Goal: Information Seeking & Learning: Learn about a topic

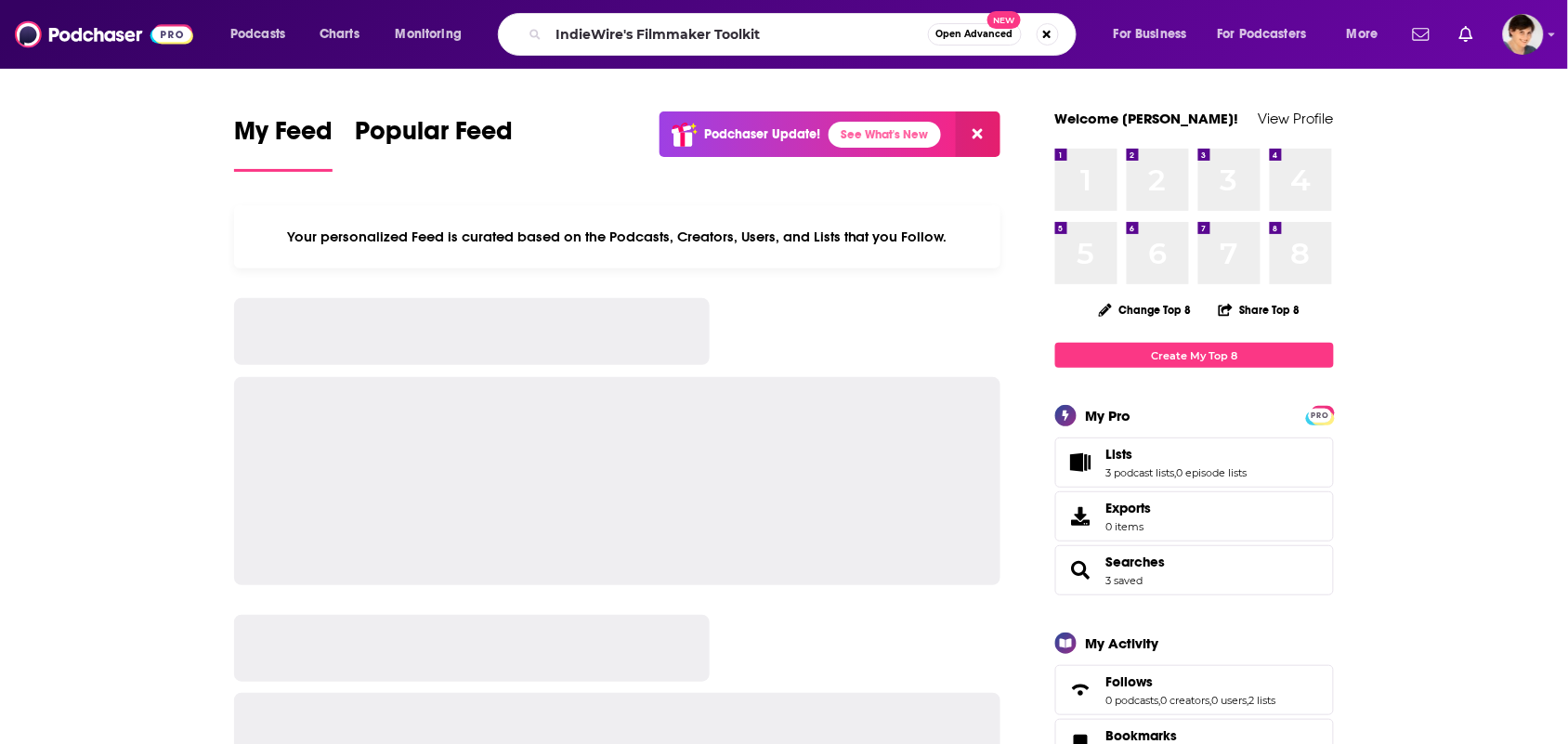
type input "IndieWire's Filmmaker Toolkit"
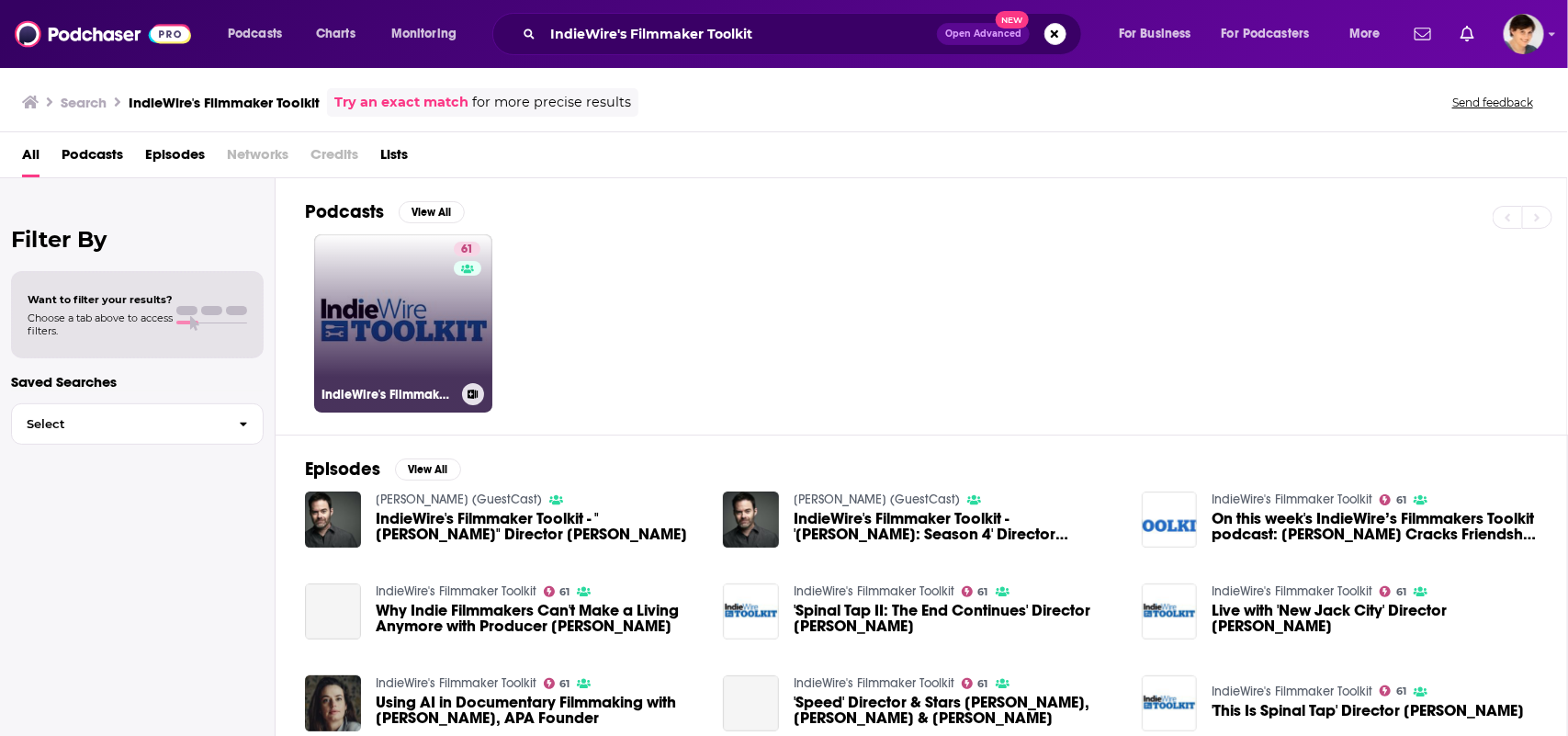
click at [383, 278] on link "61 IndieWire's Filmmaker Toolkit" at bounding box center [403, 323] width 178 height 178
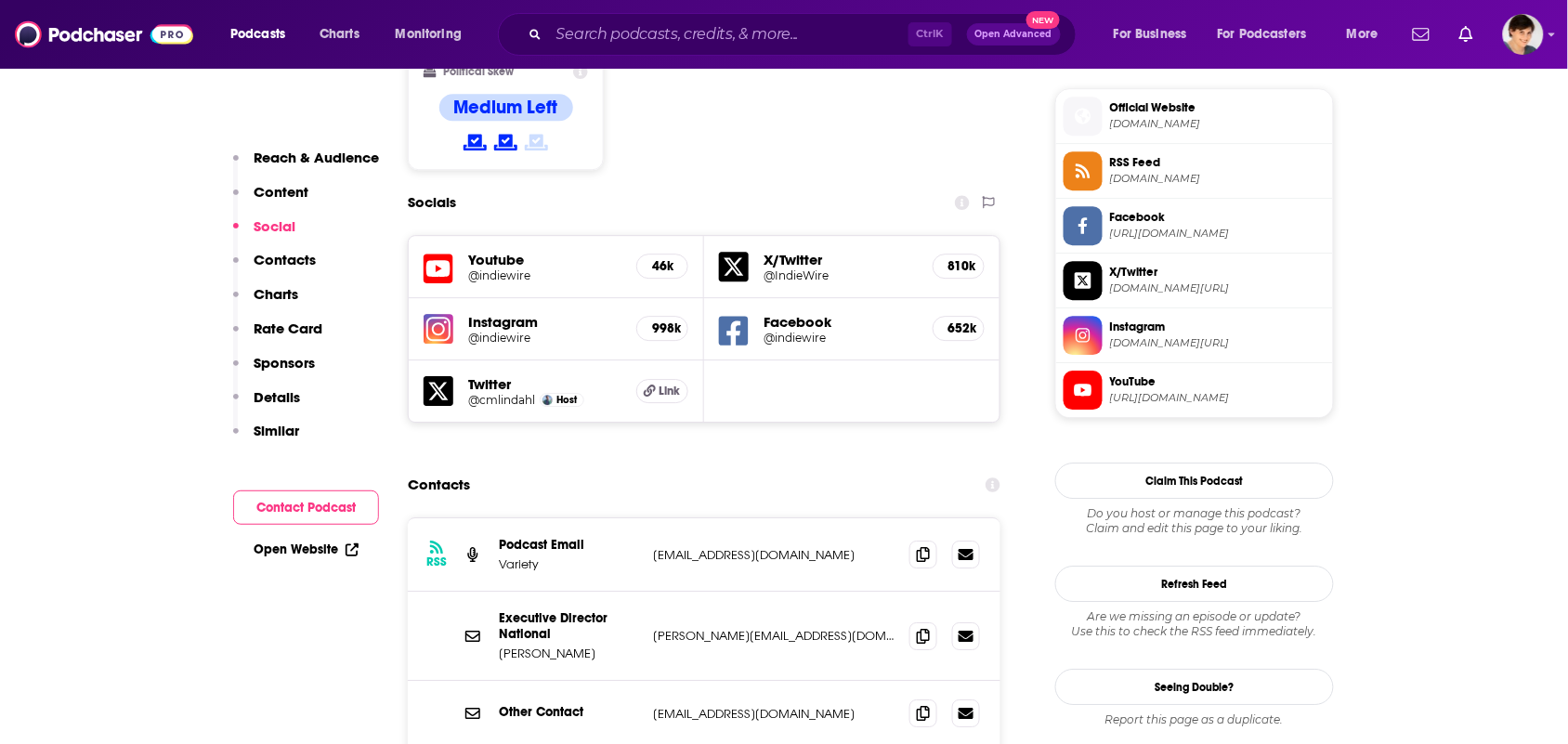
scroll to position [1509, 0]
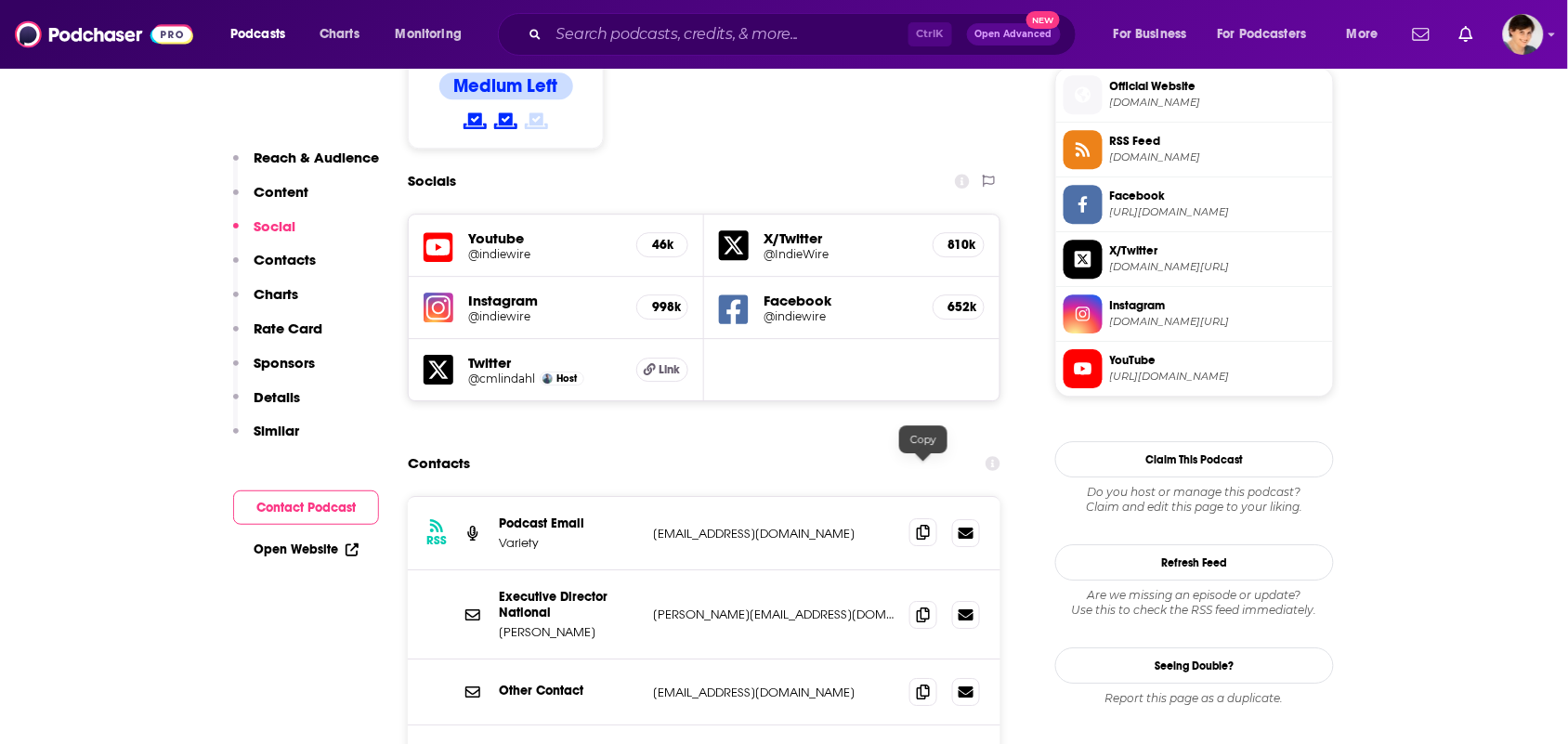
click at [917, 525] on icon at bounding box center [923, 531] width 13 height 14
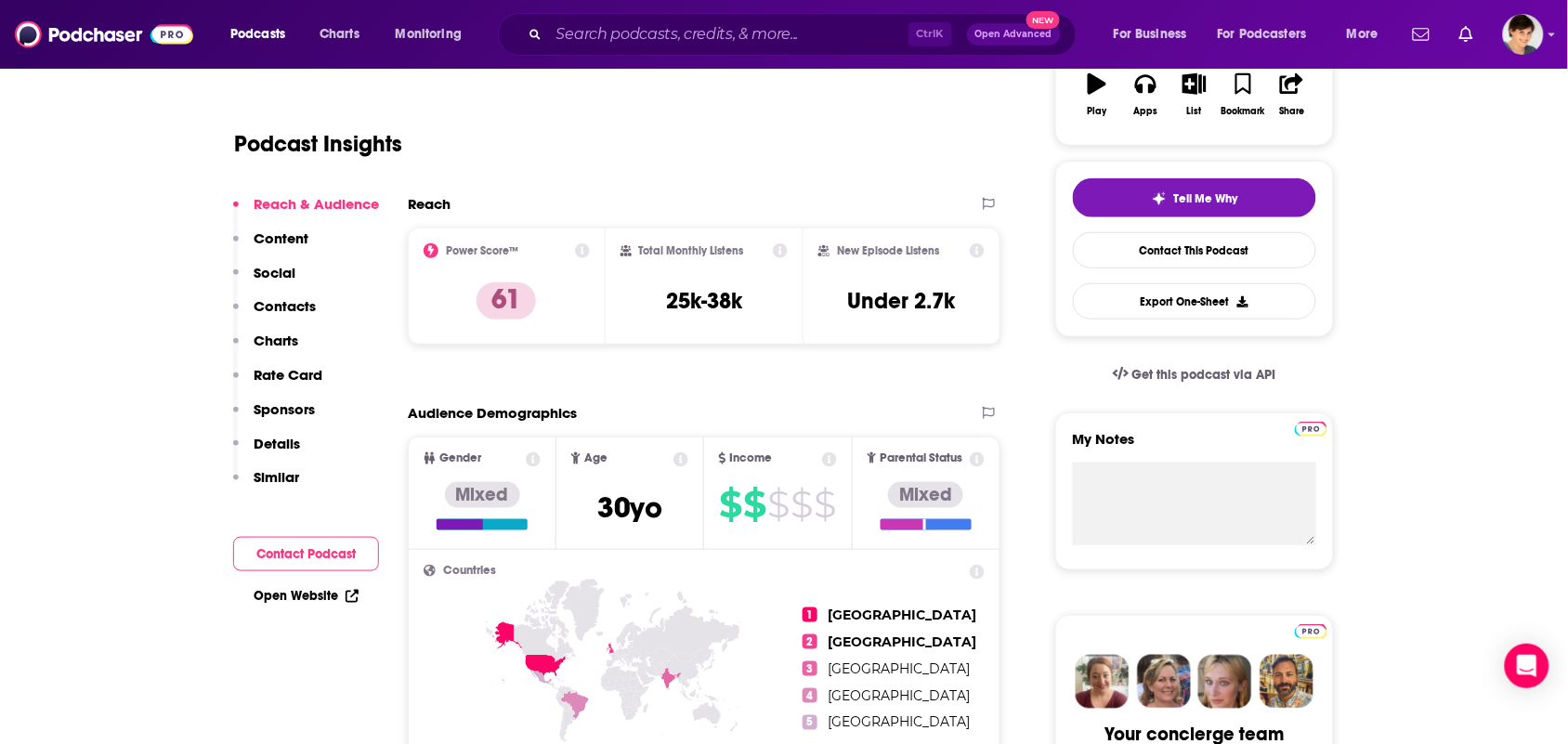
scroll to position [0, 0]
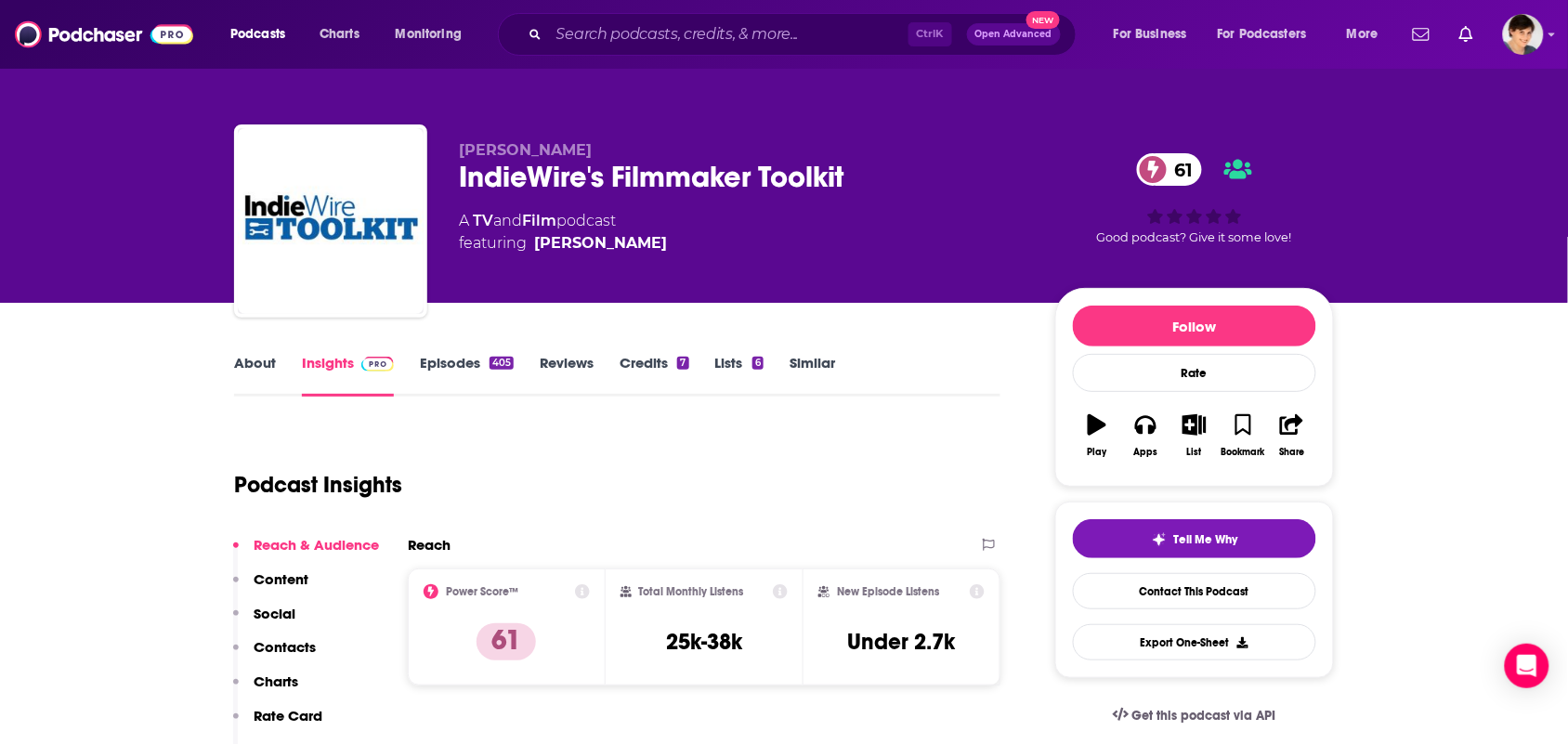
click at [256, 364] on link "About" at bounding box center [254, 375] width 41 height 42
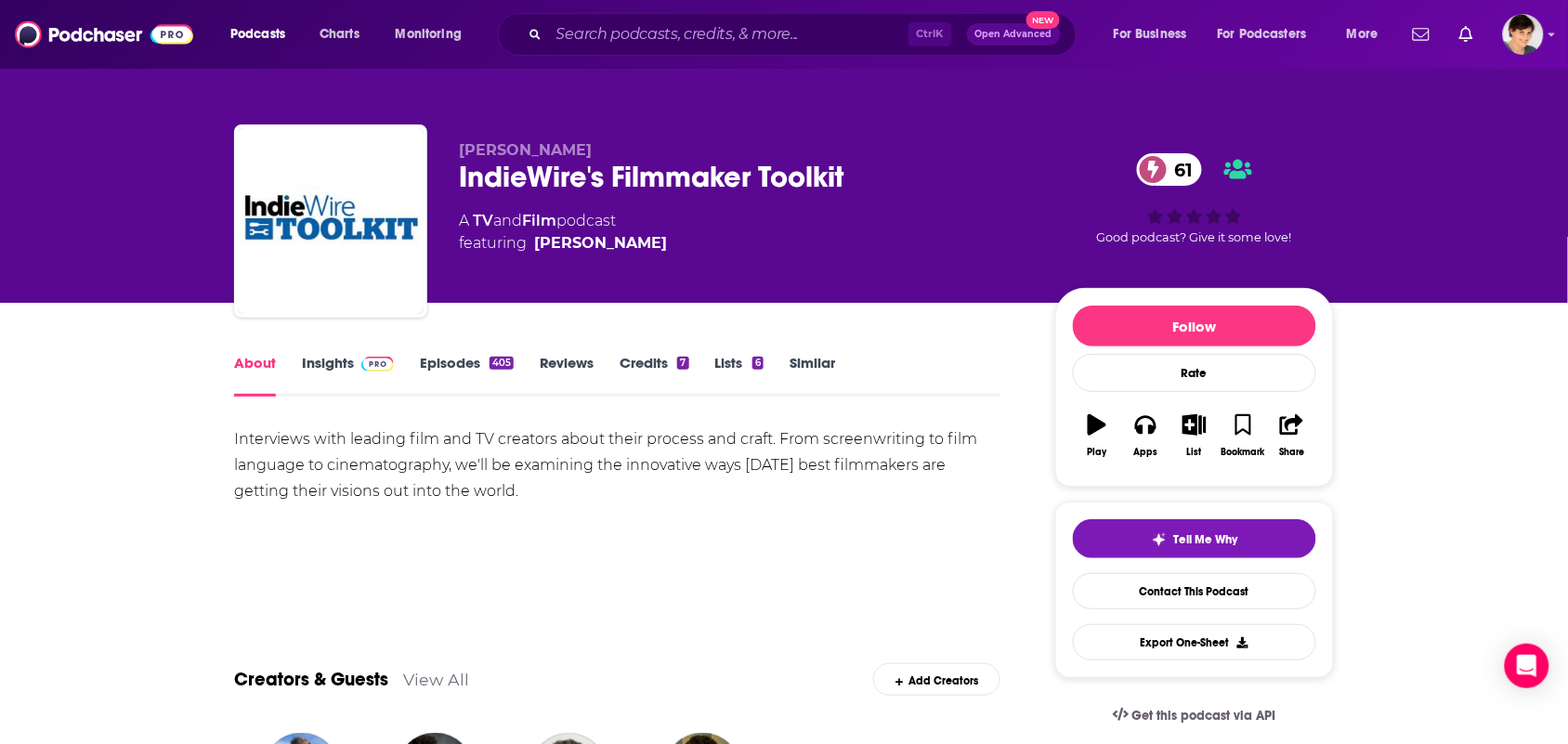
drag, startPoint x: 449, startPoint y: 486, endPoint x: 224, endPoint y: 423, distance: 233.7
copy div "Interviews with leading film and TV creators about their process and craft. Fro…"
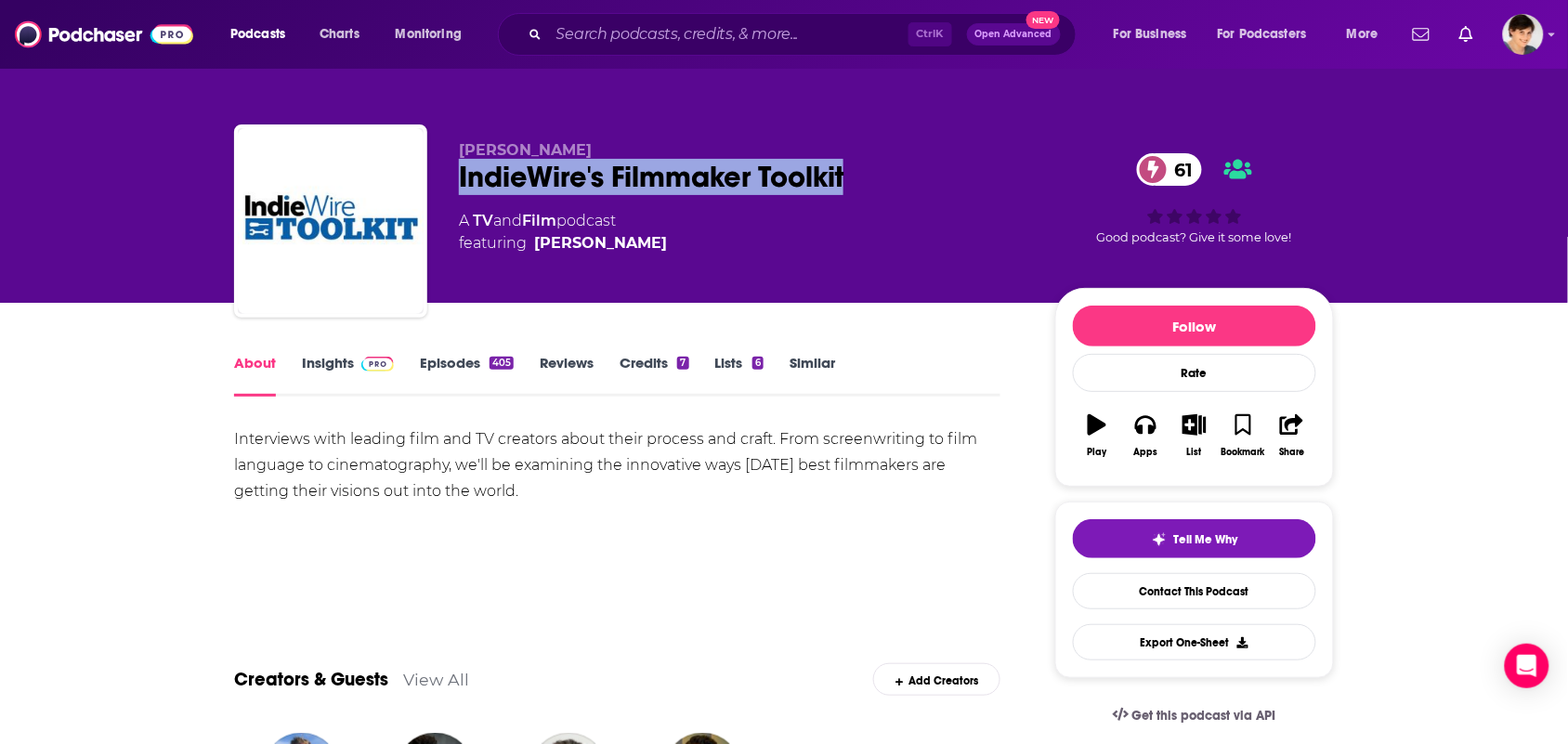
drag, startPoint x: 855, startPoint y: 173, endPoint x: 472, endPoint y: 195, distance: 383.6
click at [467, 195] on div "Chris O'Falt IndieWire's Filmmaker Toolkit 61 A TV and Film podcast featuring C…" at bounding box center [742, 216] width 567 height 148
copy h1 "ndieWire's Filmmaker Toolkit"
click at [847, 166] on div "IndieWire's Filmmaker Toolkit 61" at bounding box center [742, 177] width 567 height 37
drag, startPoint x: 871, startPoint y: 184, endPoint x: 455, endPoint y: 191, distance: 416.1
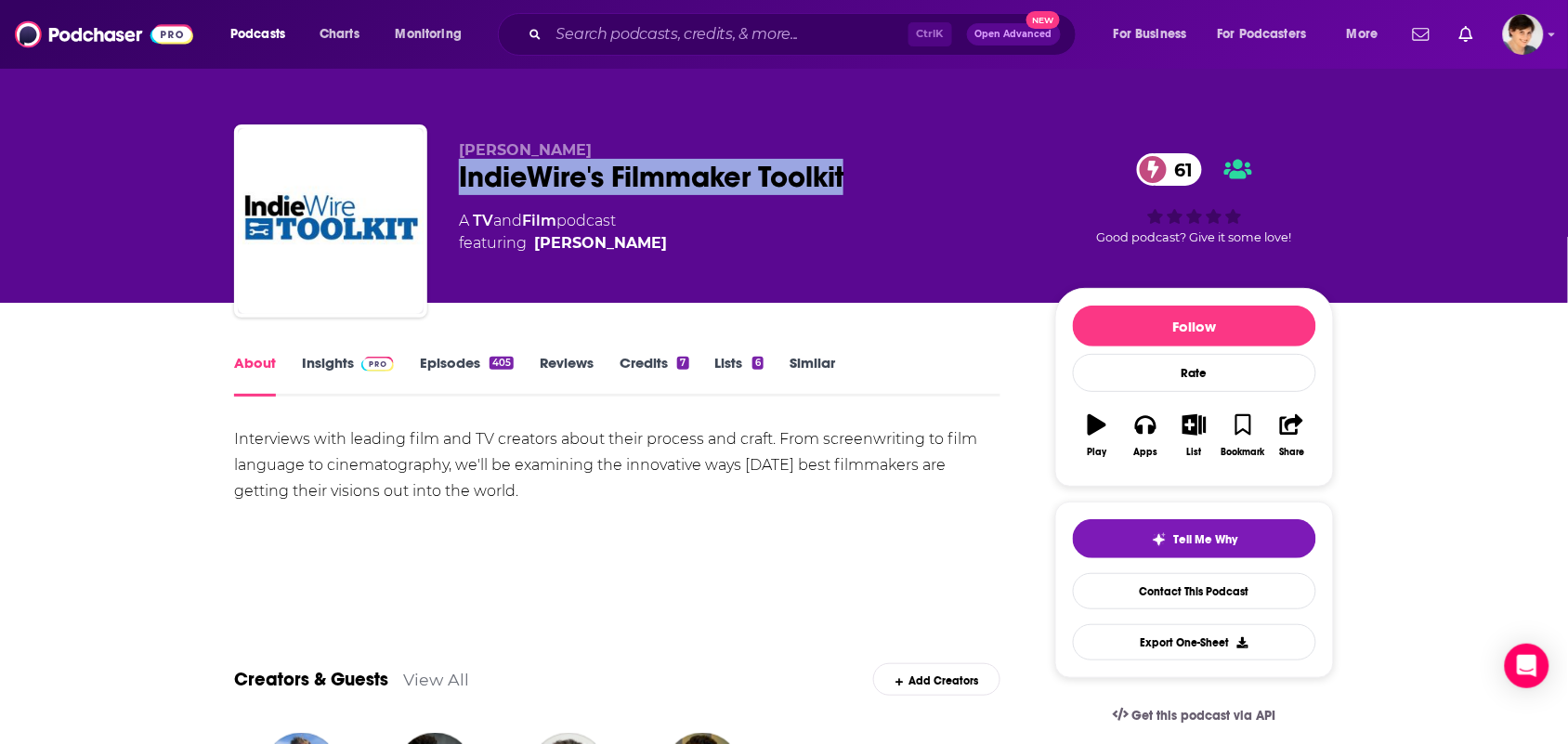
click at [443, 191] on div "Chris O'Falt IndieWire's Filmmaker Toolkit 61 A TV and Film podcast featuring C…" at bounding box center [784, 224] width 1100 height 200
copy h1 "IndieWire's Filmmaker Toolkit"
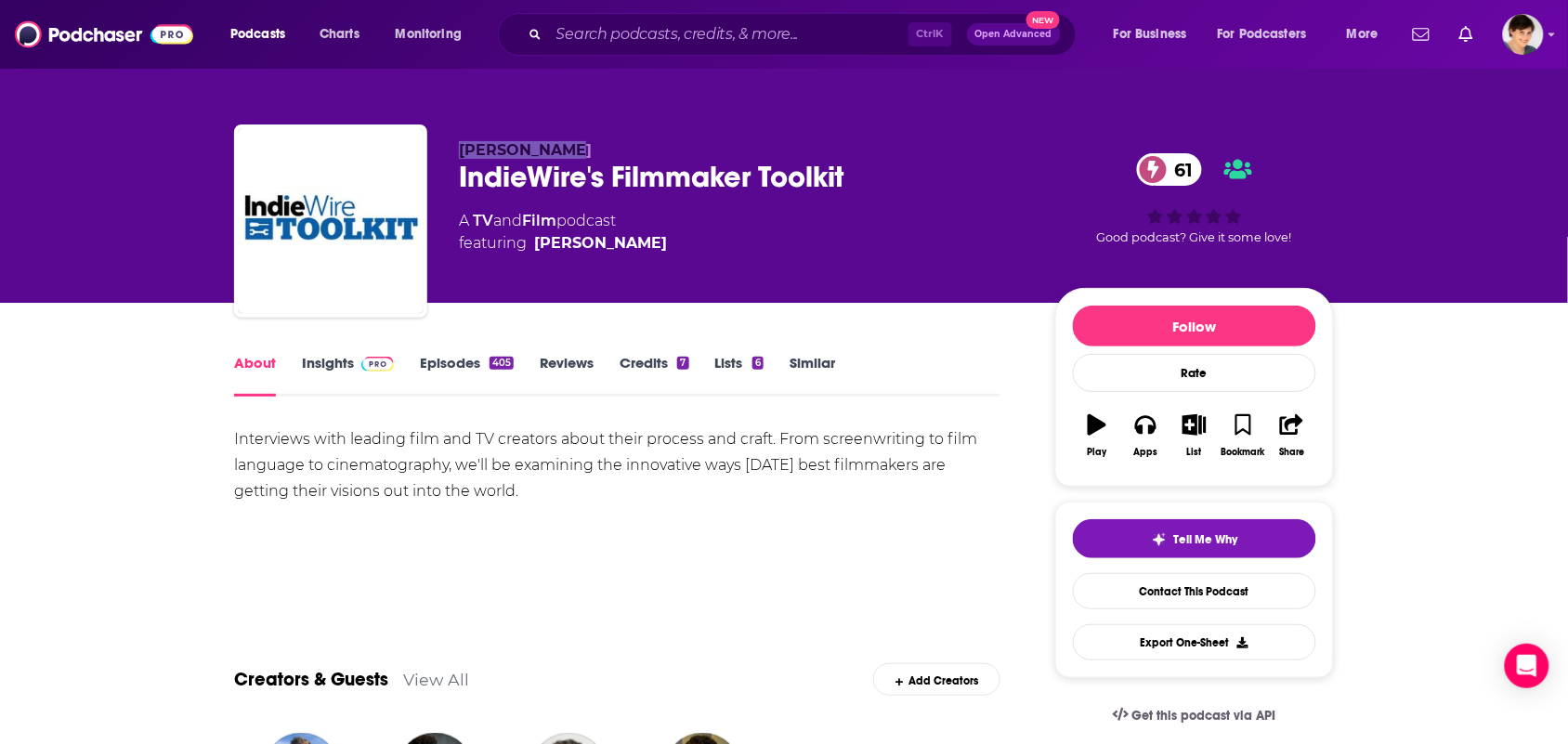
drag, startPoint x: 576, startPoint y: 144, endPoint x: 476, endPoint y: 145, distance: 100.0
click at [463, 145] on p "Chris O'Falt" at bounding box center [742, 150] width 567 height 17
copy span "Chris O'Falt"
drag, startPoint x: 563, startPoint y: 221, endPoint x: 480, endPoint y: 229, distance: 83.4
click at [475, 229] on div "A TV and Film podcast featuring Chris Lindahl" at bounding box center [563, 232] width 208 height 44
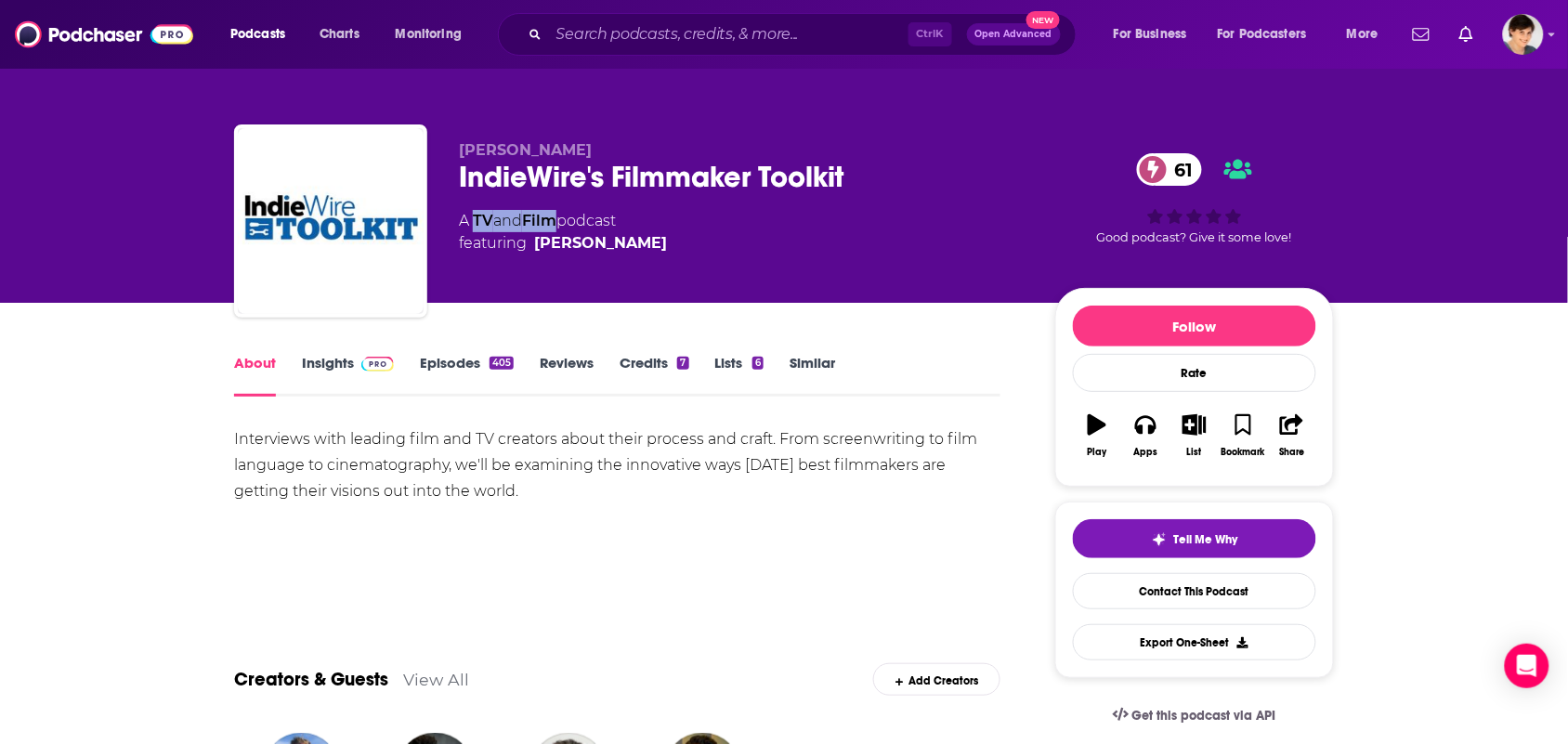
copy div "TV and Film"
click at [824, 48] on input "Search podcasts, credits, & more..." at bounding box center [728, 34] width 359 height 30
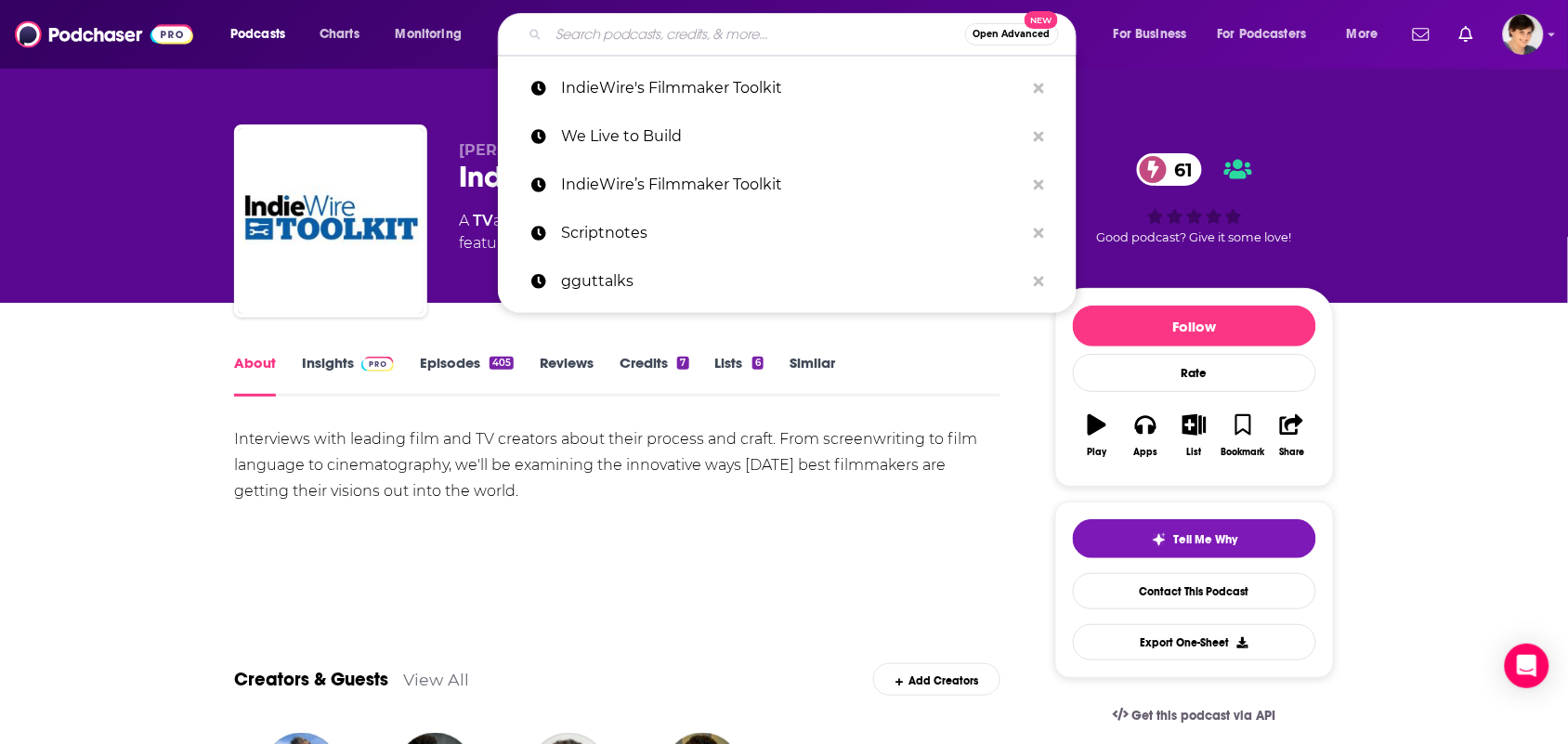
paste input "The Animation Industry Podcast"
type input "The Animation Industry Podcast"
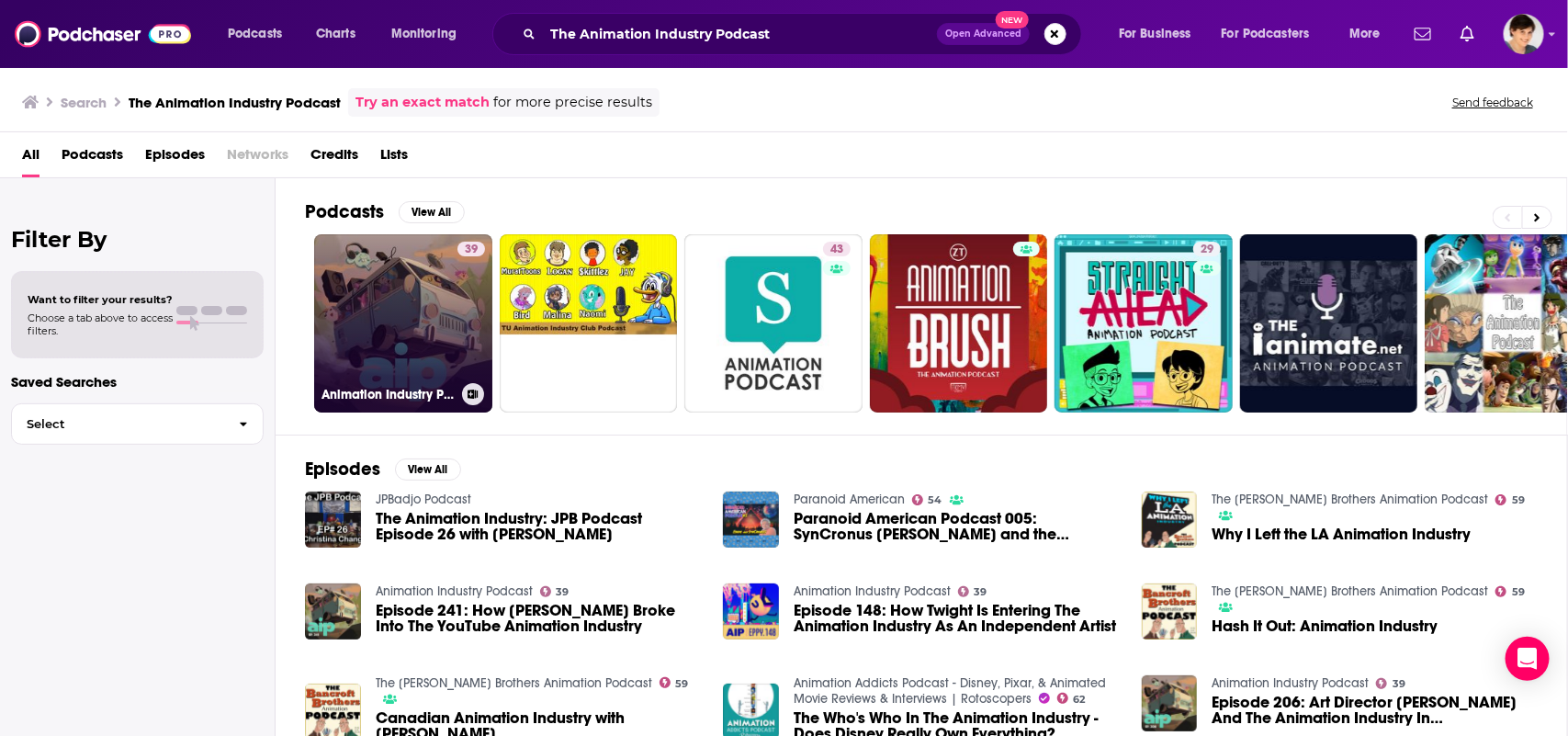
click at [358, 377] on link "39 Animation Industry Podcast" at bounding box center [403, 323] width 178 height 178
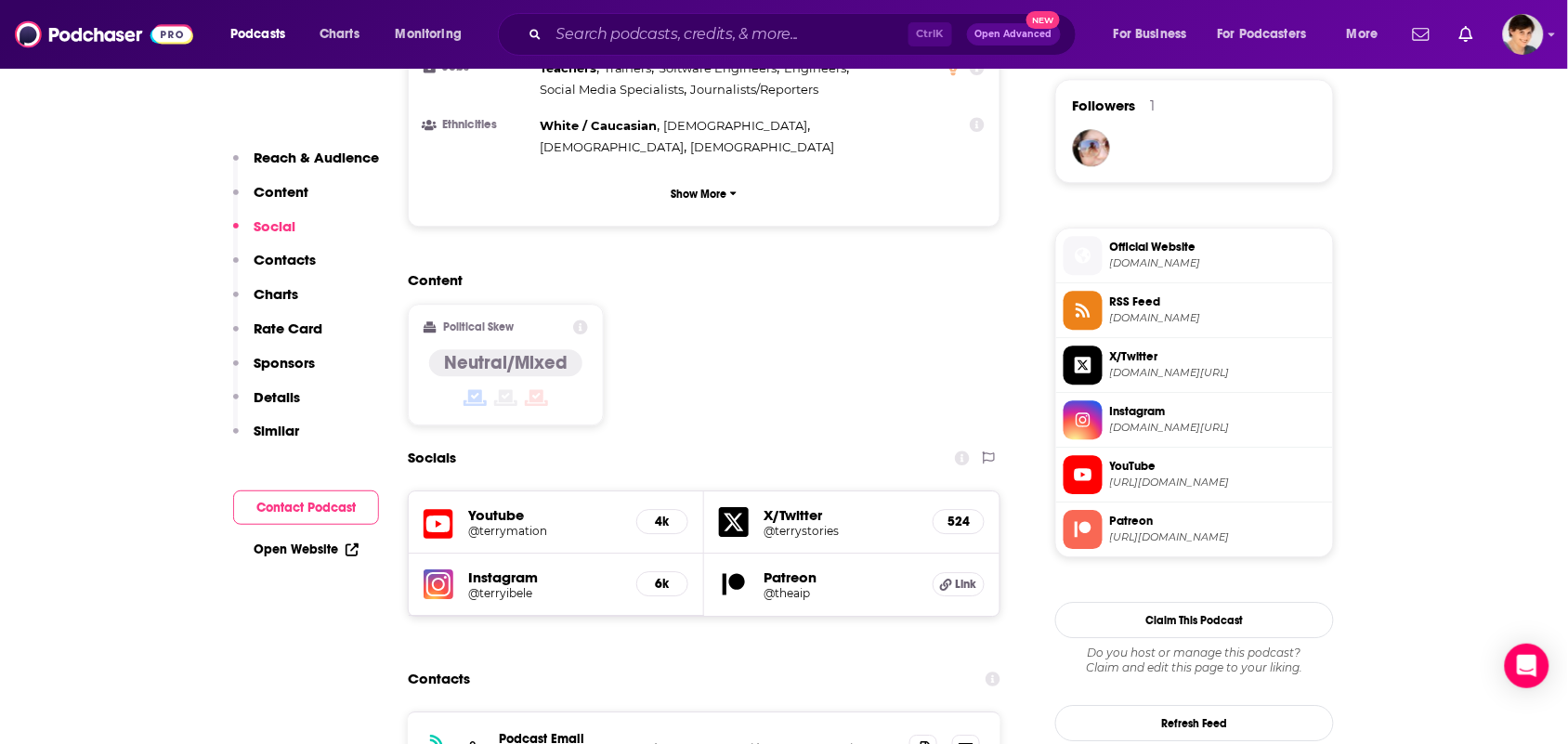
scroll to position [1509, 0]
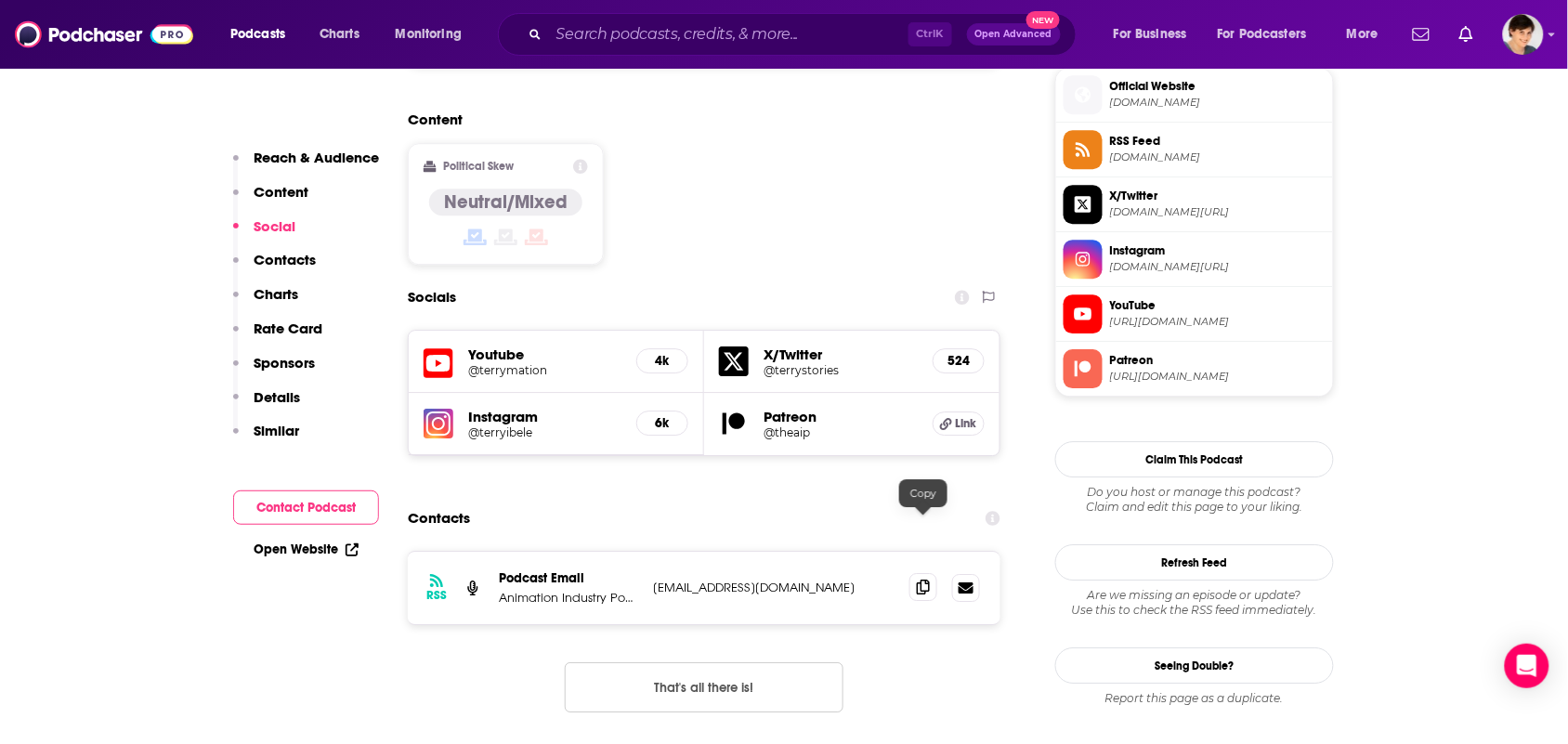
click at [920, 573] on span at bounding box center [923, 586] width 28 height 28
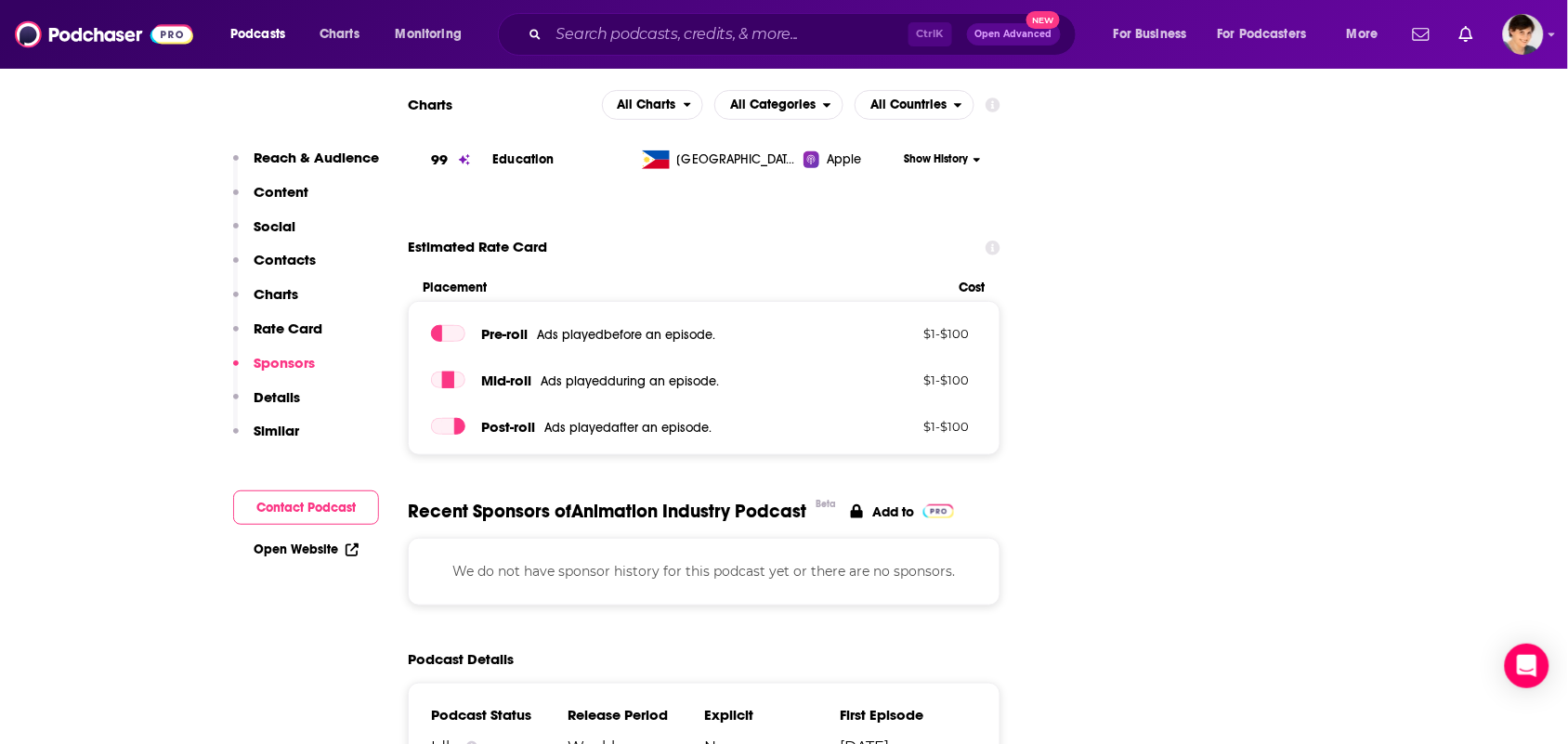
scroll to position [2554, 0]
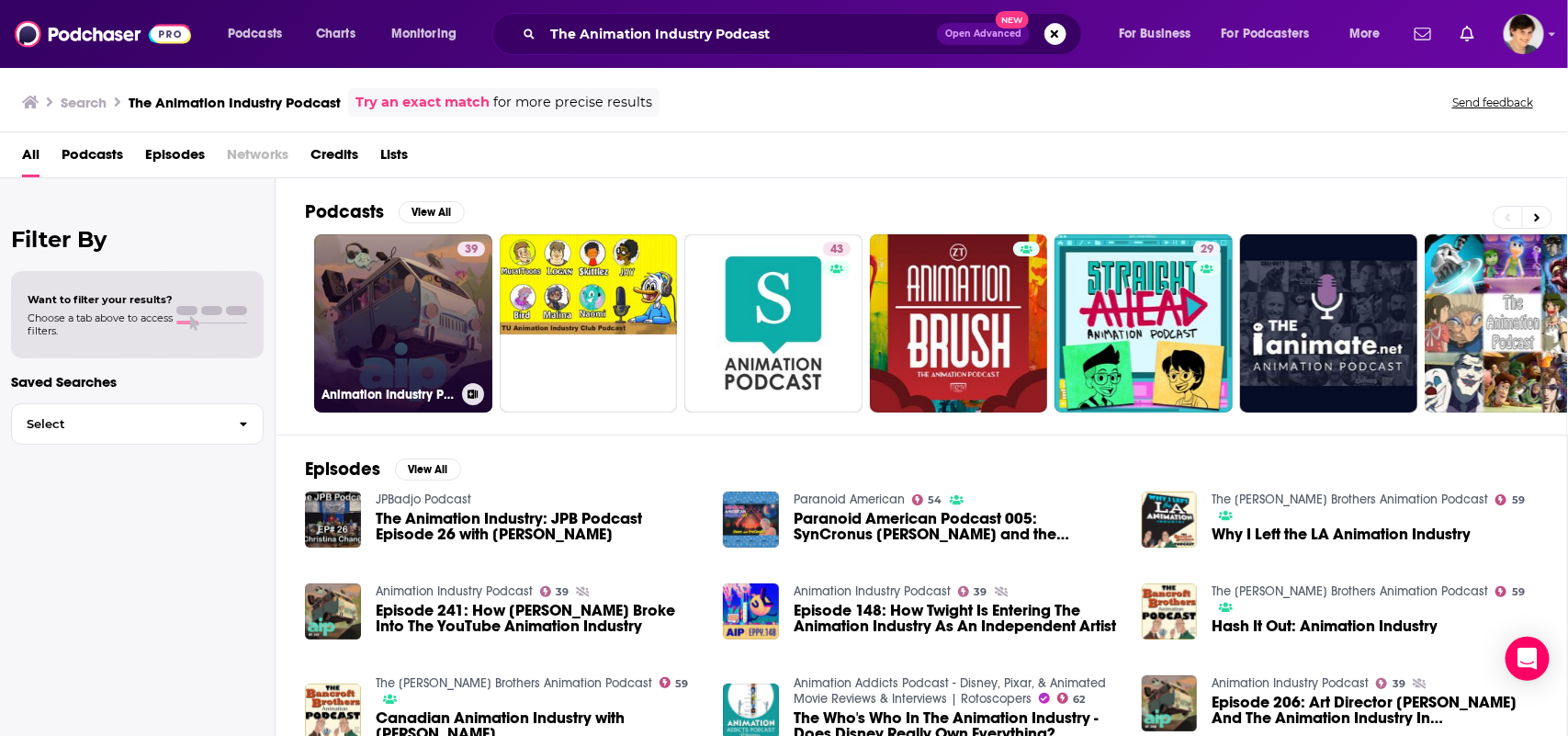
drag, startPoint x: 944, startPoint y: 312, endPoint x: 393, endPoint y: 340, distance: 551.7
click at [393, 340] on link "39 Animation Industry Podcast" at bounding box center [403, 323] width 178 height 178
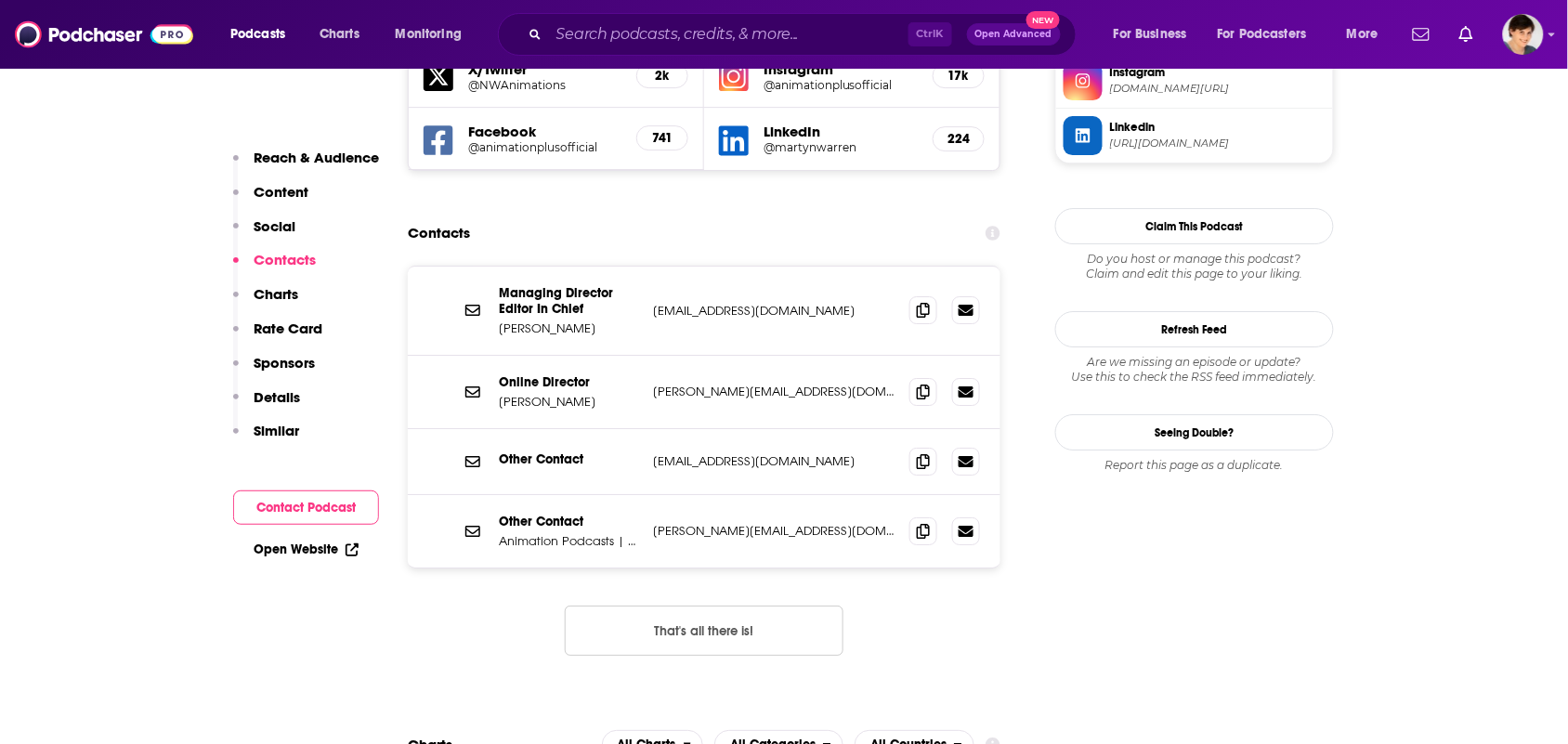
scroll to position [1741, 0]
click at [920, 303] on icon at bounding box center [923, 310] width 13 height 14
click at [921, 303] on icon at bounding box center [923, 310] width 13 height 14
click at [926, 303] on icon at bounding box center [923, 310] width 13 height 14
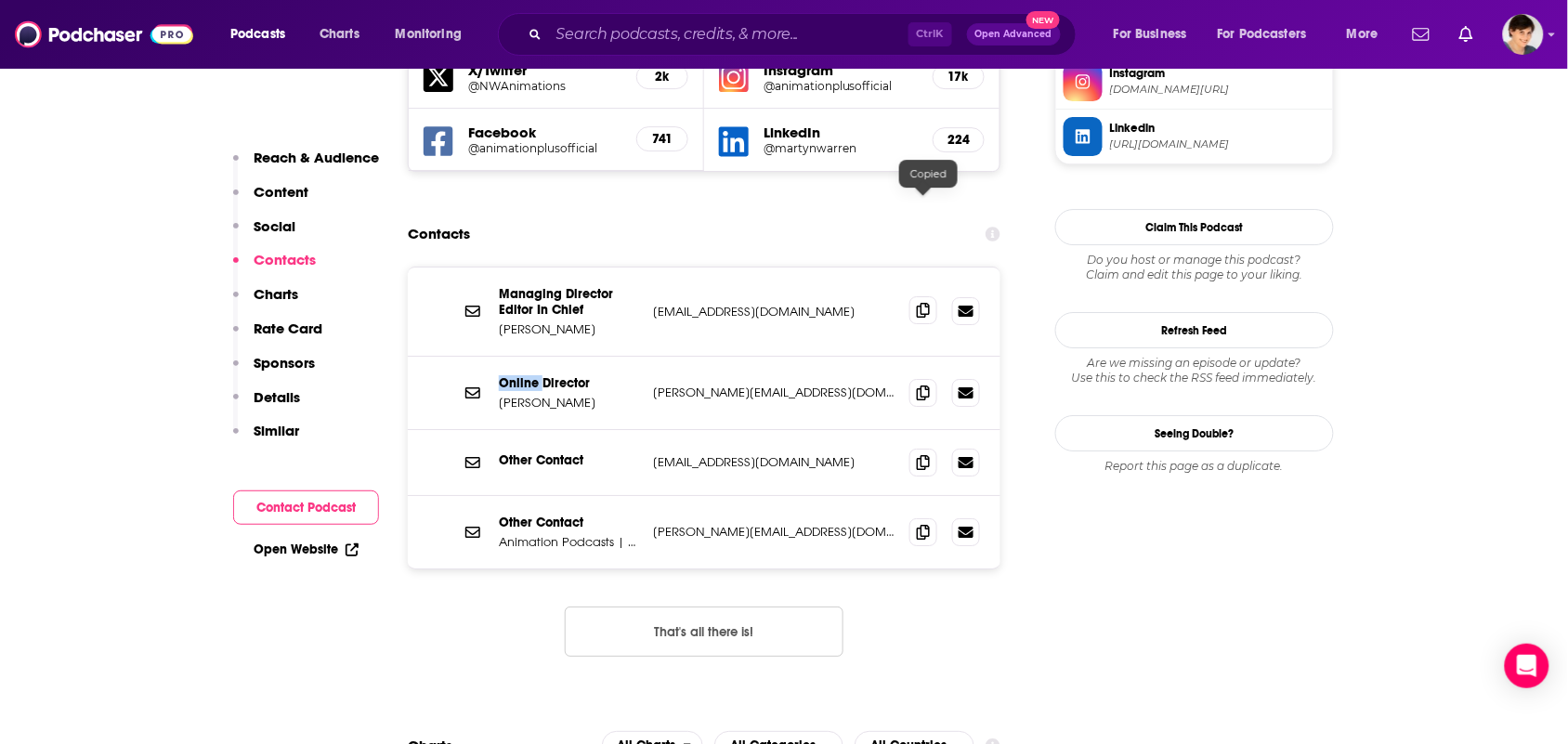
click at [926, 303] on icon at bounding box center [923, 310] width 13 height 14
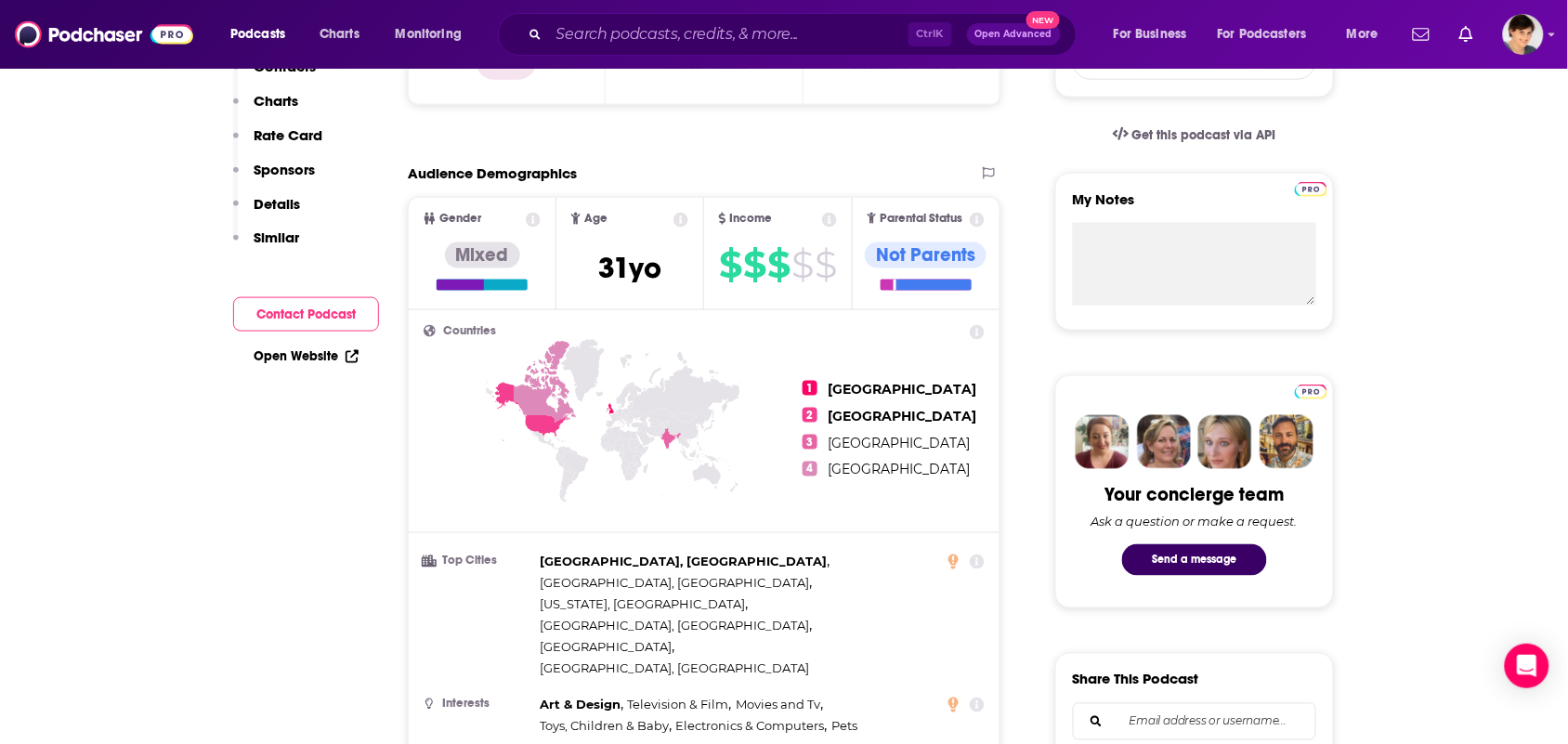
scroll to position [0, 0]
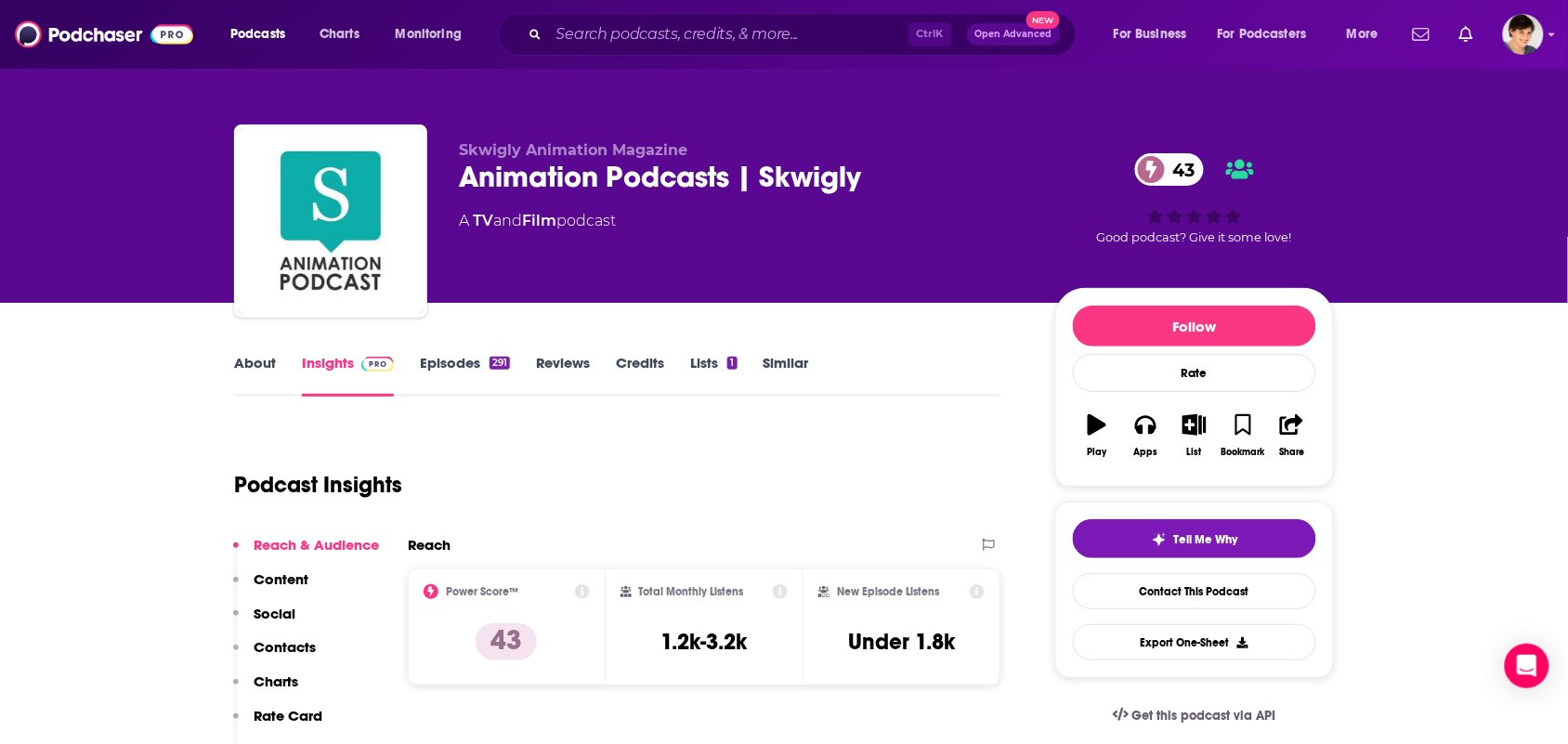
click at [248, 369] on link "About" at bounding box center [254, 375] width 41 height 42
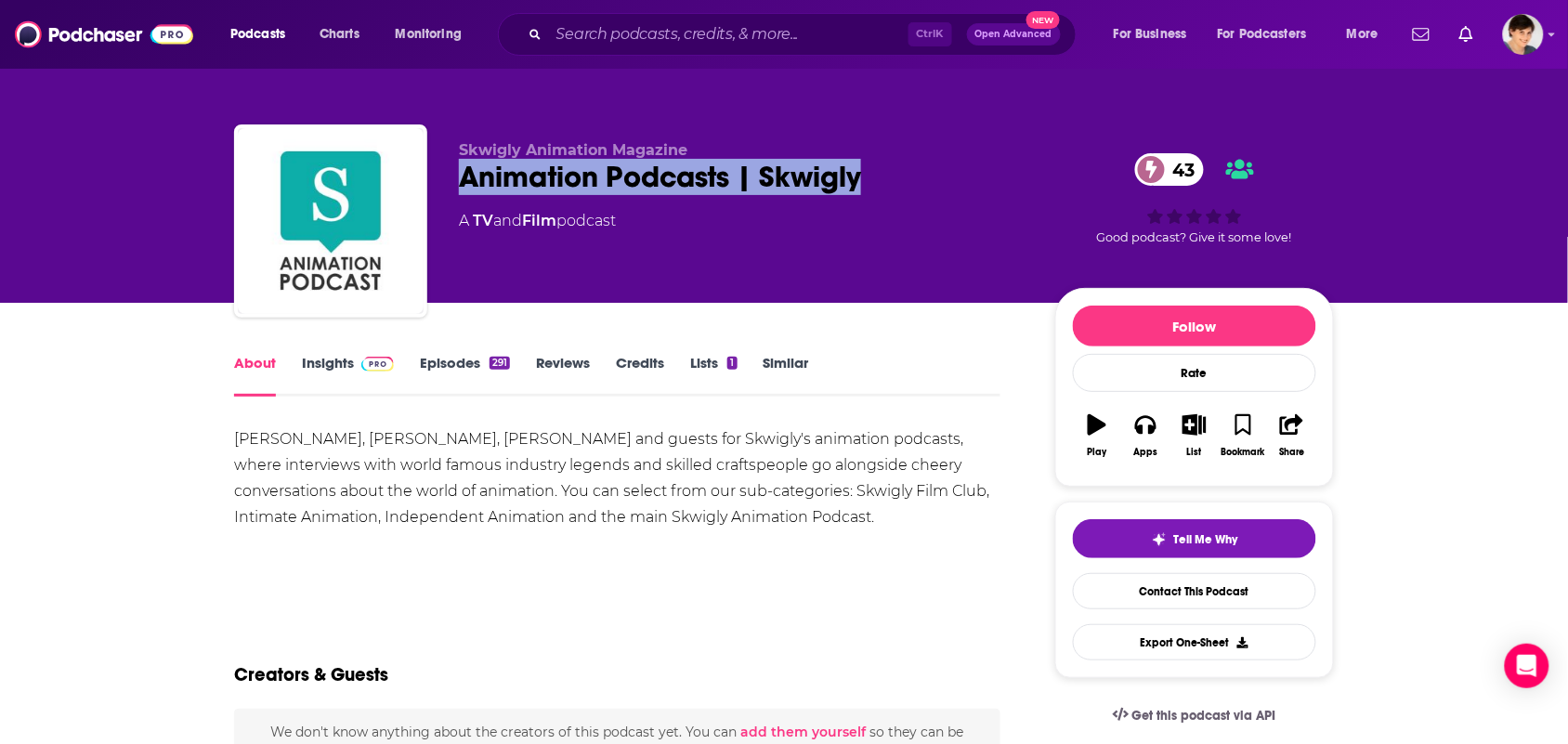
drag, startPoint x: 897, startPoint y: 165, endPoint x: 460, endPoint y: 183, distance: 437.4
click at [460, 183] on div "Animation Podcasts | Skwigly 43" at bounding box center [742, 177] width 567 height 37
copy h1 "Animation Podcasts | Skwigly"
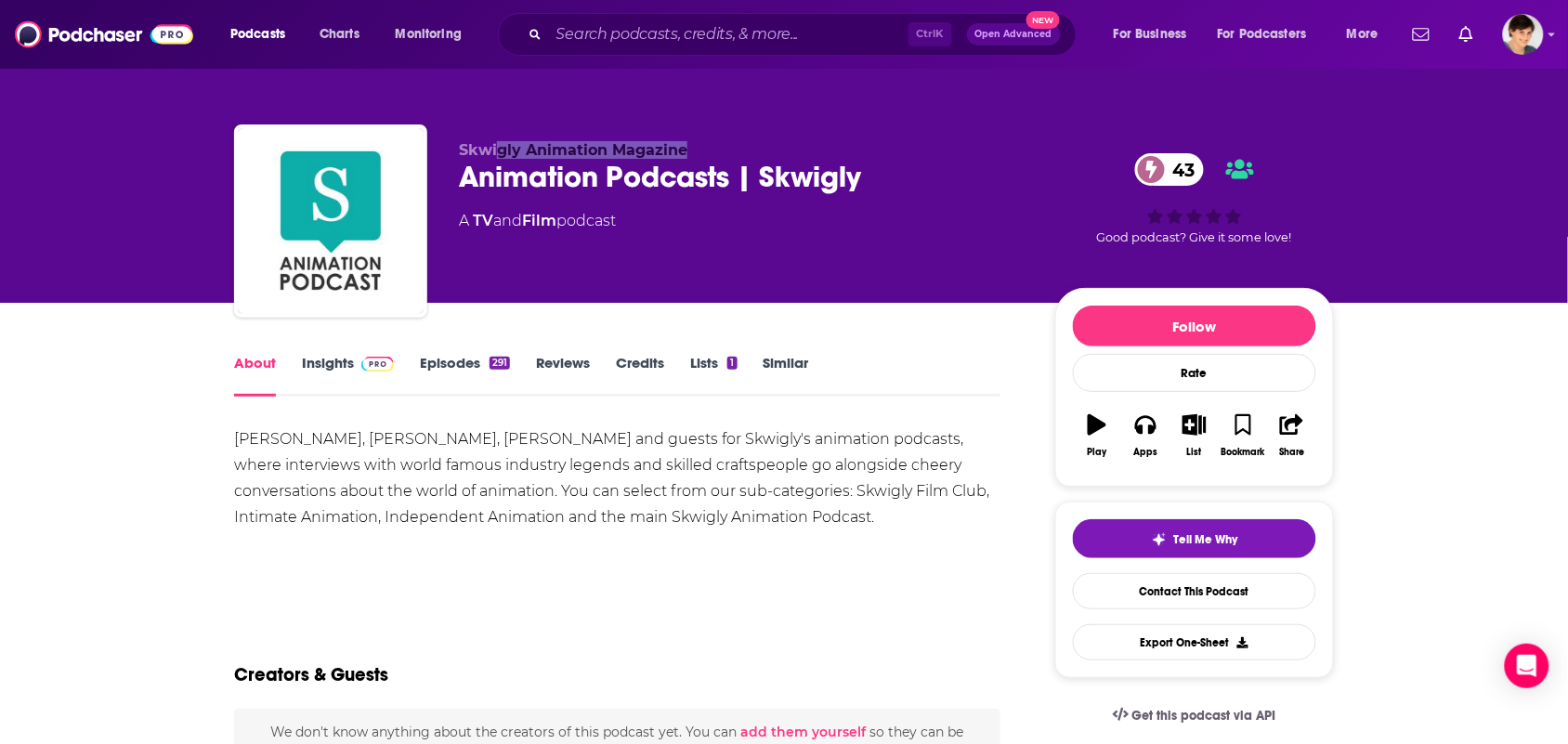
drag, startPoint x: 649, startPoint y: 141, endPoint x: 571, endPoint y: 166, distance: 81.9
click at [499, 141] on p "Skwigly Animation Magazine" at bounding box center [742, 150] width 567 height 17
drag, startPoint x: 565, startPoint y: 227, endPoint x: 463, endPoint y: 243, distance: 103.2
click at [463, 243] on div "Skwigly Animation Magazine Animation Podcasts | Skwigly 43 A TV and Film podcast" at bounding box center [742, 216] width 567 height 148
click at [517, 268] on div "Skwigly Animation Magazine Animation Podcasts | Skwigly 43 A TV and Film podcast" at bounding box center [742, 216] width 567 height 148
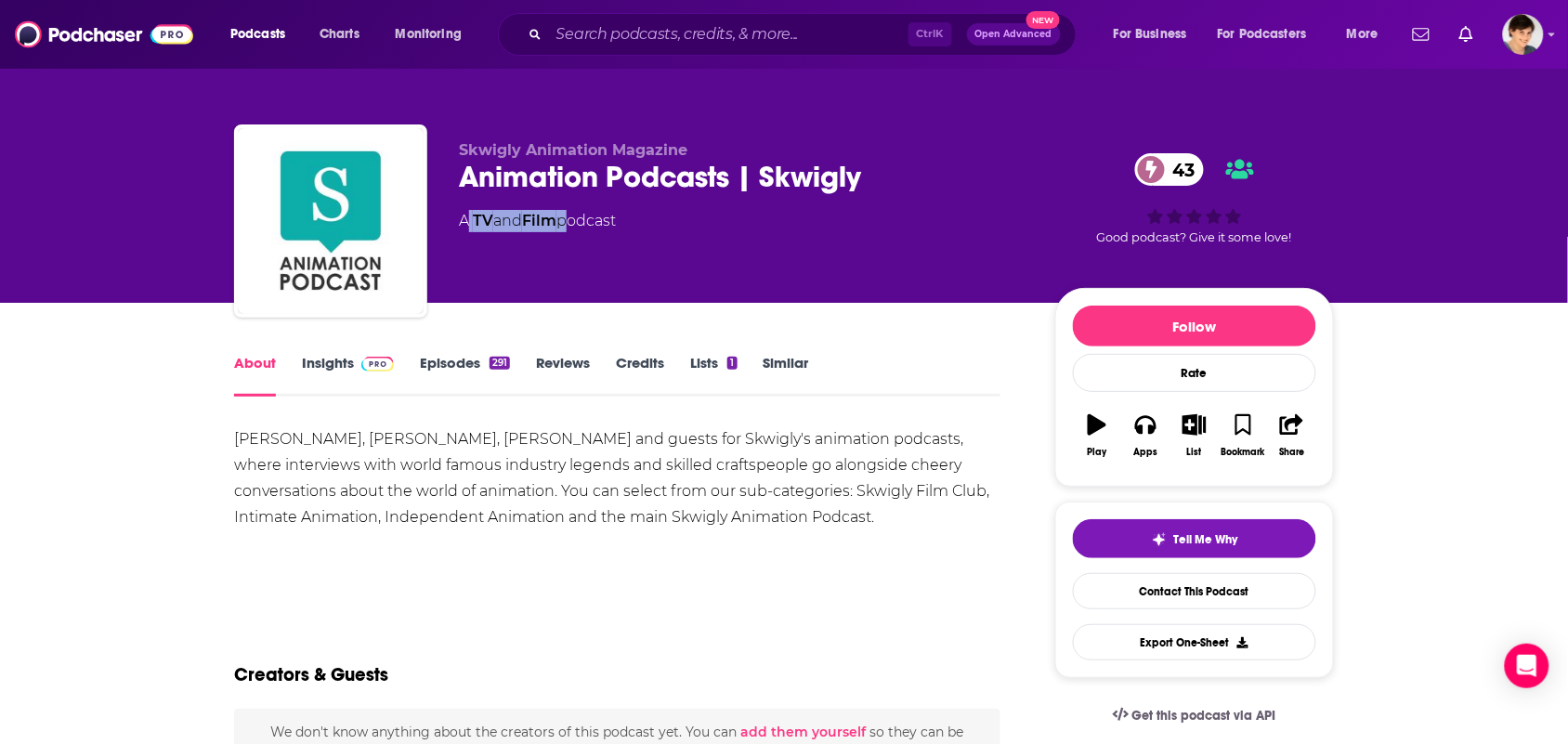
drag, startPoint x: 565, startPoint y: 228, endPoint x: 469, endPoint y: 227, distance: 96.0
click at [469, 227] on div "A TV and Film podcast" at bounding box center [537, 220] width 157 height 22
copy div "TV and Film"
drag, startPoint x: 904, startPoint y: 522, endPoint x: 215, endPoint y: 442, distance: 693.6
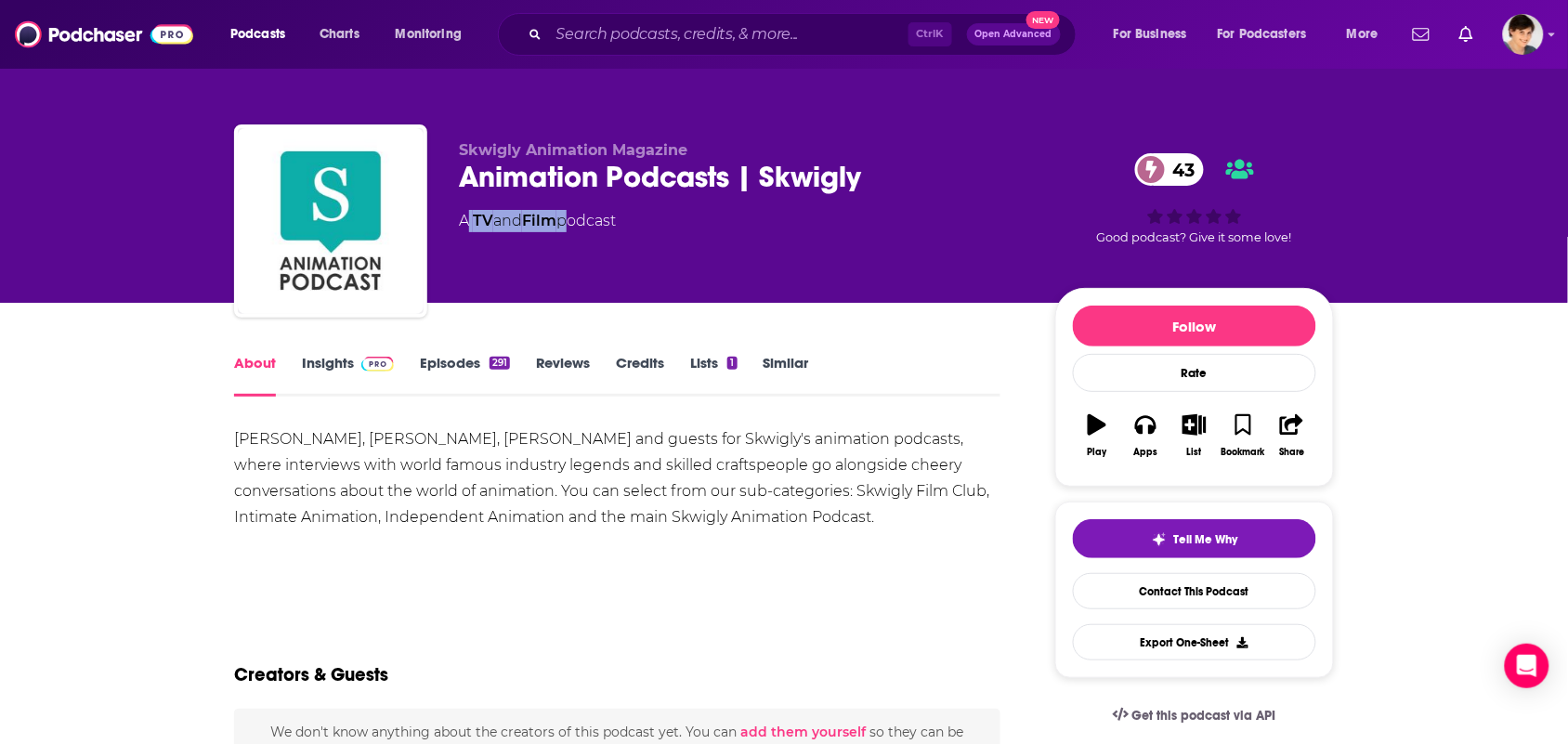
copy div "Join Ben Mitchell, Steve Henderson, Laura-Beth Cowley and guests for Skwigly's …"
click at [610, 551] on div "Join Ben Mitchell, Steve Henderson, Laura-Beth Cowley and guests for Skwigly's …" at bounding box center [617, 491] width 766 height 130
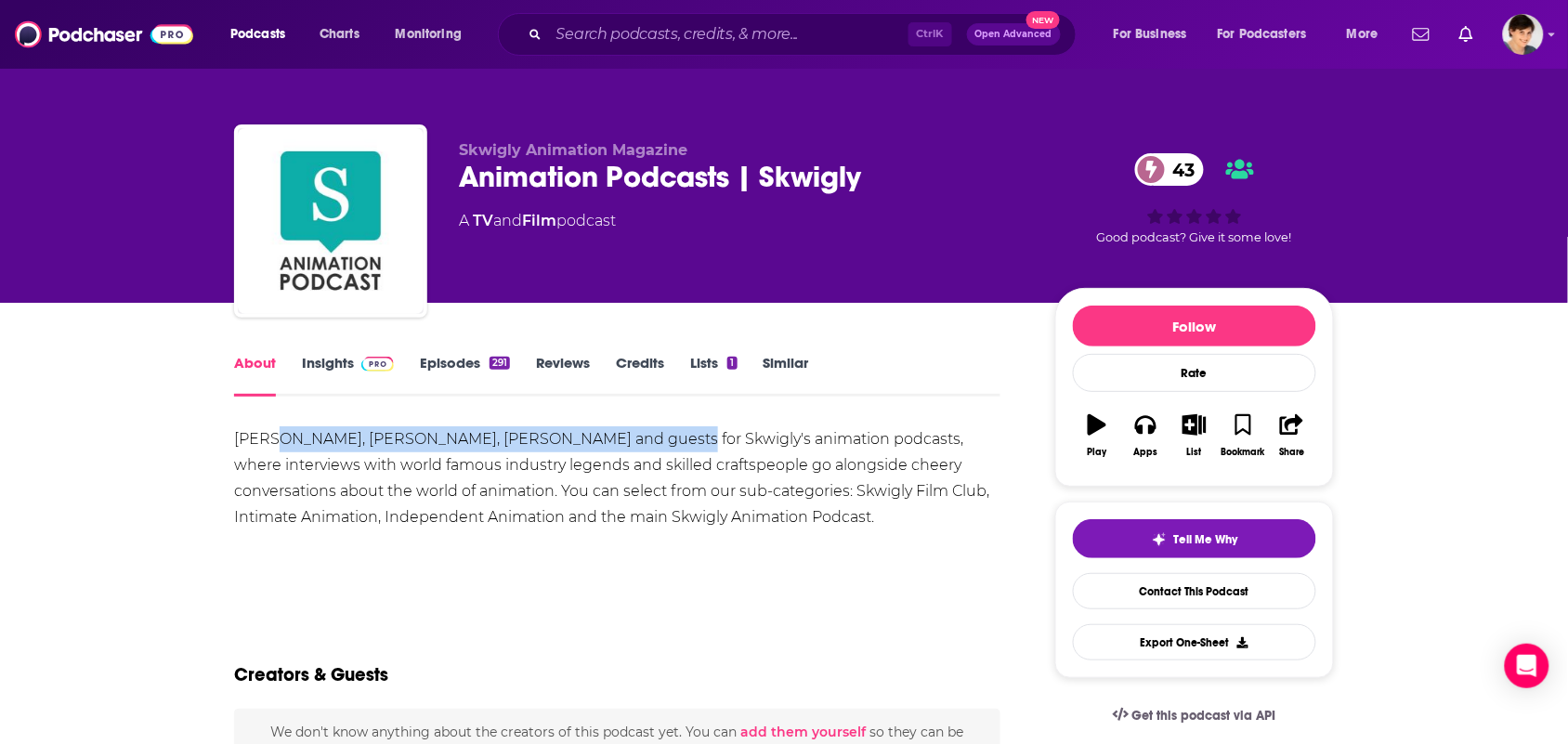
drag, startPoint x: 642, startPoint y: 439, endPoint x: 268, endPoint y: 443, distance: 374.0
click at [268, 443] on div "Join Ben Mitchell, Steve Henderson, Laura-Beth Cowley and guests for Skwigly's …" at bounding box center [617, 478] width 766 height 104
copy div "Ben Mitchell, Steve Henderson, Laura-Beth Cowley"
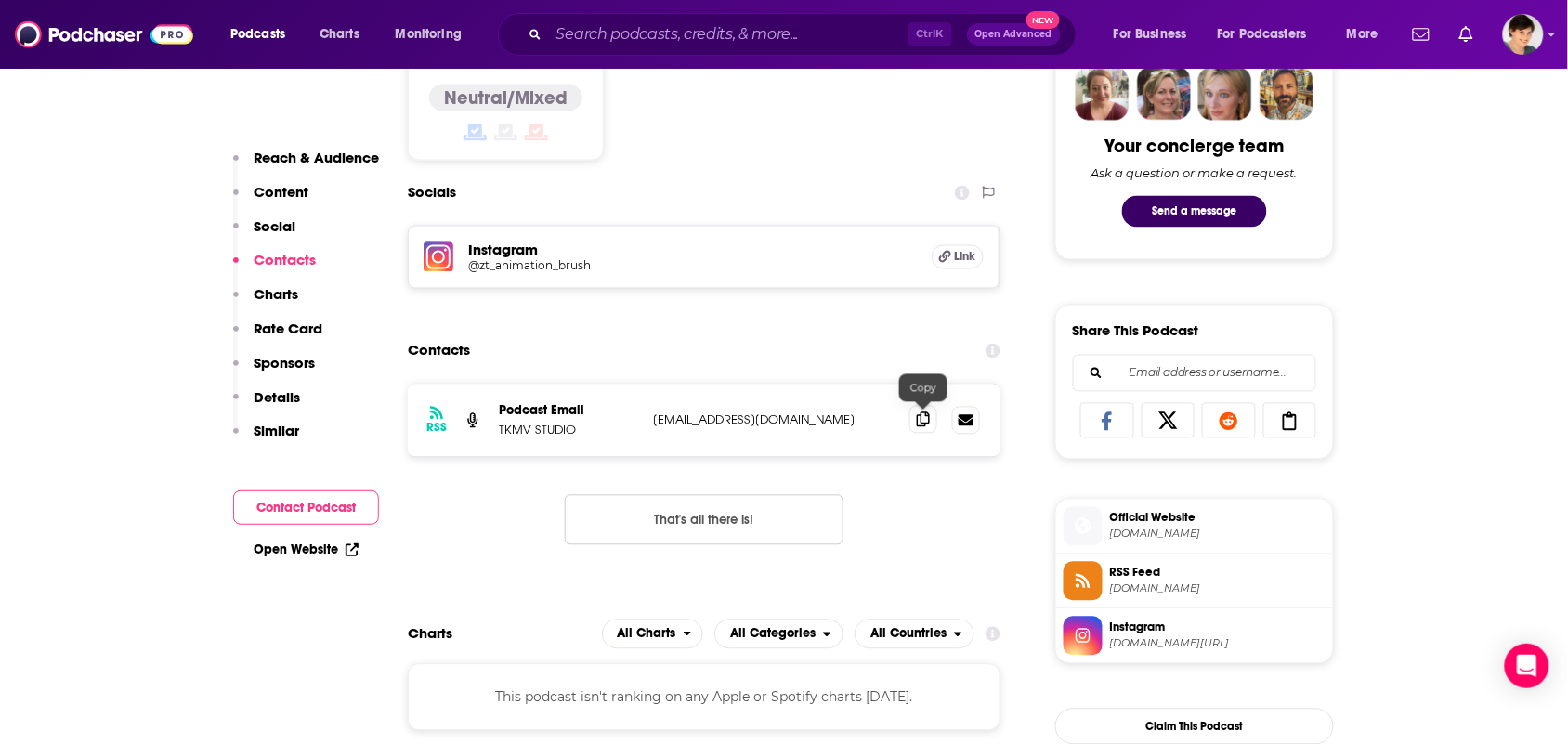
click at [921, 421] on icon at bounding box center [923, 419] width 13 height 14
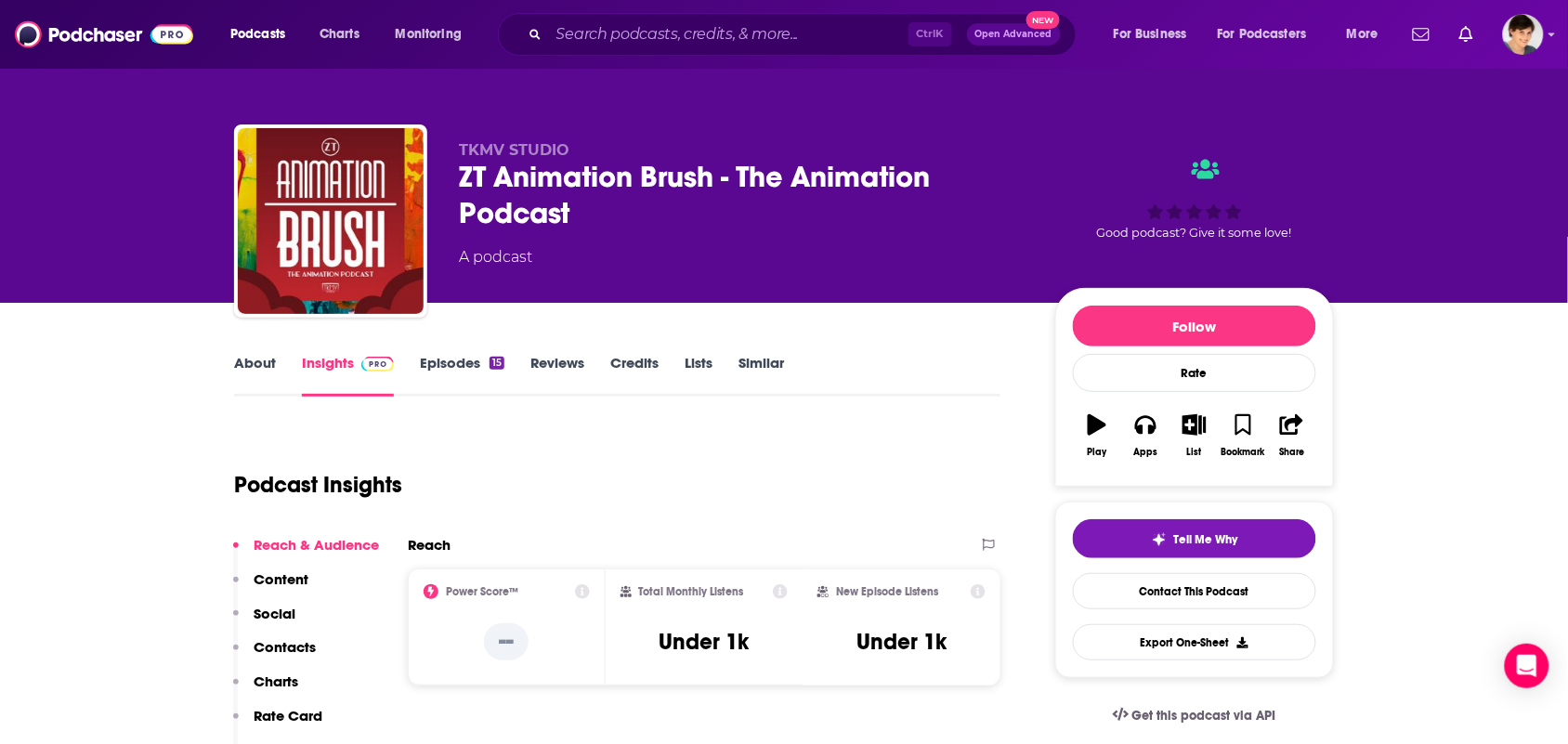
click at [261, 364] on link "About" at bounding box center [254, 375] width 41 height 42
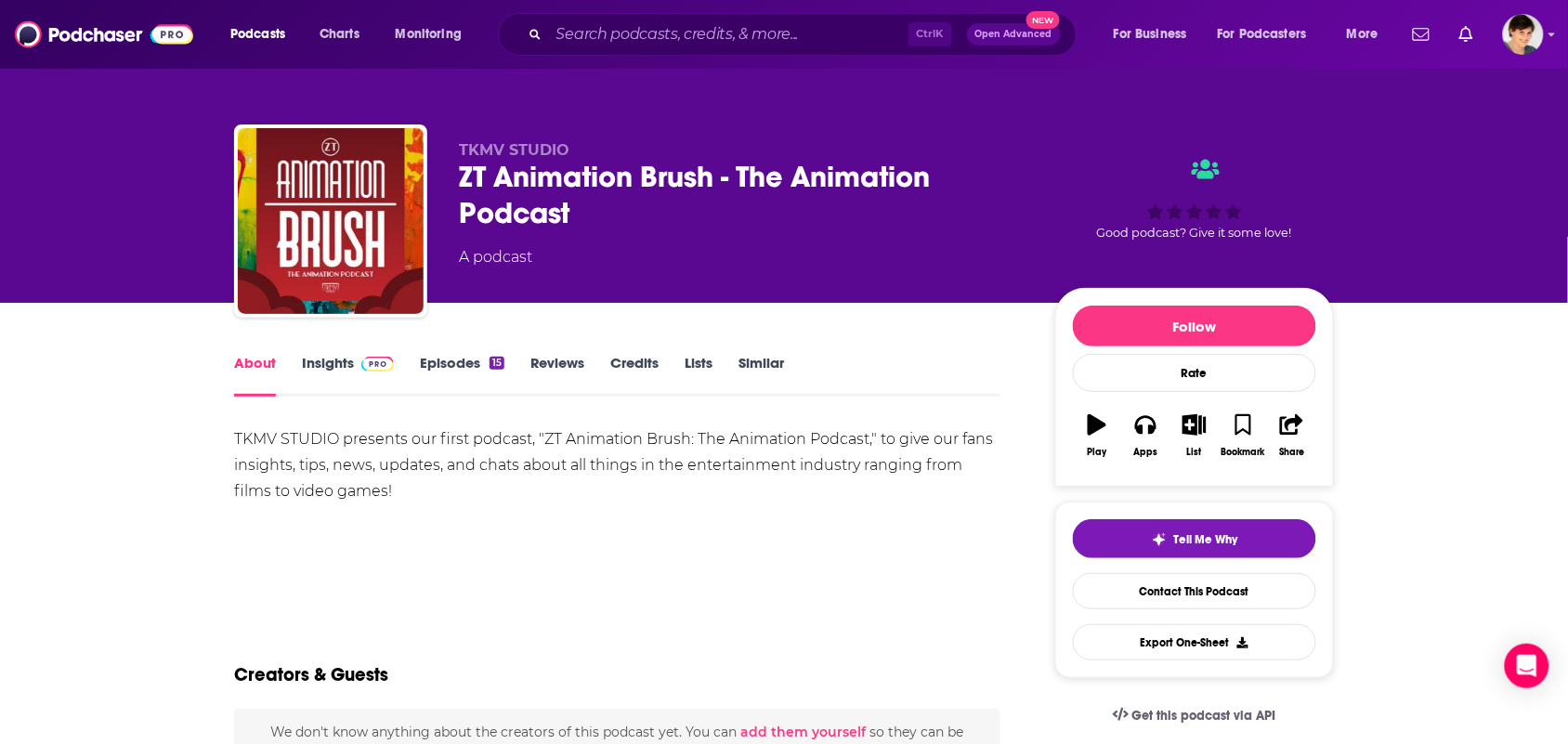
click at [368, 377] on link "Insights" at bounding box center [348, 375] width 92 height 42
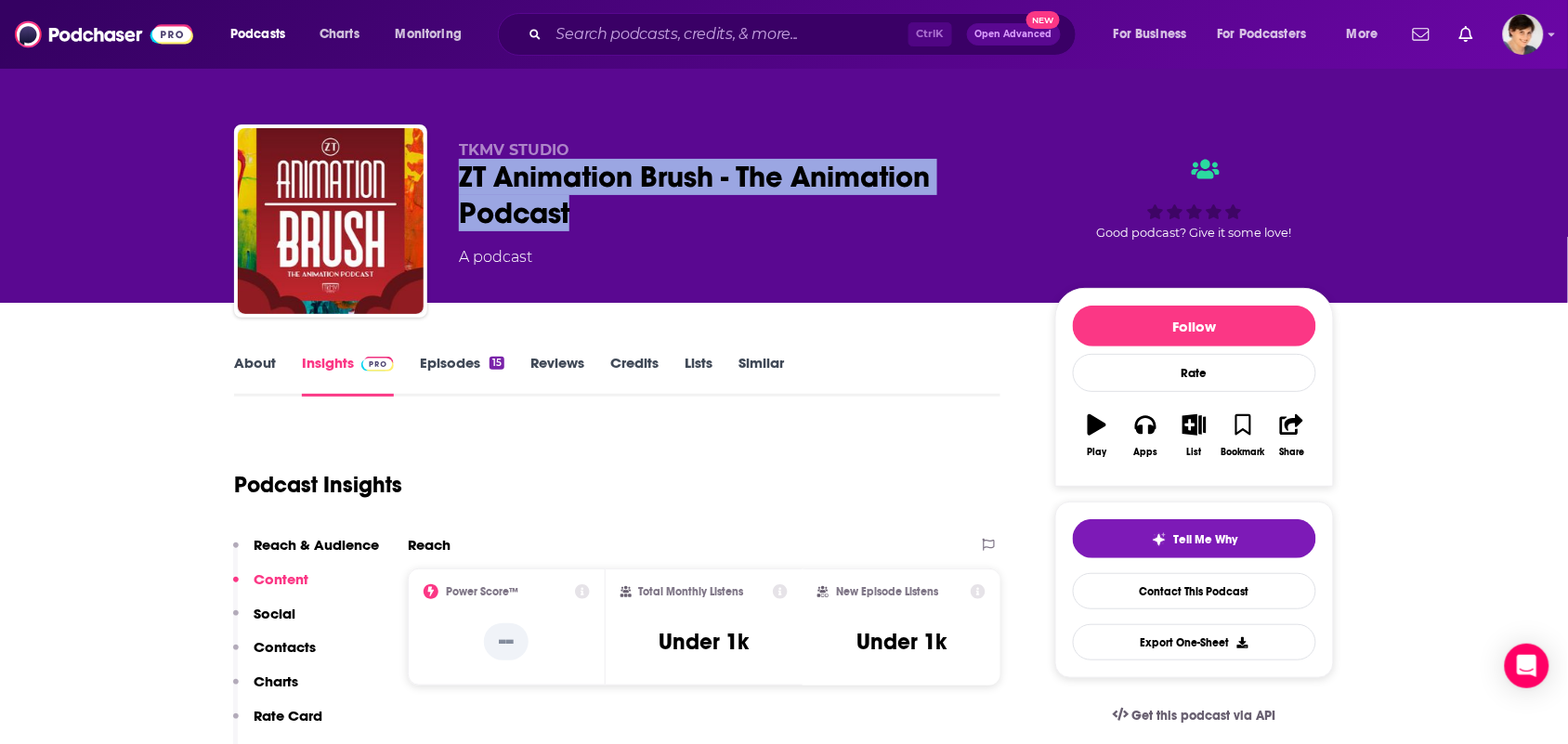
drag, startPoint x: 596, startPoint y: 210, endPoint x: 452, endPoint y: 186, distance: 146.0
click at [452, 186] on div "TKMV STUDIO ZT Animation Brush - The Animation Podcast A podcast Good podcast? …" at bounding box center [784, 224] width 1100 height 200
copy h2 "ZT Animation Brush - The Animation Podcast"
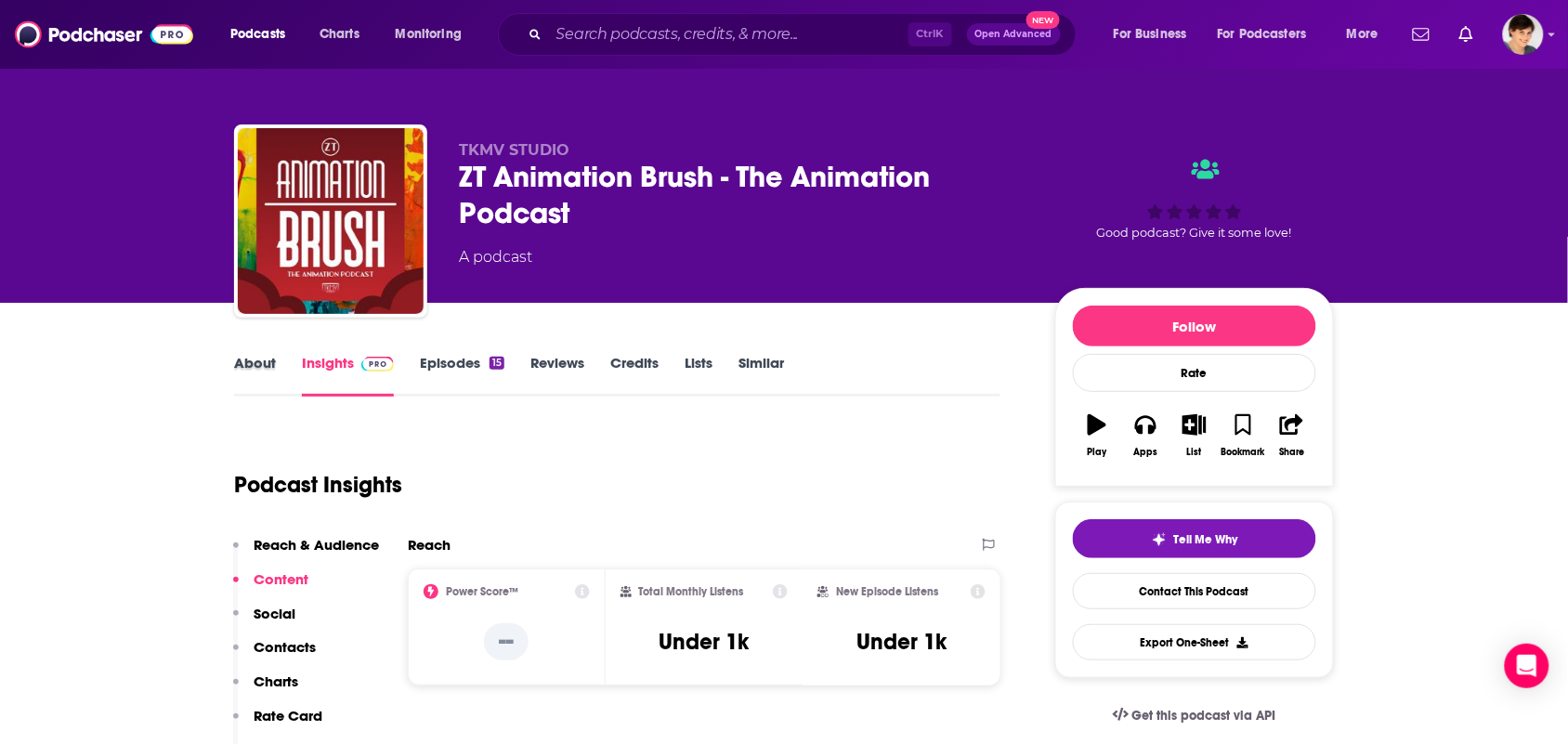
click at [280, 373] on div "About" at bounding box center [268, 375] width 67 height 42
click at [260, 384] on link "About" at bounding box center [254, 375] width 41 height 42
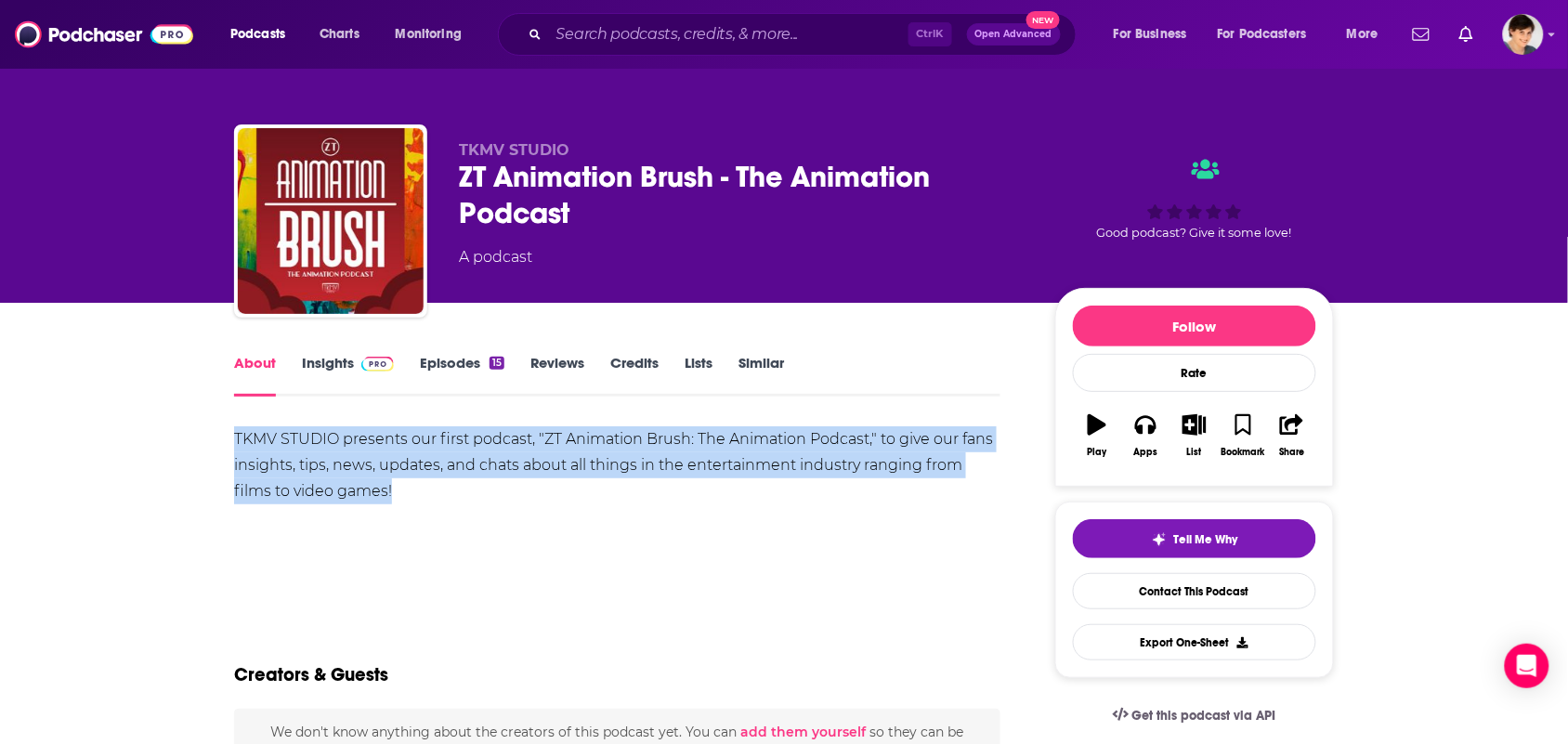
drag, startPoint x: 405, startPoint y: 503, endPoint x: 220, endPoint y: 448, distance: 193.0
copy div "TKMV STUDIO presents our first podcast, "ZT Animation Brush: The Animation Podc…"
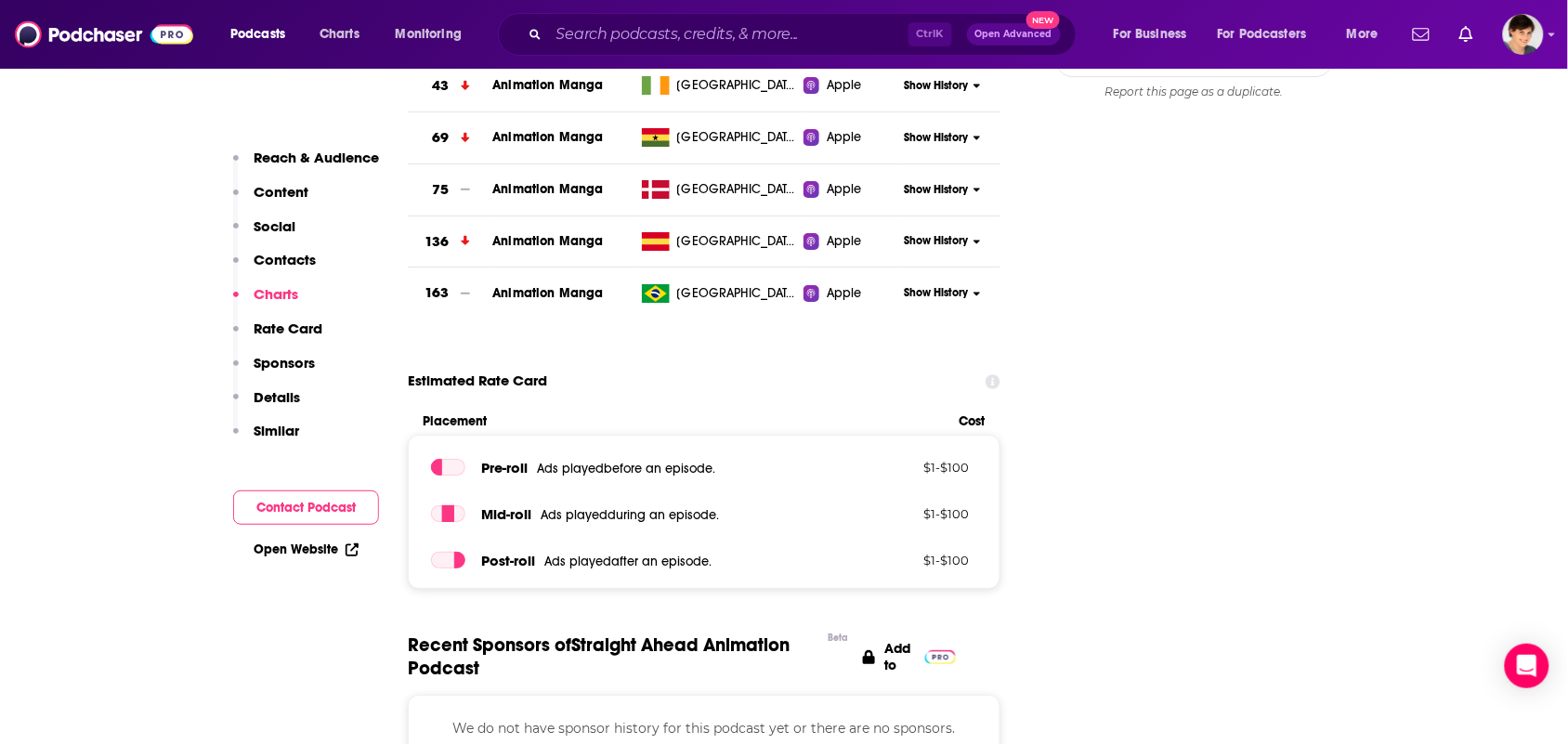
scroll to position [2090, 0]
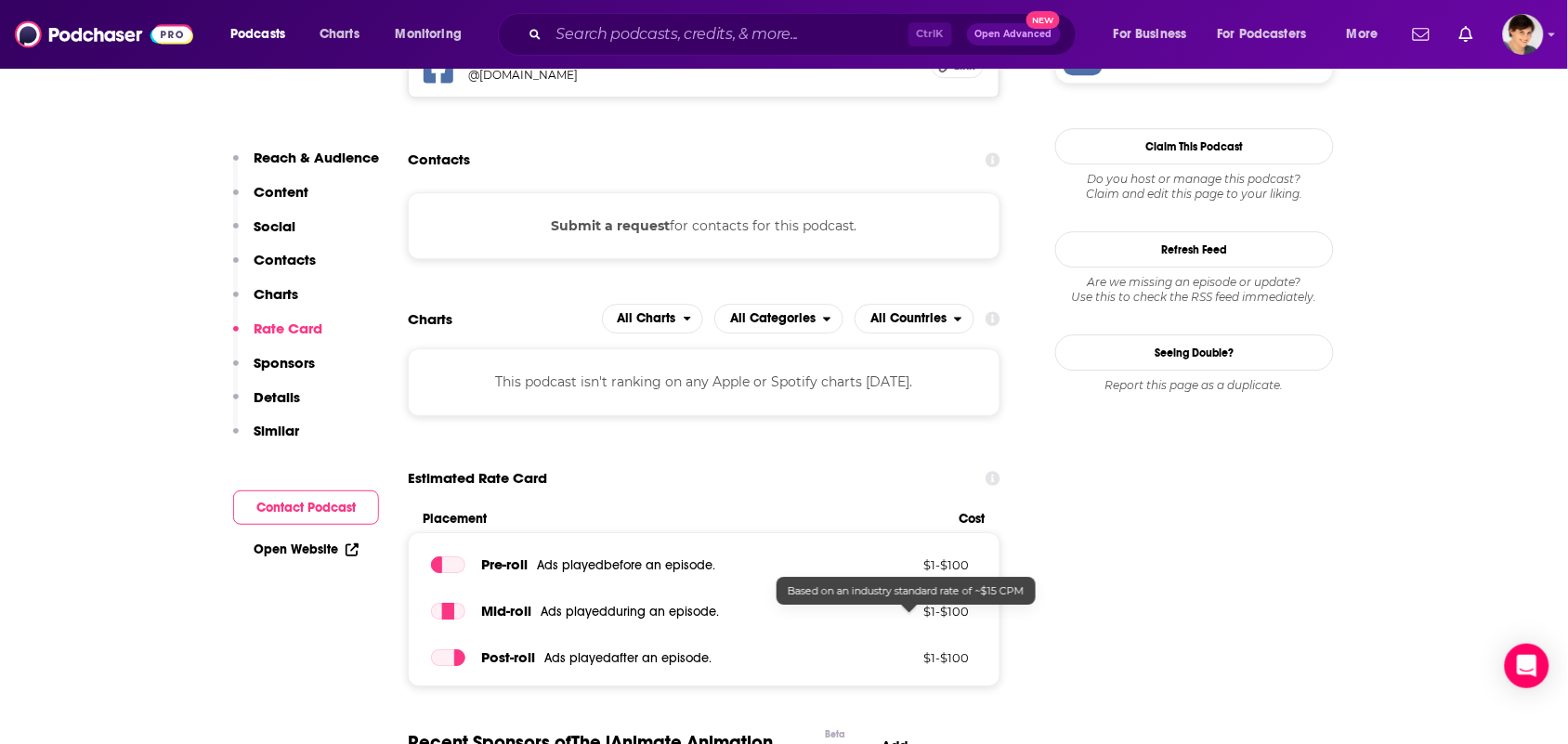
scroll to position [2090, 0]
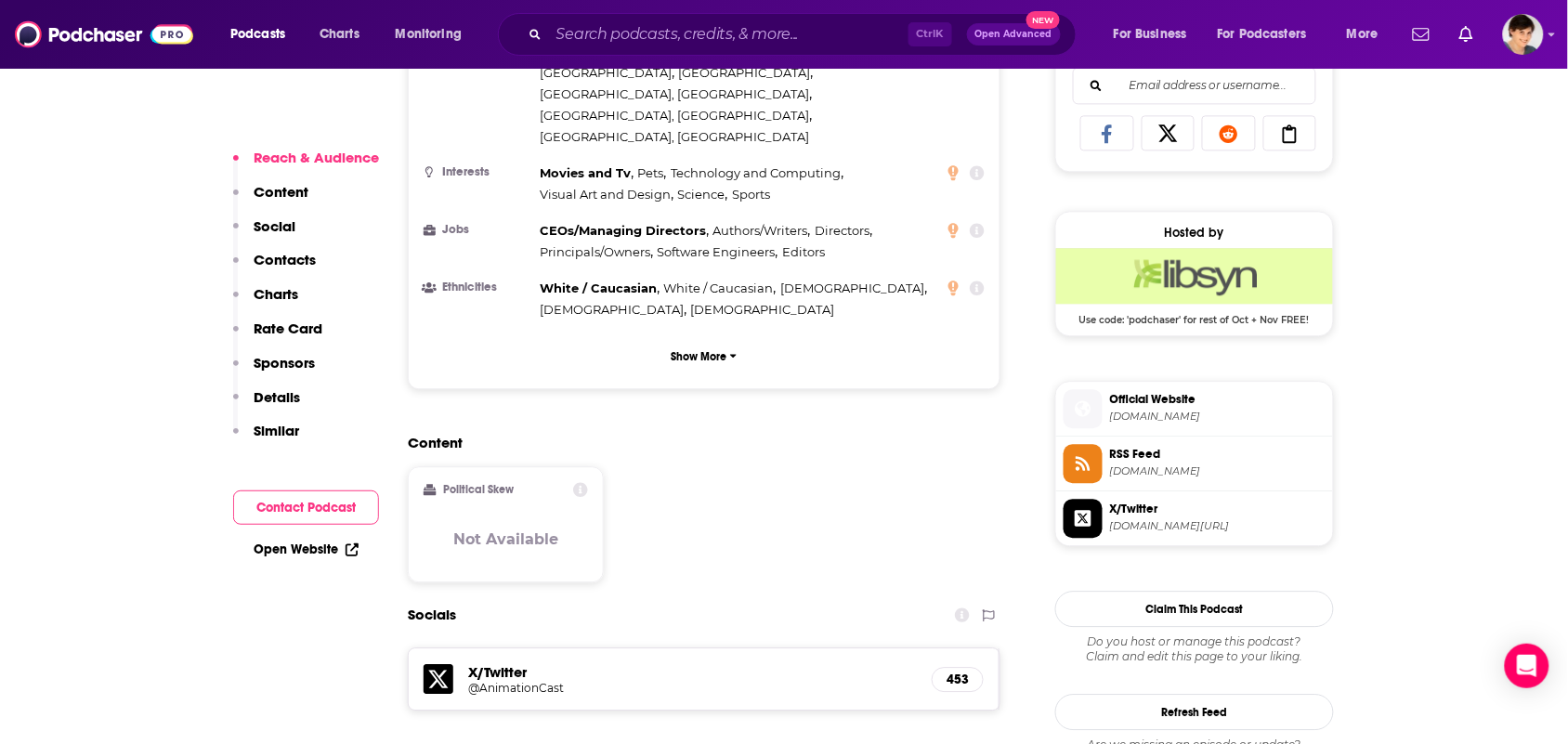
scroll to position [1394, 0]
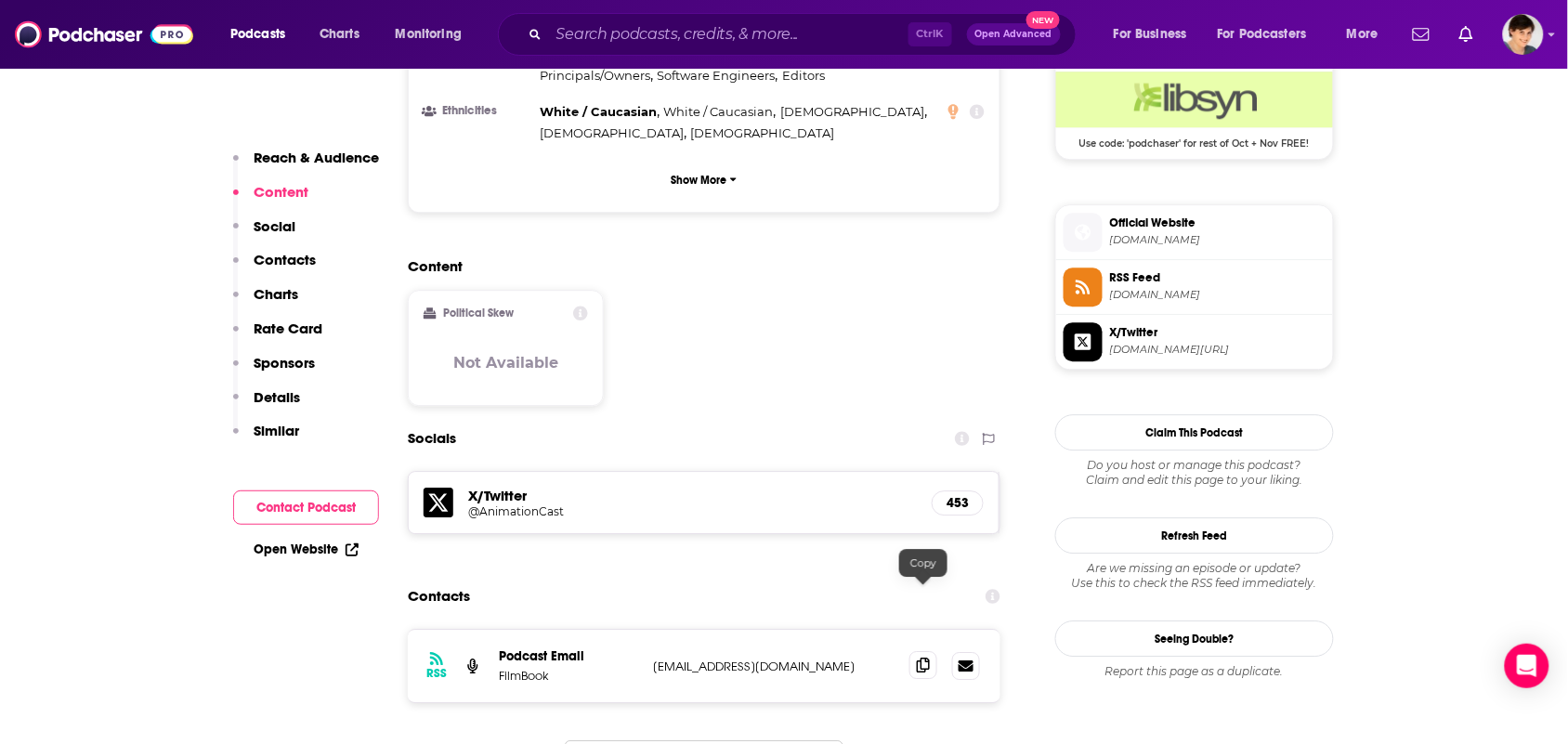
click at [930, 651] on span at bounding box center [923, 664] width 28 height 28
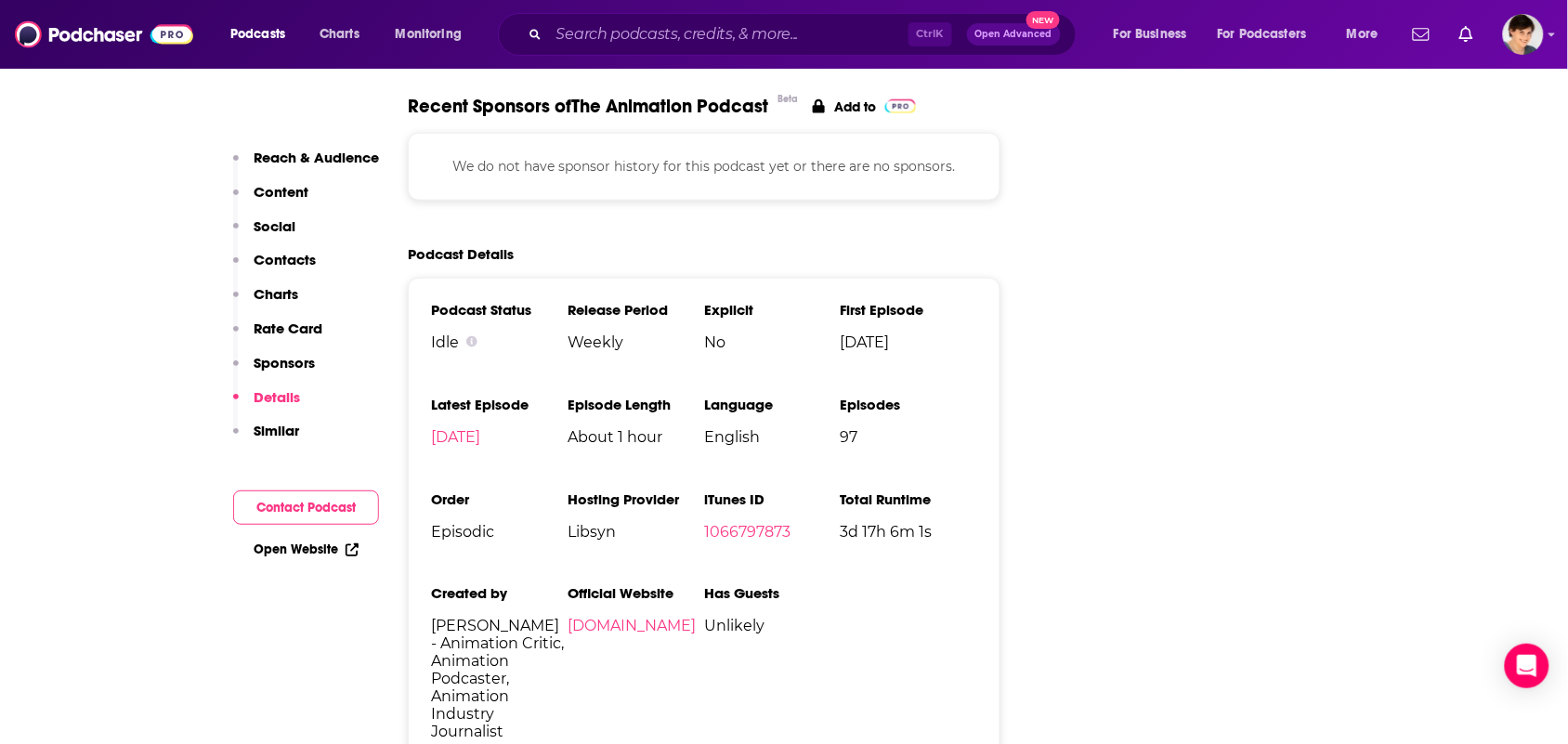
scroll to position [2670, 0]
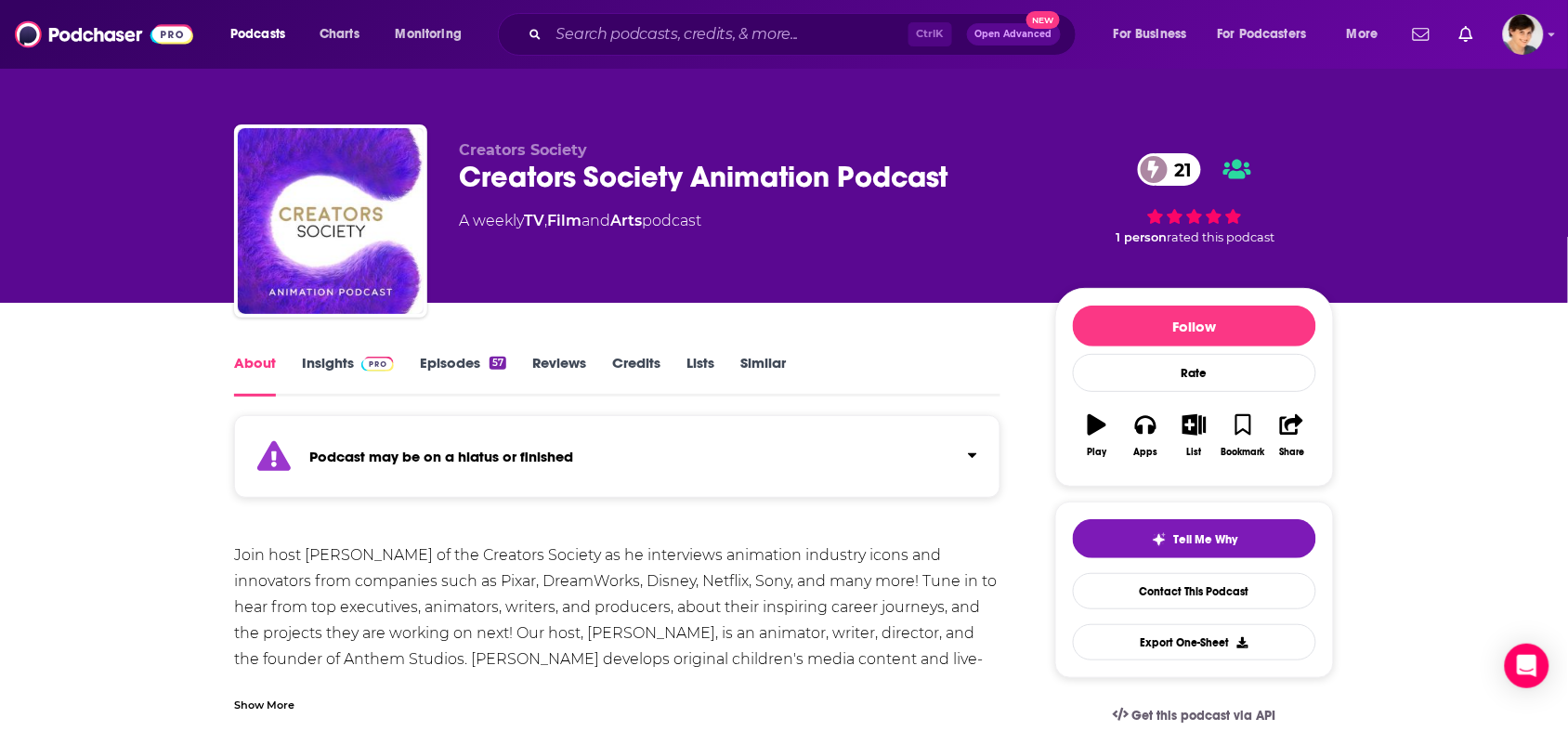
click at [756, 360] on link "Similar" at bounding box center [762, 375] width 45 height 42
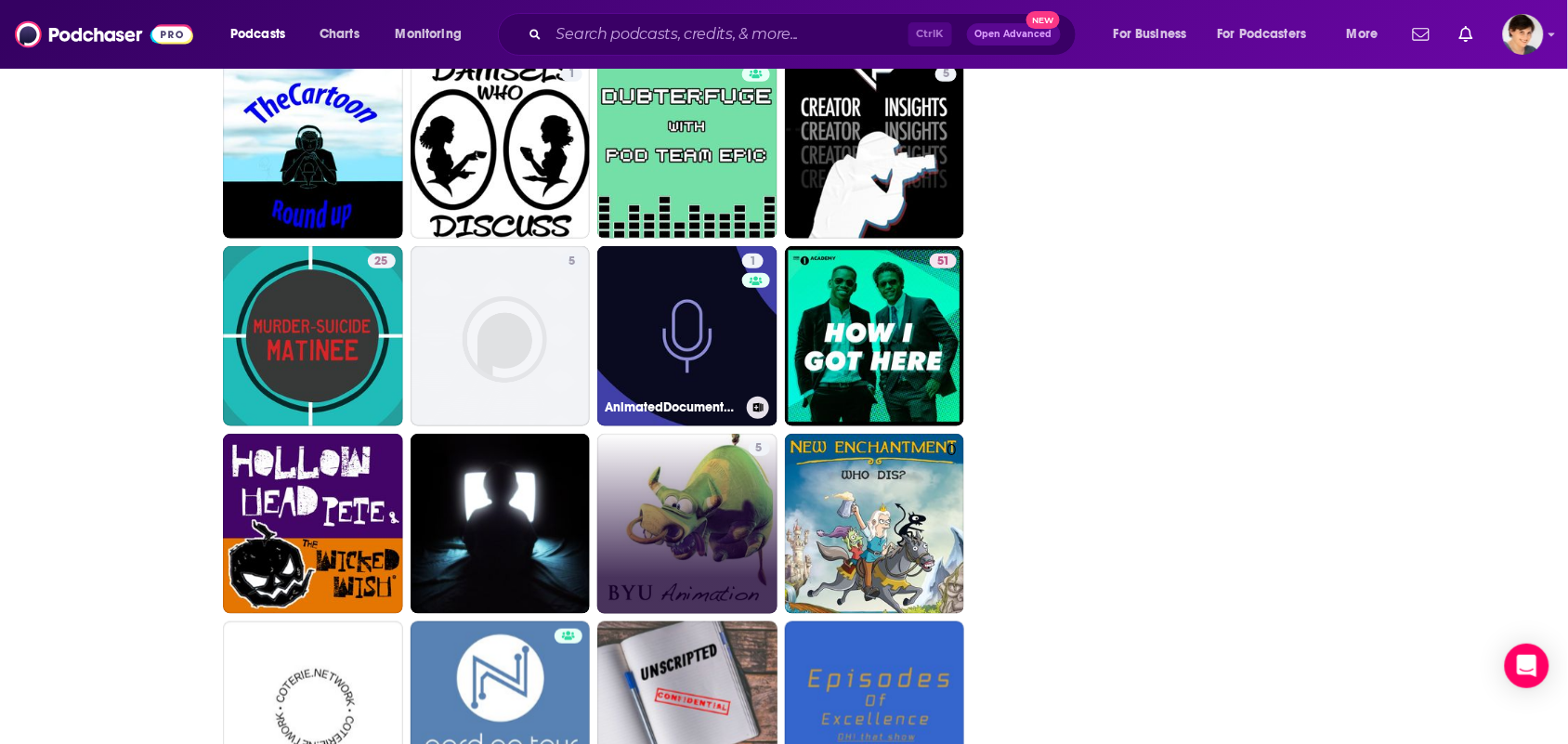
scroll to position [4405, 0]
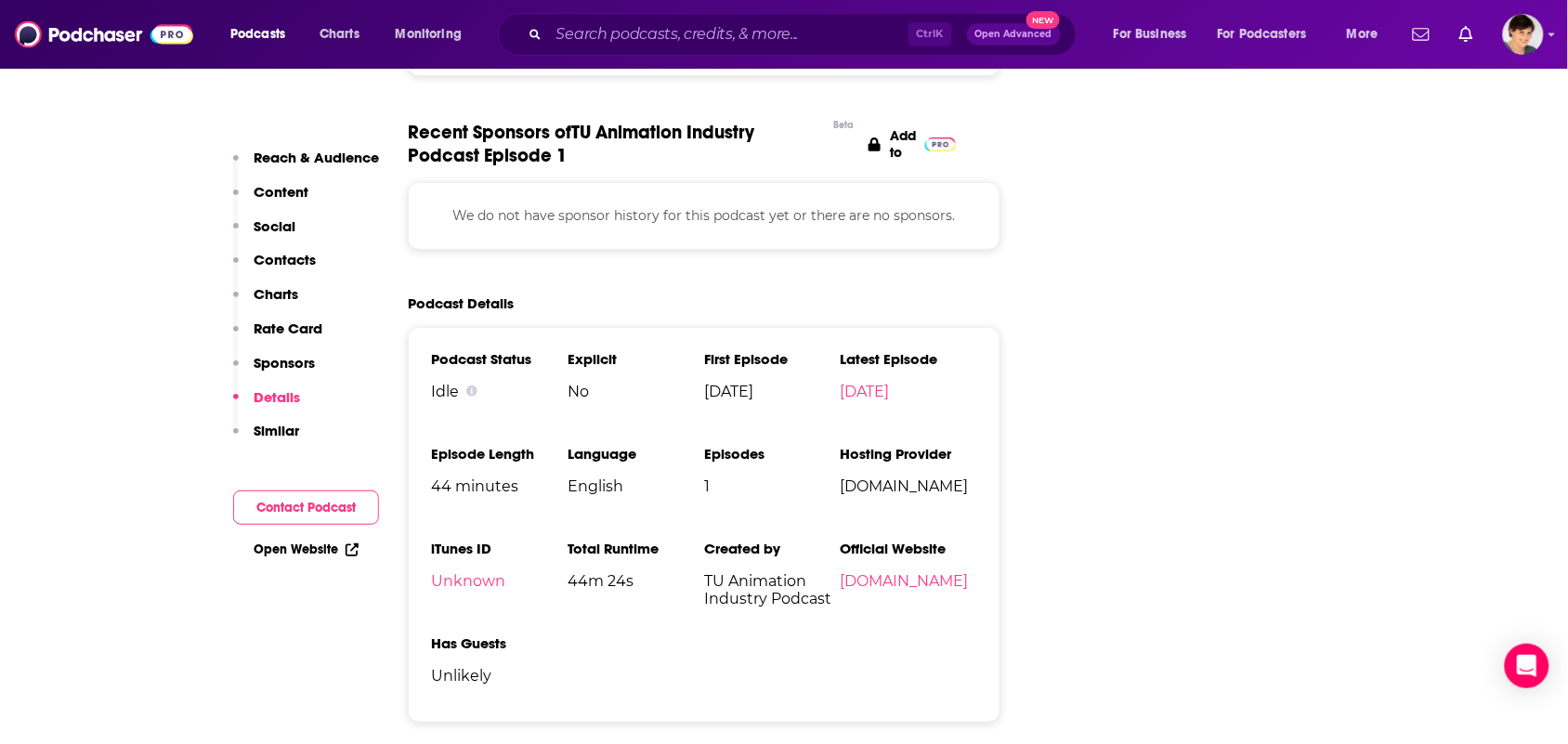
scroll to position [2054, 0]
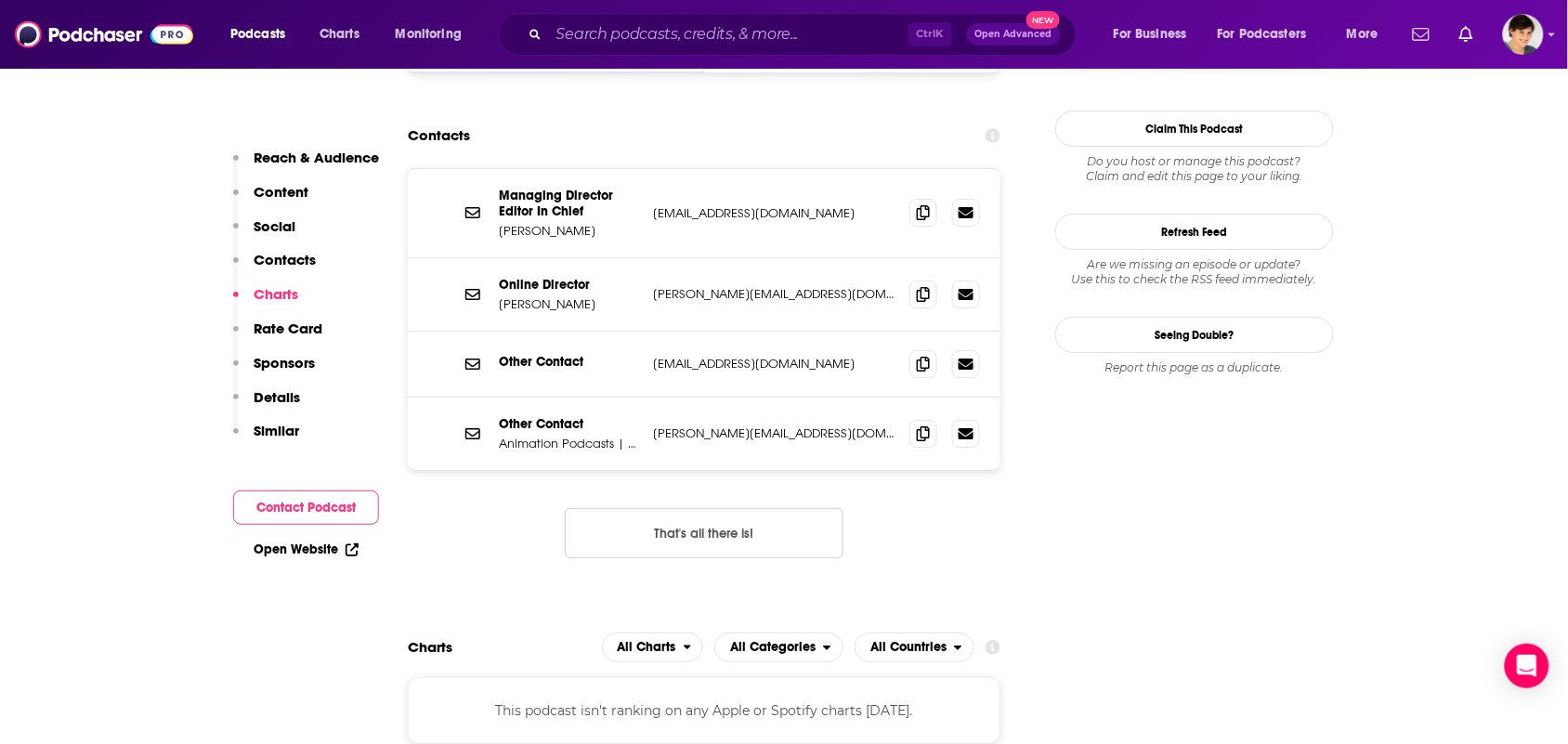
scroll to position [1626, 0]
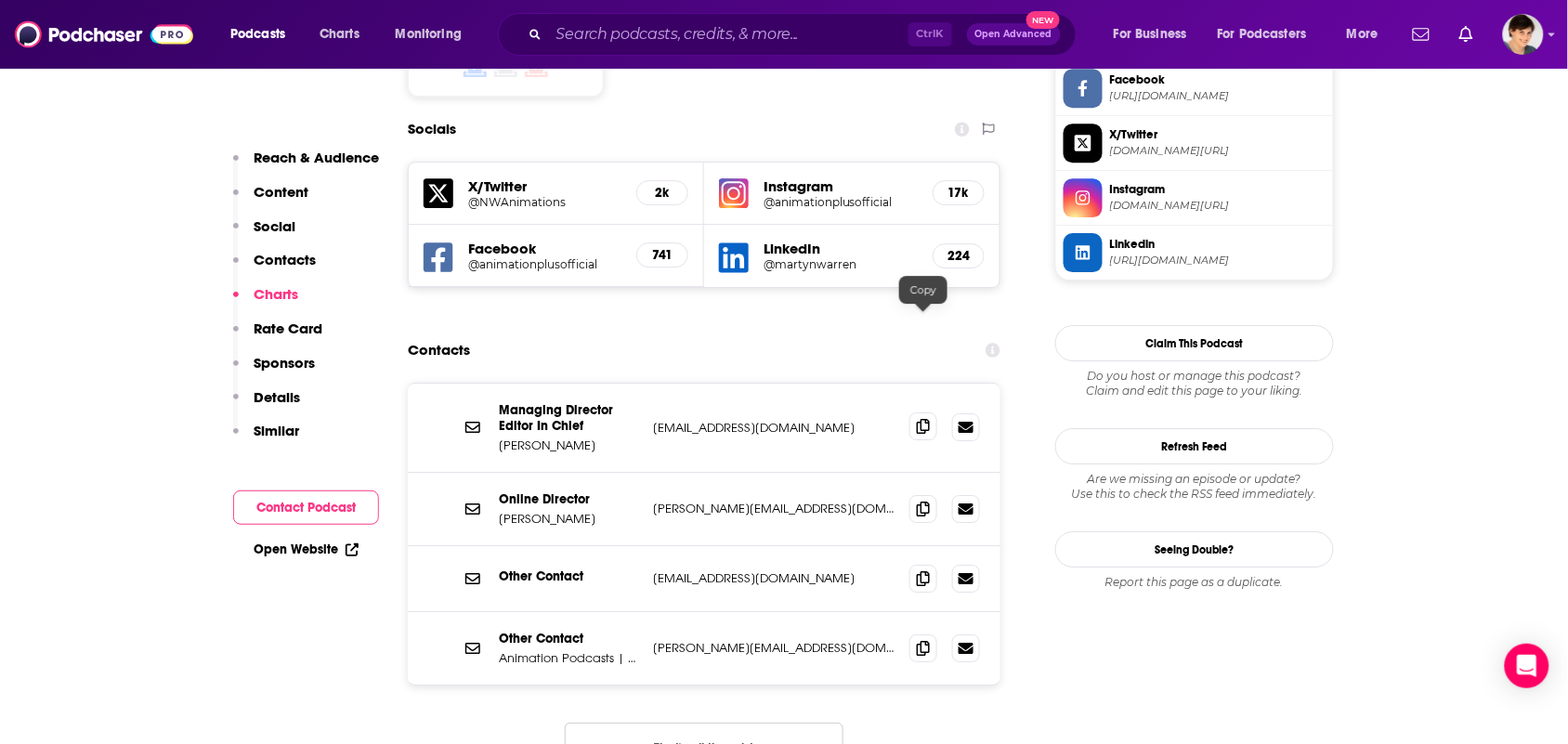
click at [916, 419] on icon at bounding box center [923, 425] width 13 height 14
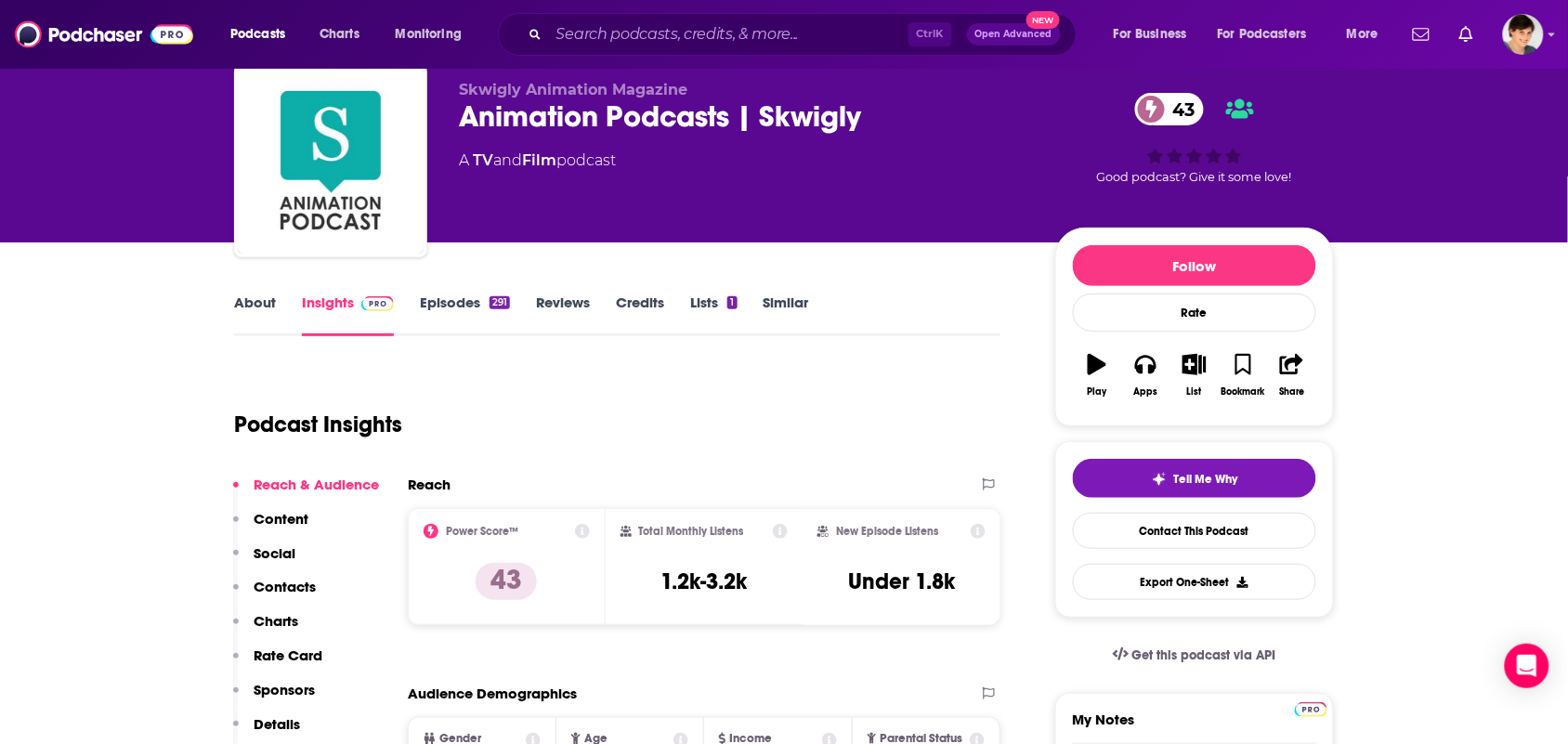
scroll to position [0, 0]
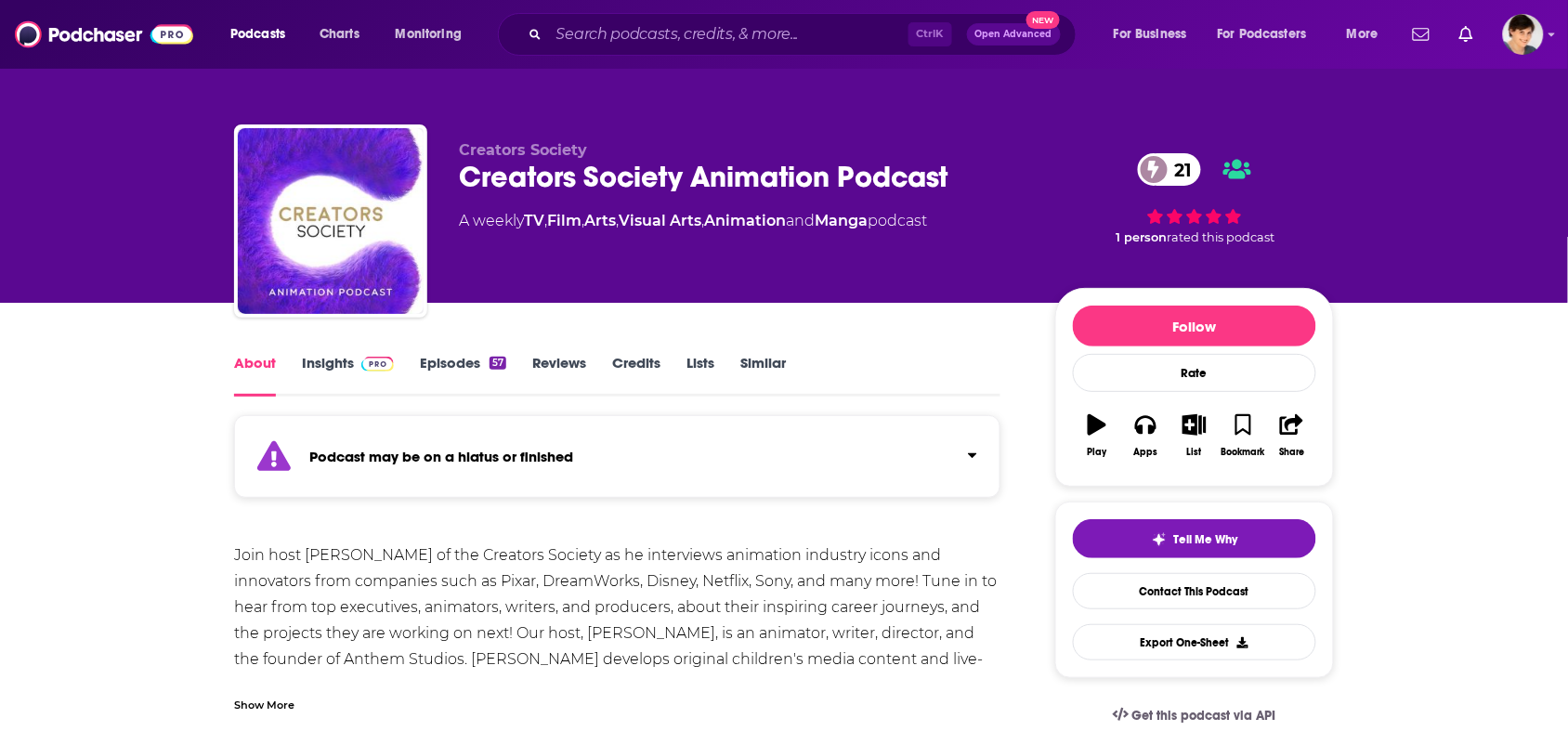
click at [777, 364] on link "Similar" at bounding box center [762, 375] width 45 height 42
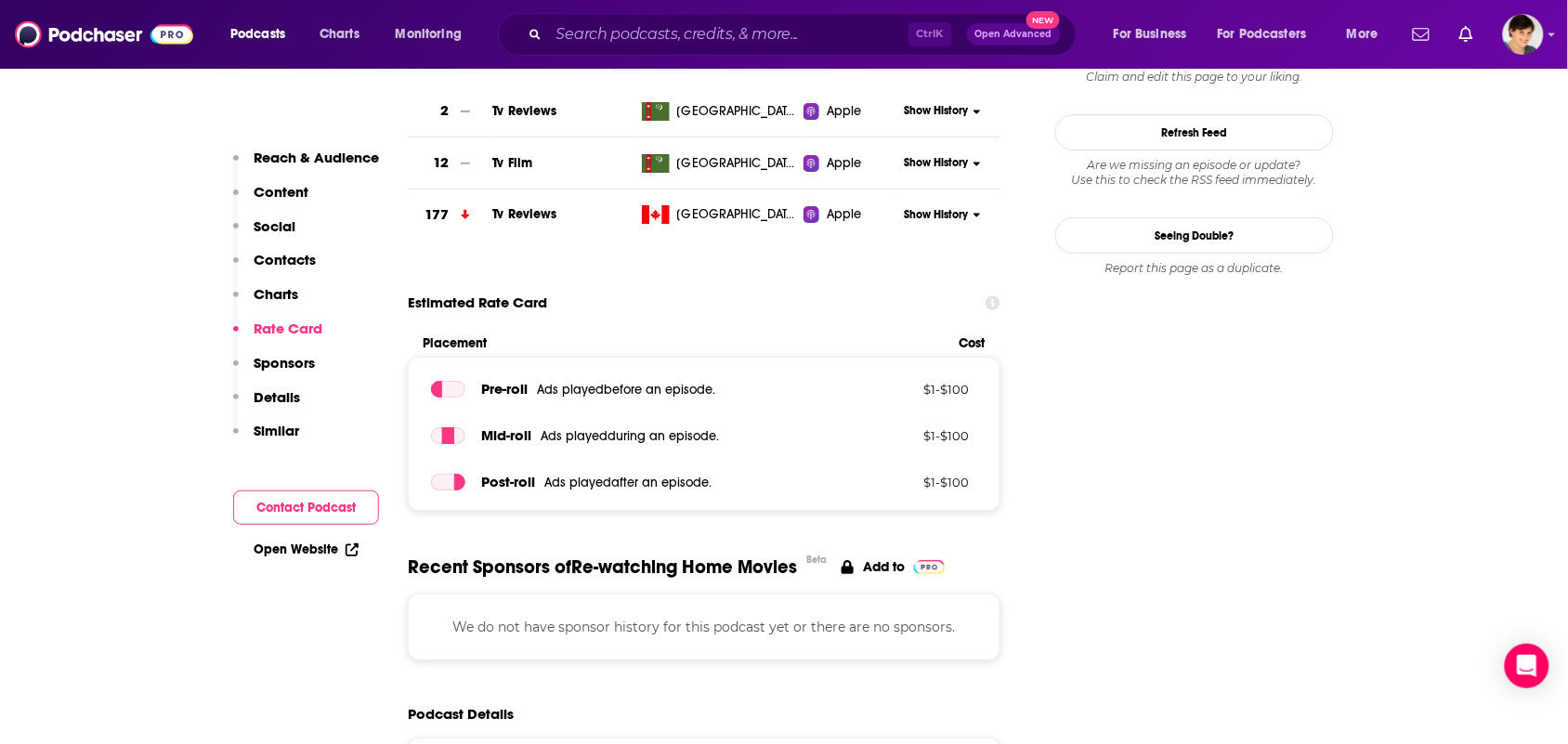
scroll to position [2090, 0]
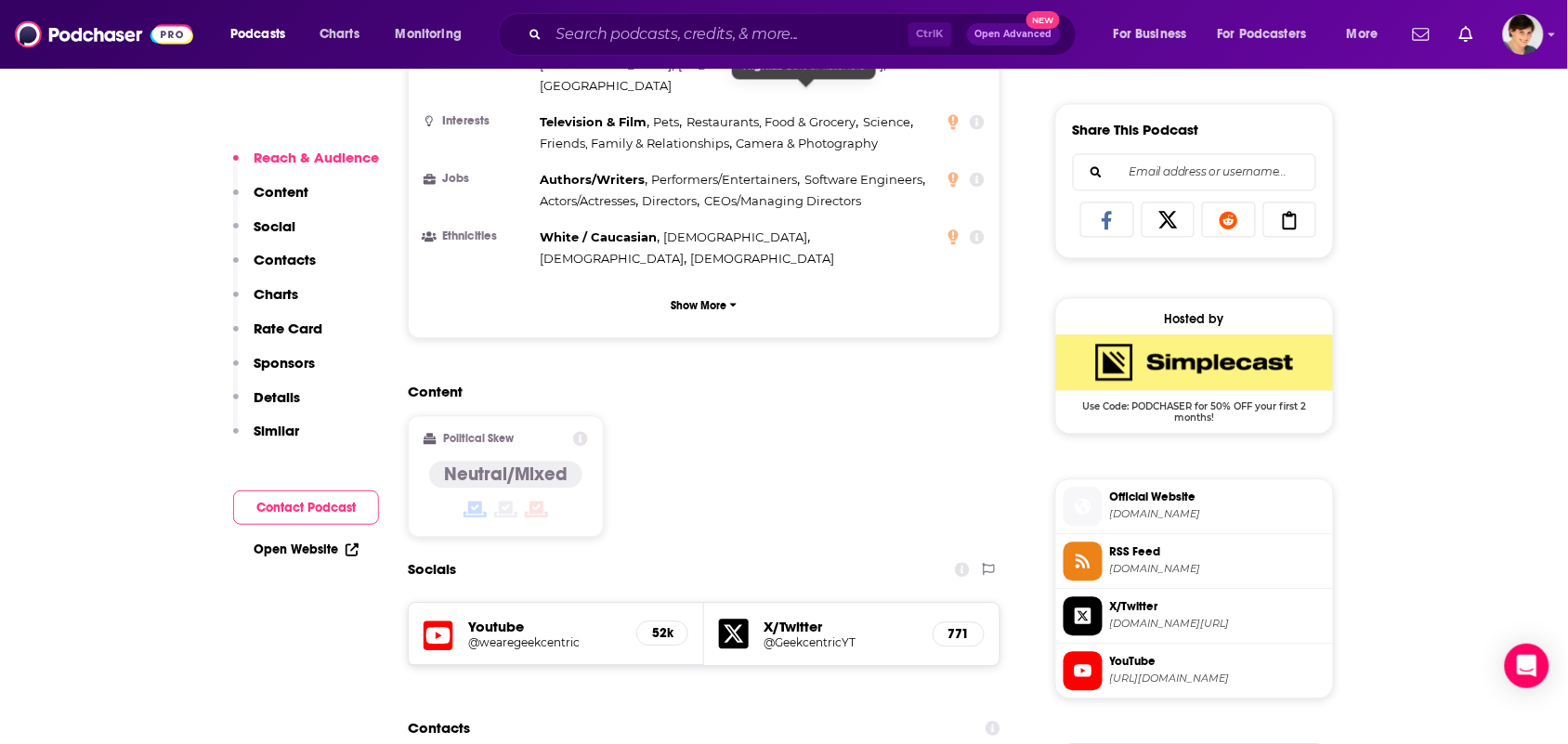
scroll to position [1277, 0]
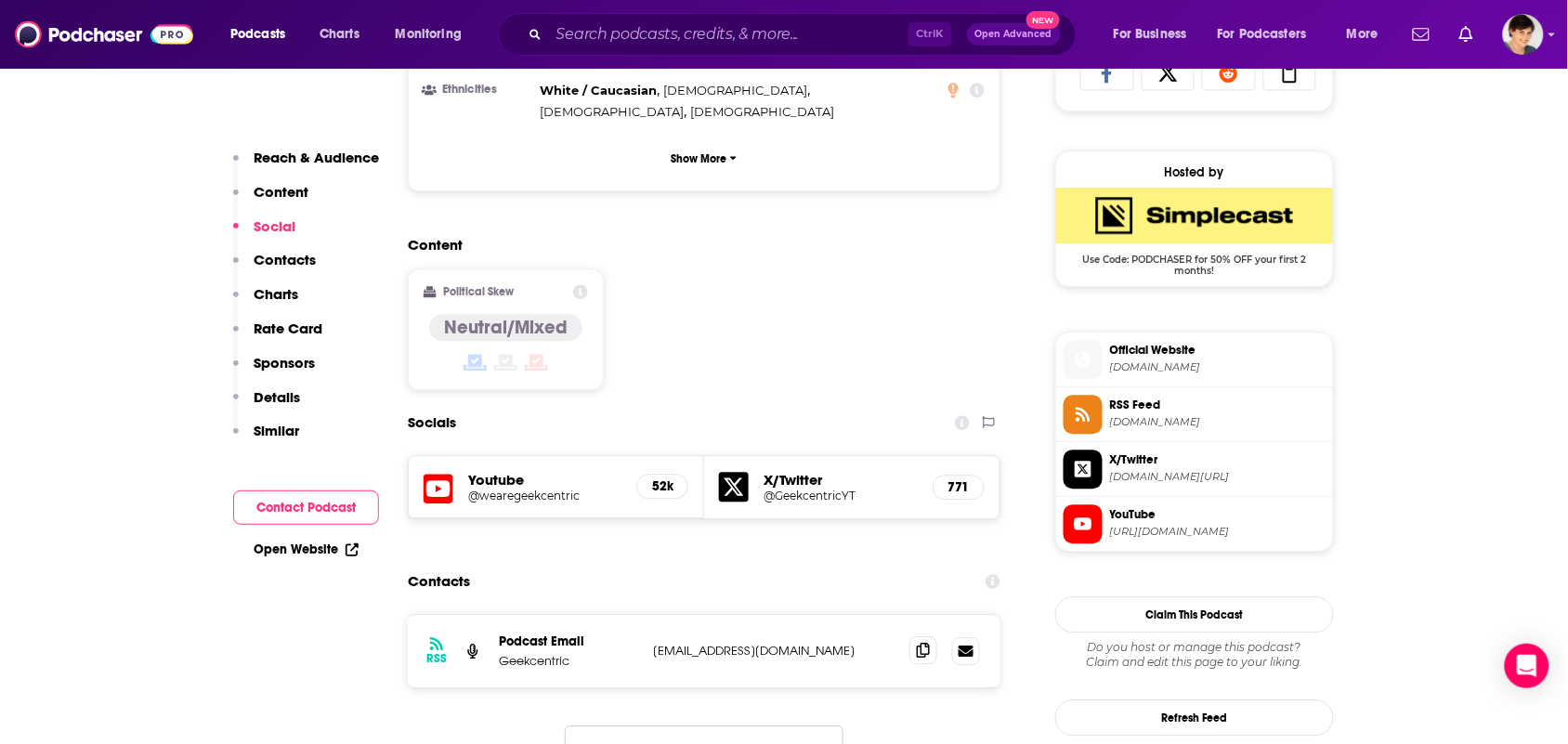
click at [922, 636] on span at bounding box center [923, 650] width 28 height 28
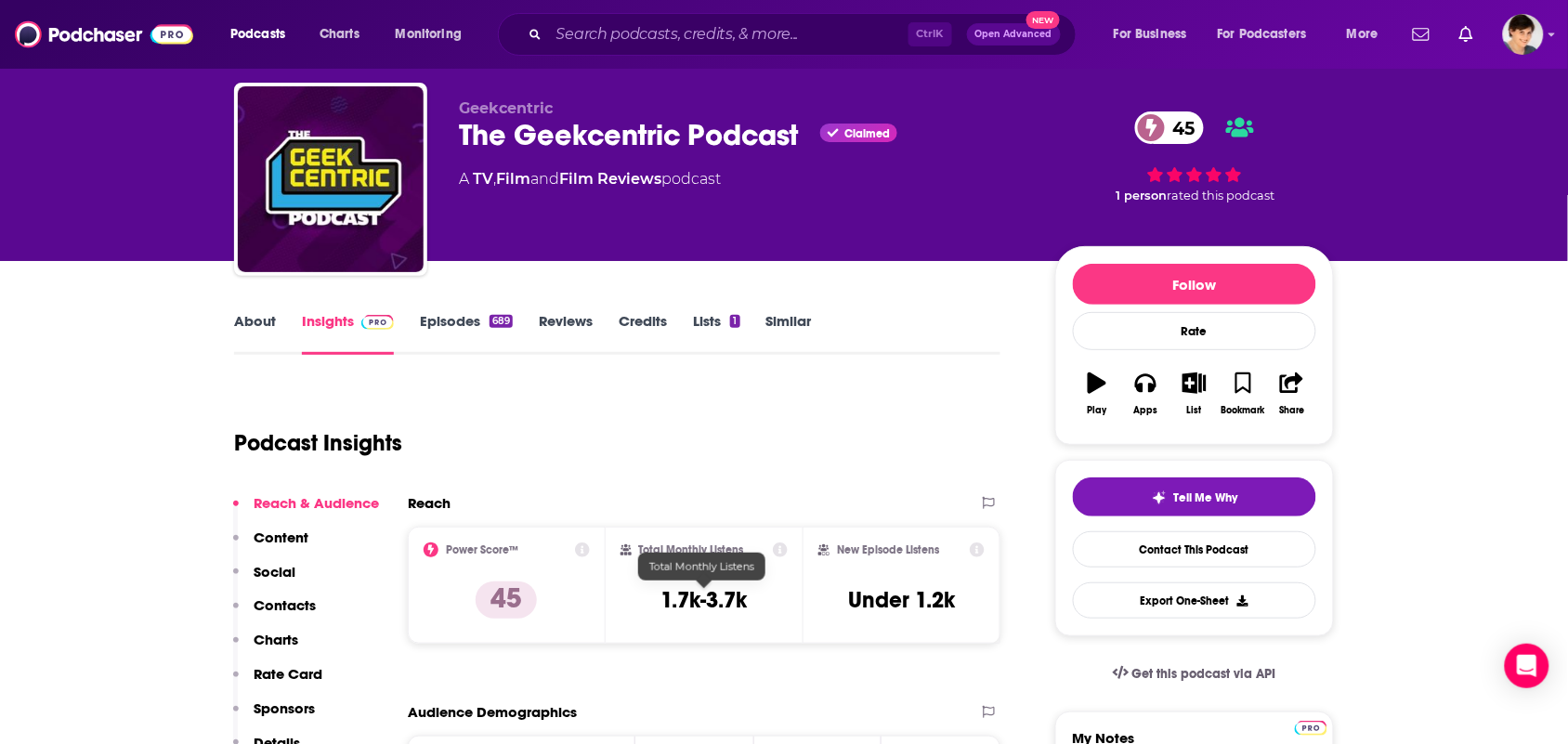
scroll to position [0, 0]
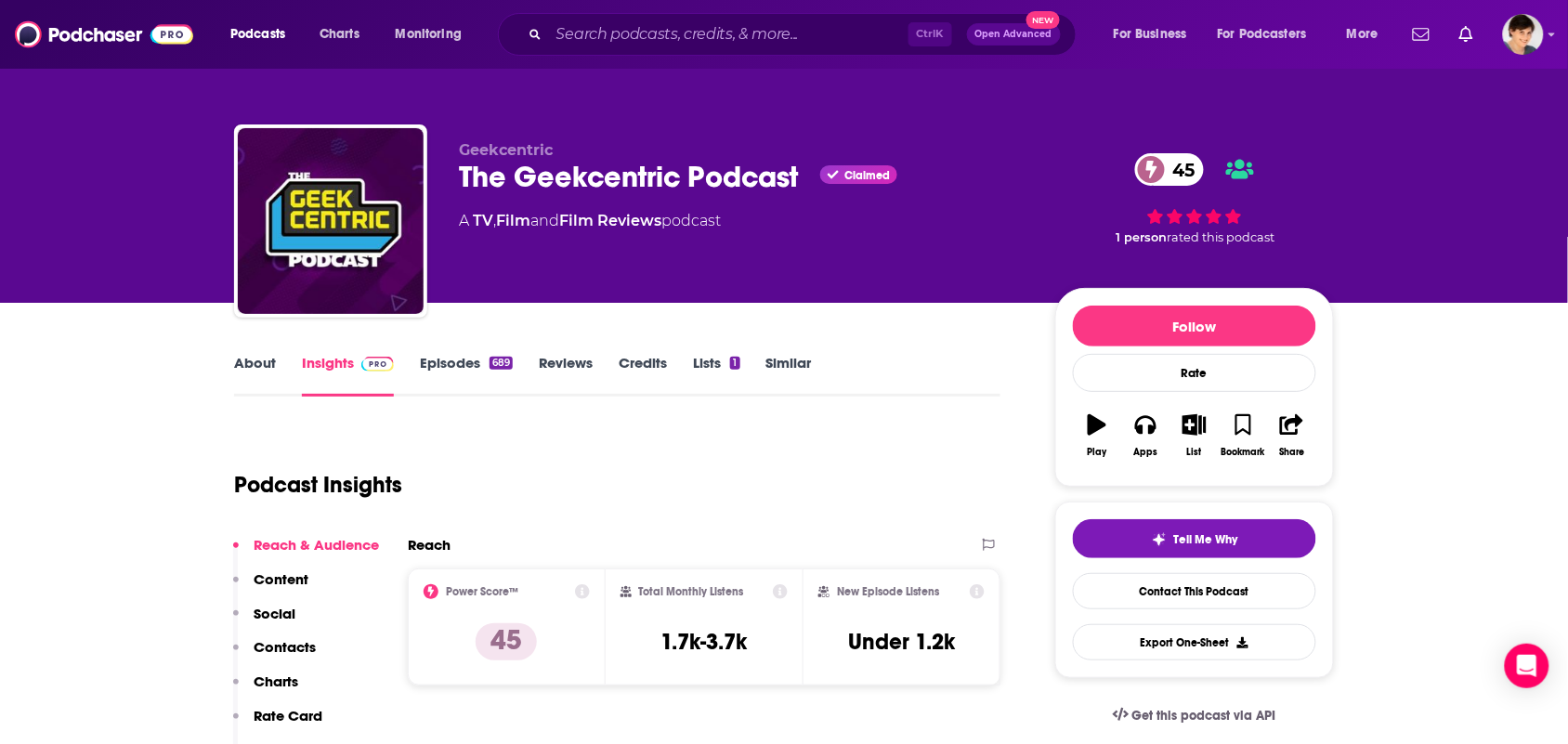
click at [252, 356] on link "About" at bounding box center [254, 375] width 41 height 42
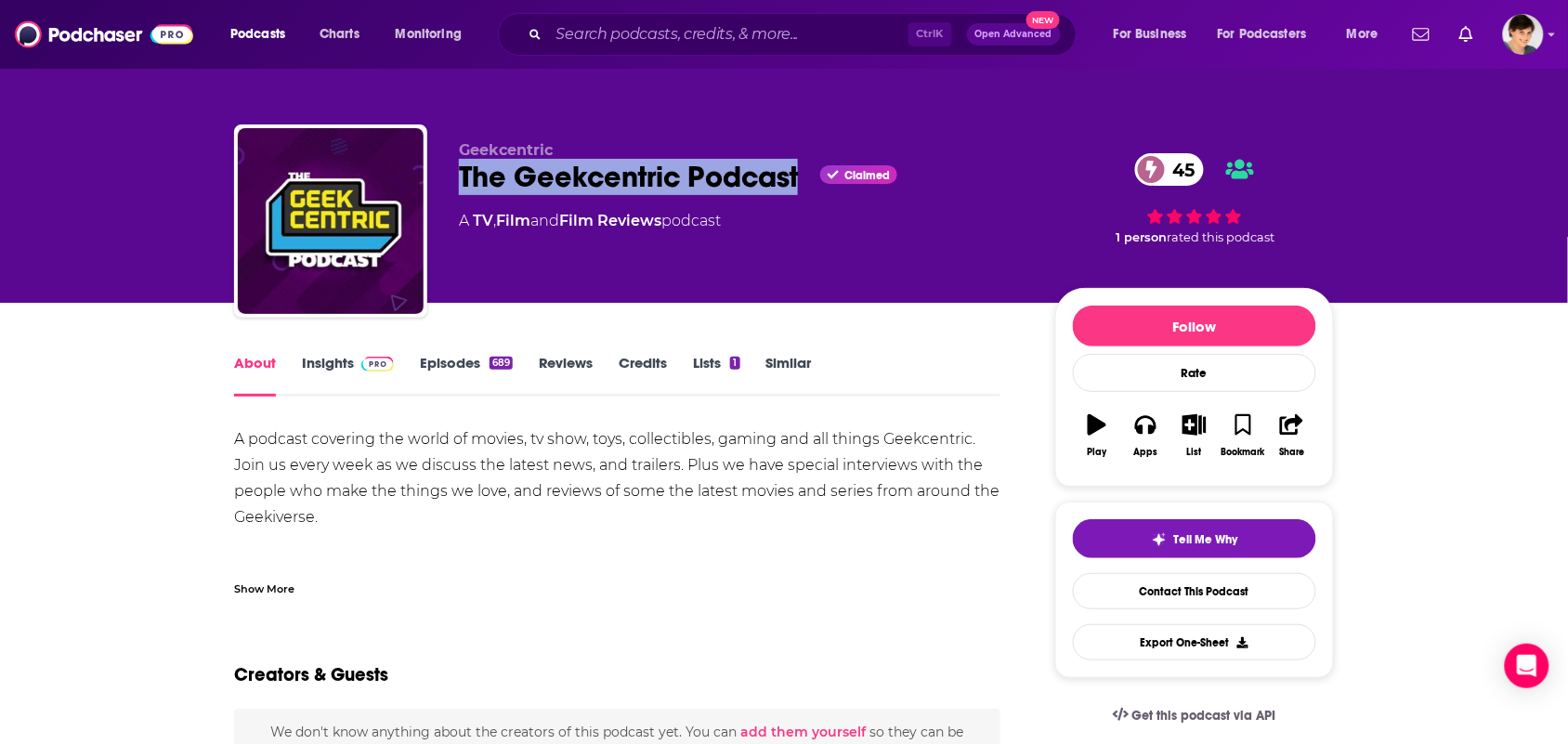
drag, startPoint x: 805, startPoint y: 186, endPoint x: 461, endPoint y: 181, distance: 344.0
click at [461, 181] on div "The Geekcentric Podcast Claimed 45" at bounding box center [742, 177] width 567 height 37
copy h1 "The Geekcentric Podcast"
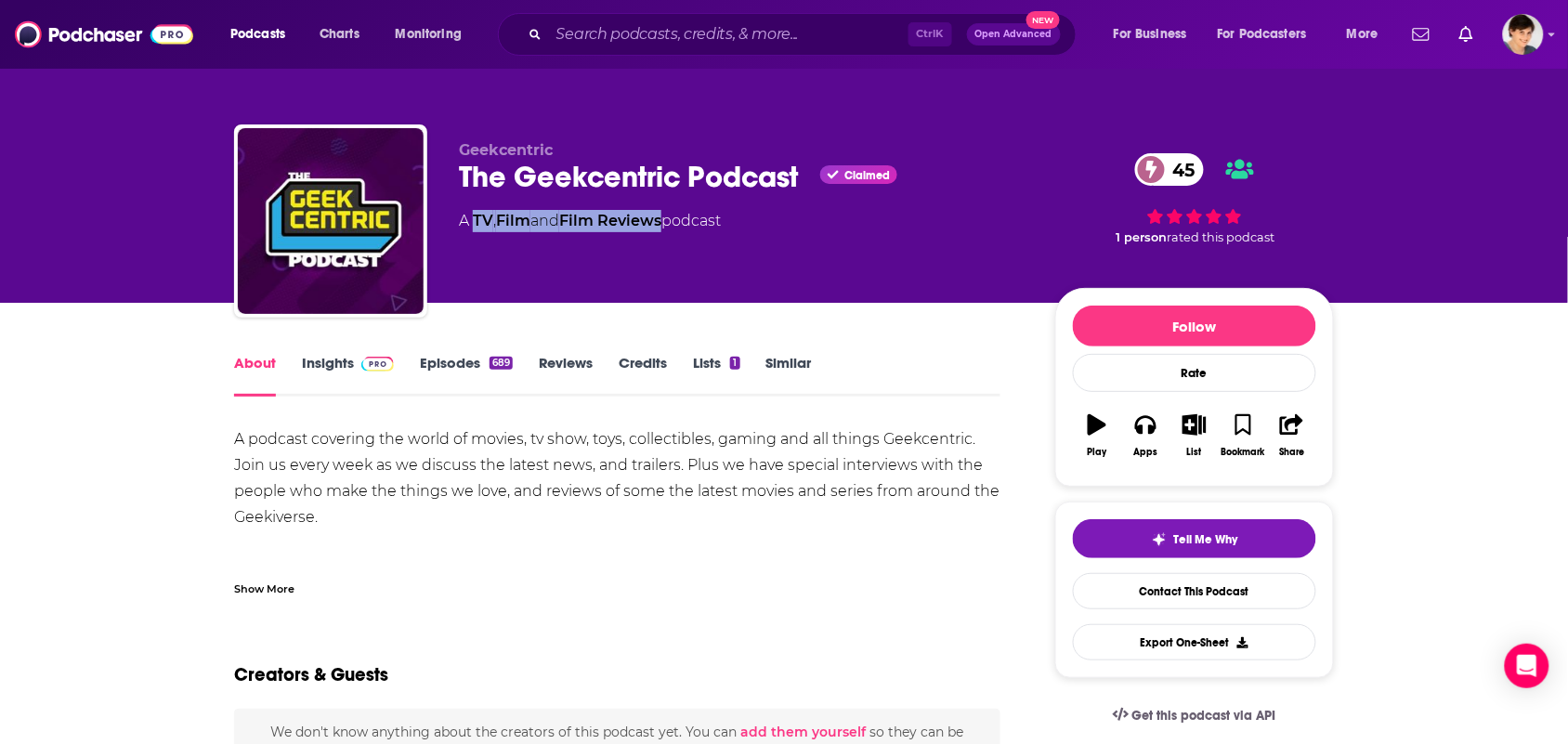
drag, startPoint x: 671, startPoint y: 233, endPoint x: 476, endPoint y: 238, distance: 195.1
click at [476, 238] on div "Geekcentric The Geekcentric Podcast Claimed 45 A TV , Film and Film Reviews pod…" at bounding box center [742, 216] width 567 height 148
copy div "TV , Film and Film Reviews"
click at [277, 592] on div "Show More" at bounding box center [264, 587] width 61 height 17
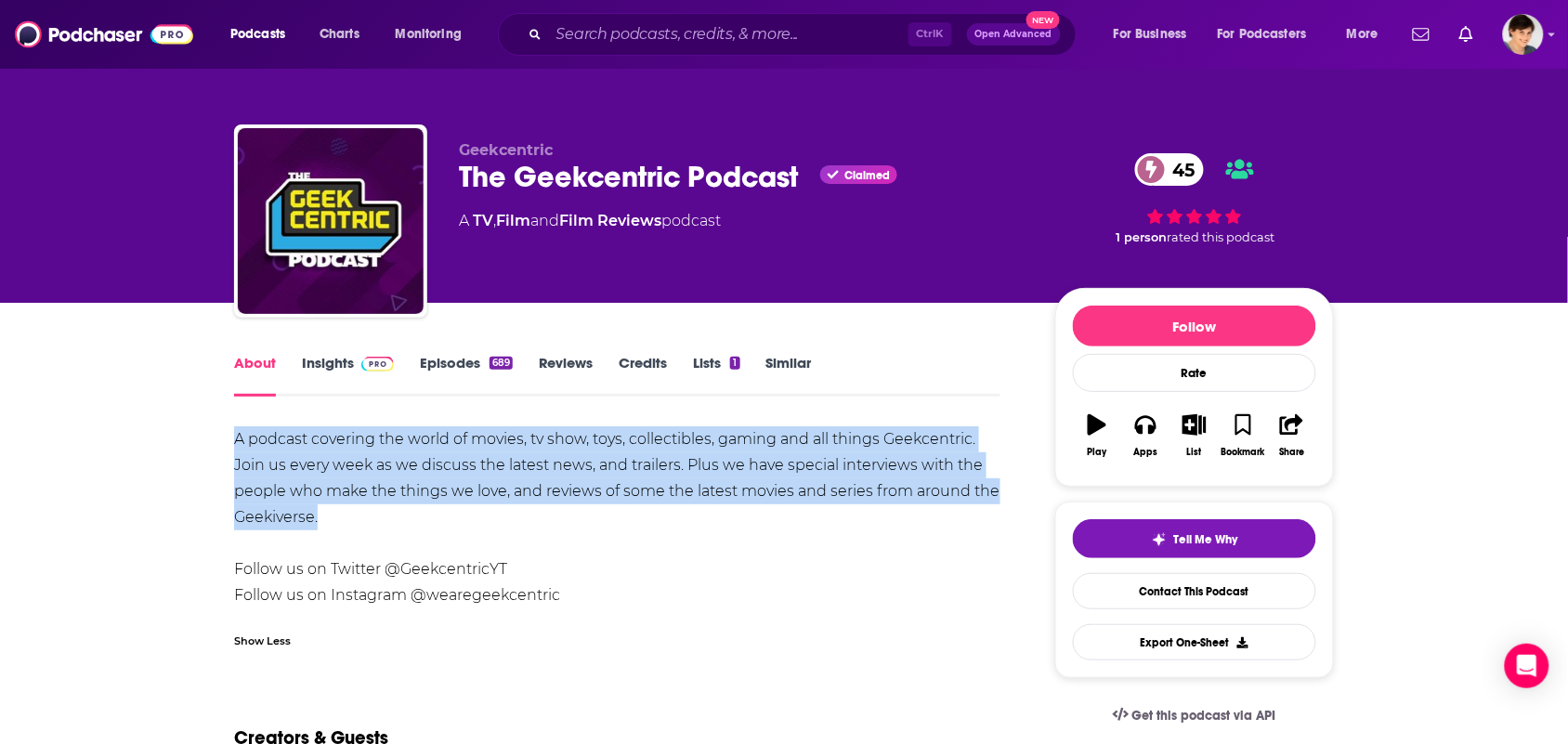
drag, startPoint x: 347, startPoint y: 511, endPoint x: 226, endPoint y: 429, distance: 146.2
copy div "A podcast covering the world of movies, tv show, toys, collectibles, gaming and…"
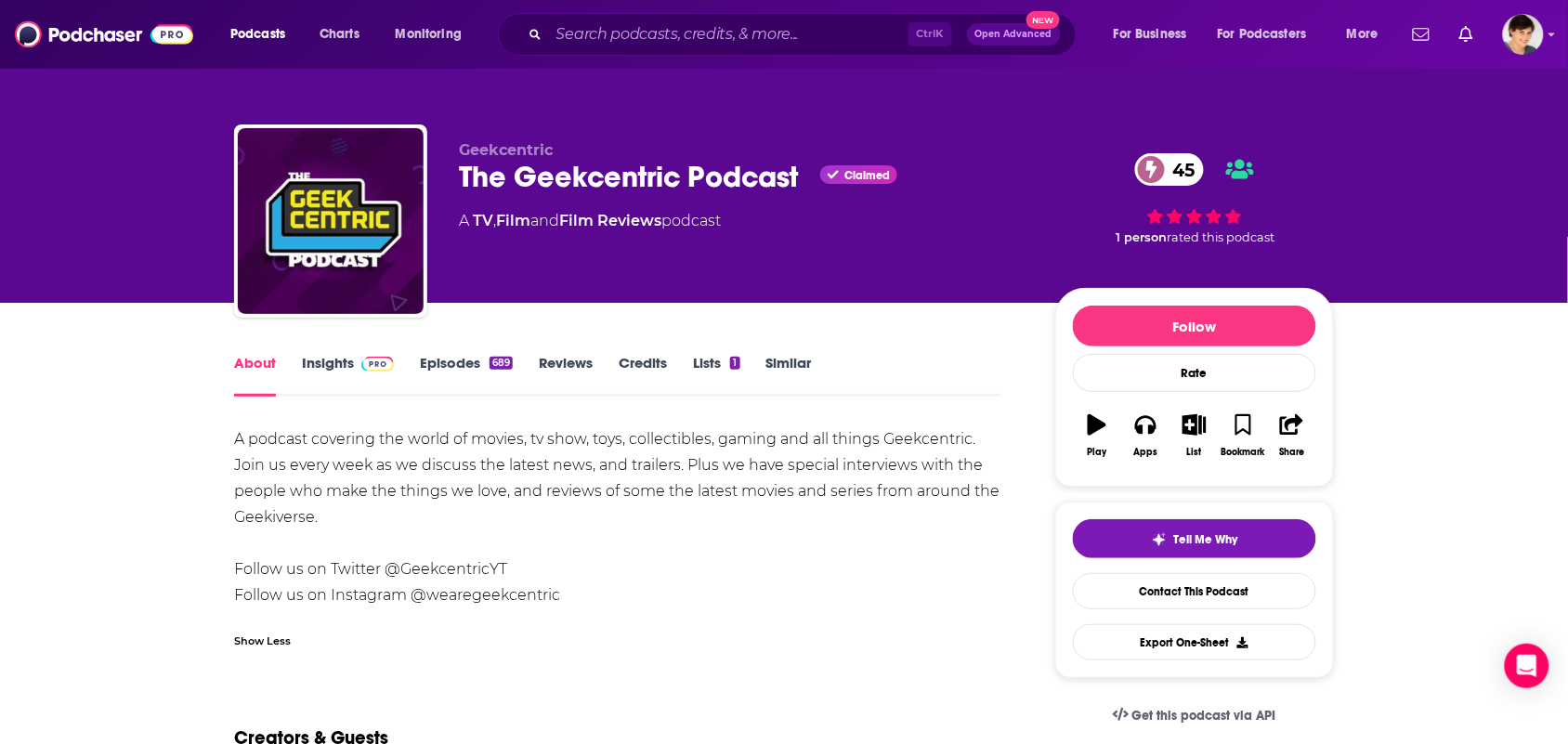
click at [586, 531] on div "A podcast covering the world of movies, tv show, toys, collectibles, gaming and…" at bounding box center [617, 517] width 766 height 182
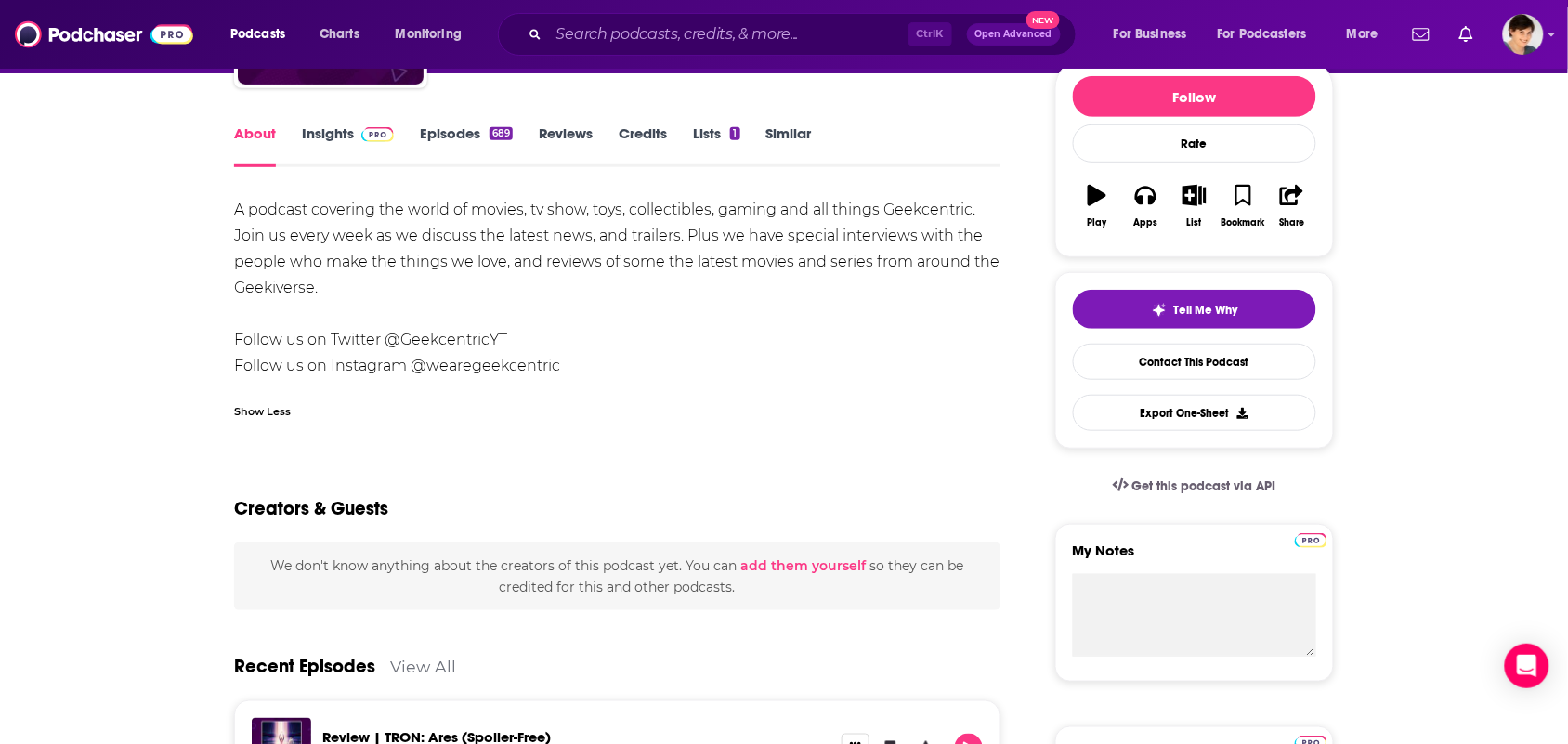
scroll to position [232, 0]
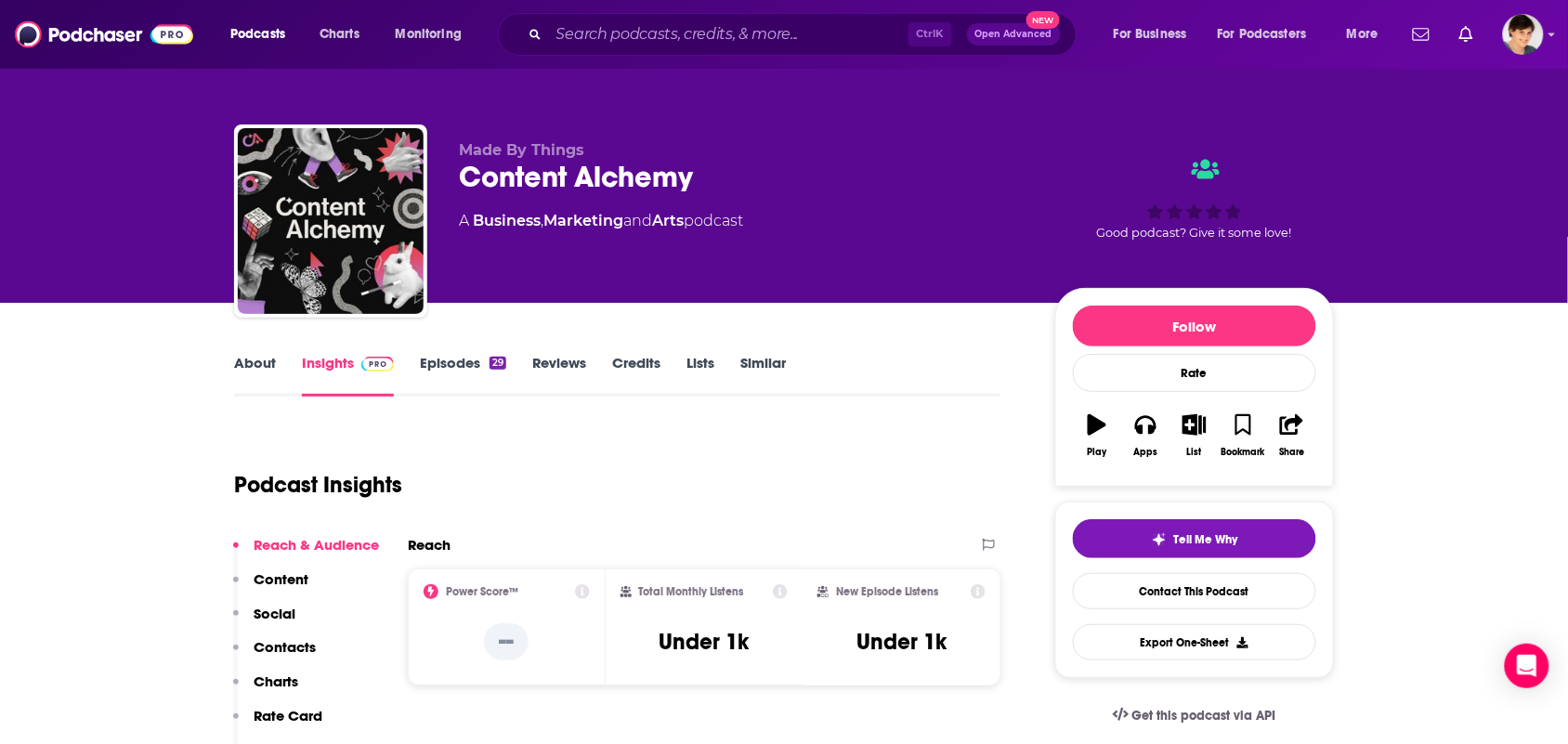
click at [247, 369] on link "About" at bounding box center [254, 375] width 41 height 42
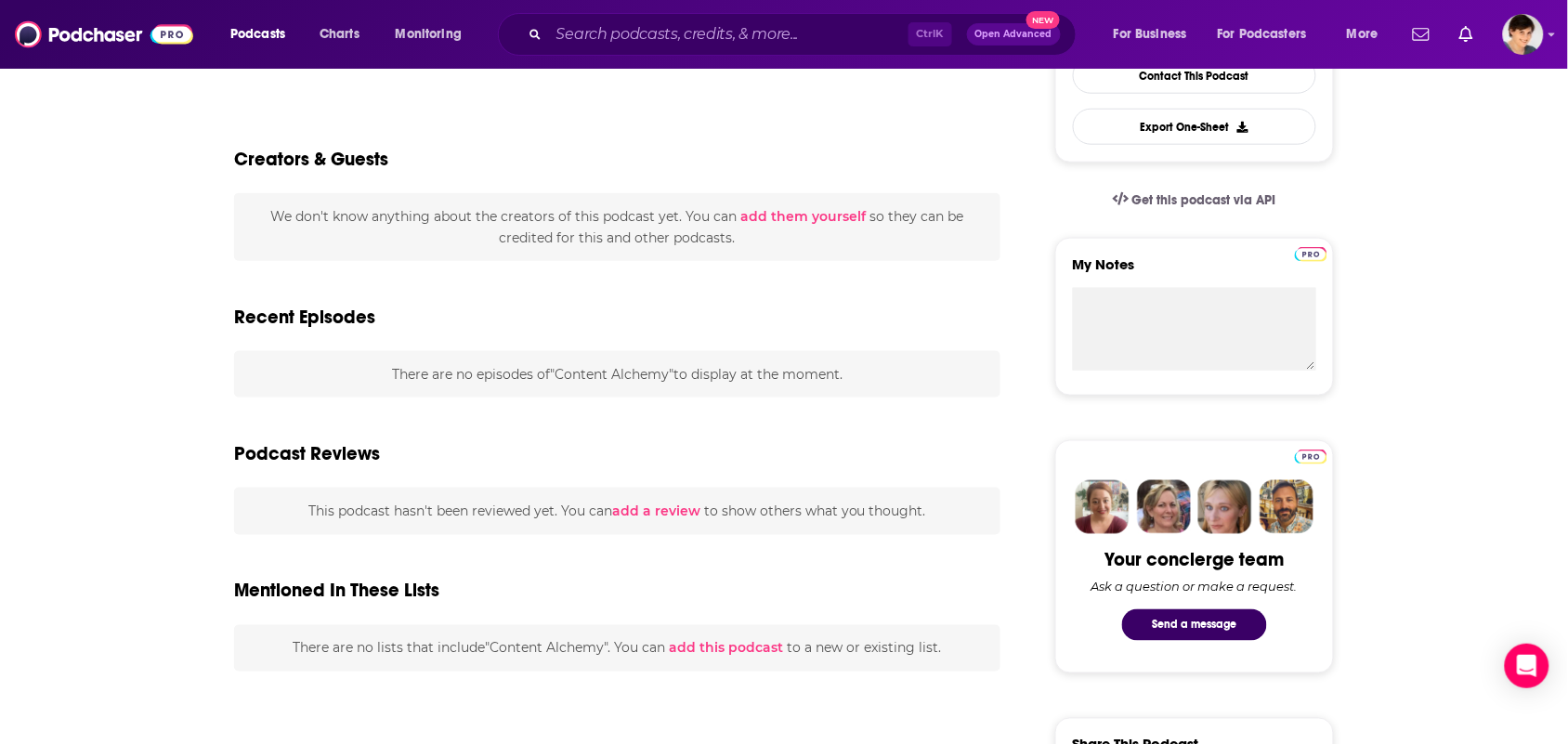
scroll to position [697, 0]
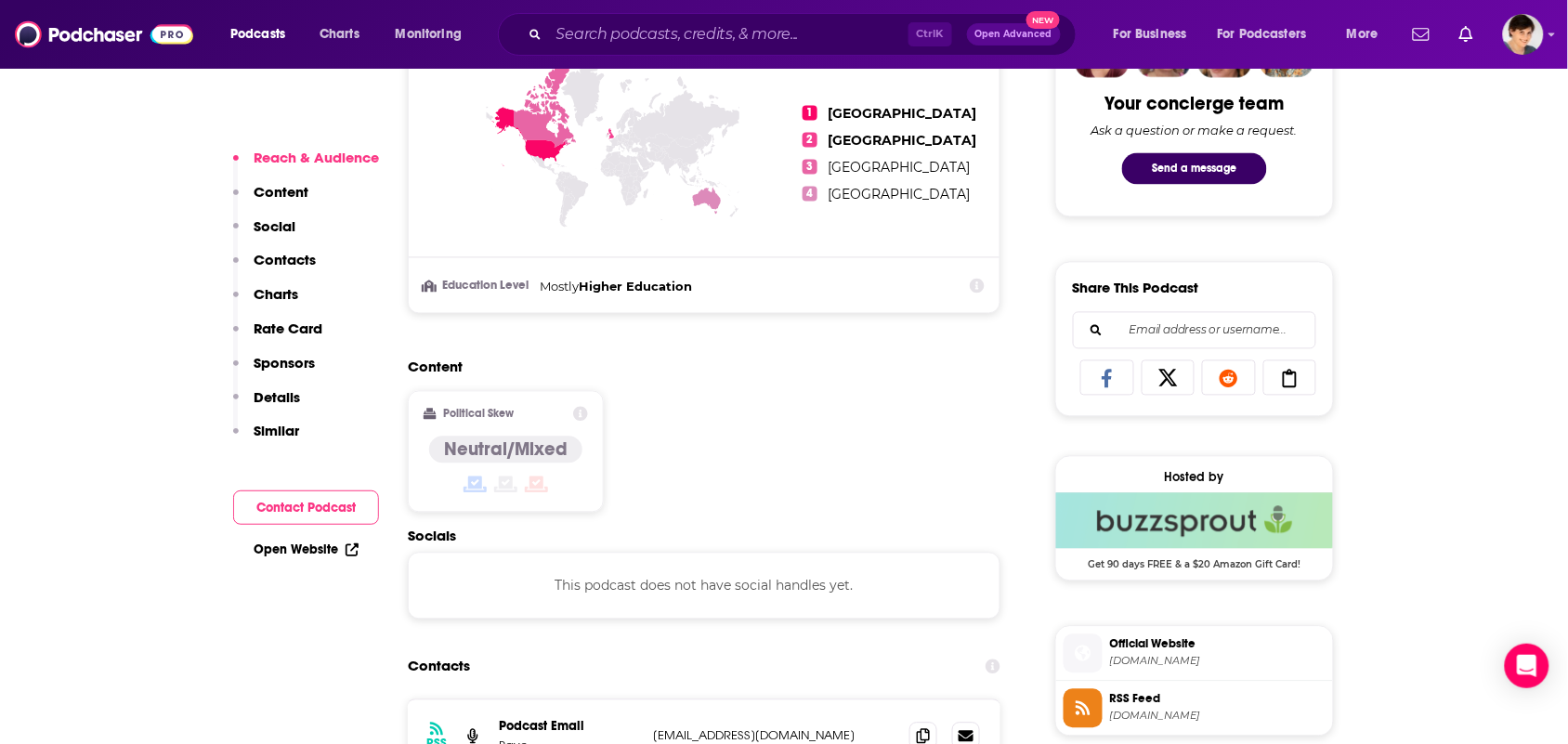
scroll to position [1161, 0]
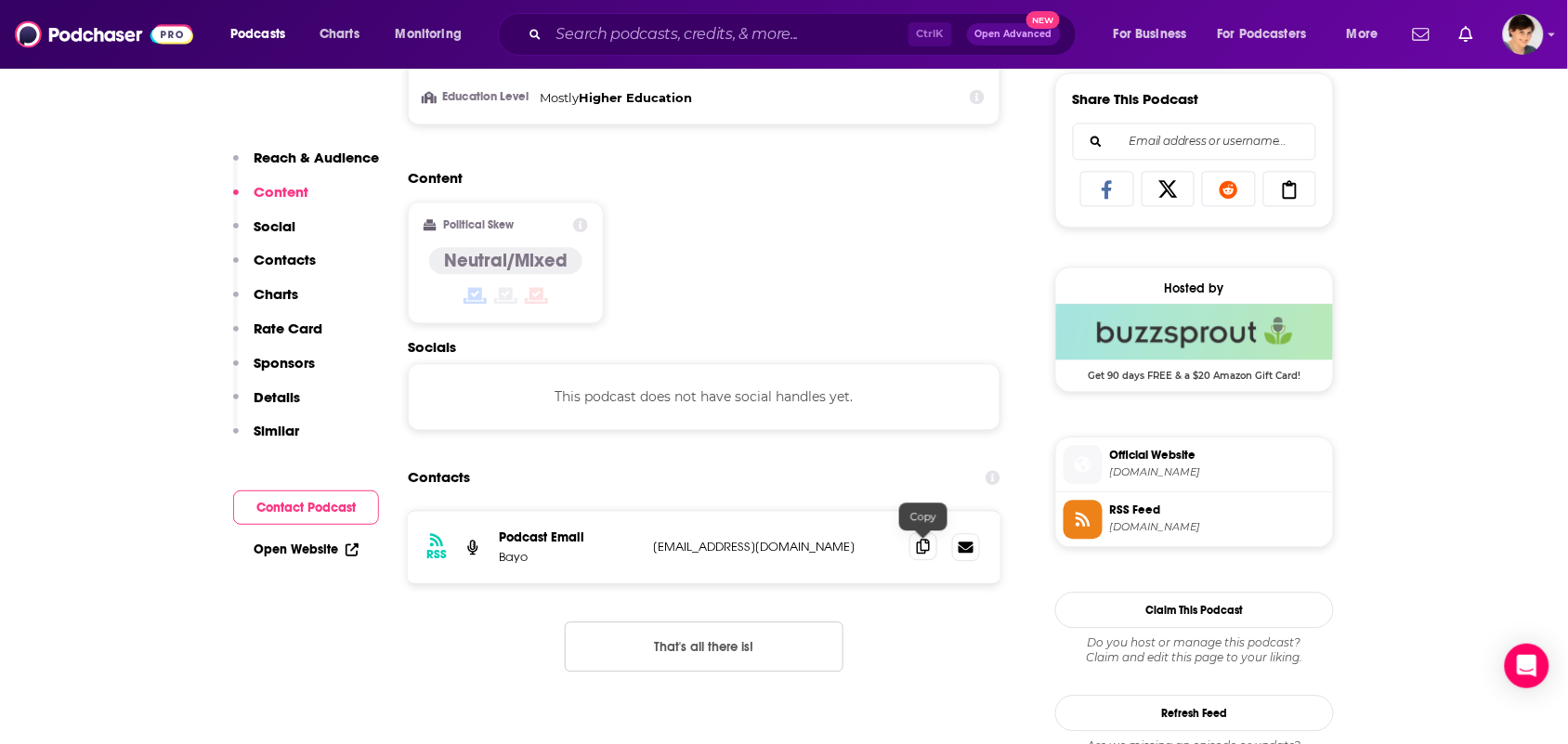
click at [915, 554] on span at bounding box center [923, 546] width 28 height 28
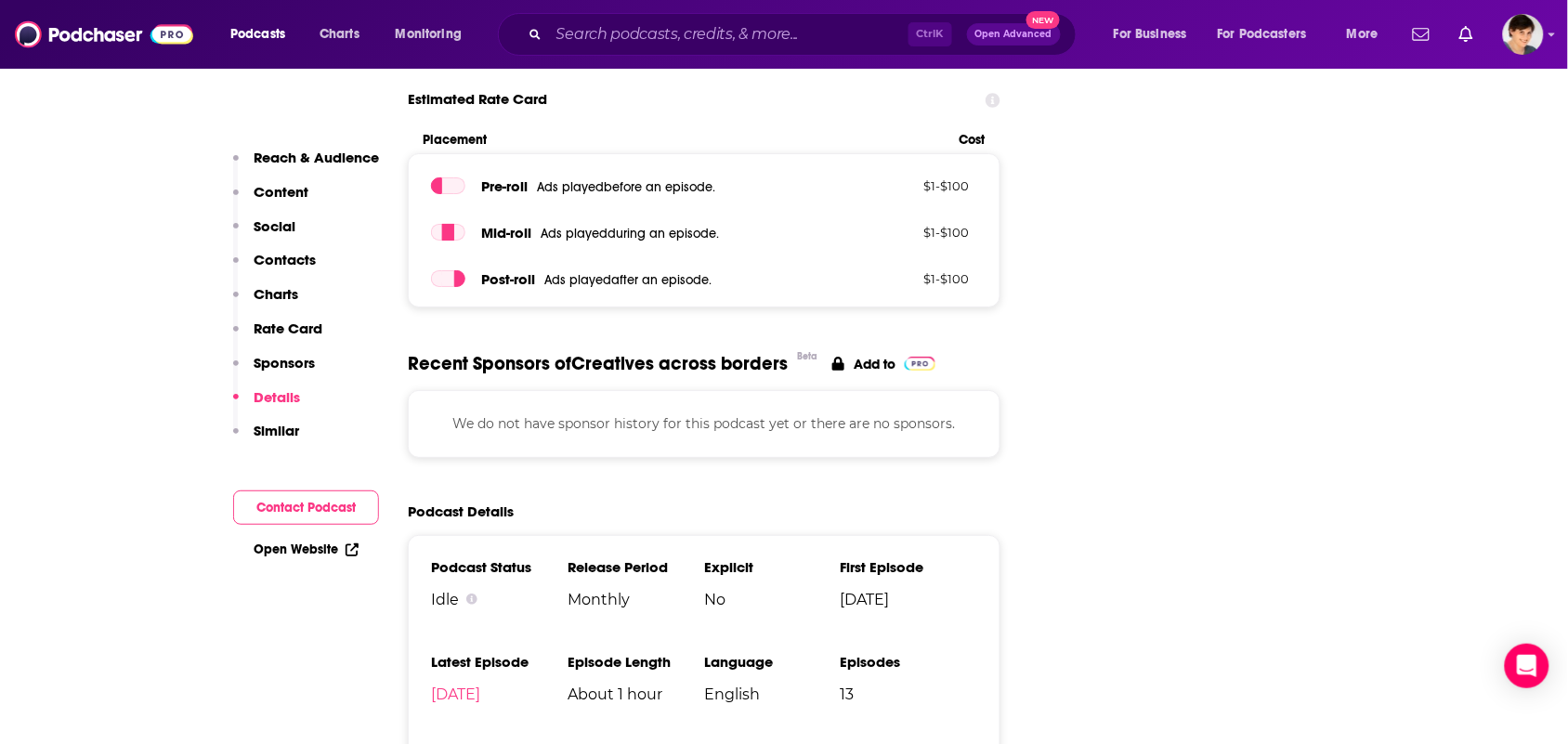
scroll to position [1741, 0]
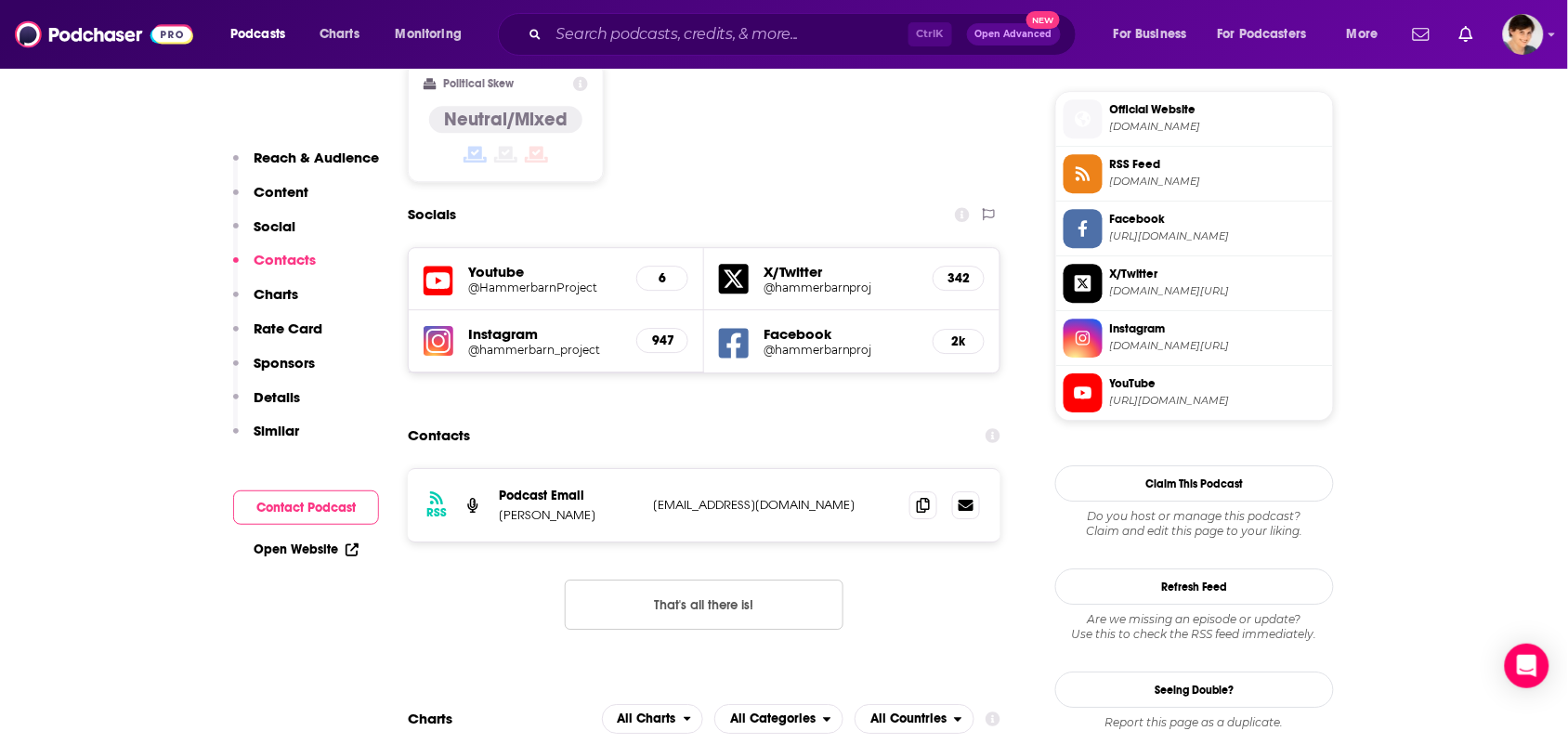
scroll to position [1509, 0]
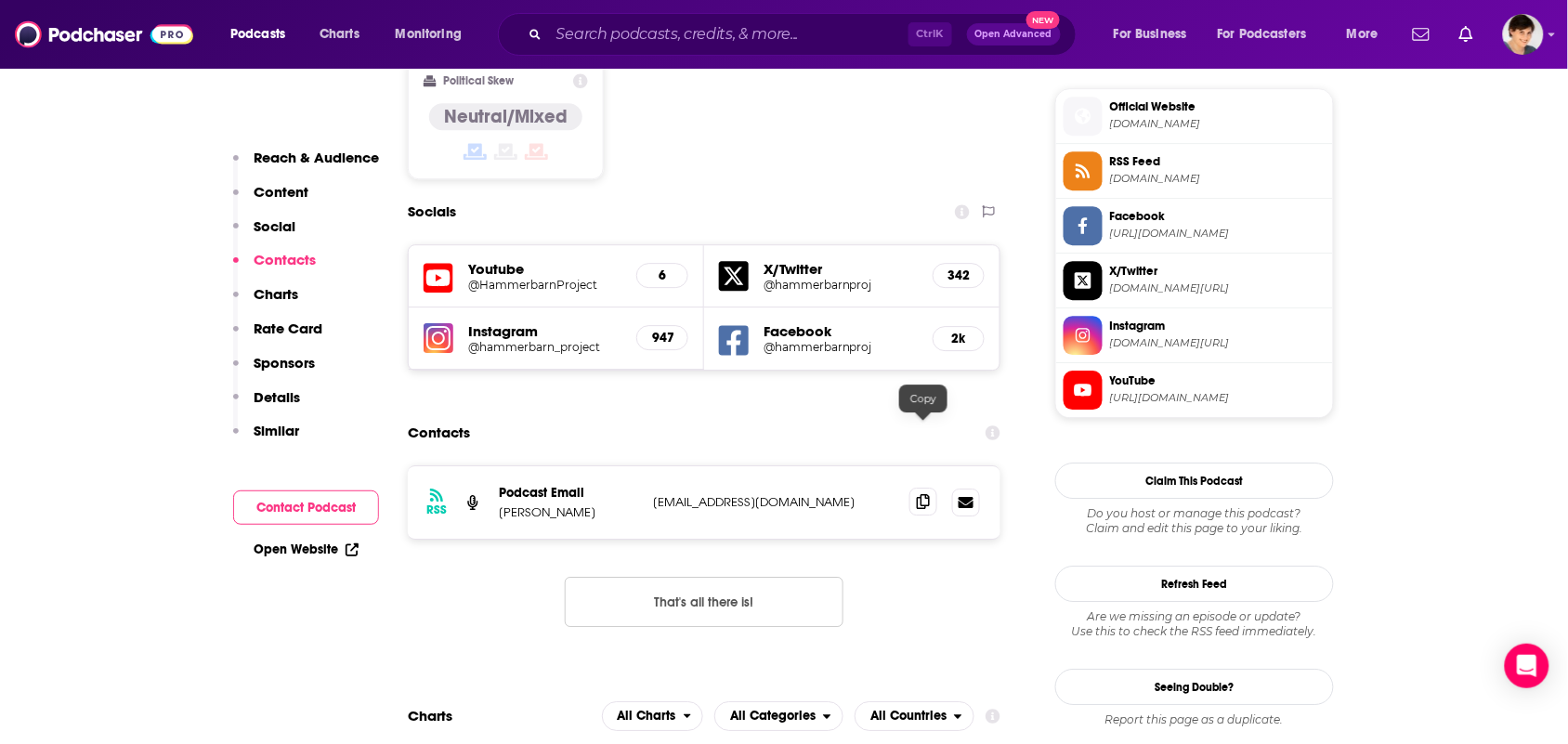
click at [920, 494] on icon at bounding box center [923, 500] width 13 height 14
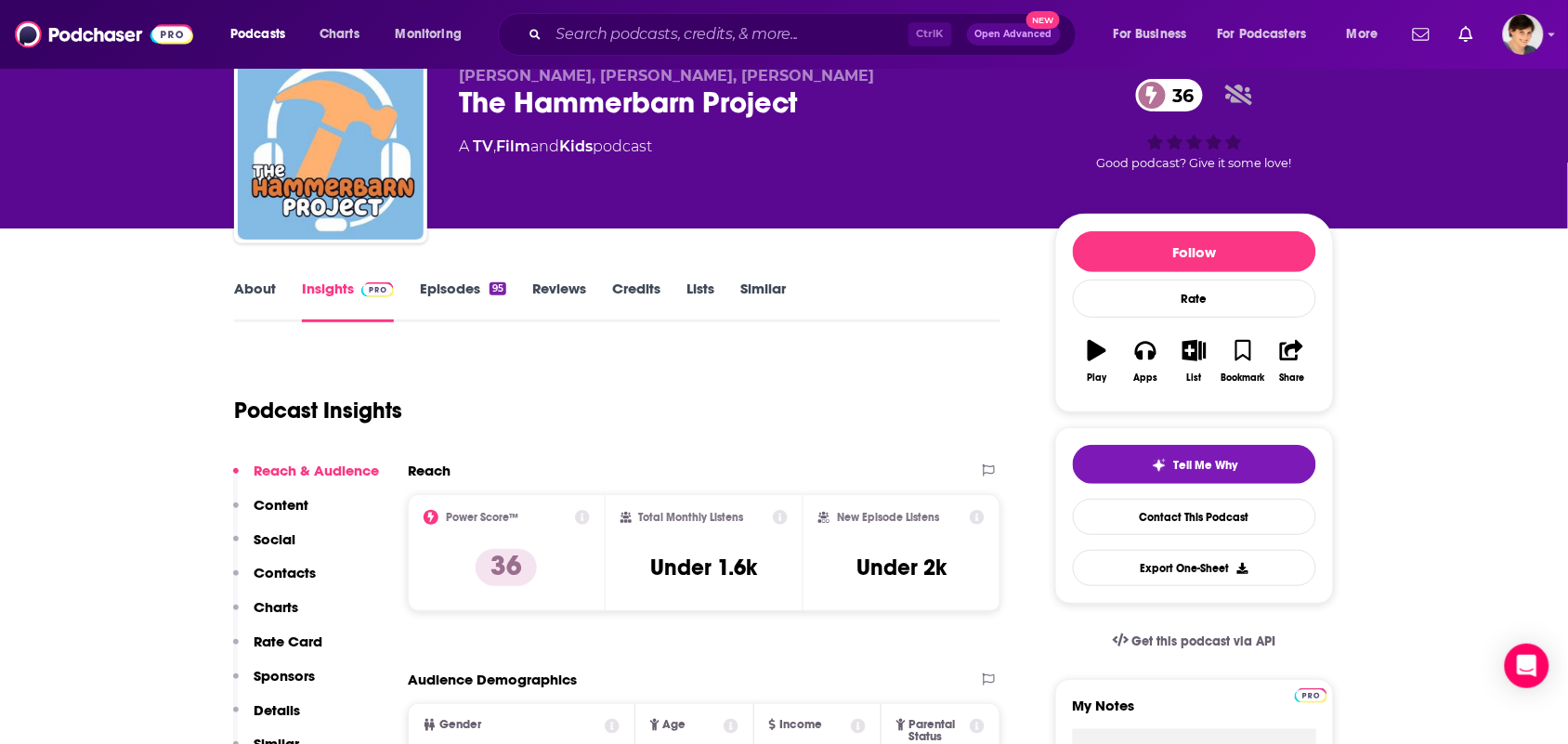
scroll to position [0, 0]
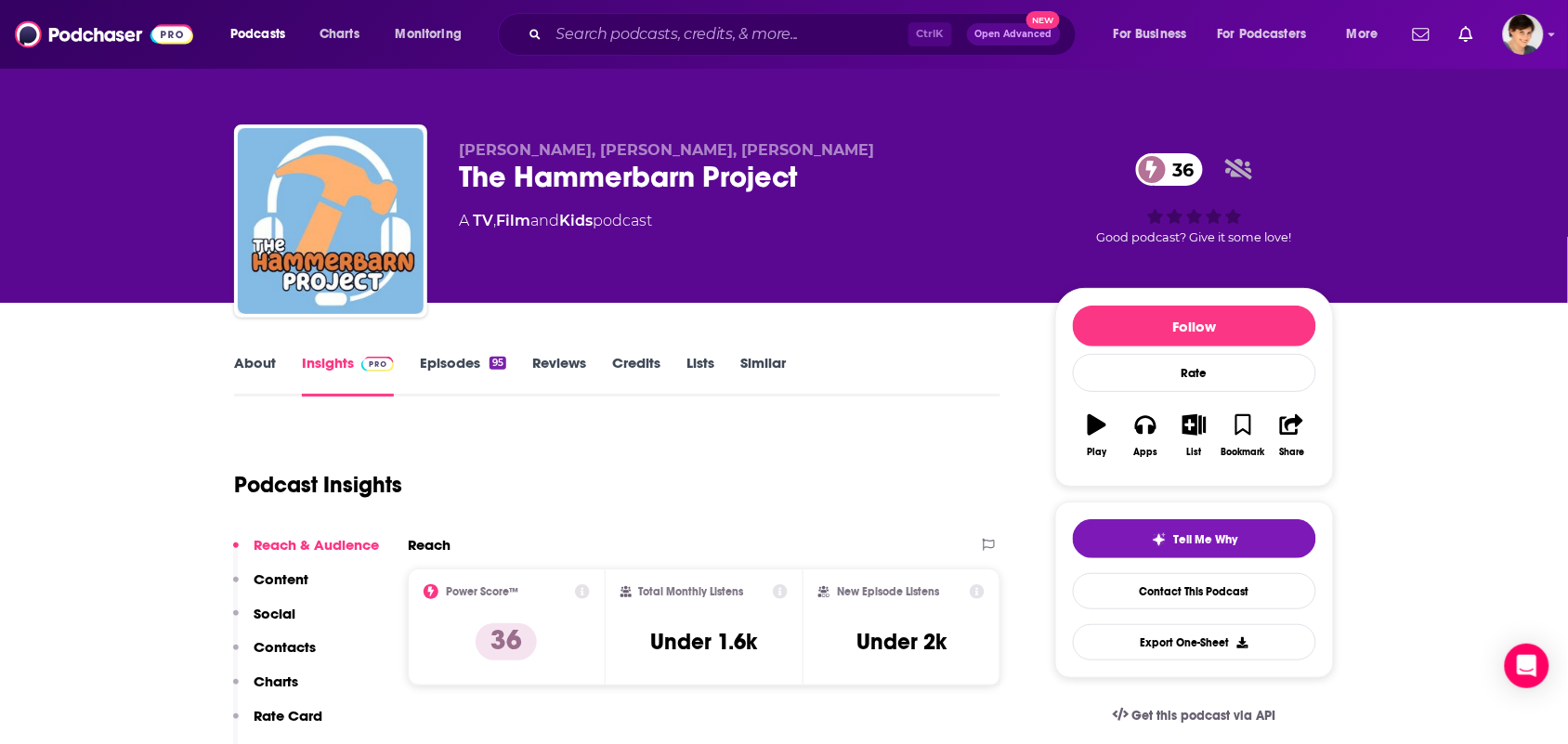
click at [266, 358] on link "About" at bounding box center [254, 375] width 41 height 42
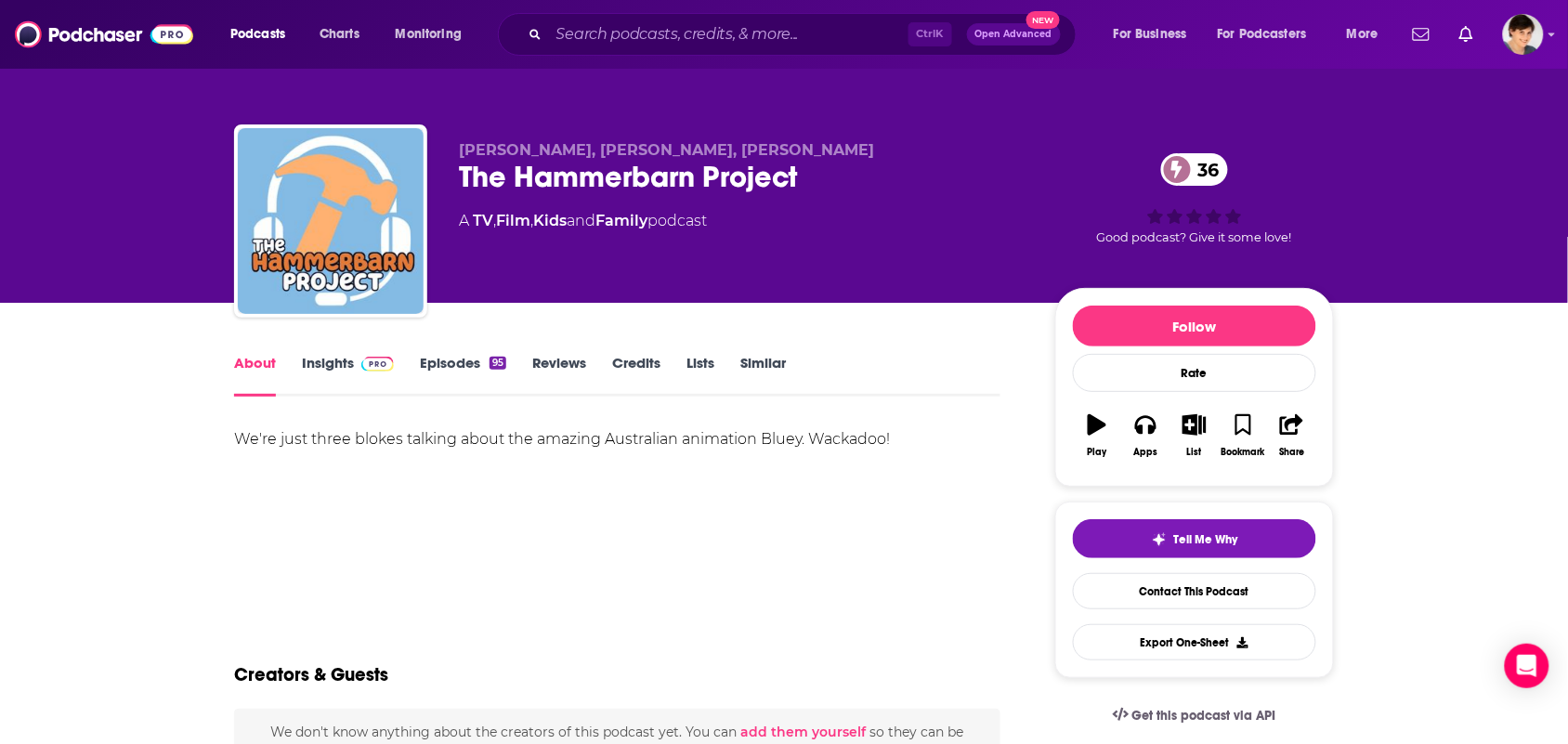
click at [441, 368] on link "Episodes 95" at bounding box center [463, 375] width 87 height 42
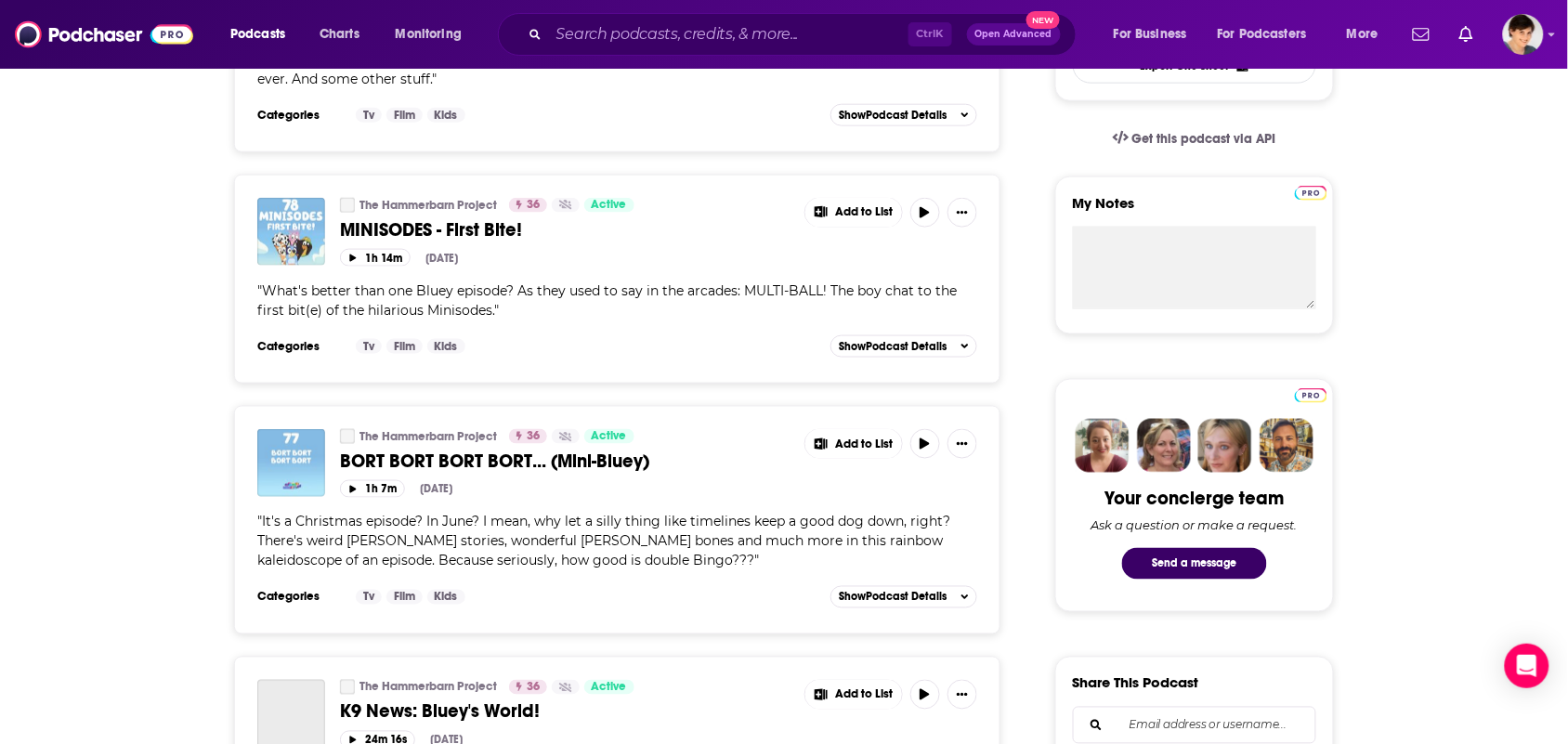
scroll to position [580, 0]
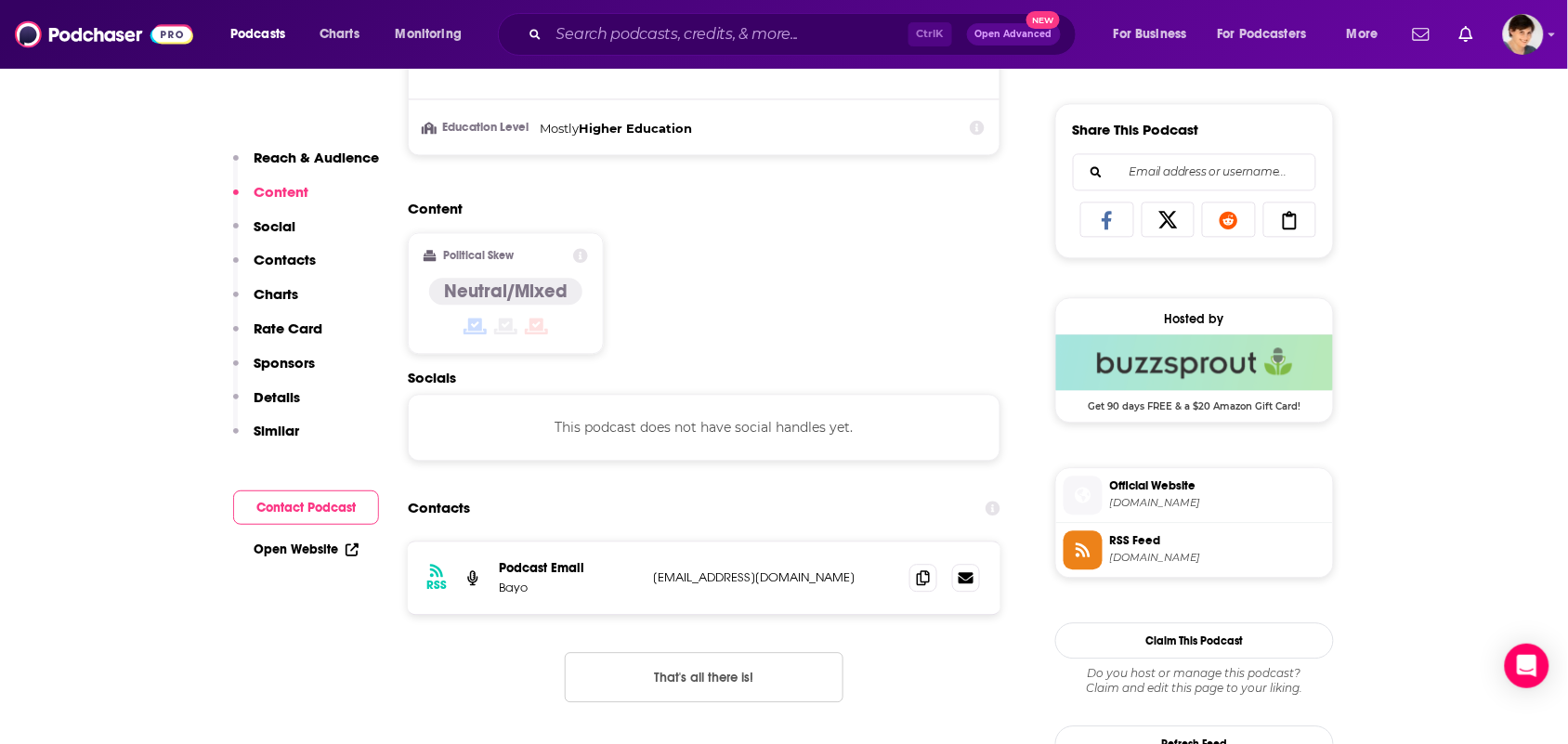
scroll to position [1161, 0]
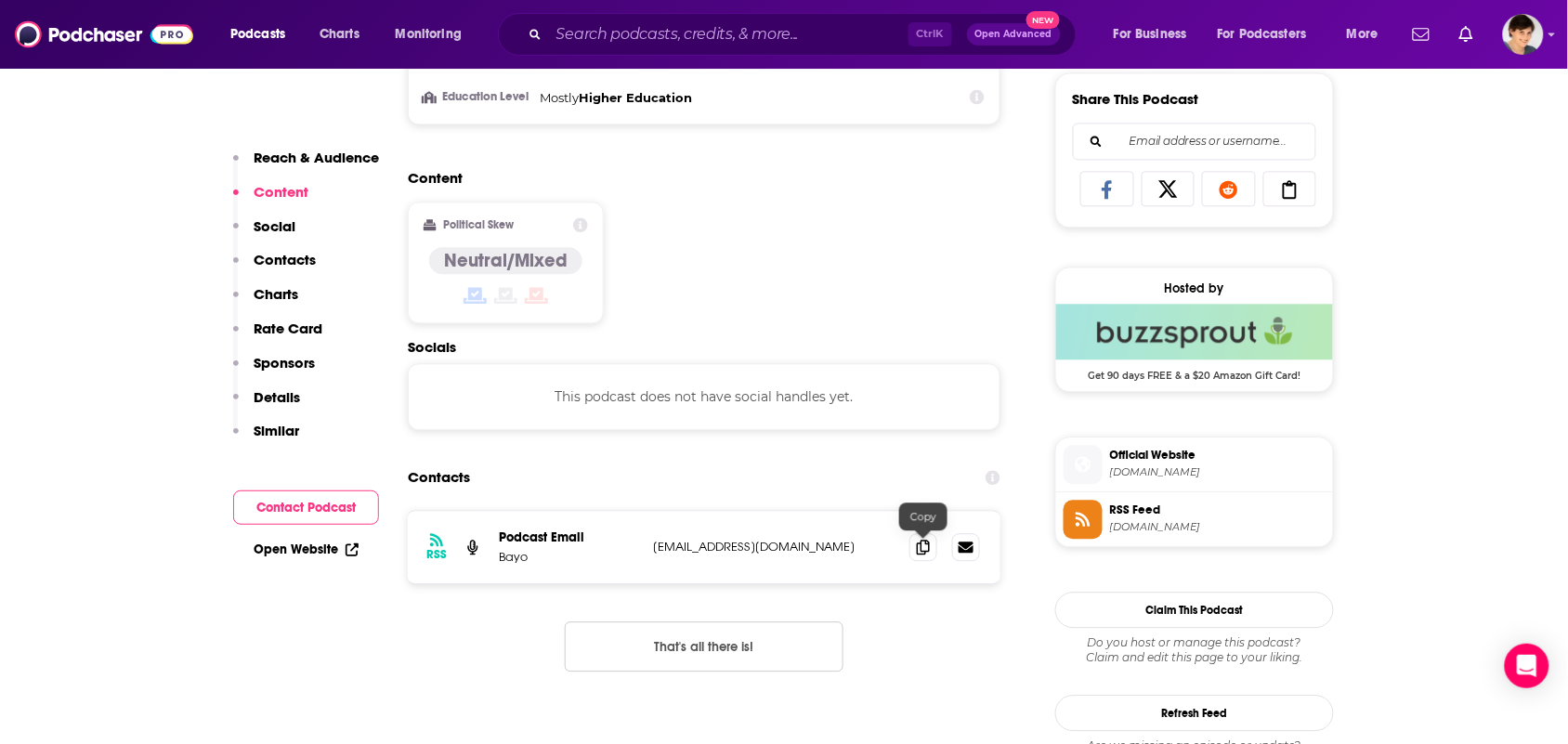
drag, startPoint x: 927, startPoint y: 546, endPoint x: 901, endPoint y: 545, distance: 26.0
click at [926, 546] on icon at bounding box center [923, 547] width 13 height 14
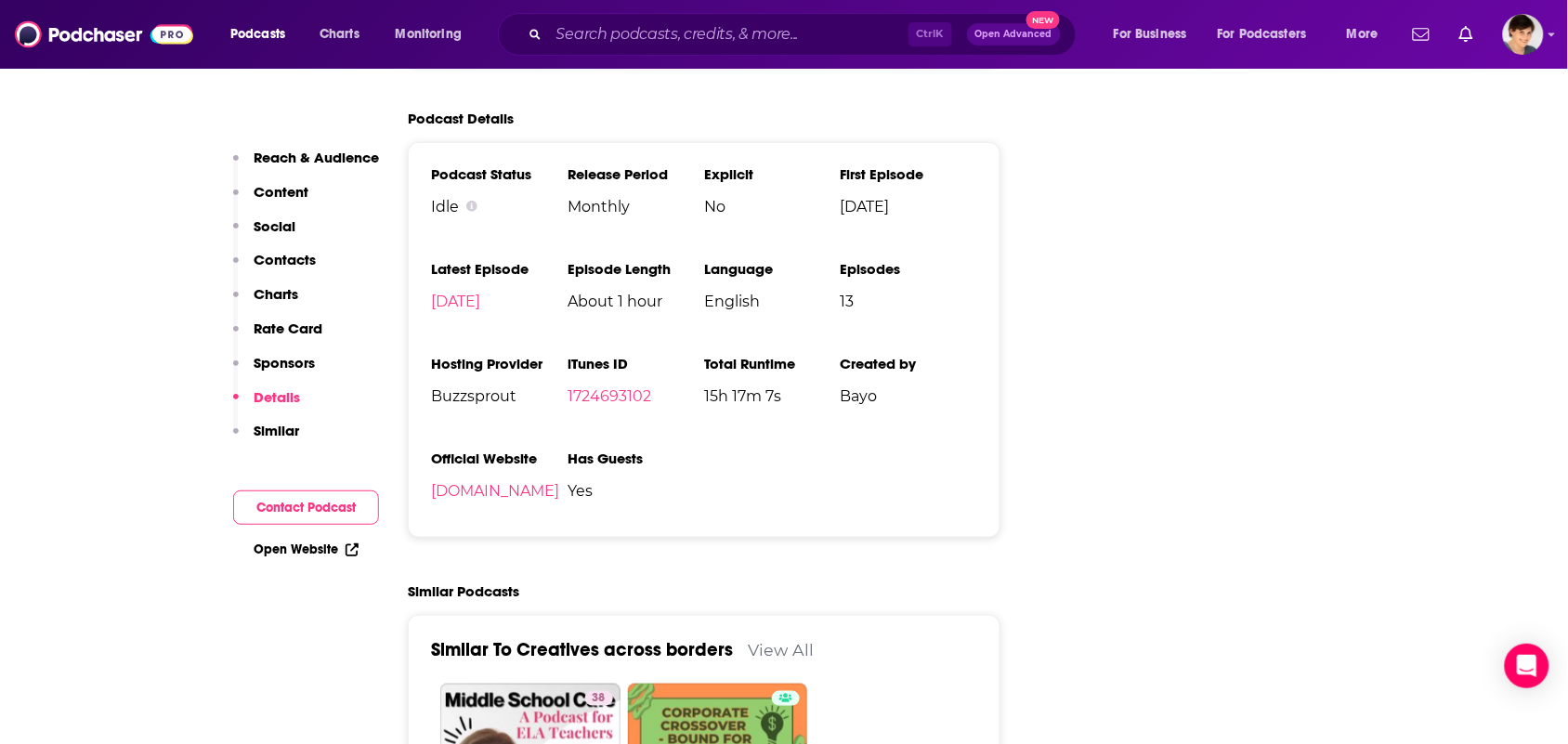
scroll to position [2322, 0]
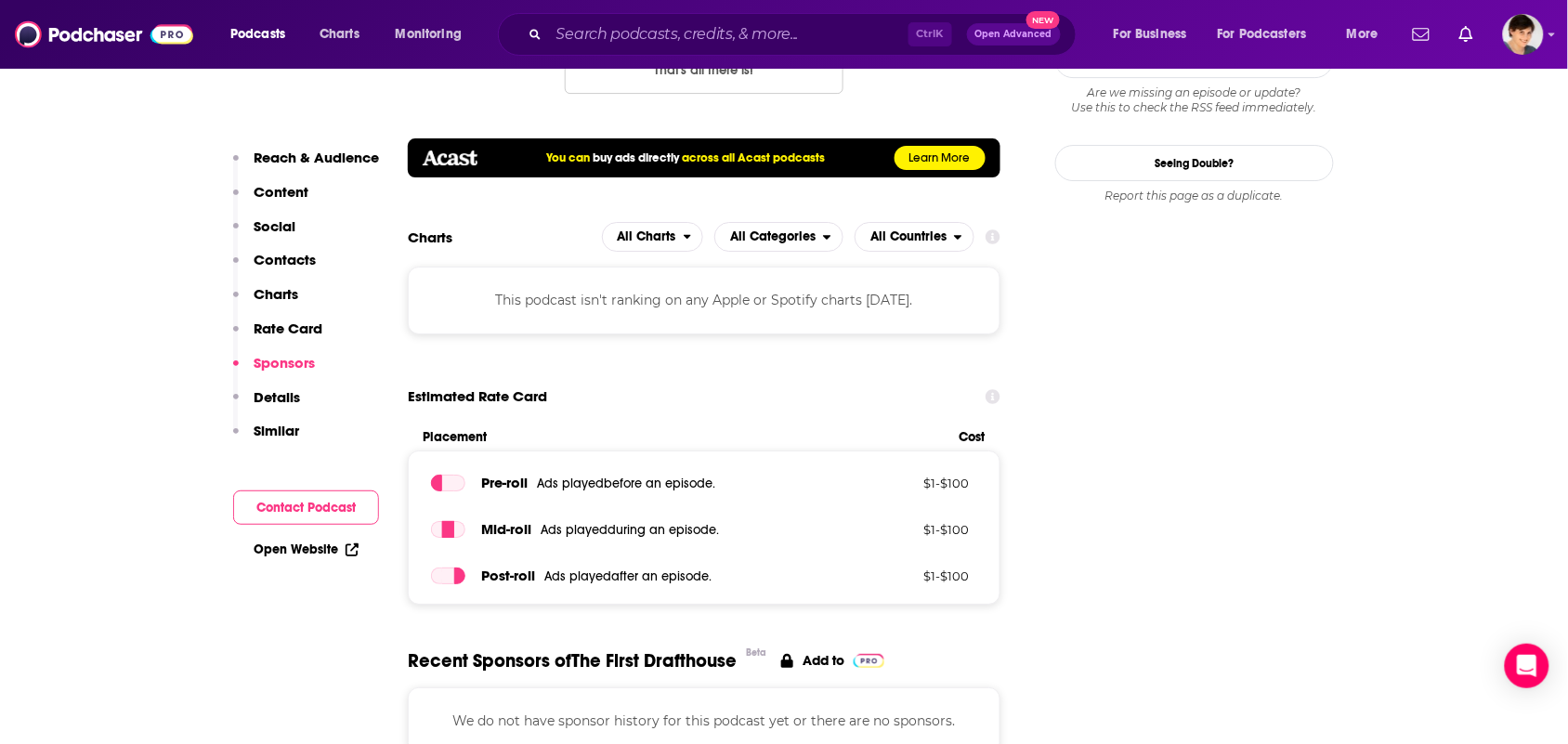
scroll to position [2206, 0]
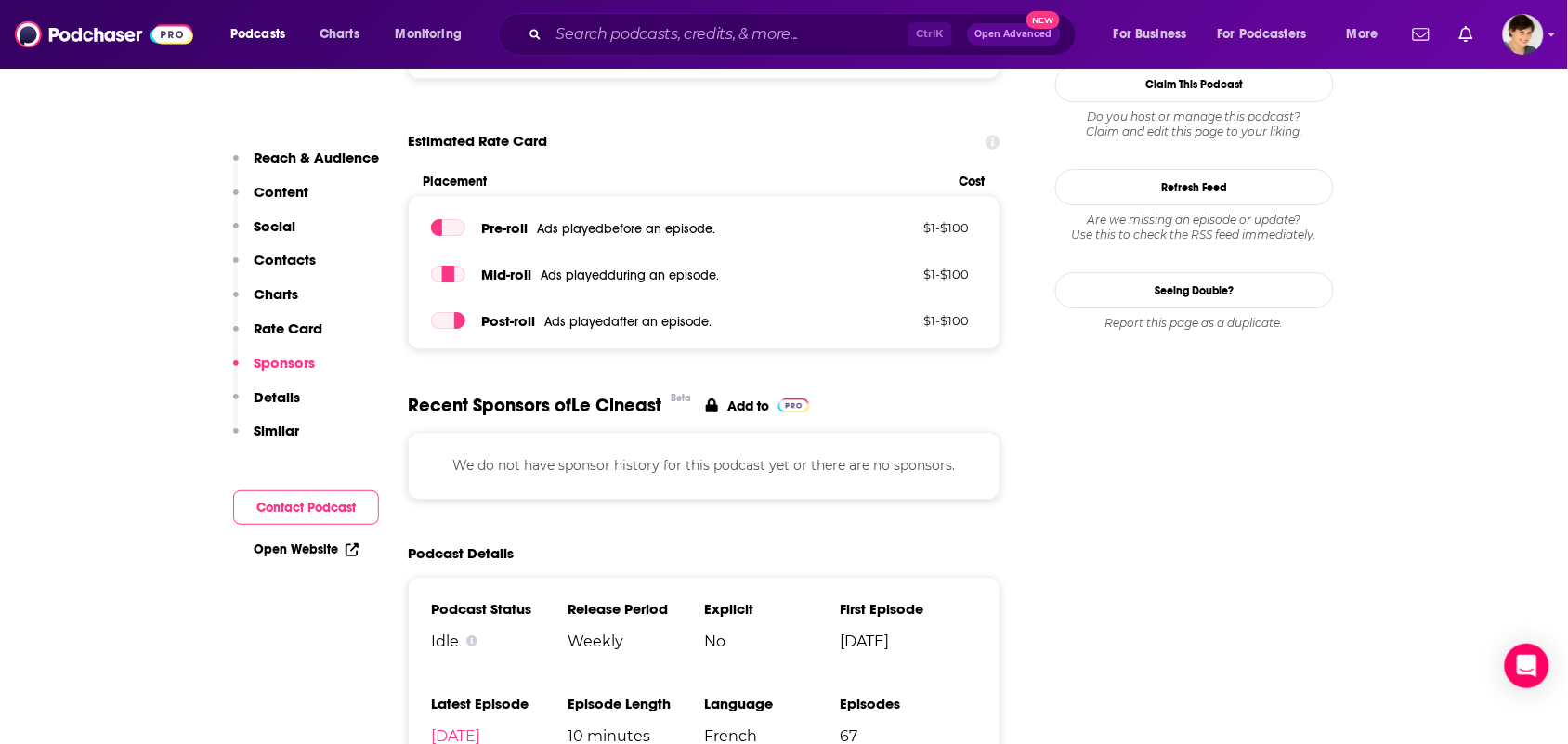
scroll to position [2090, 0]
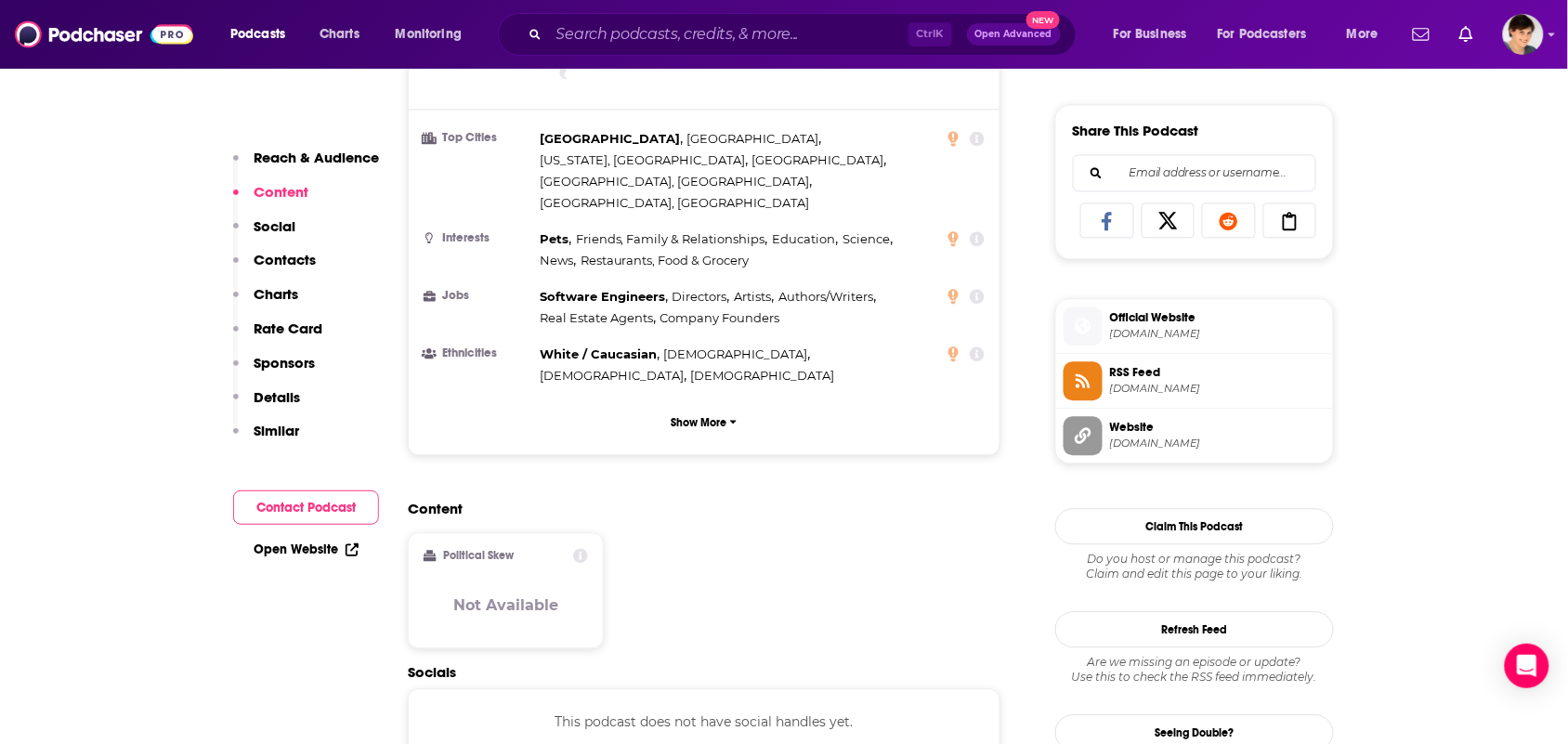
scroll to position [1277, 0]
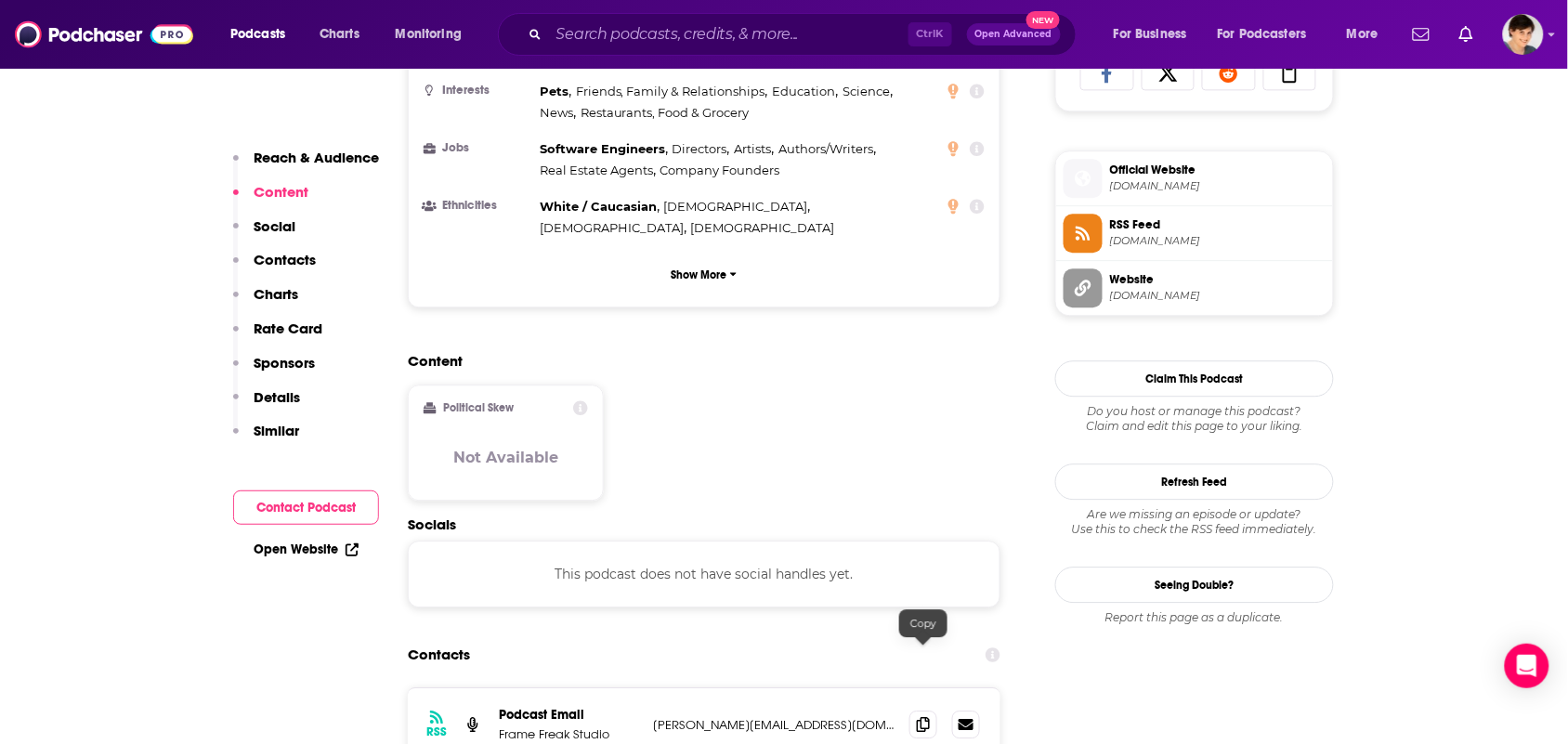
click at [912, 688] on div "RSS Podcast Email Frame Freak Studio Rodrigo@FrameFreakStudio.com Rodrigo@Frame…" at bounding box center [705, 724] width 593 height 72
click at [916, 716] on icon at bounding box center [923, 723] width 13 height 14
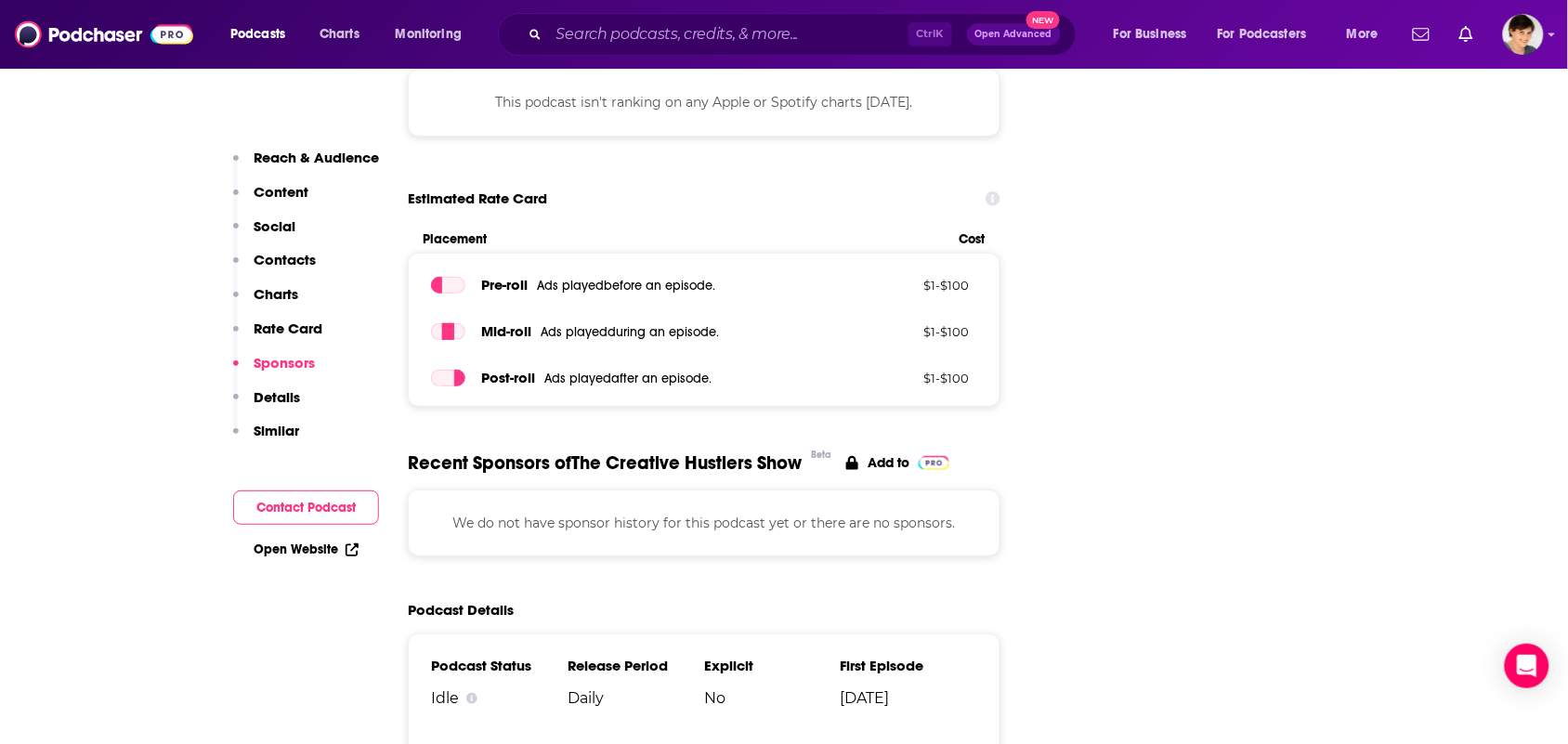
scroll to position [2322, 0]
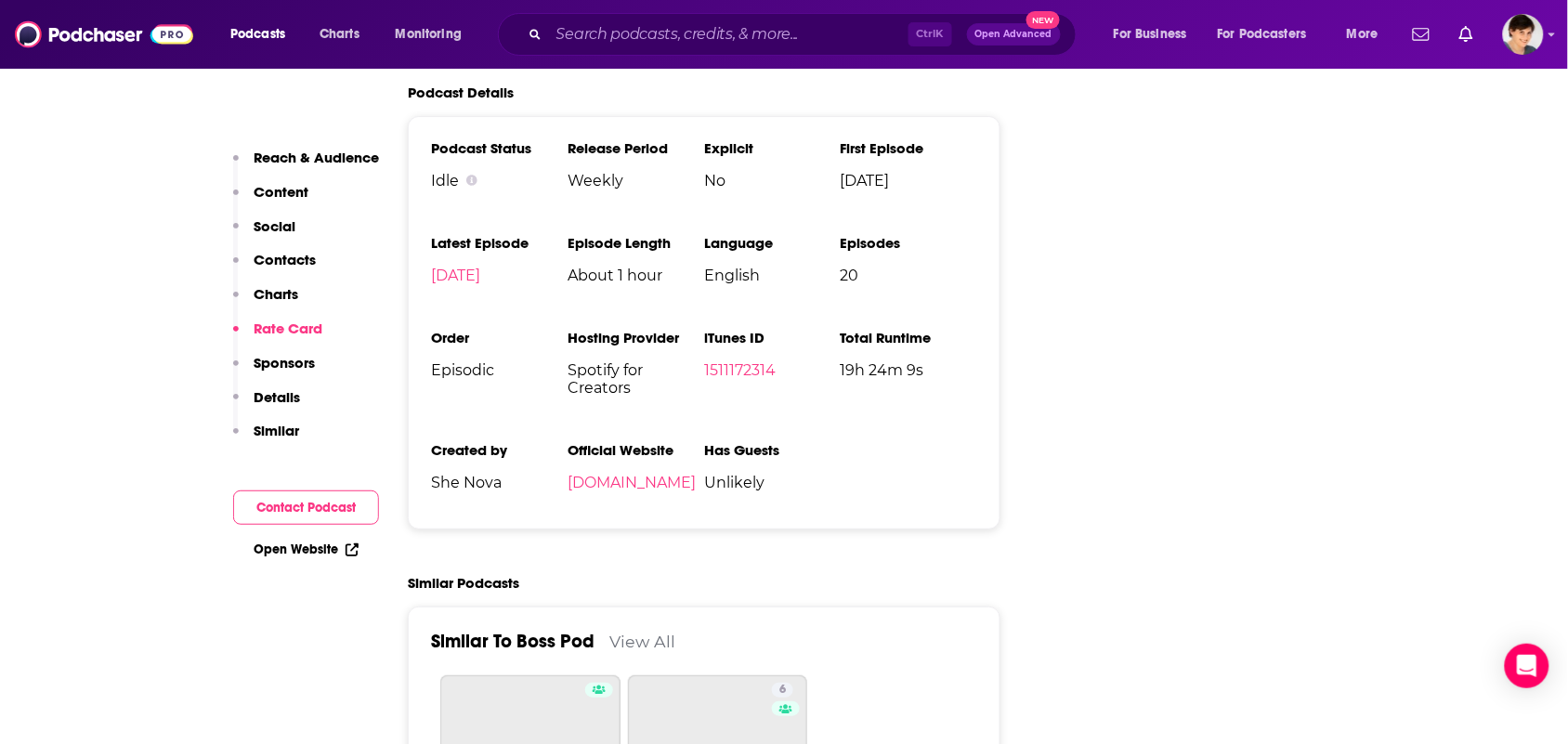
scroll to position [2206, 0]
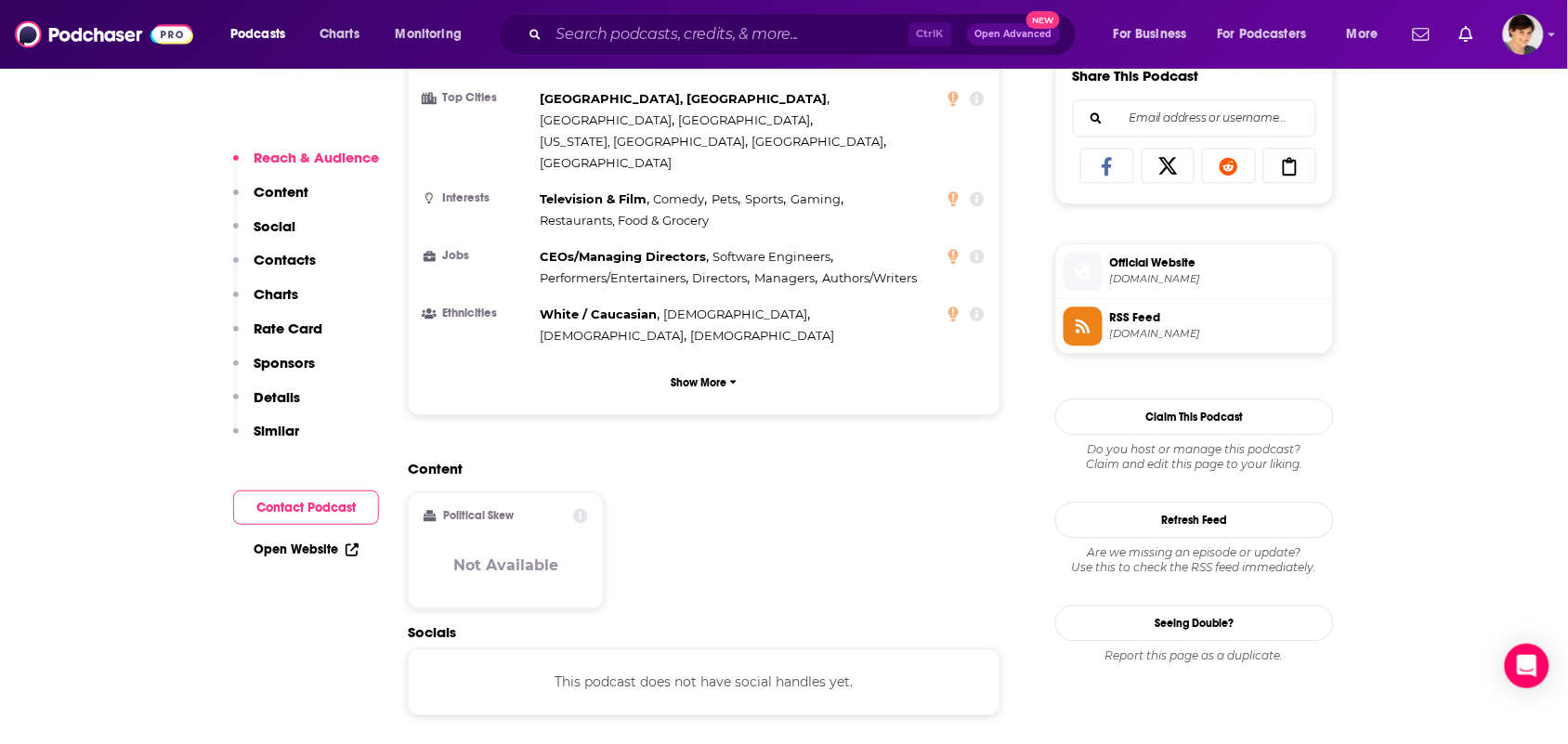
scroll to position [1394, 0]
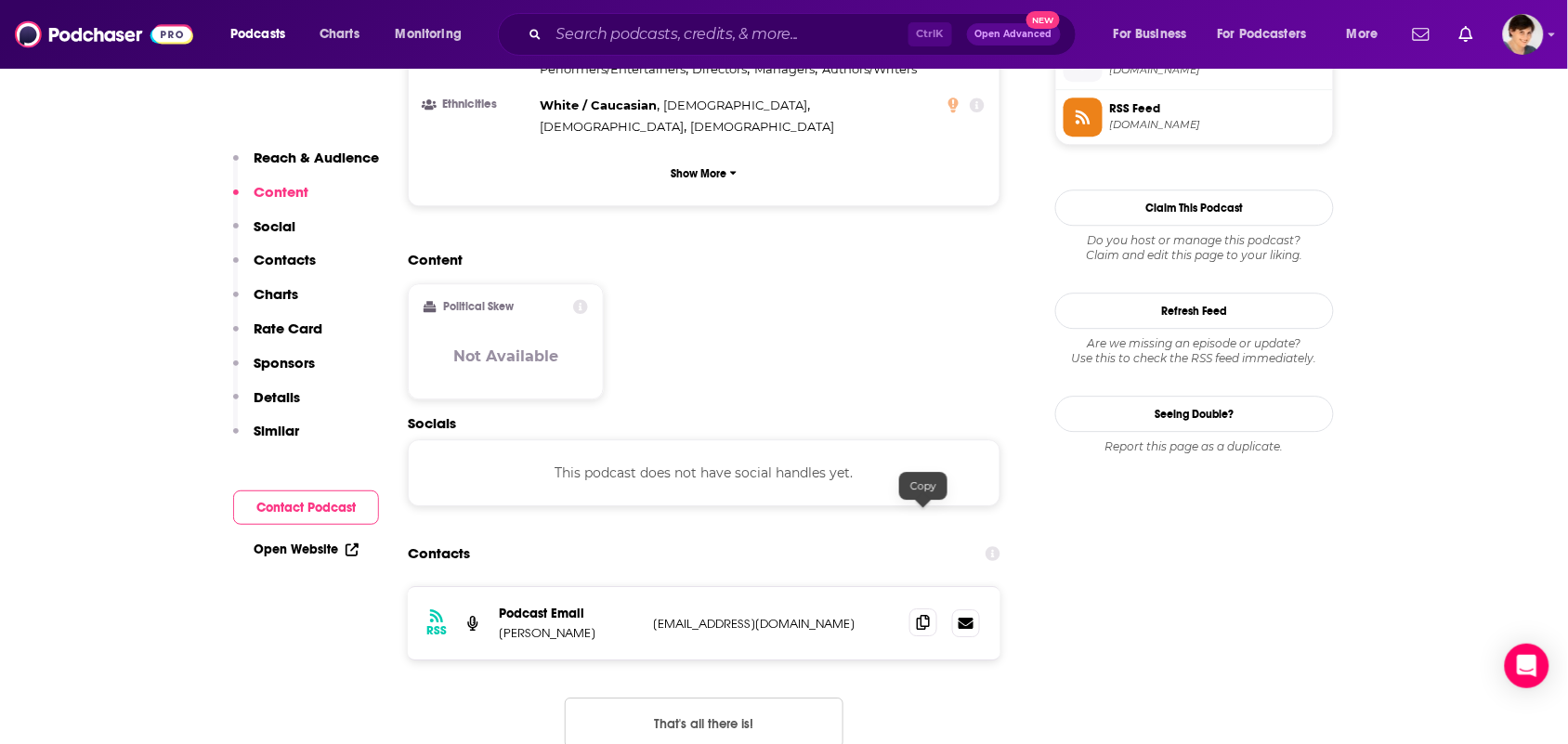
click at [913, 608] on span at bounding box center [923, 622] width 28 height 28
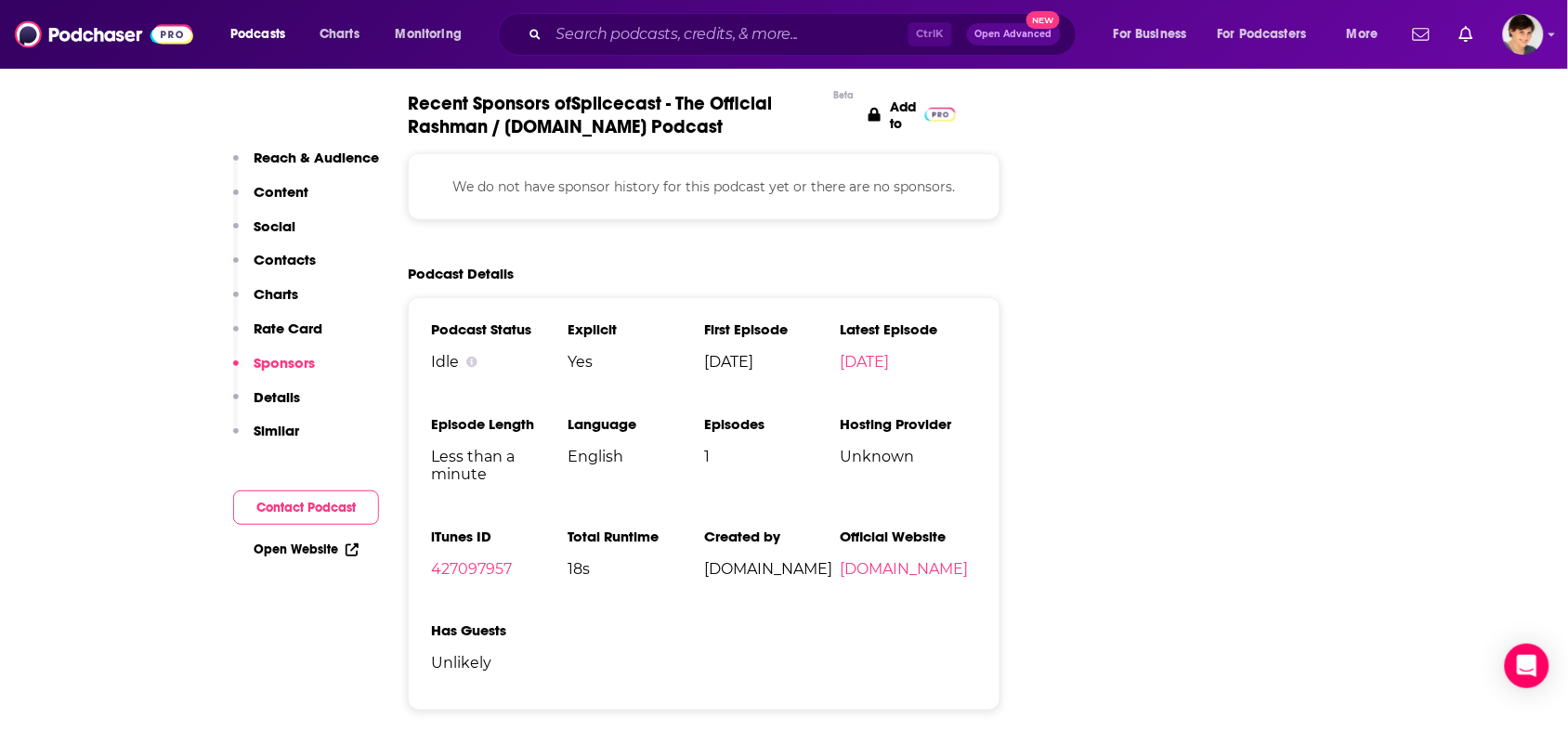
scroll to position [2554, 0]
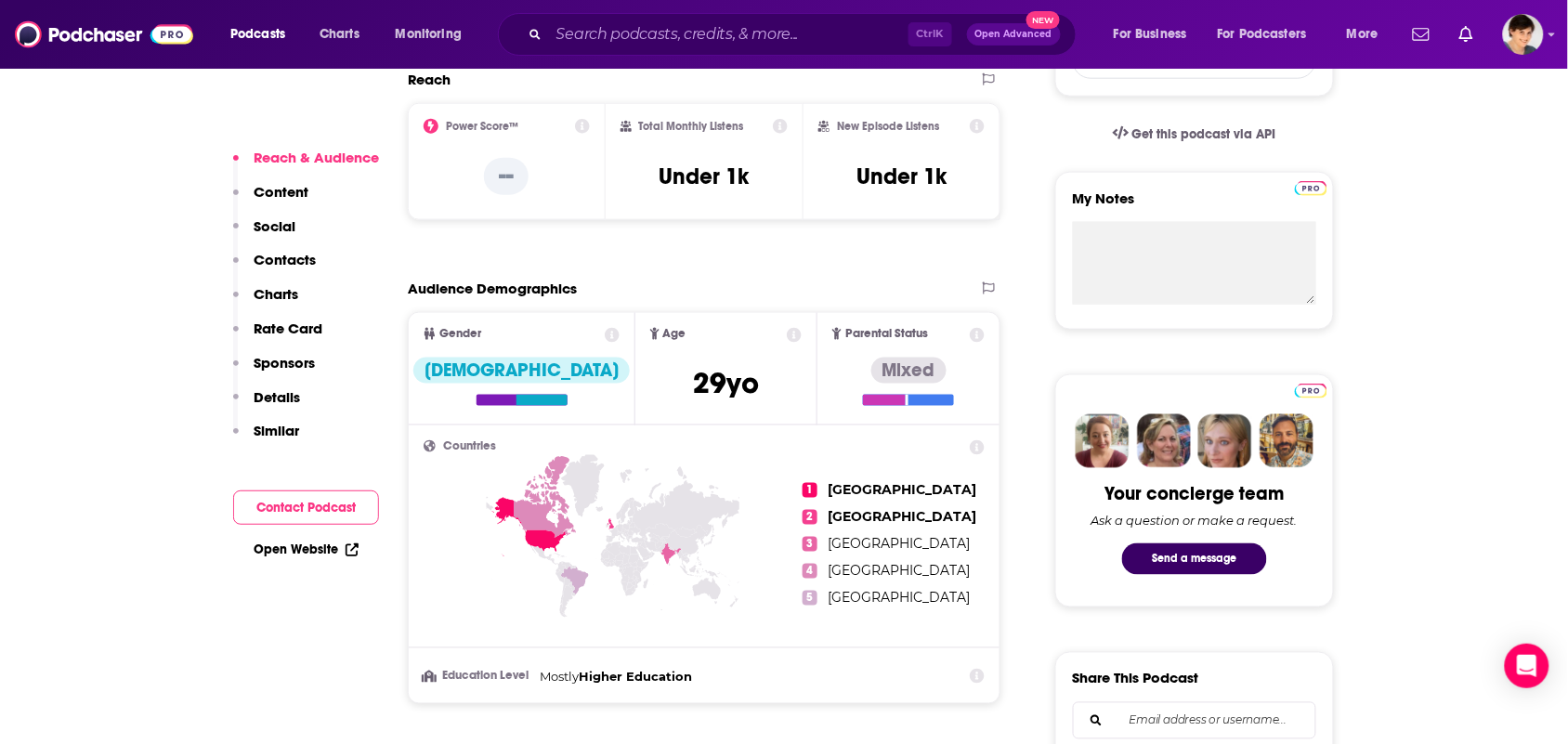
scroll to position [1277, 0]
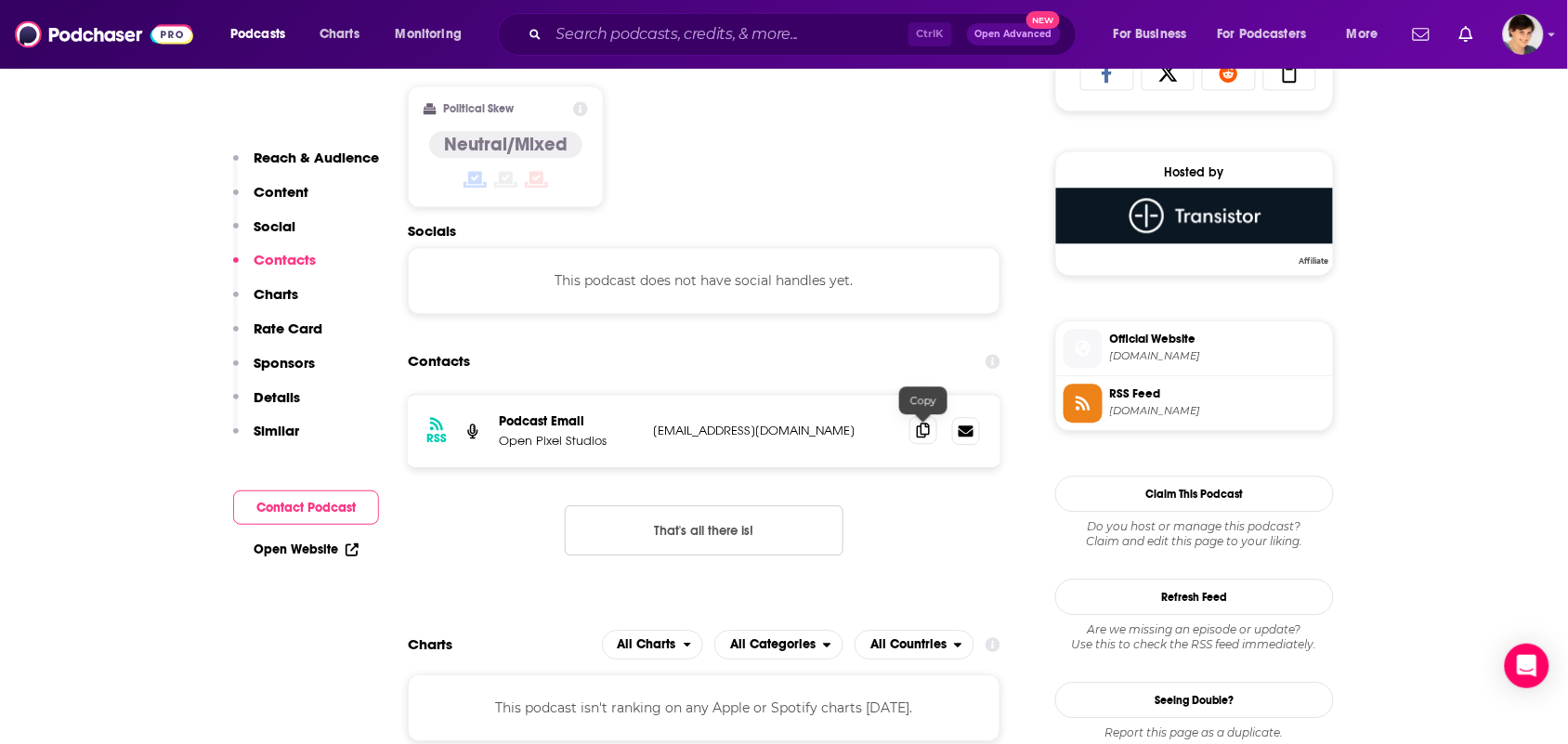
click at [925, 435] on icon at bounding box center [923, 429] width 13 height 14
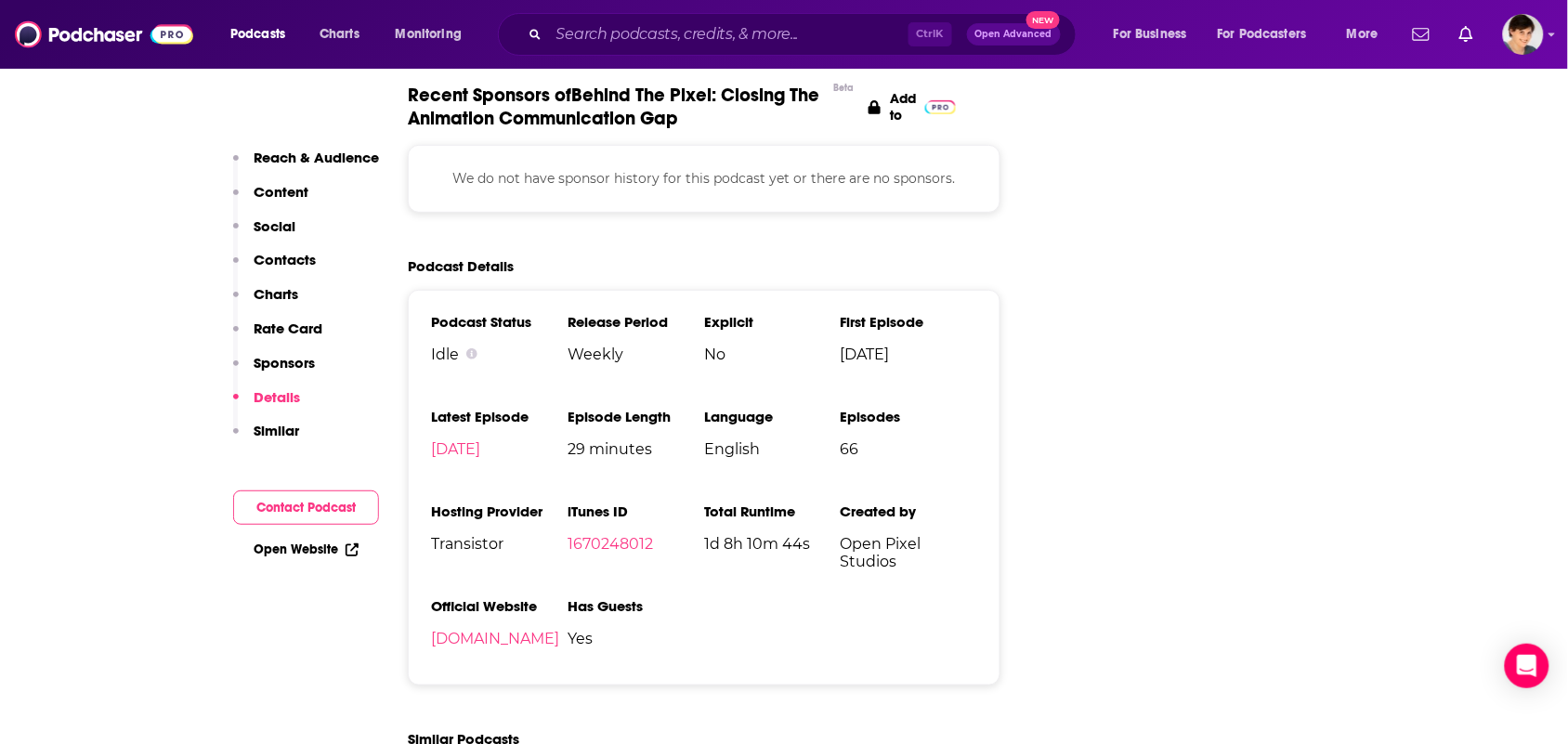
scroll to position [2438, 0]
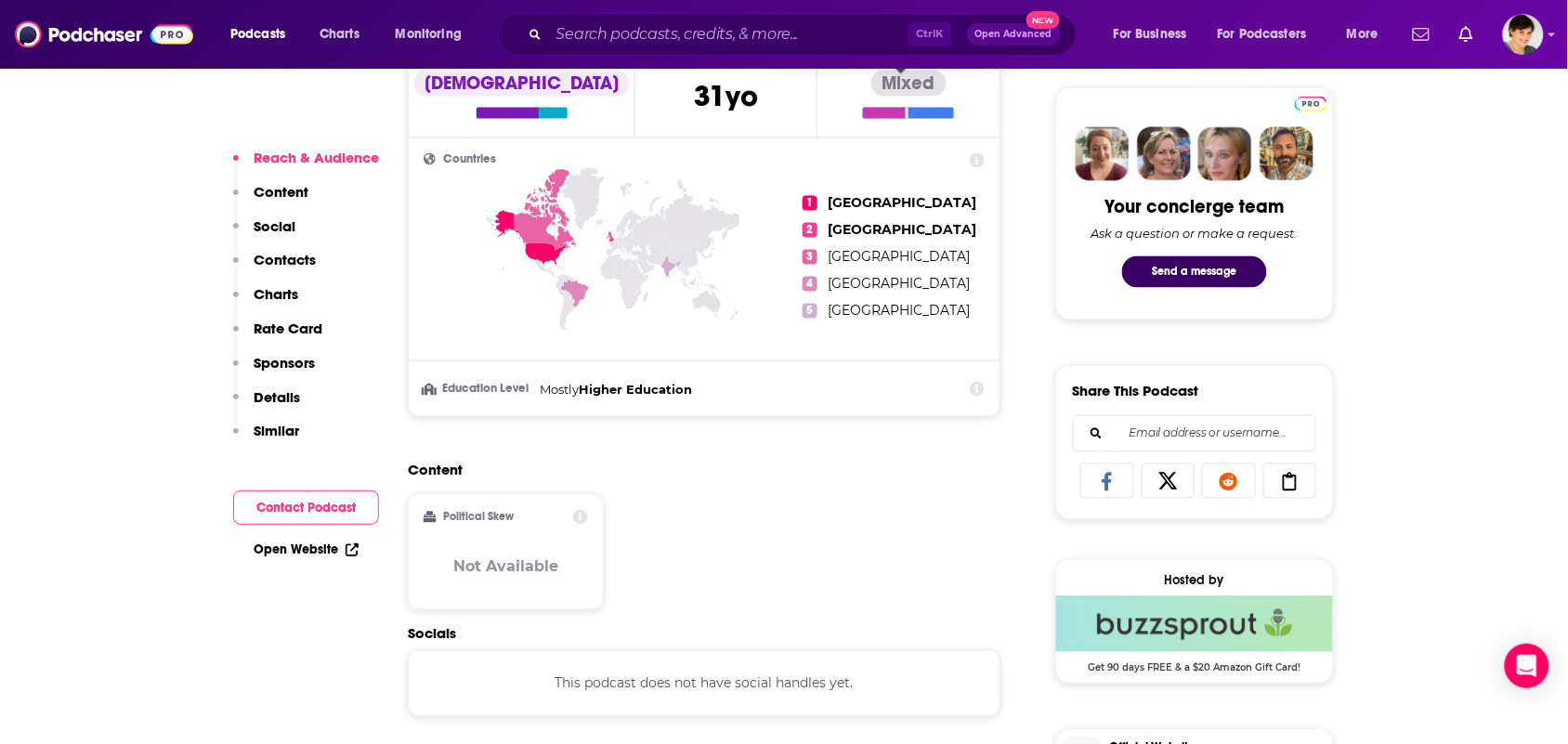
scroll to position [1277, 0]
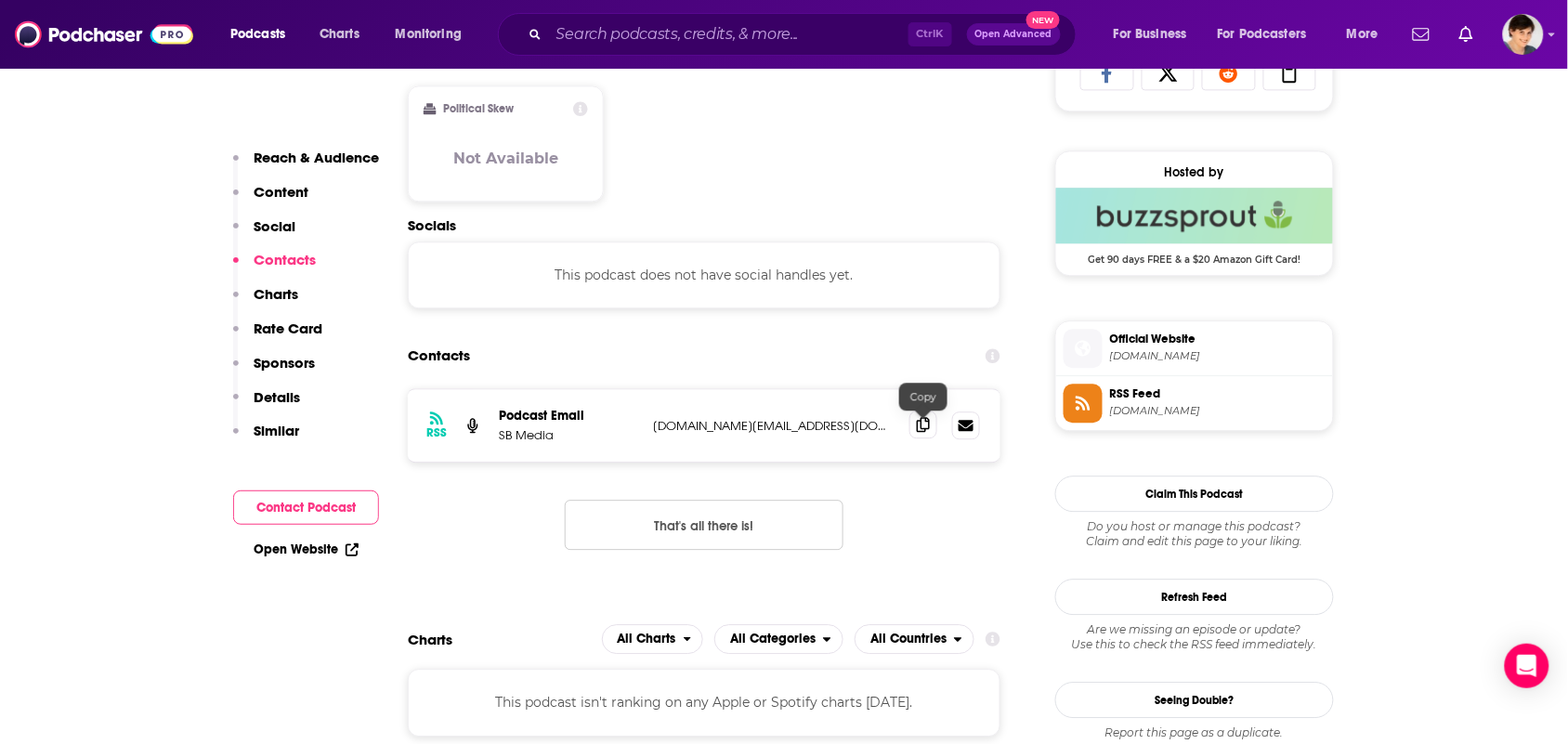
click at [921, 429] on icon at bounding box center [923, 423] width 13 height 14
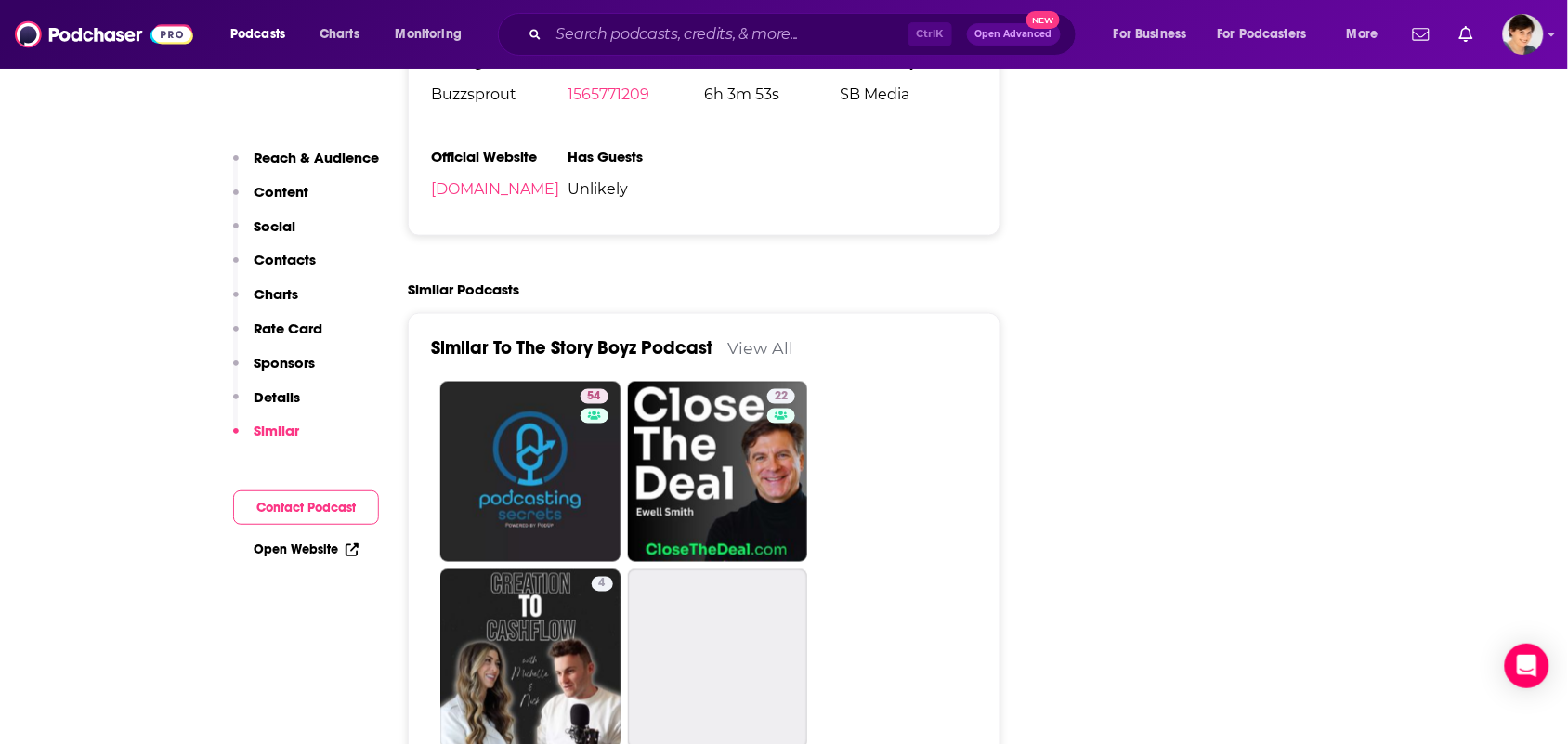
scroll to position [2438, 0]
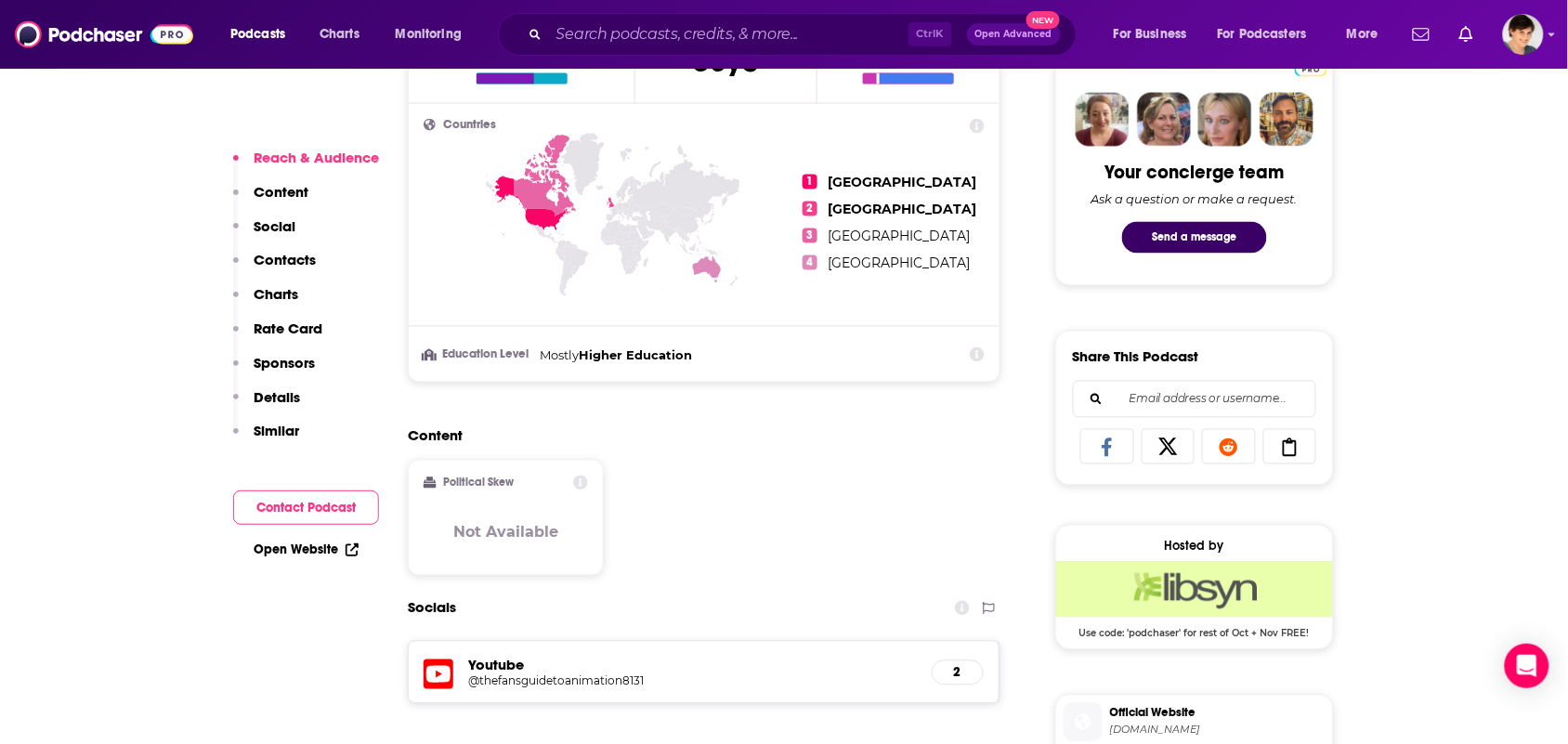
scroll to position [1394, 0]
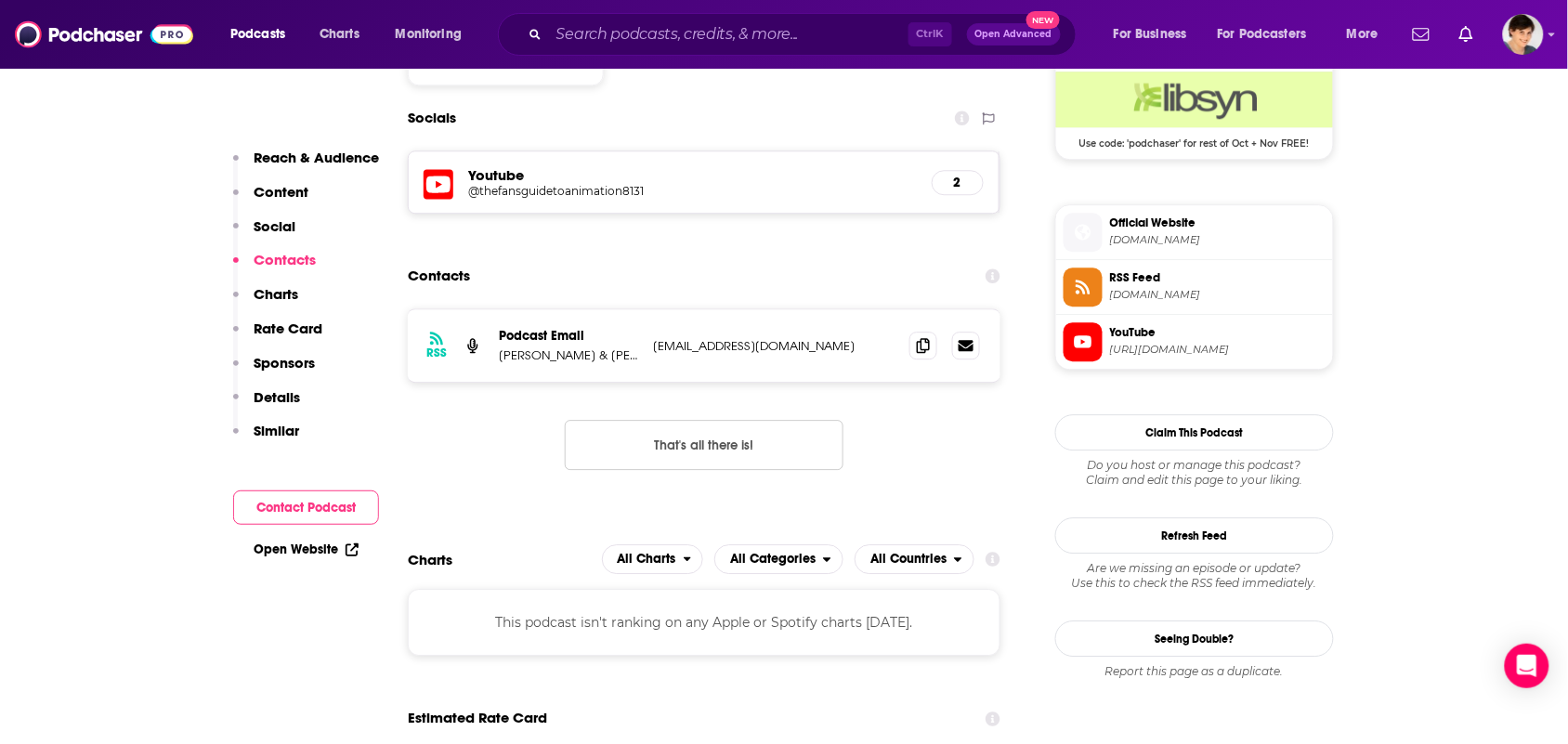
click at [939, 351] on div at bounding box center [944, 346] width 70 height 28
click at [929, 346] on icon at bounding box center [923, 344] width 13 height 14
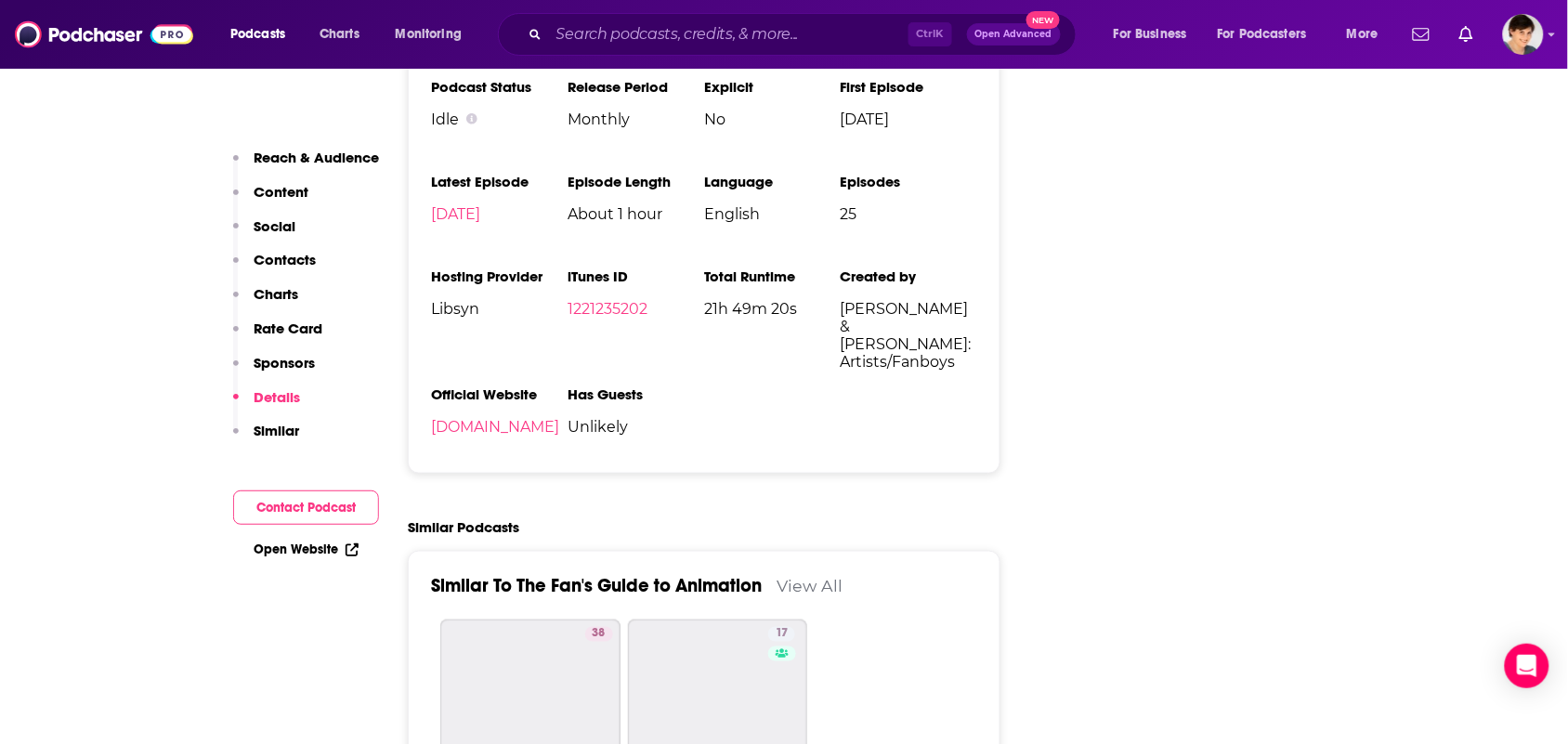
scroll to position [2554, 0]
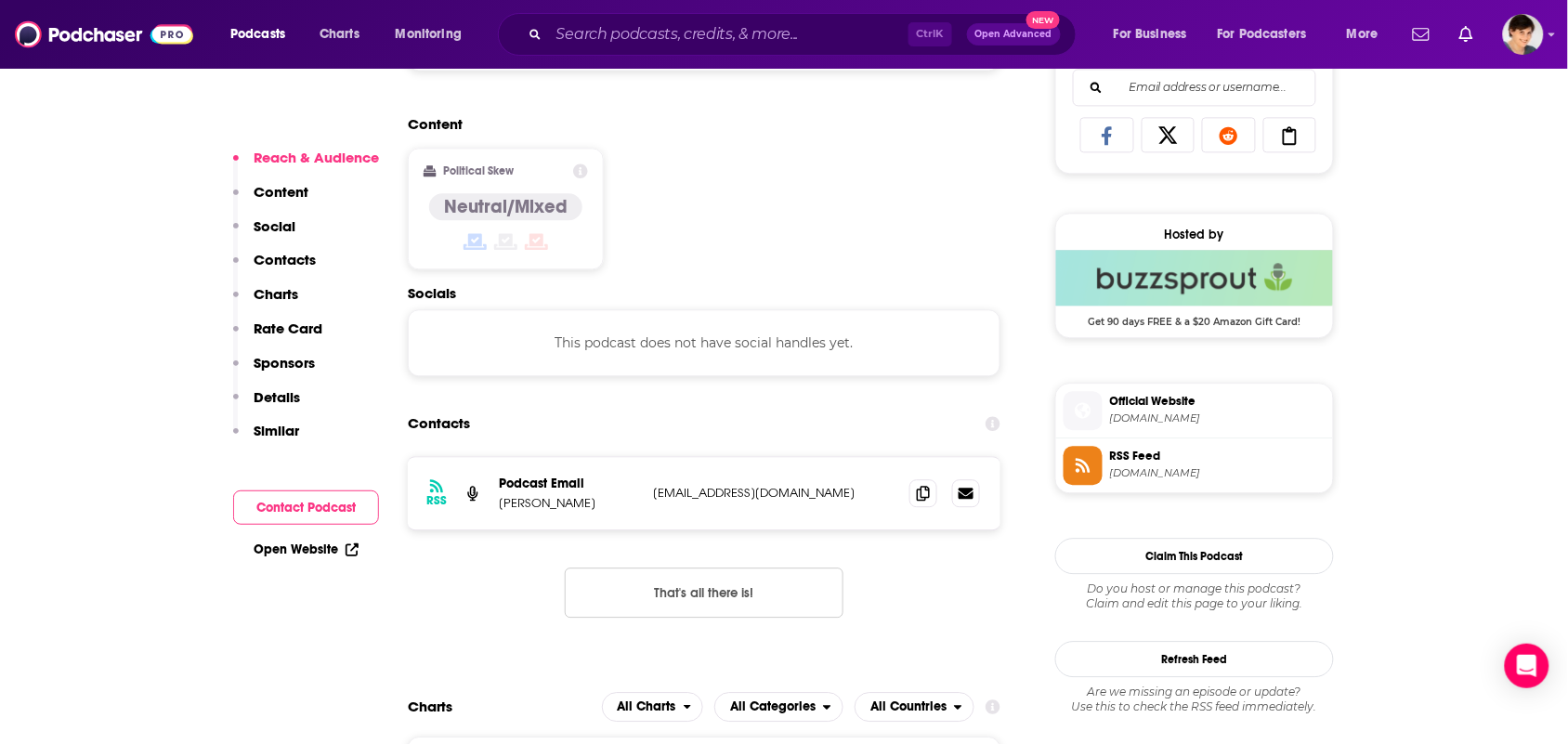
scroll to position [1394, 0]
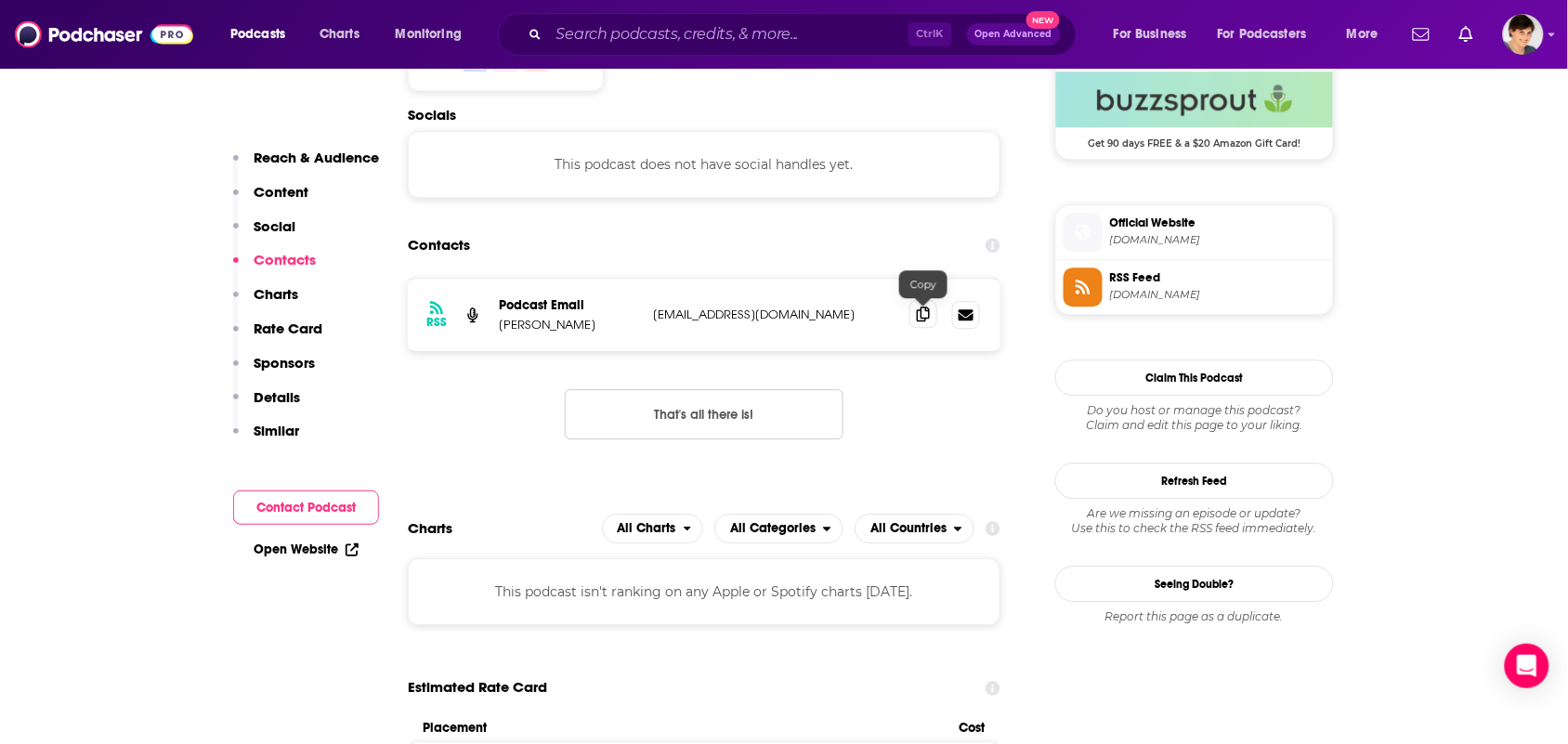
click at [929, 325] on span at bounding box center [923, 314] width 28 height 28
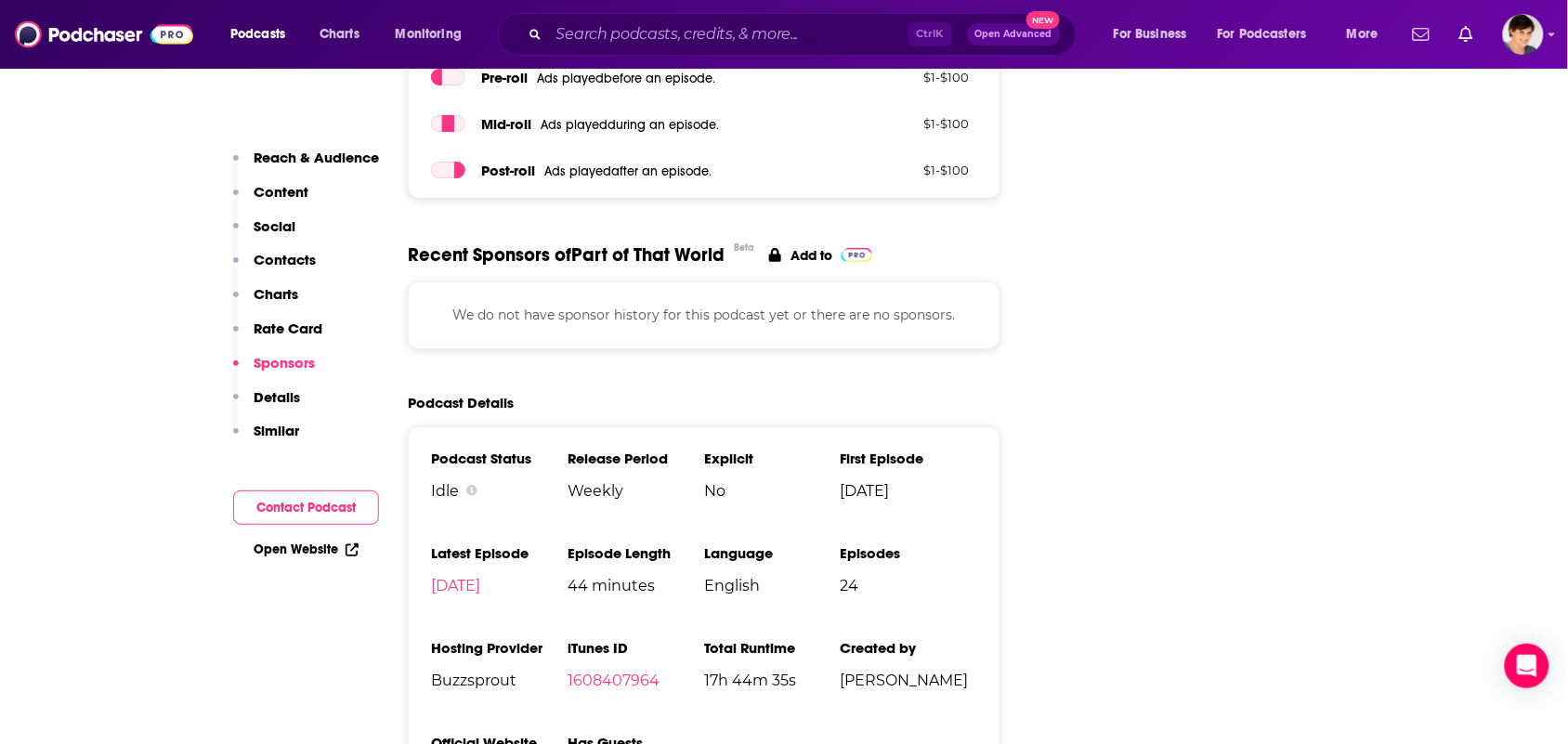
scroll to position [2554, 0]
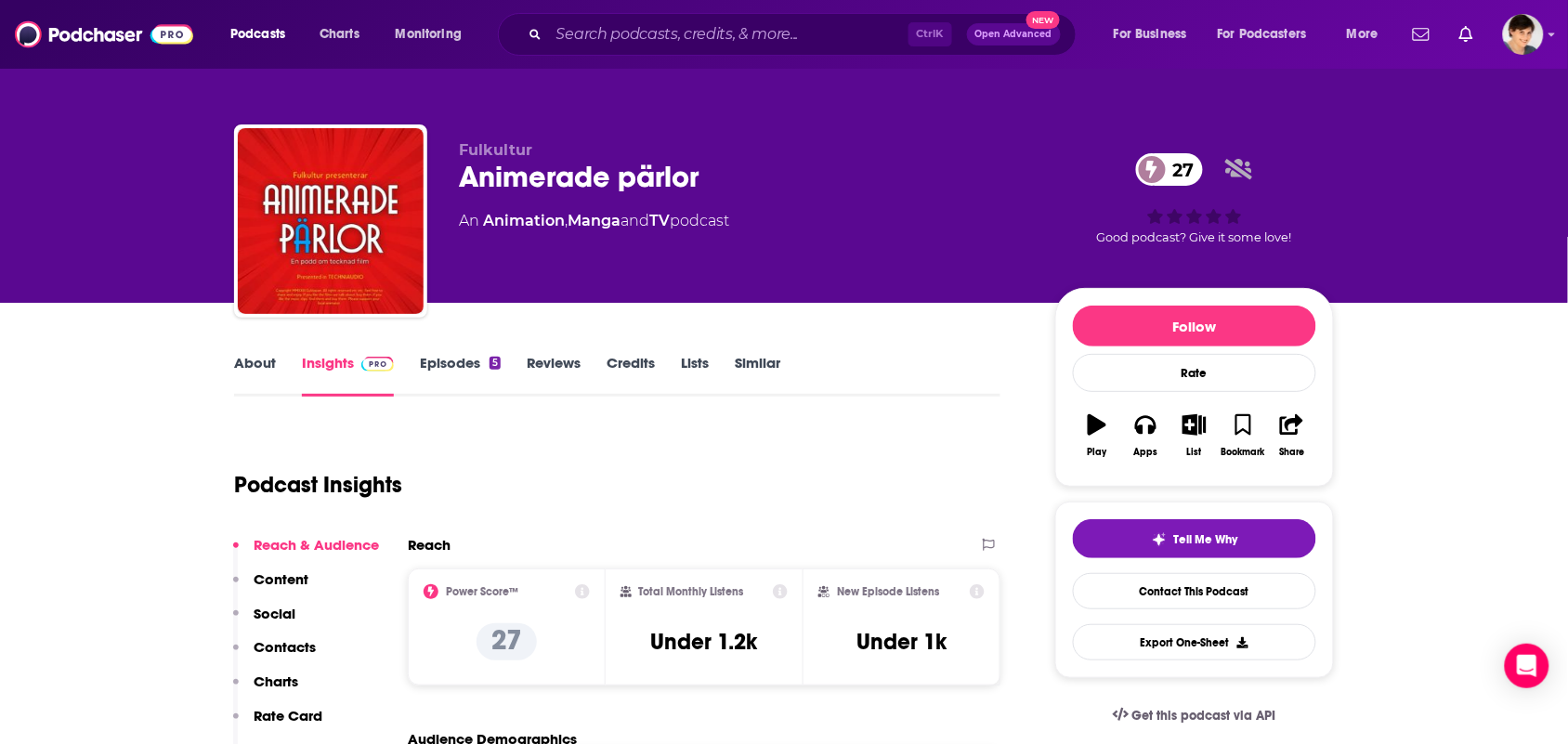
click at [249, 364] on link "About" at bounding box center [254, 375] width 41 height 42
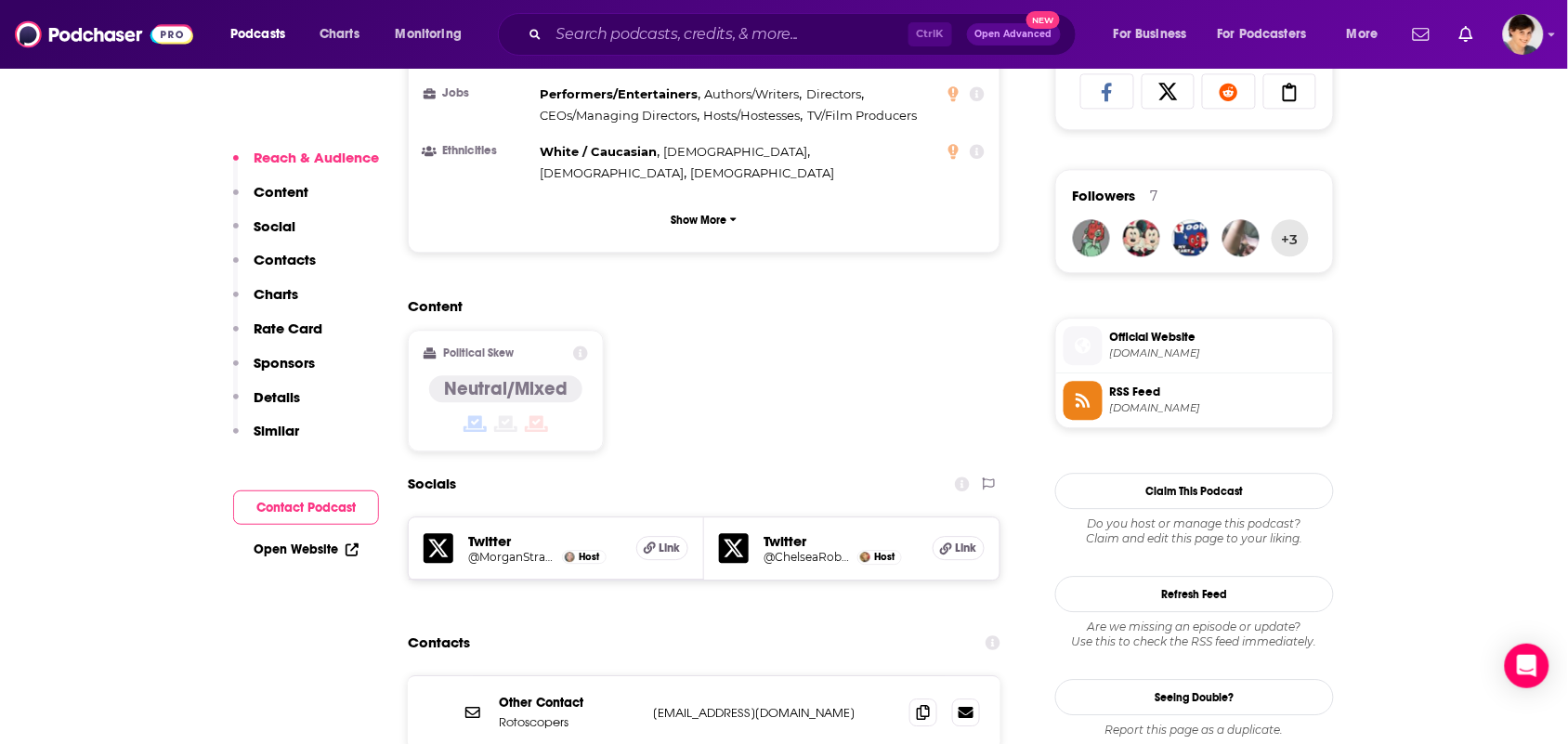
scroll to position [1509, 0]
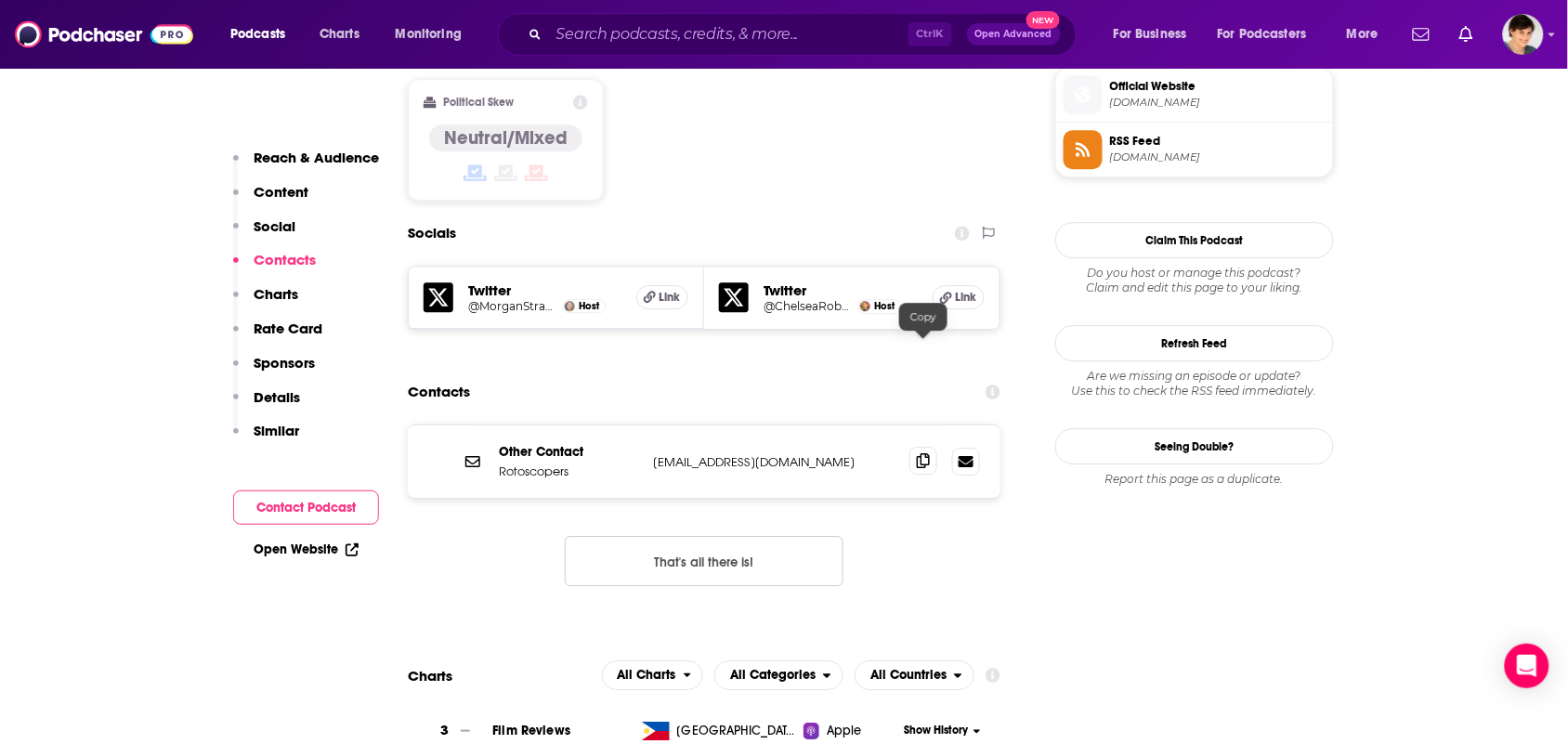
click at [919, 447] on span at bounding box center [923, 460] width 28 height 28
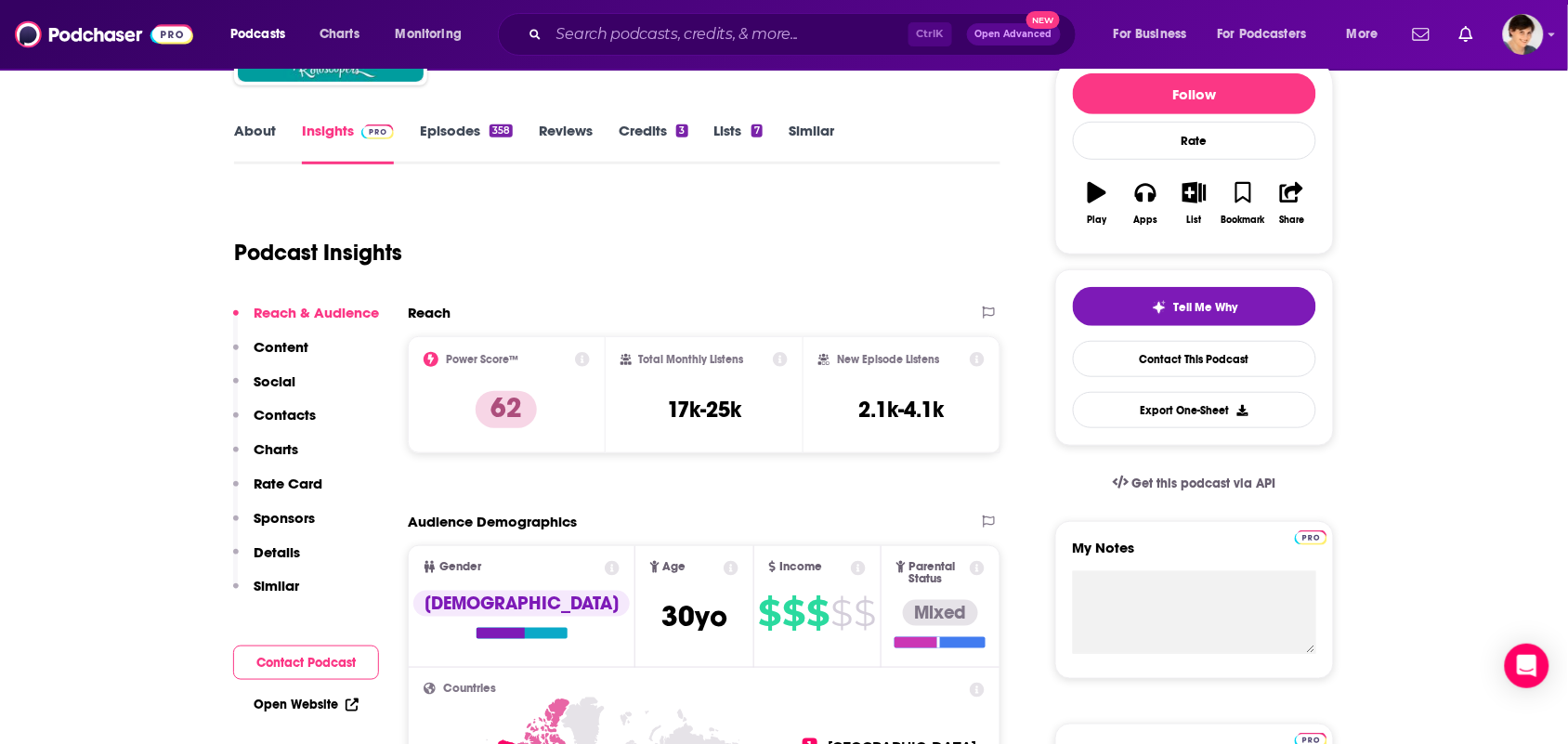
scroll to position [0, 0]
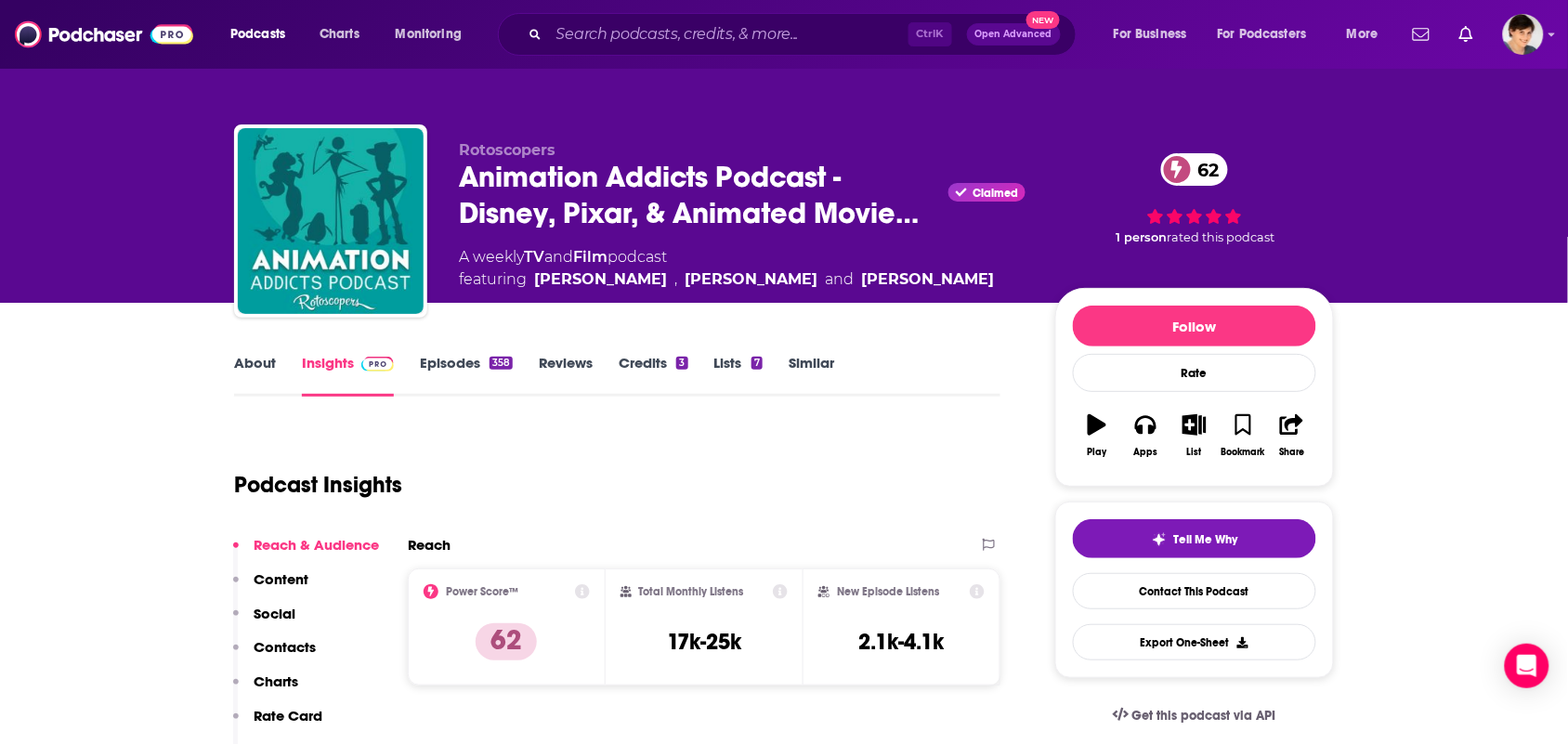
click at [258, 363] on link "About" at bounding box center [254, 375] width 41 height 42
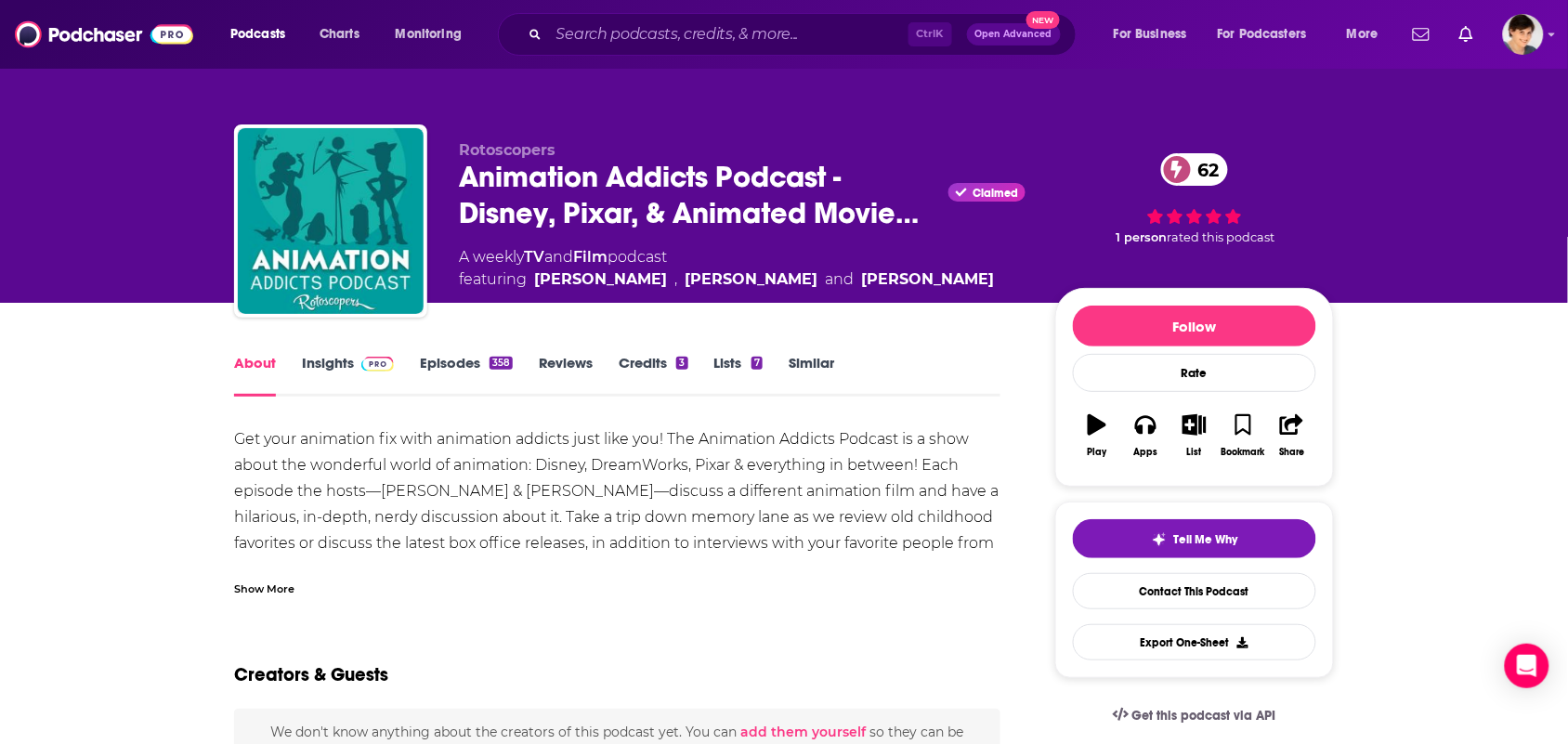
click at [441, 356] on link "Episodes 358" at bounding box center [466, 375] width 93 height 42
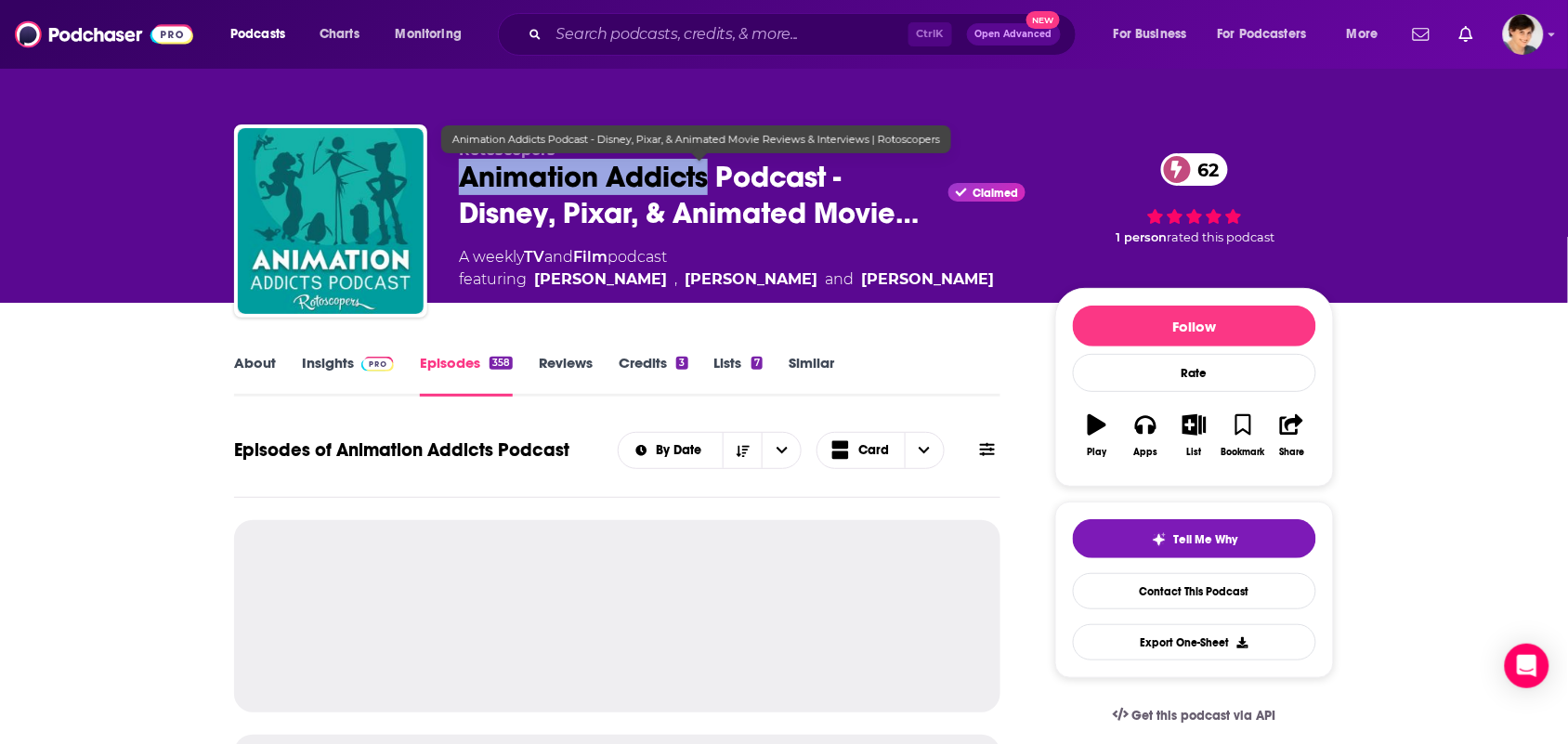
drag, startPoint x: 455, startPoint y: 172, endPoint x: 711, endPoint y: 183, distance: 256.2
click at [711, 183] on div "Rotoscopers Animation Addicts Podcast - Disney, Pixar, & Animated Movie… Claime…" at bounding box center [784, 224] width 1100 height 200
click at [838, 169] on span "Animation Addicts Podcast - Disney, Pixar, & Animated Movie…" at bounding box center [700, 194] width 482 height 72
drag, startPoint x: 829, startPoint y: 173, endPoint x: 434, endPoint y: 192, distance: 395.5
click at [434, 192] on div "Rotoscopers Animation Addicts Podcast - Disney, Pixar, & Animated Movie… Claime…" at bounding box center [784, 224] width 1100 height 200
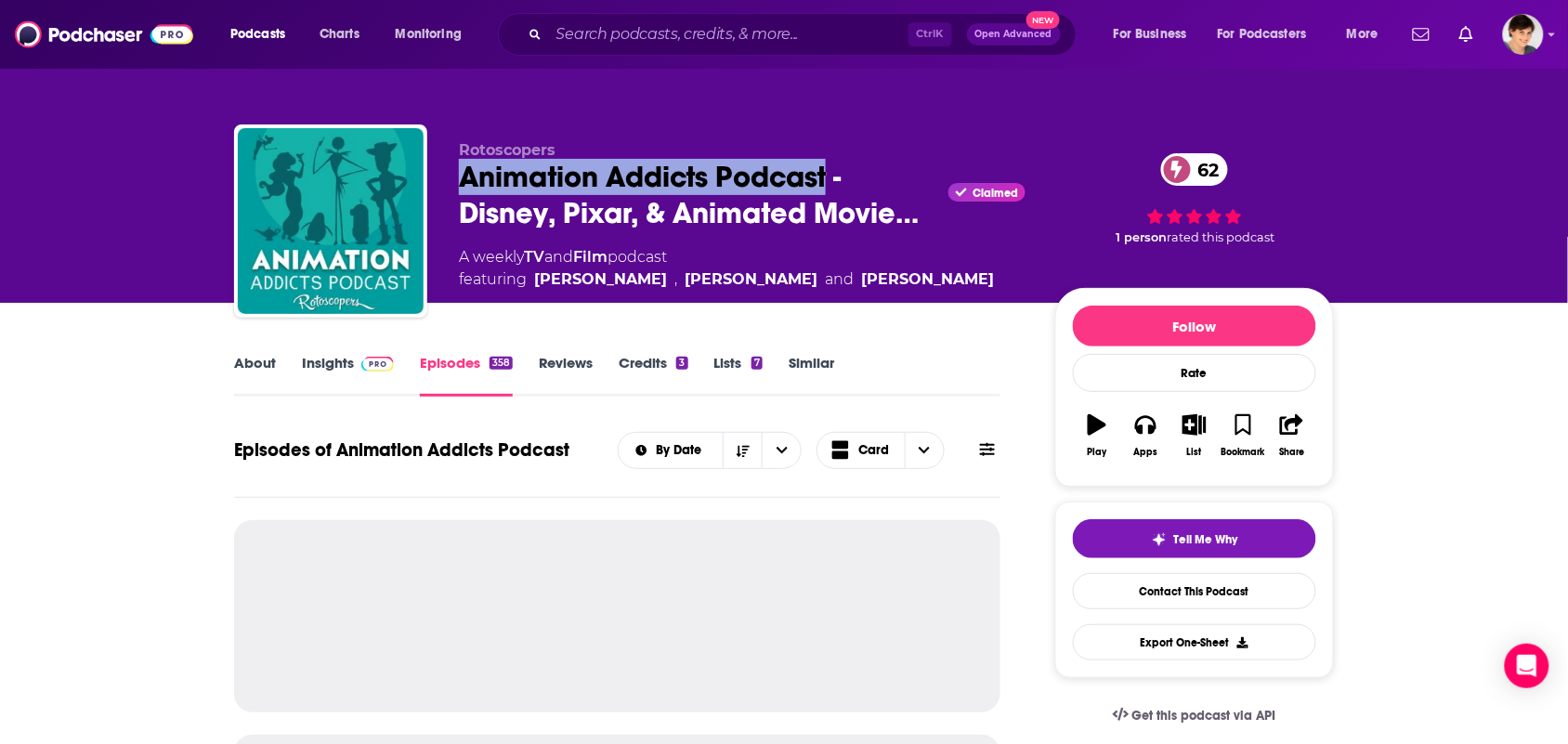
copy h2 "Animation Addicts Podcast"
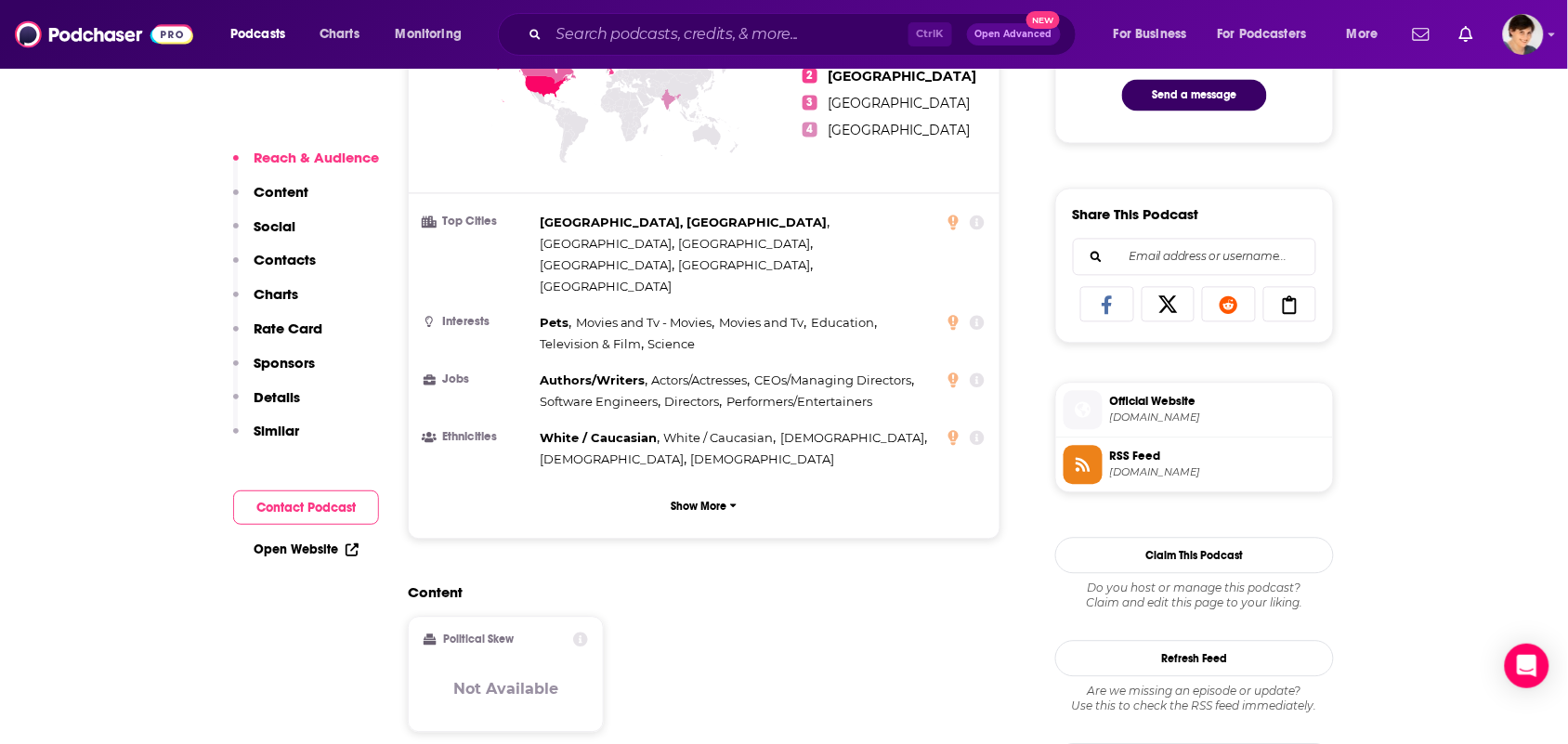
scroll to position [1626, 0]
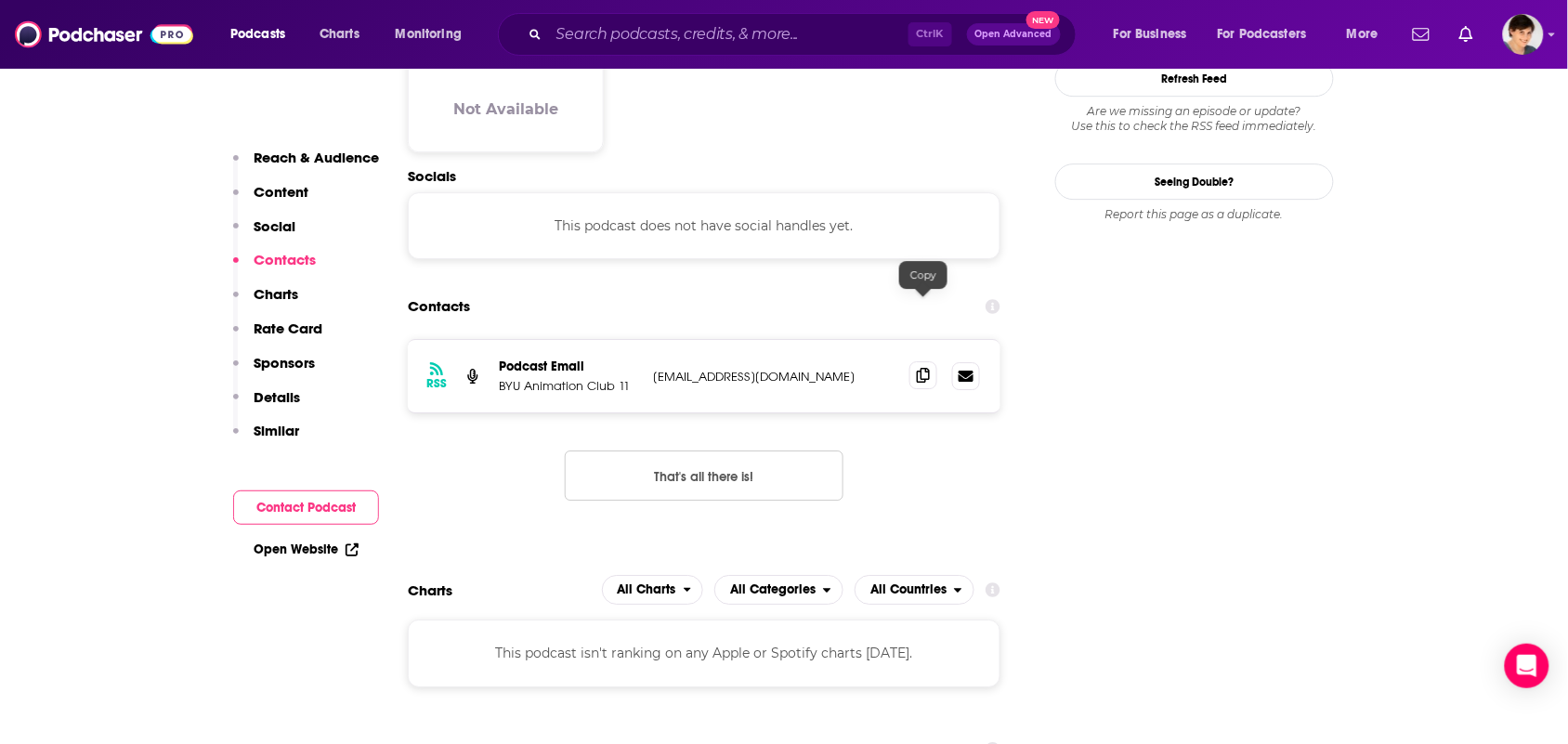
click at [913, 361] on span at bounding box center [923, 374] width 28 height 28
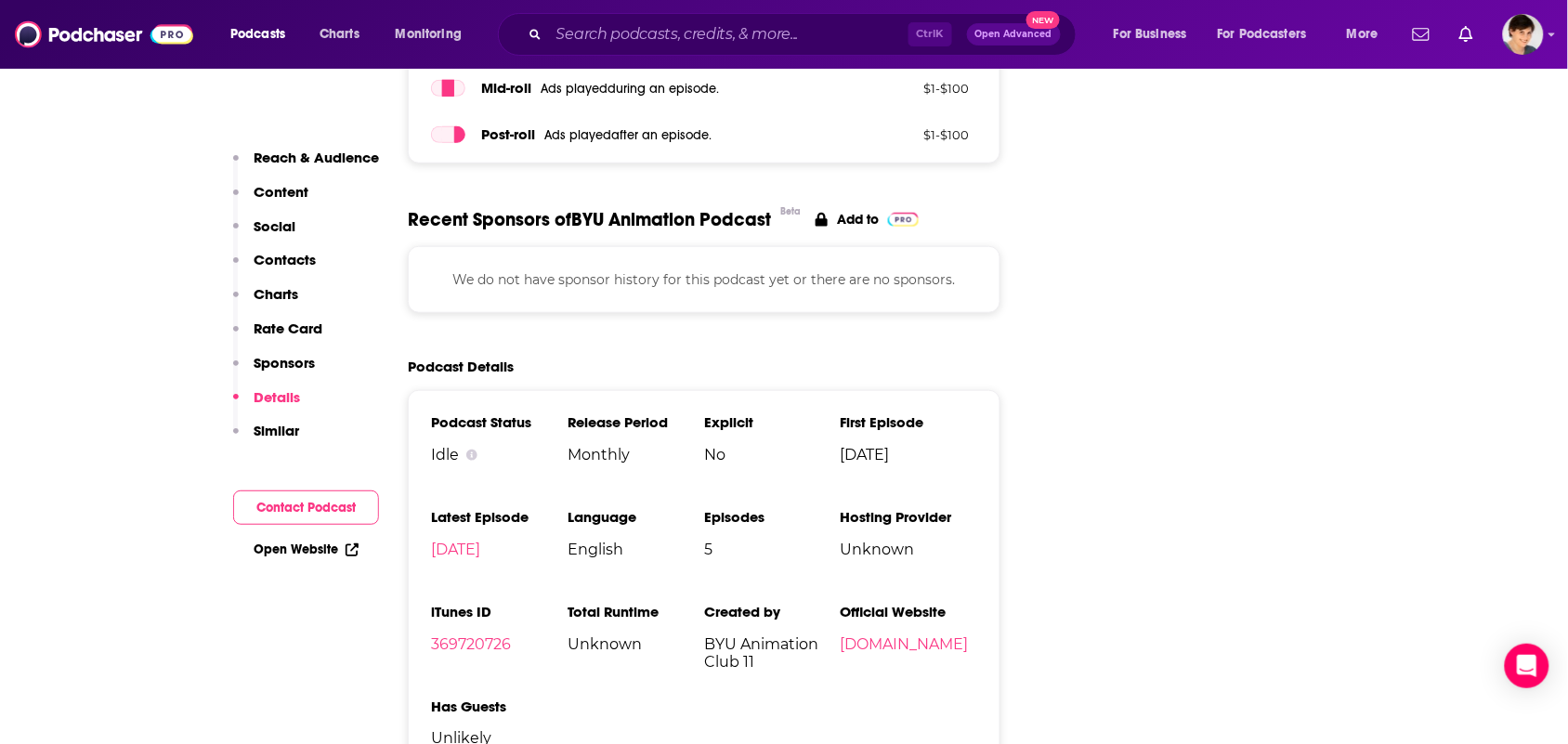
scroll to position [2670, 0]
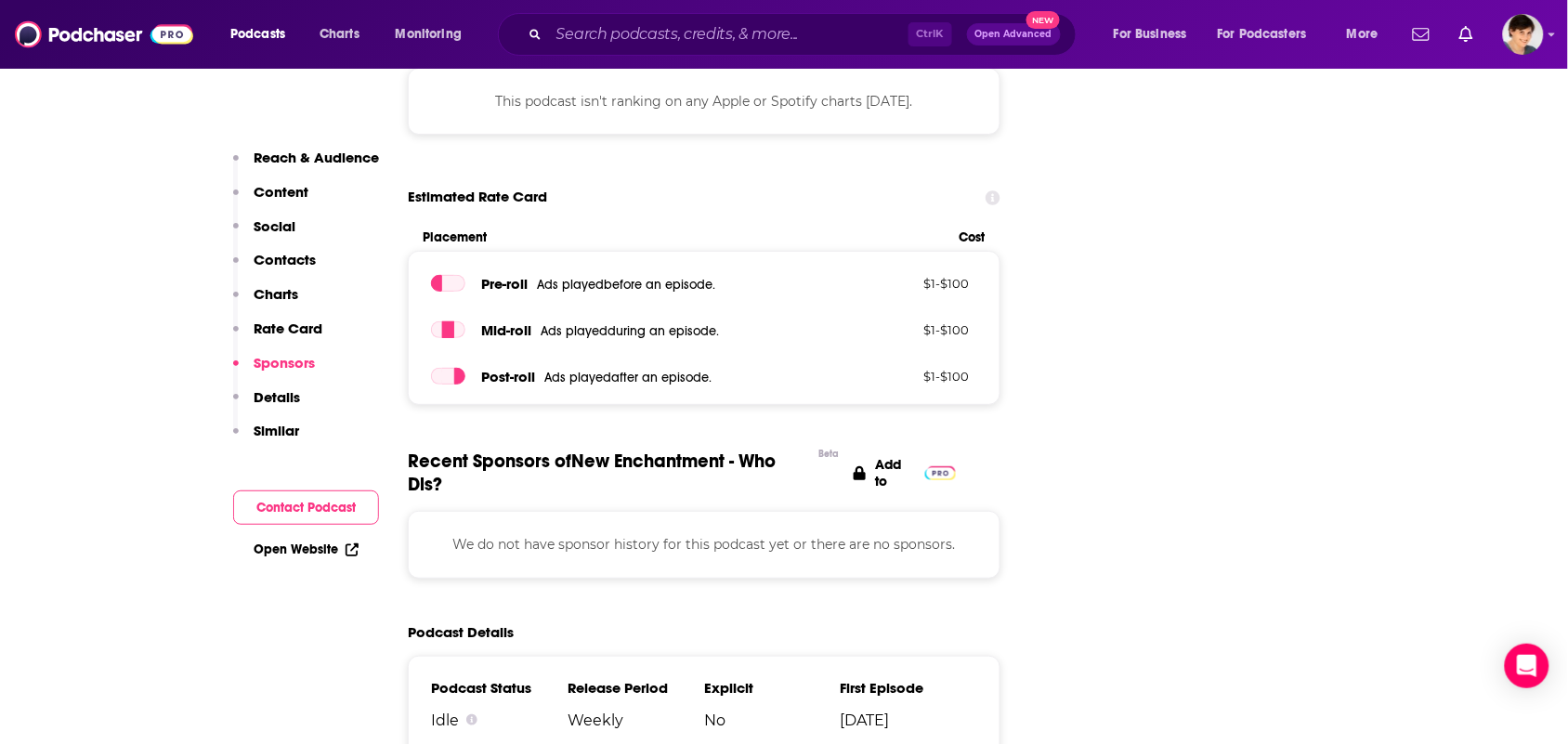
scroll to position [2438, 0]
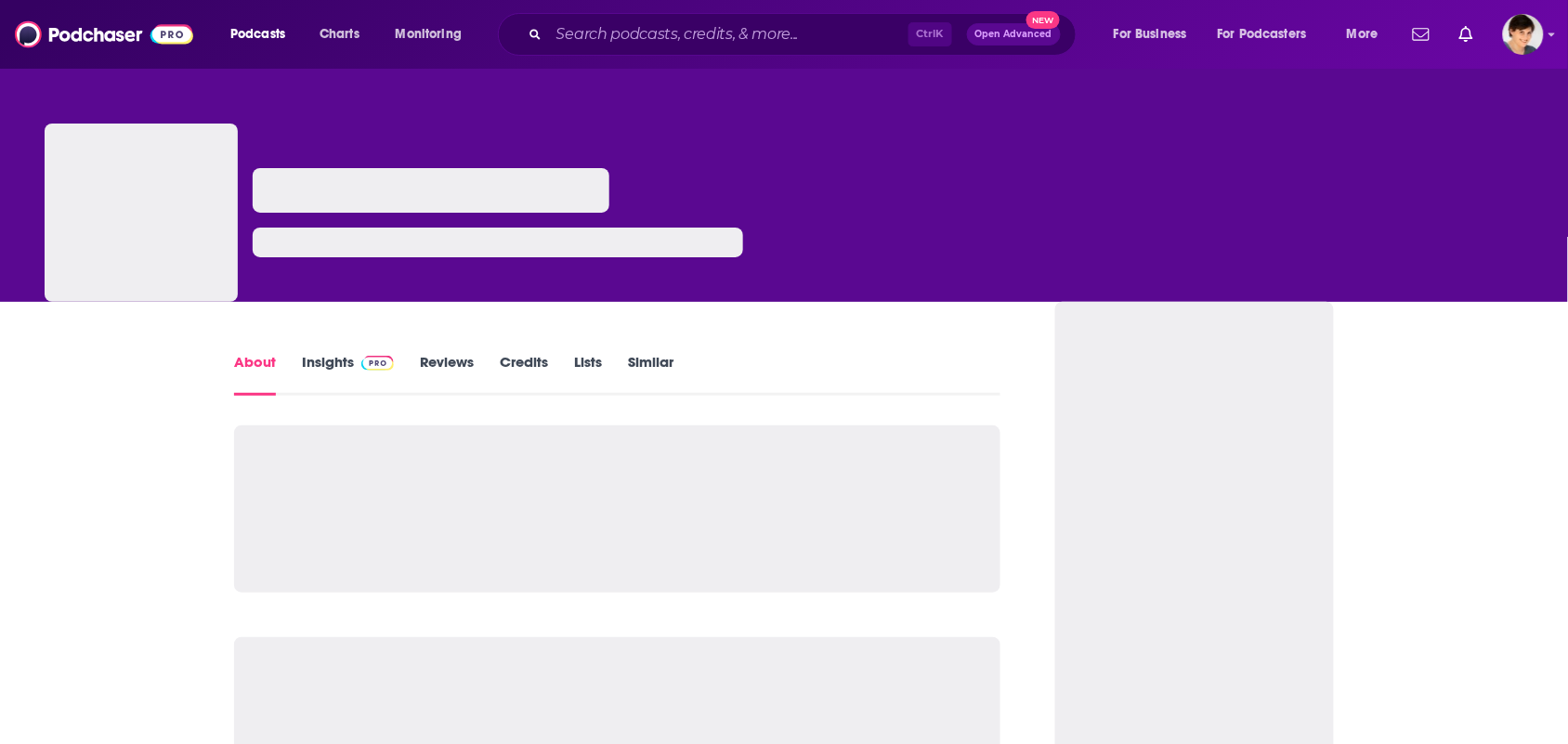
click at [642, 372] on link "Similar" at bounding box center [650, 374] width 45 height 42
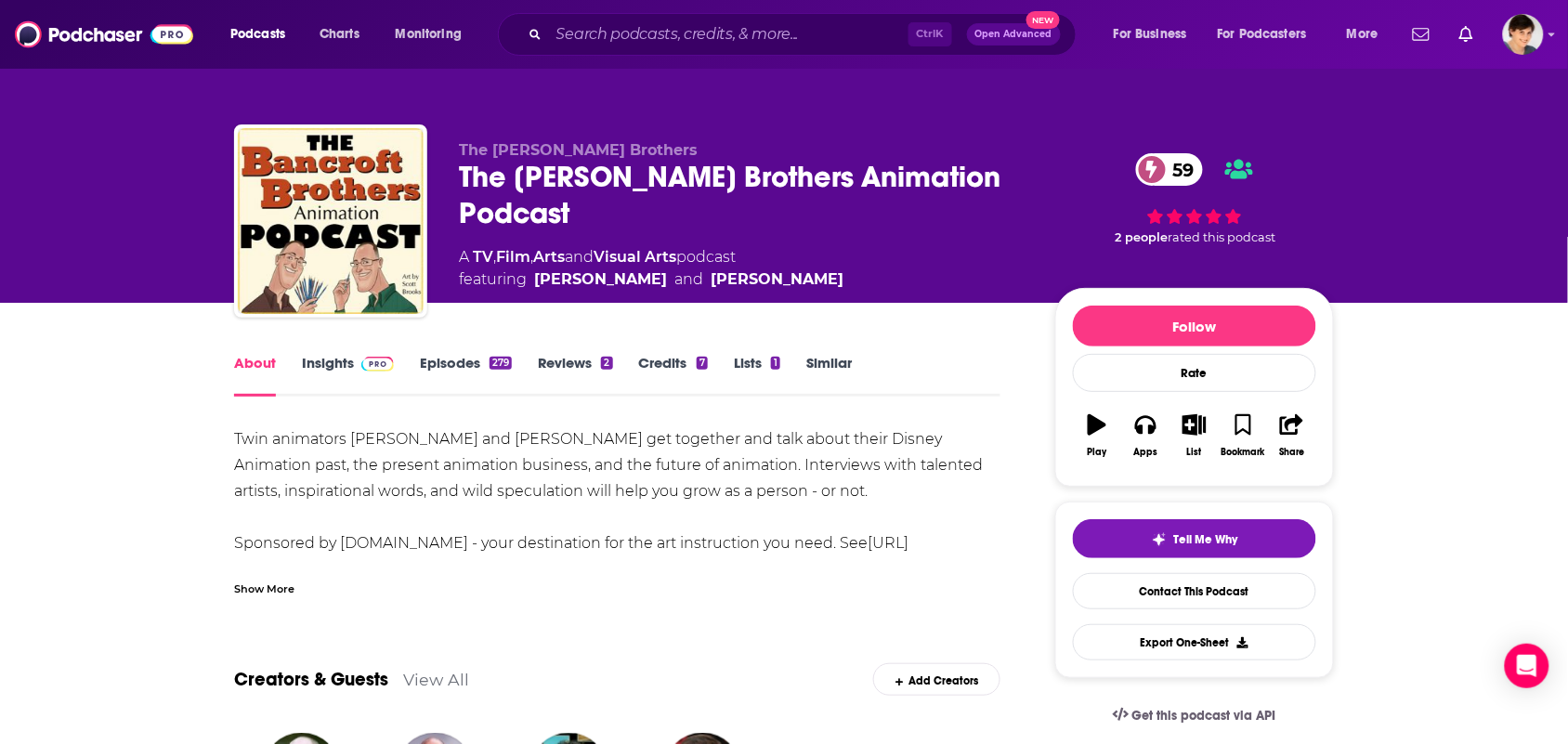
click at [829, 368] on link "Similar" at bounding box center [829, 375] width 45 height 42
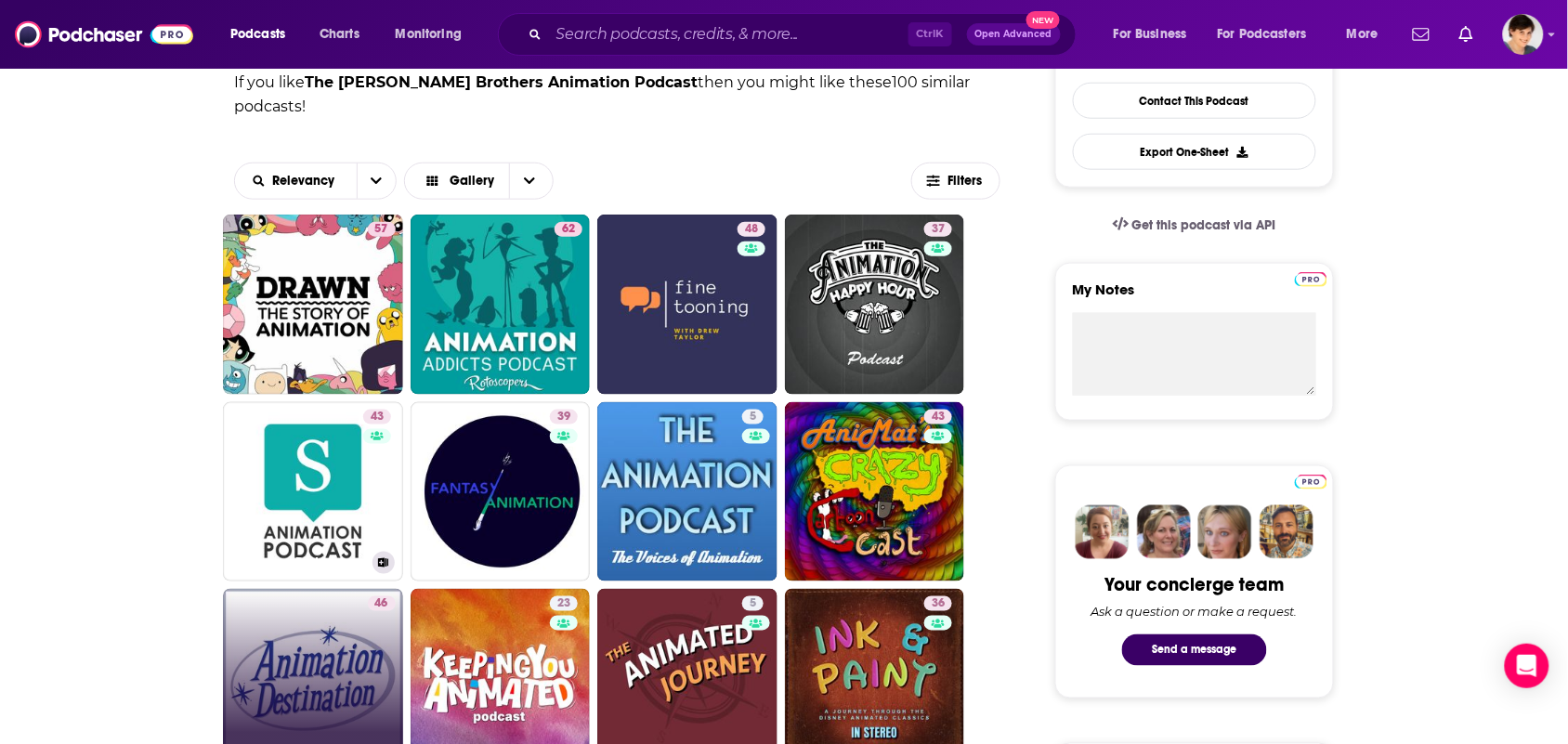
scroll to position [580, 0]
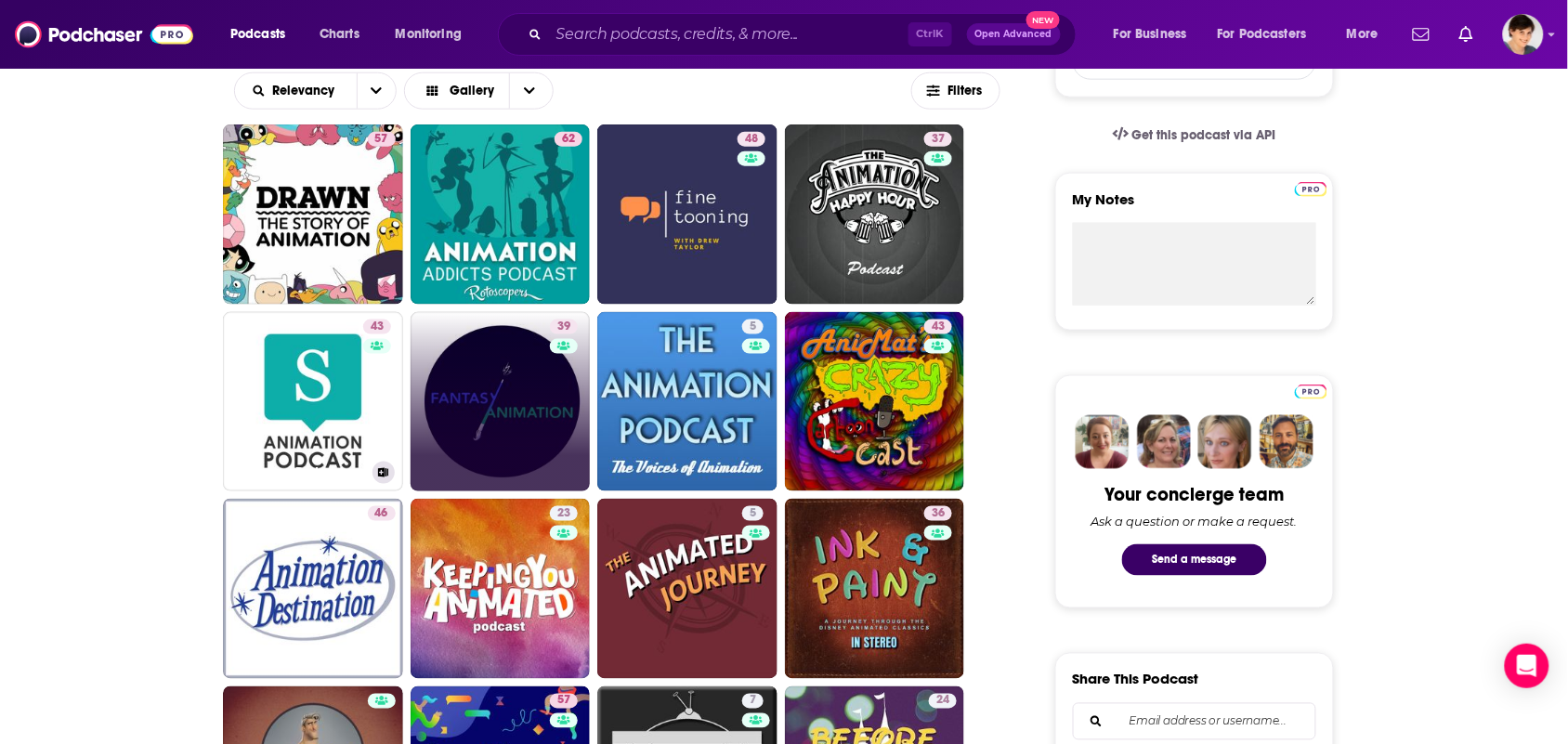
drag, startPoint x: 398, startPoint y: 382, endPoint x: 457, endPoint y: 339, distance: 73.0
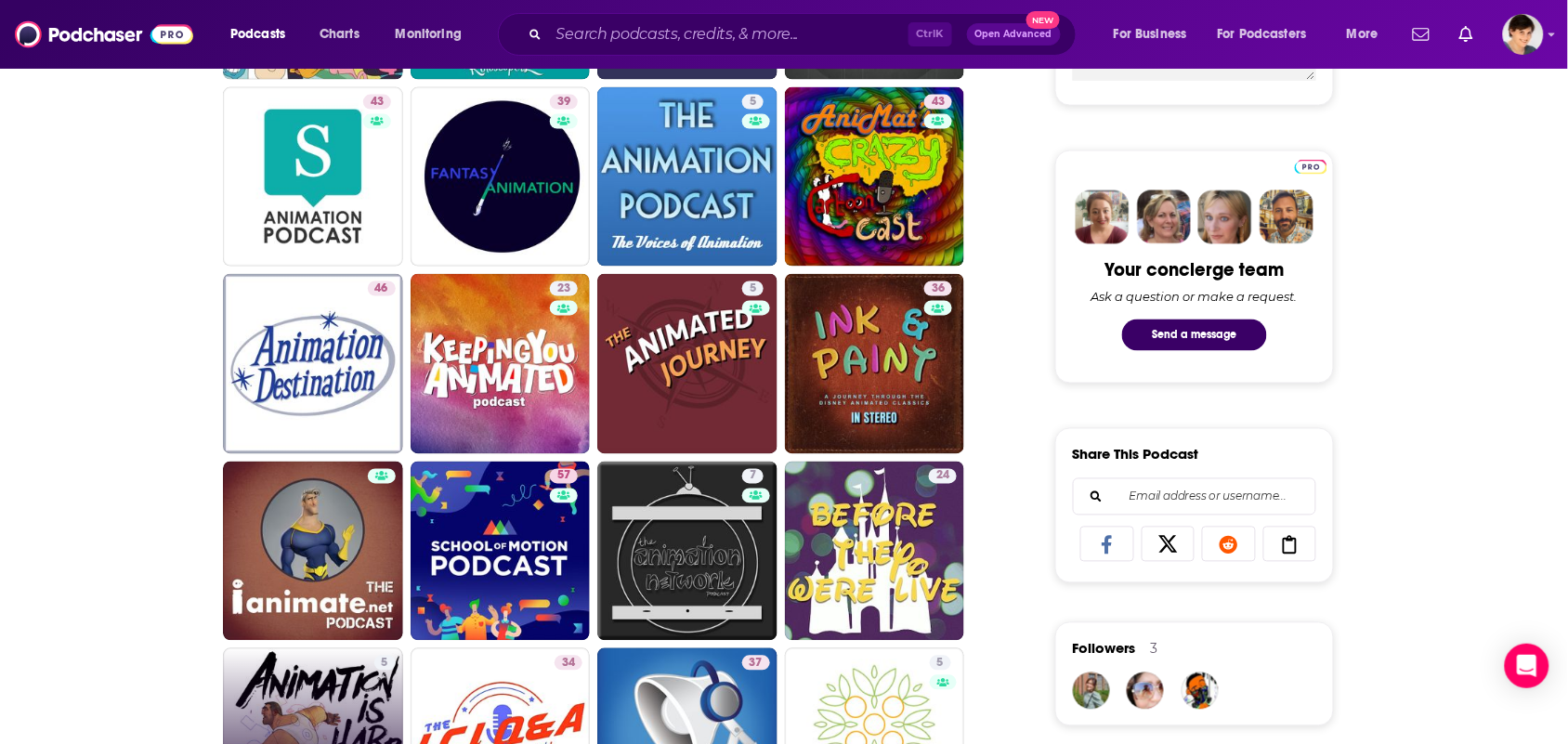
scroll to position [1045, 0]
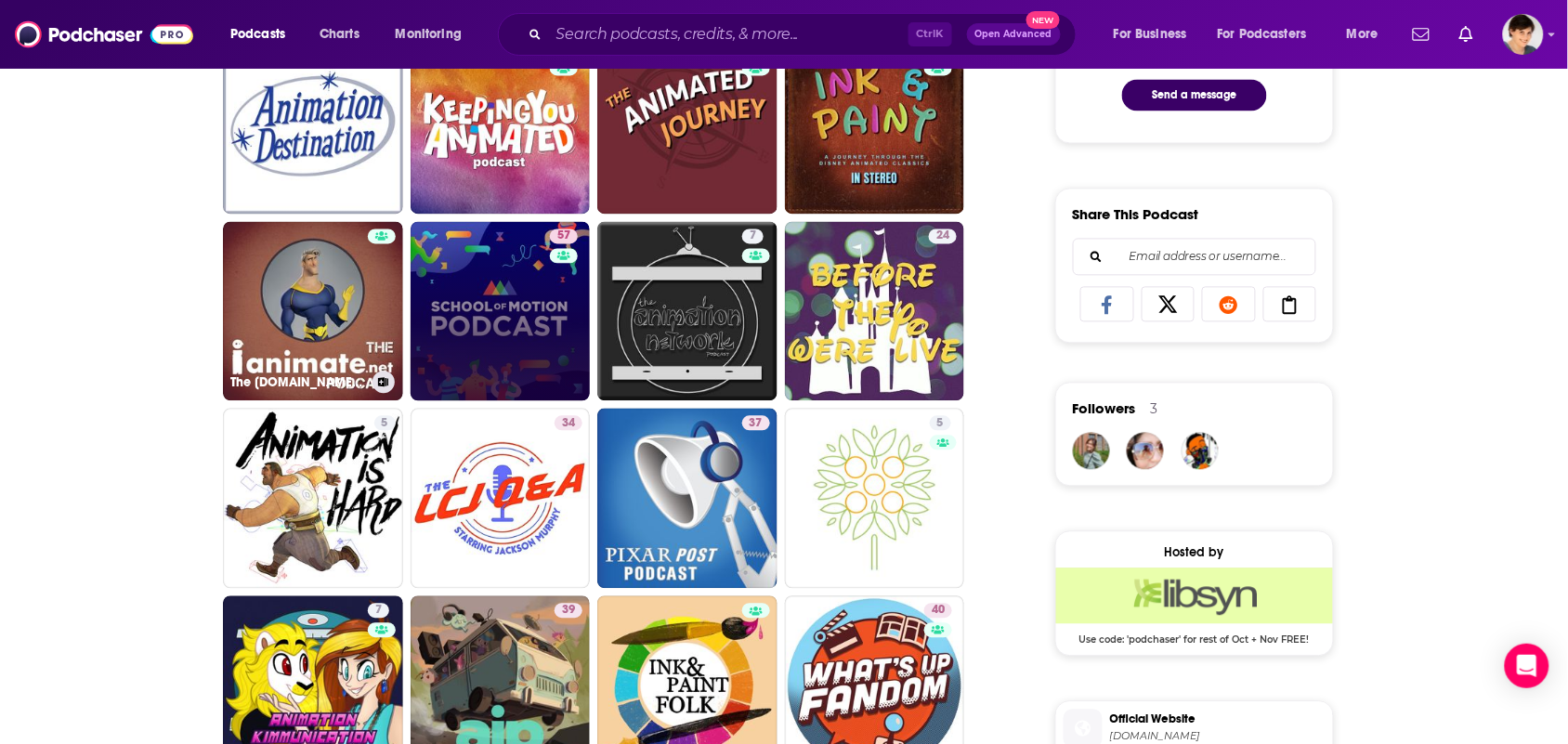
click at [415, 332] on link "57" at bounding box center [501, 312] width 180 height 180
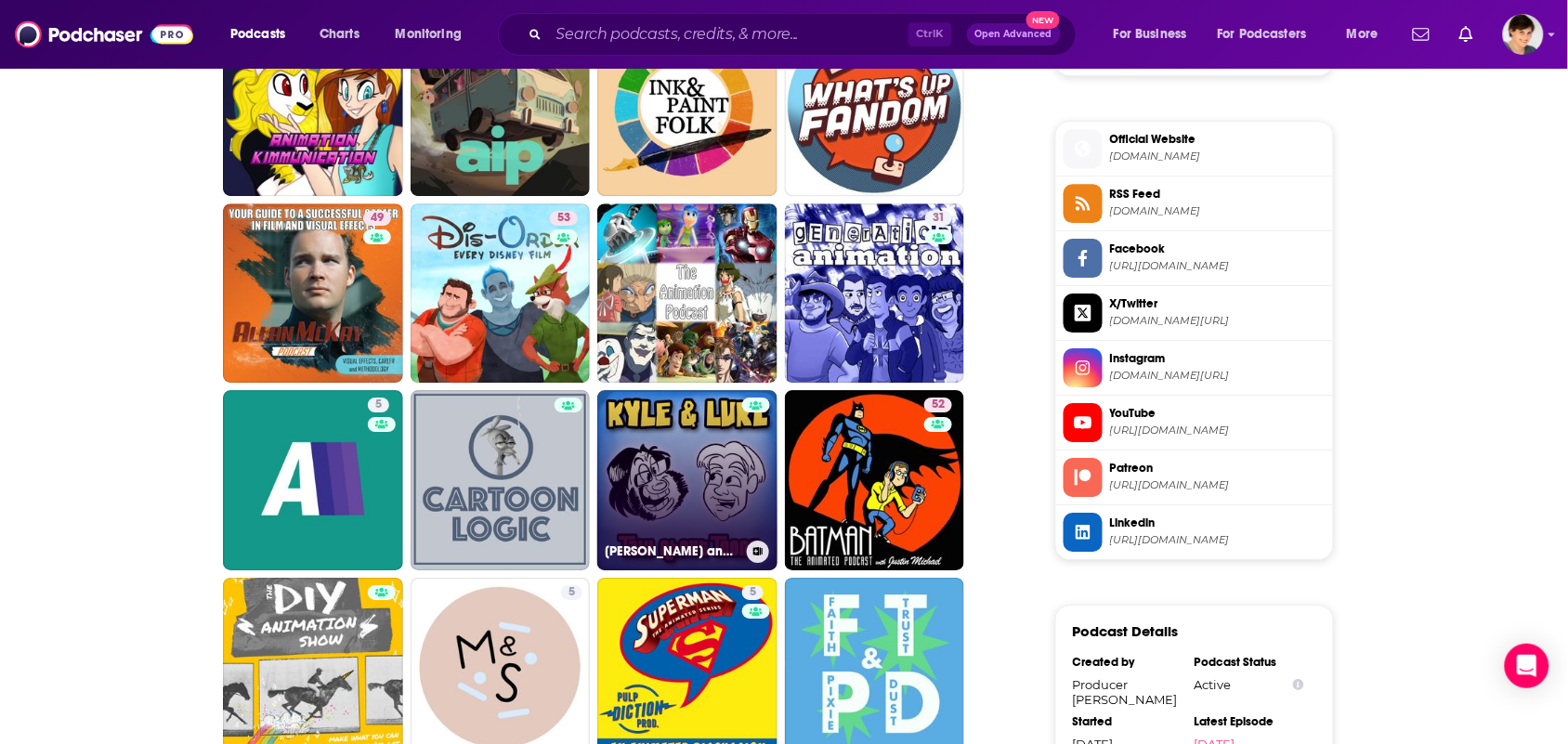
scroll to position [1741, 0]
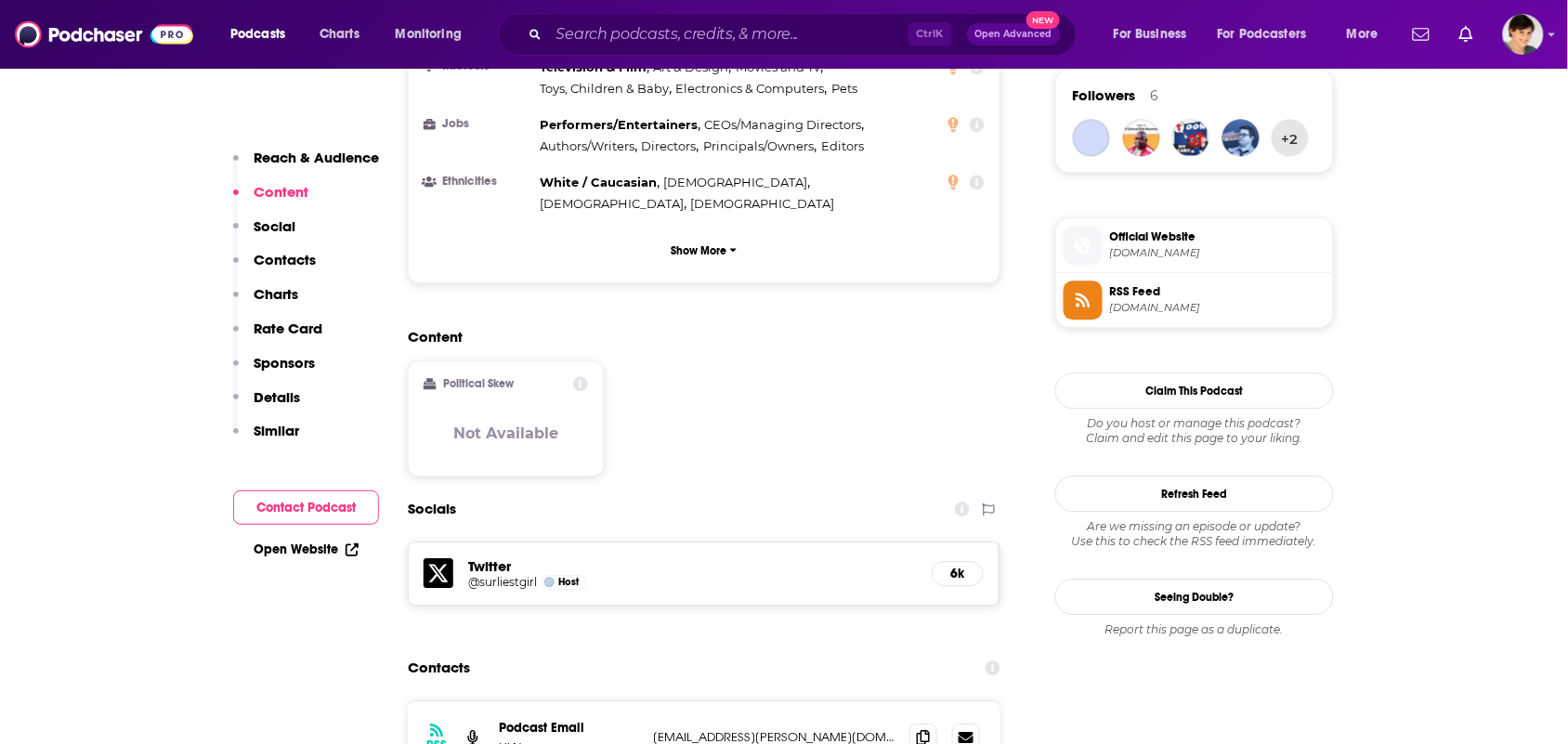
scroll to position [1626, 0]
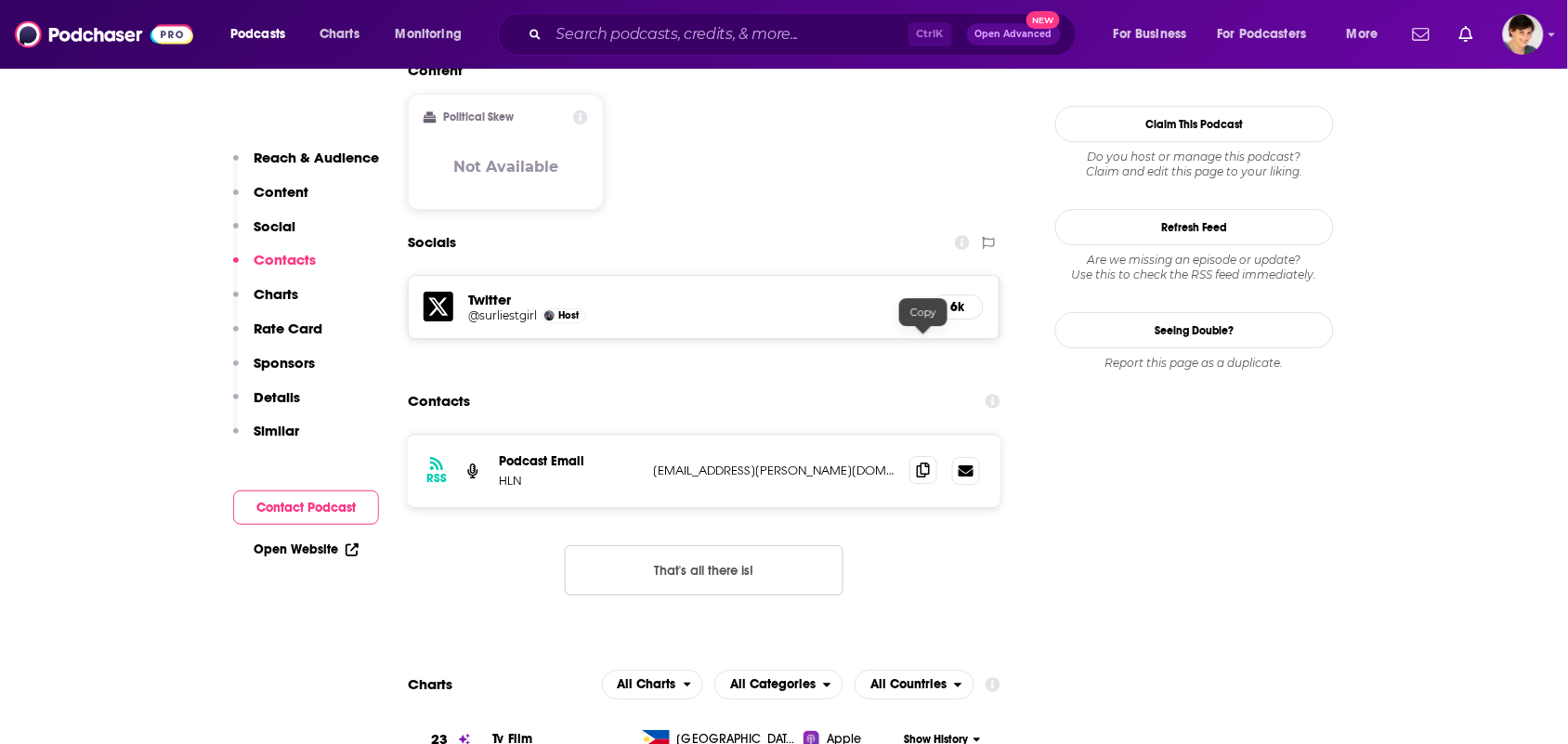
click at [926, 463] on icon at bounding box center [923, 470] width 13 height 14
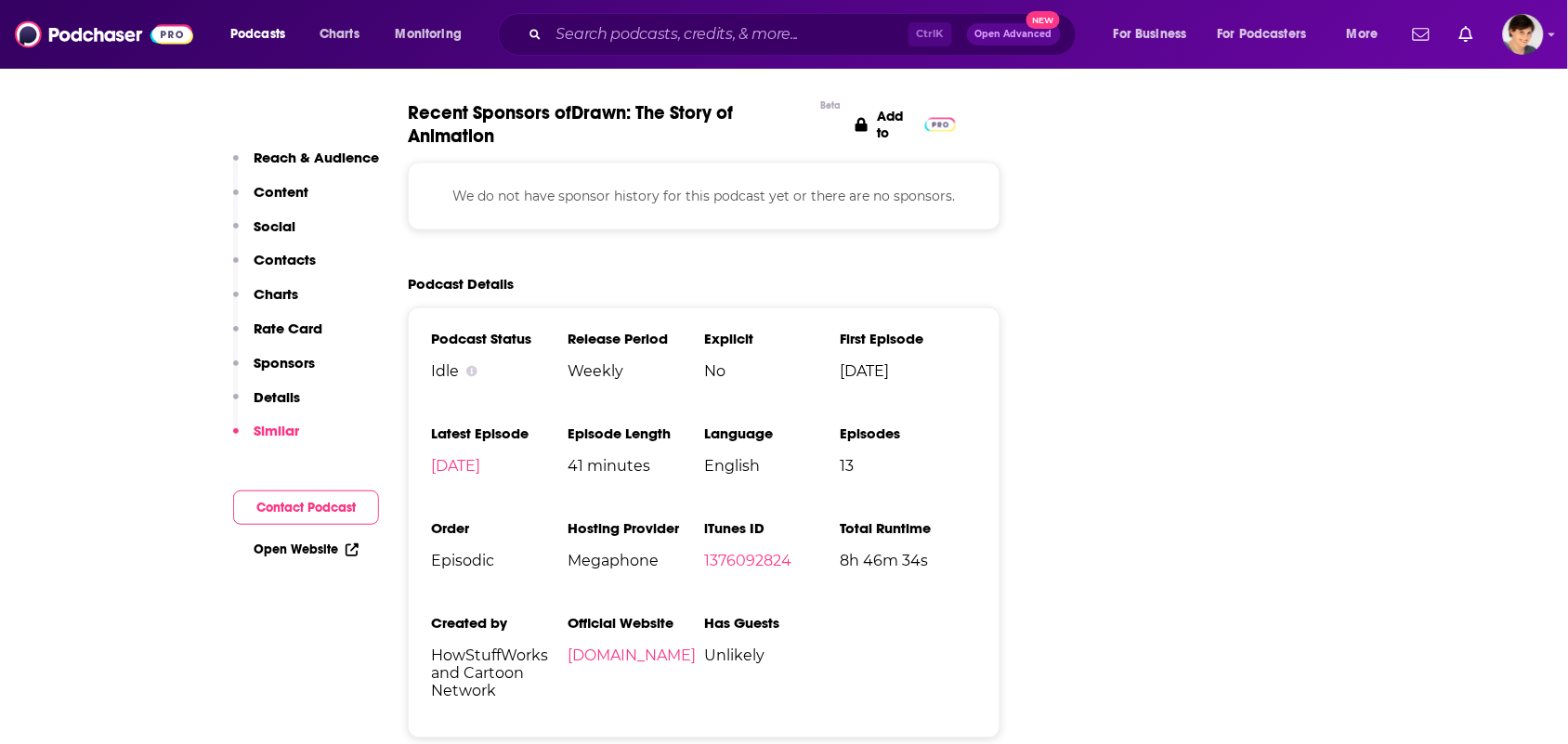
scroll to position [2786, 0]
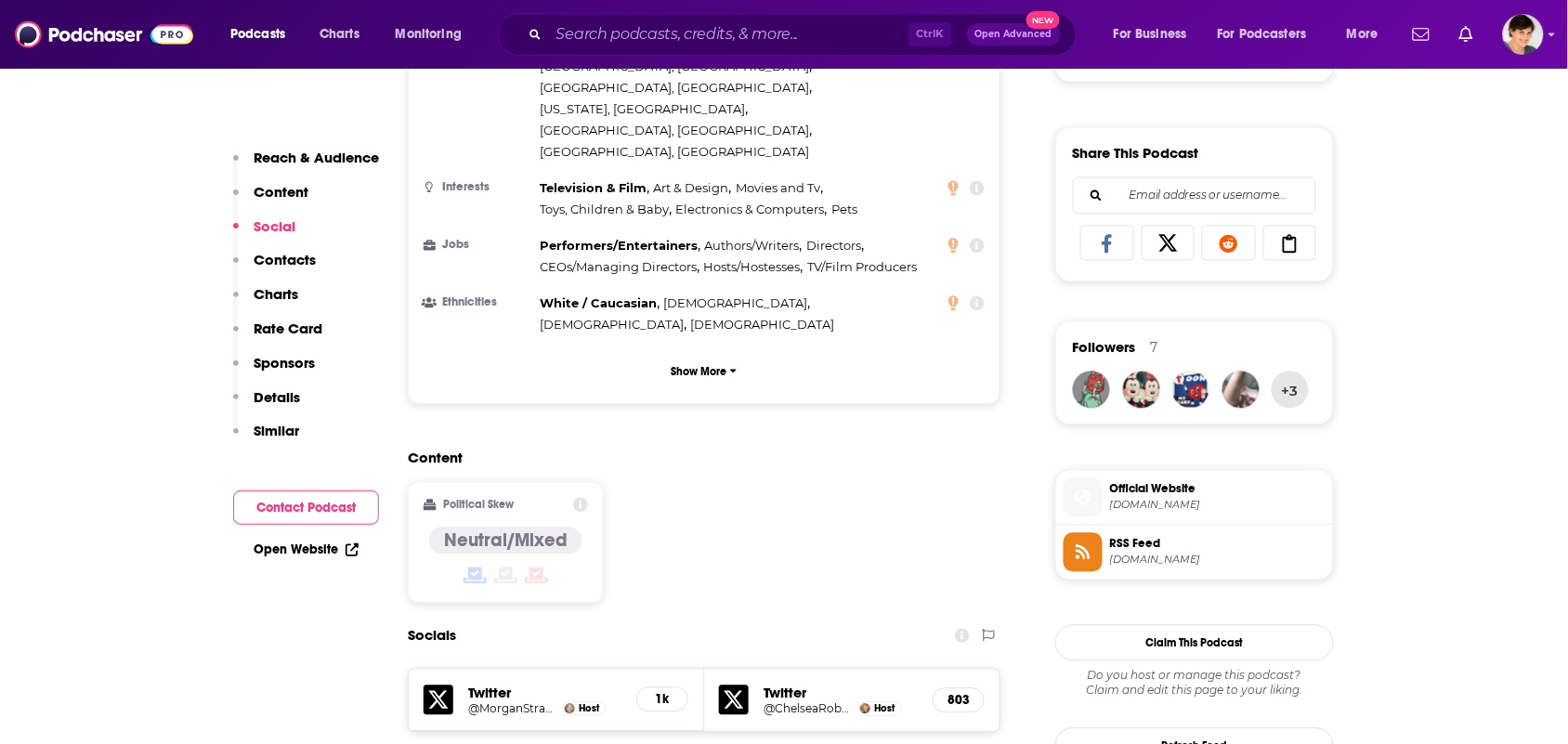
scroll to position [1277, 0]
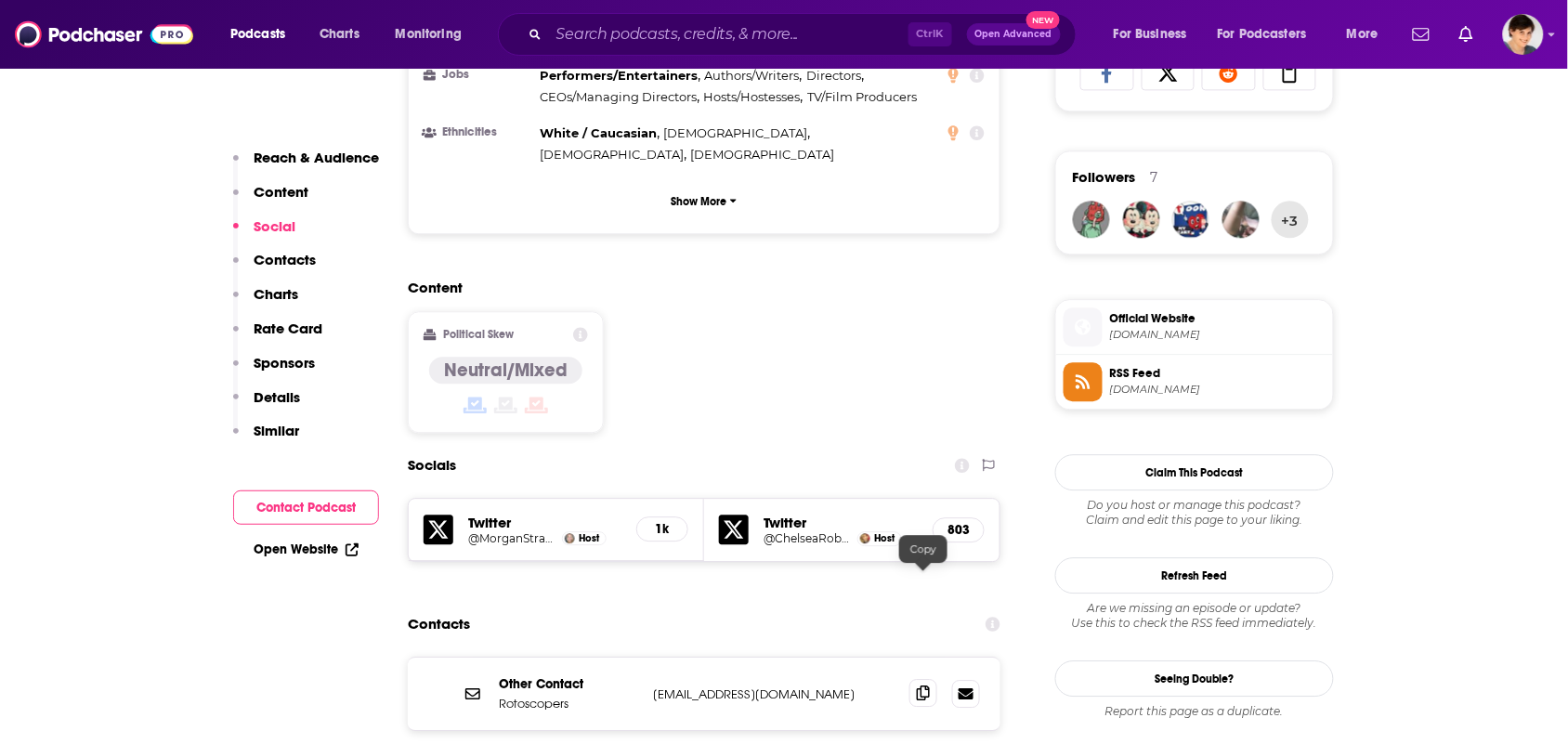
click at [920, 679] on span at bounding box center [923, 692] width 28 height 28
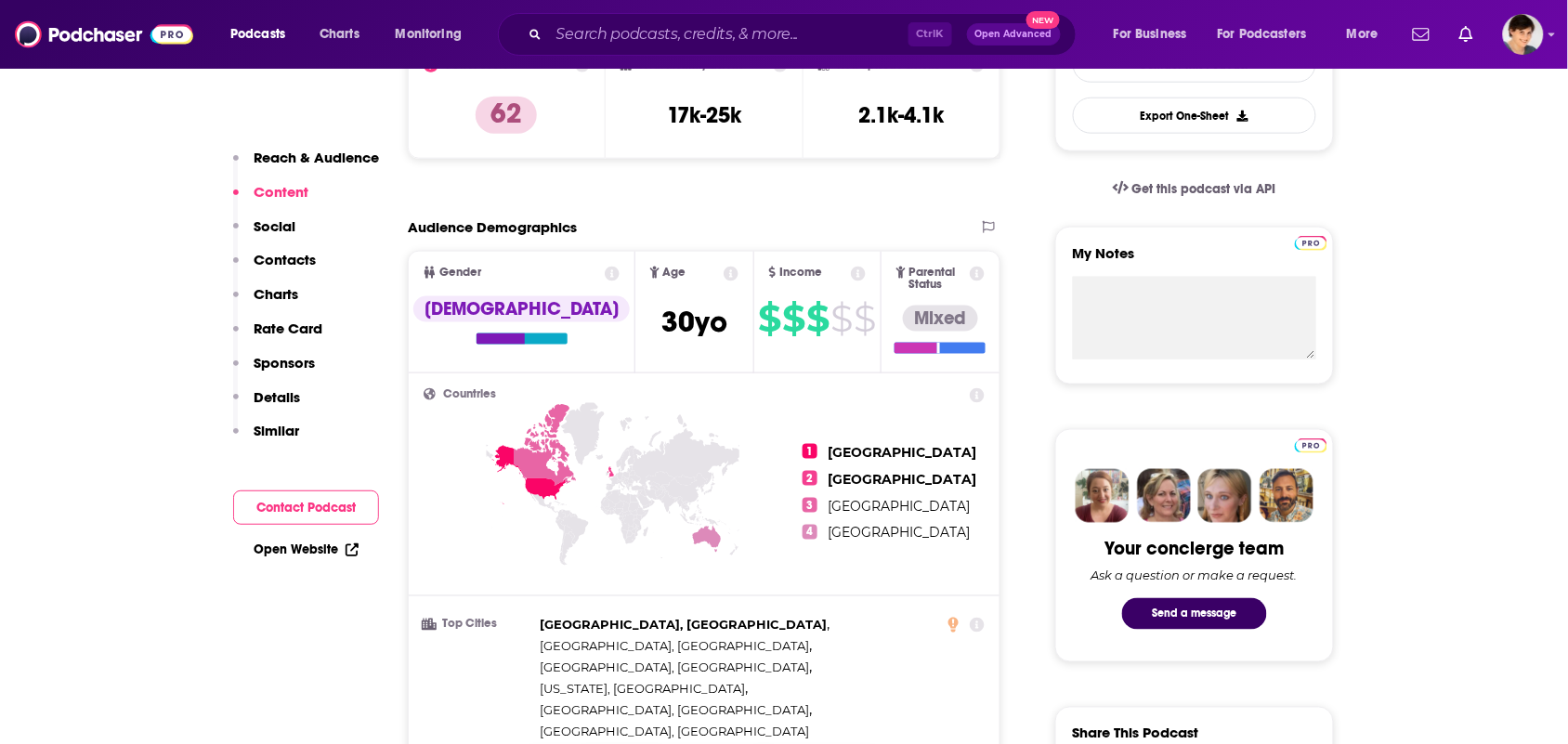
scroll to position [116, 0]
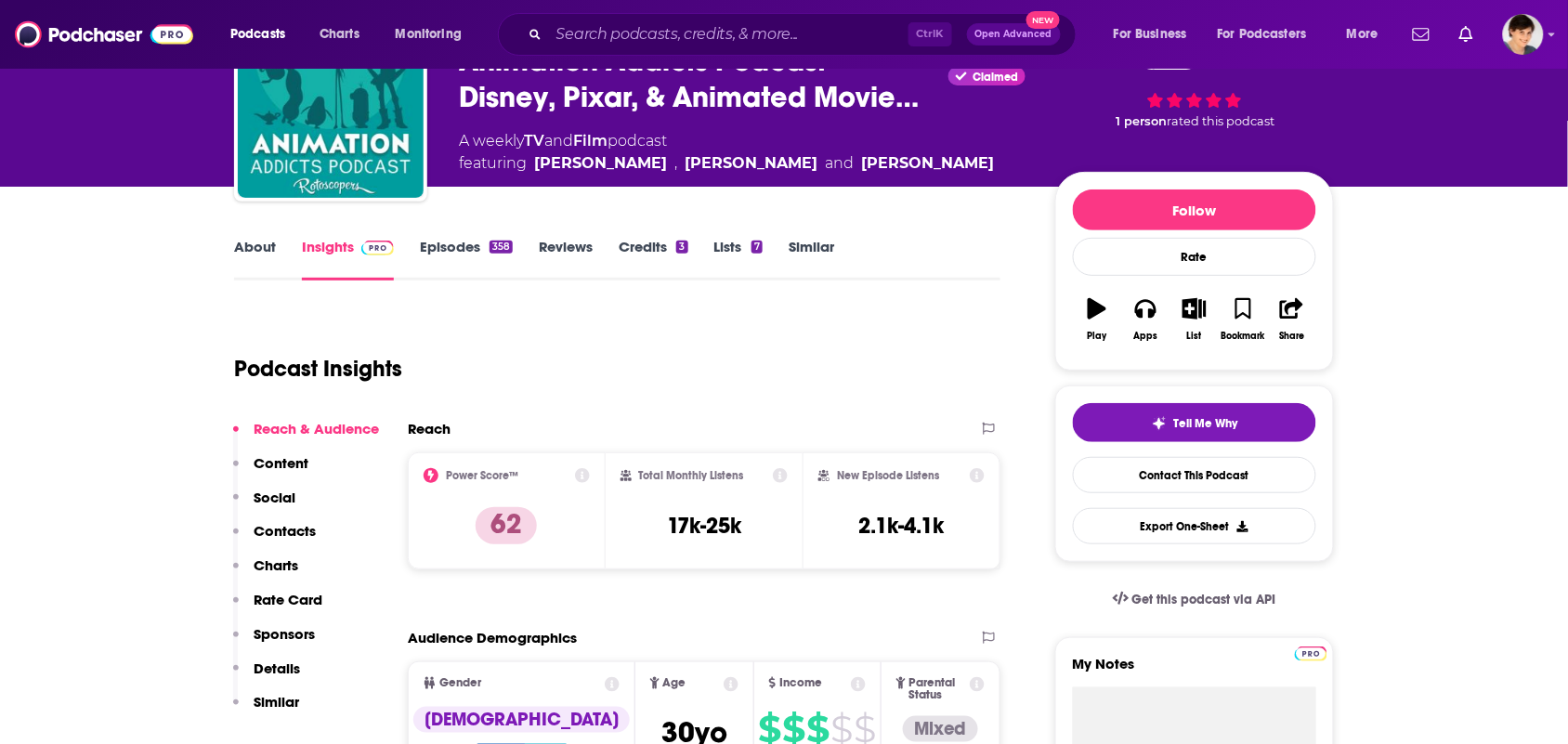
click at [265, 252] on link "About" at bounding box center [254, 259] width 41 height 42
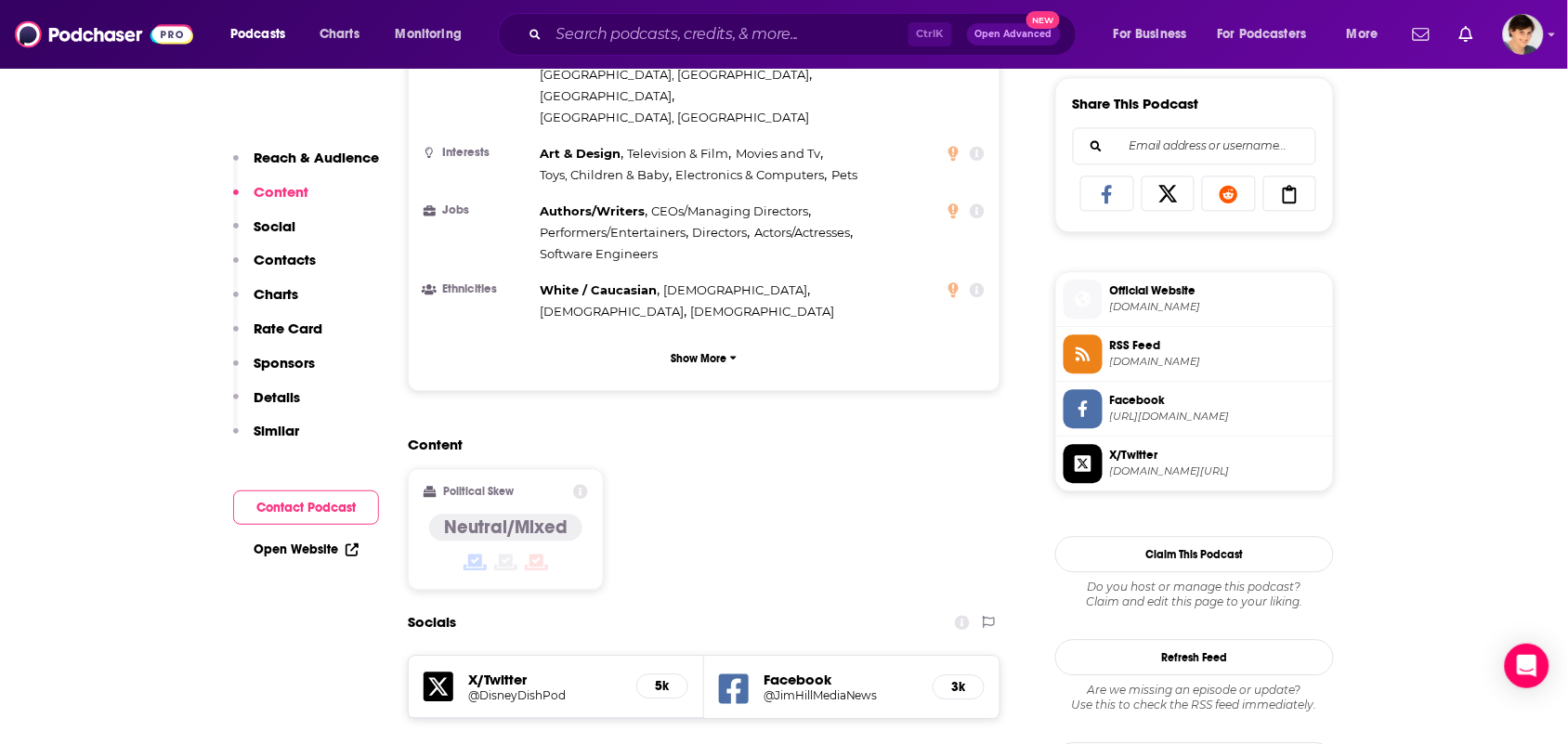
scroll to position [1394, 0]
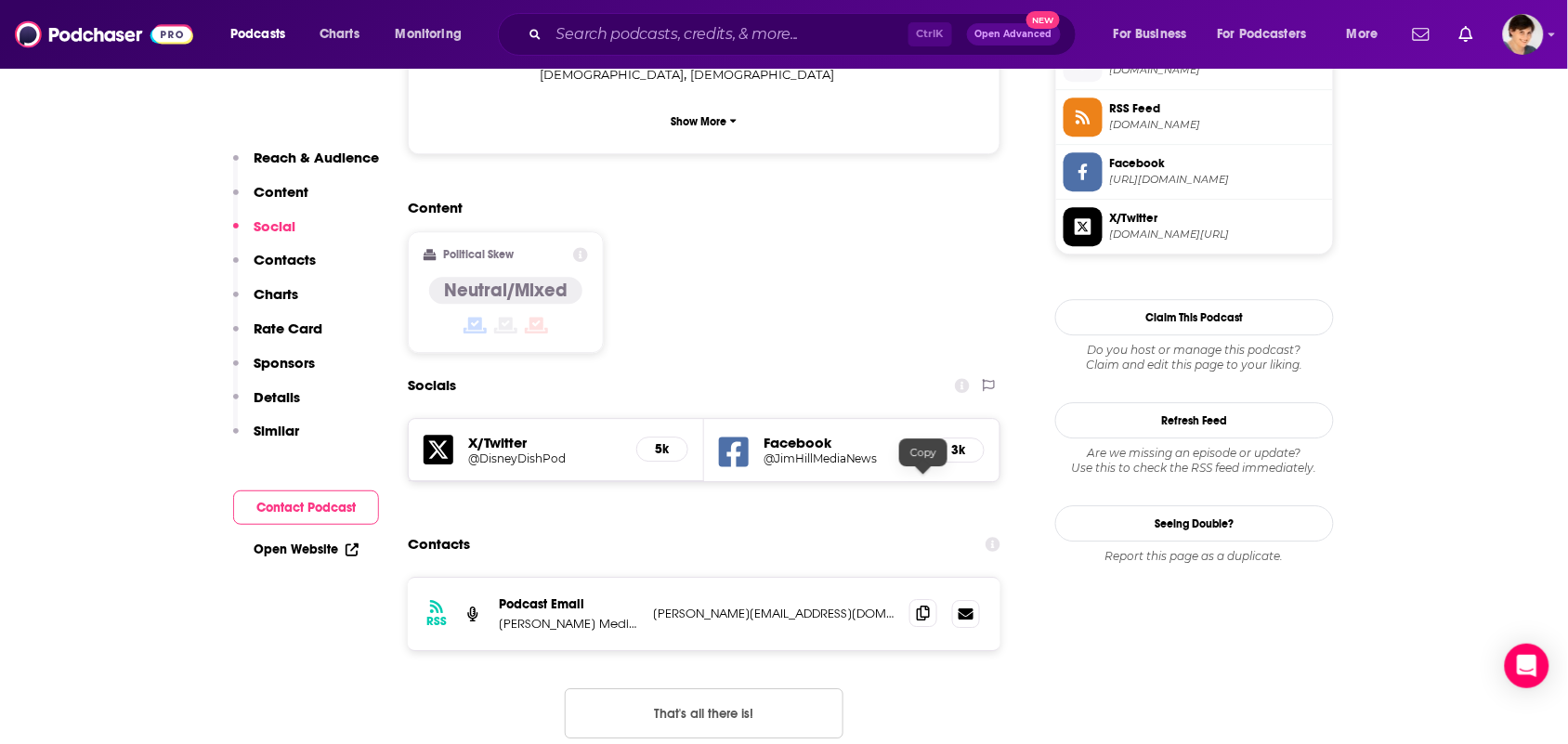
click at [917, 605] on icon at bounding box center [923, 612] width 13 height 14
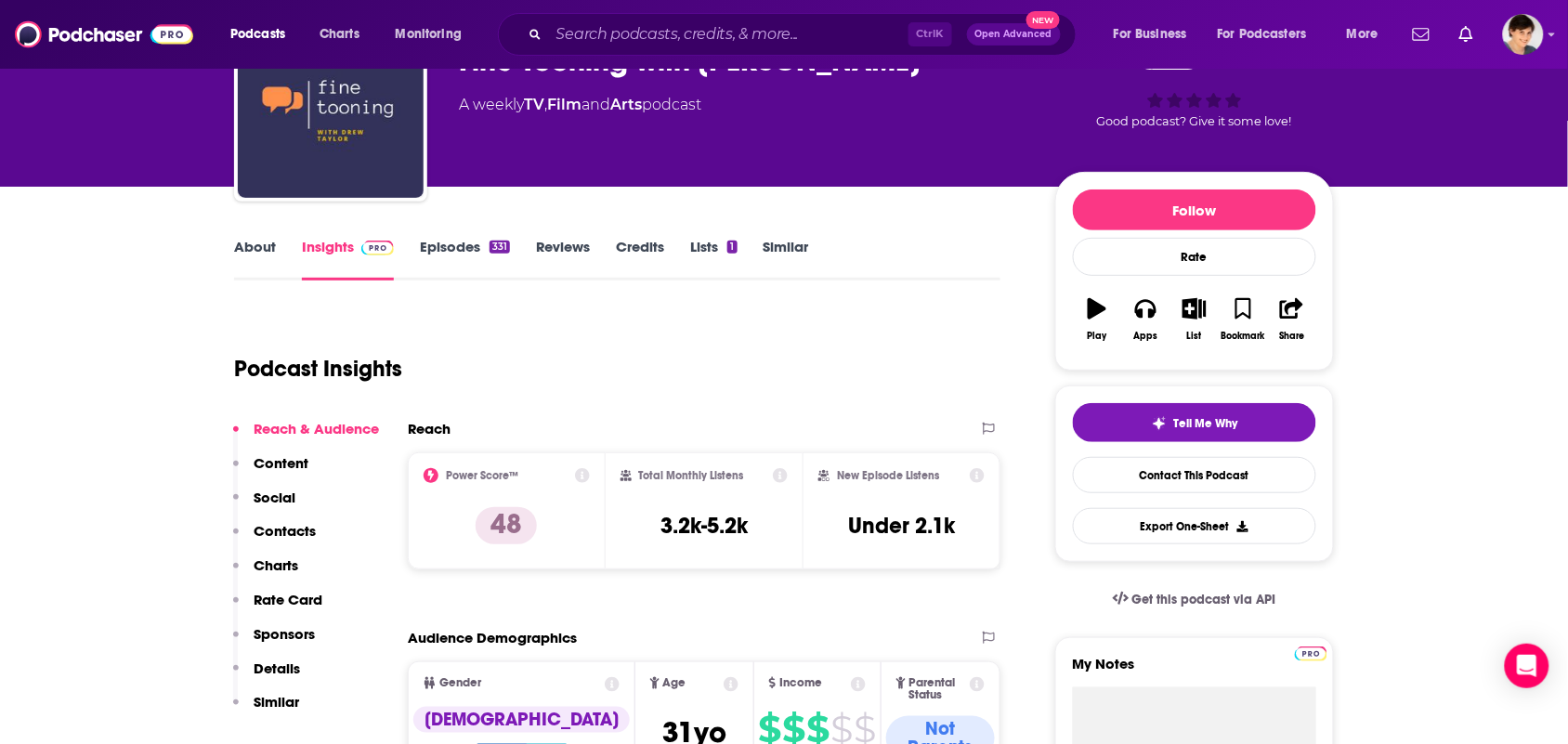
scroll to position [0, 0]
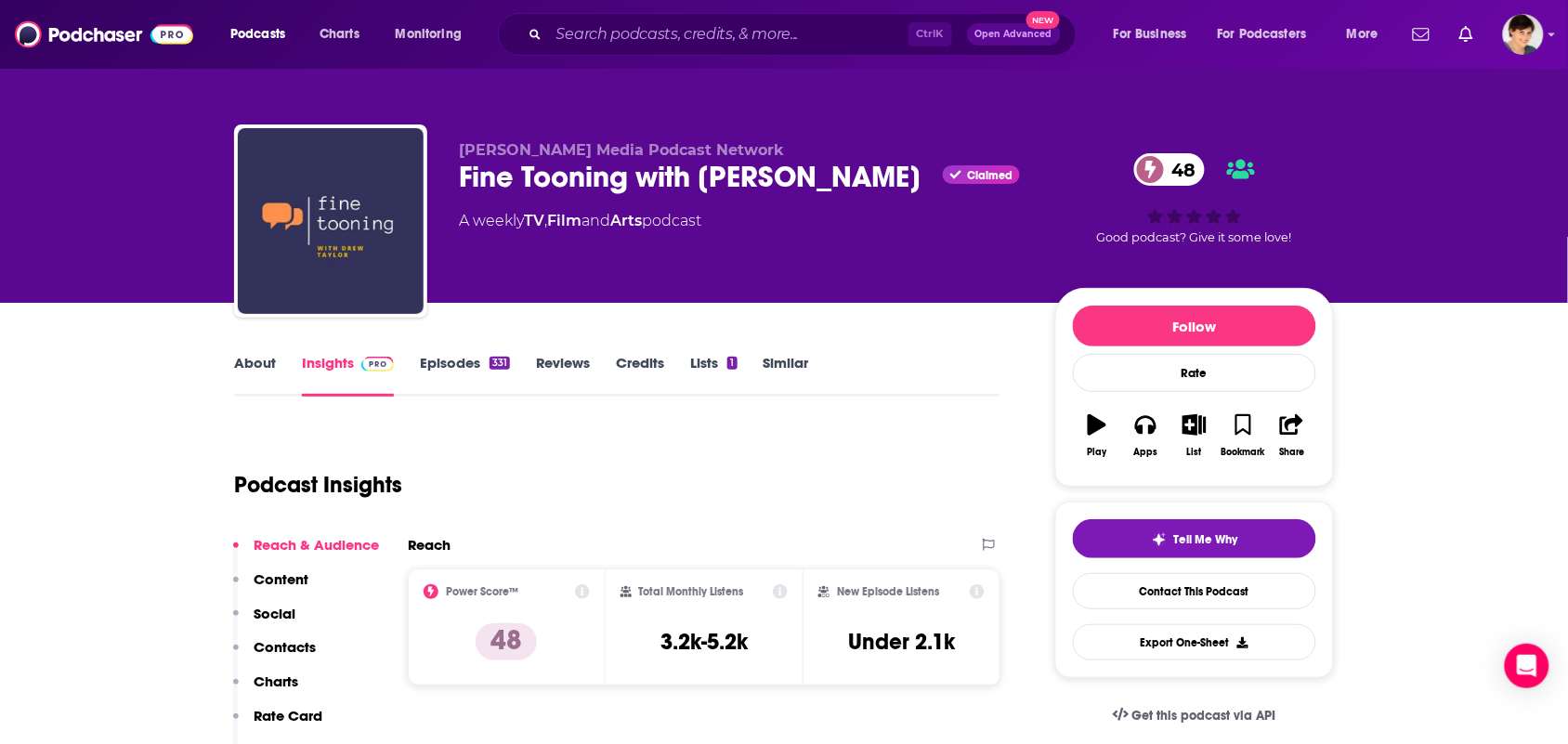
click at [249, 373] on link "About" at bounding box center [254, 375] width 41 height 42
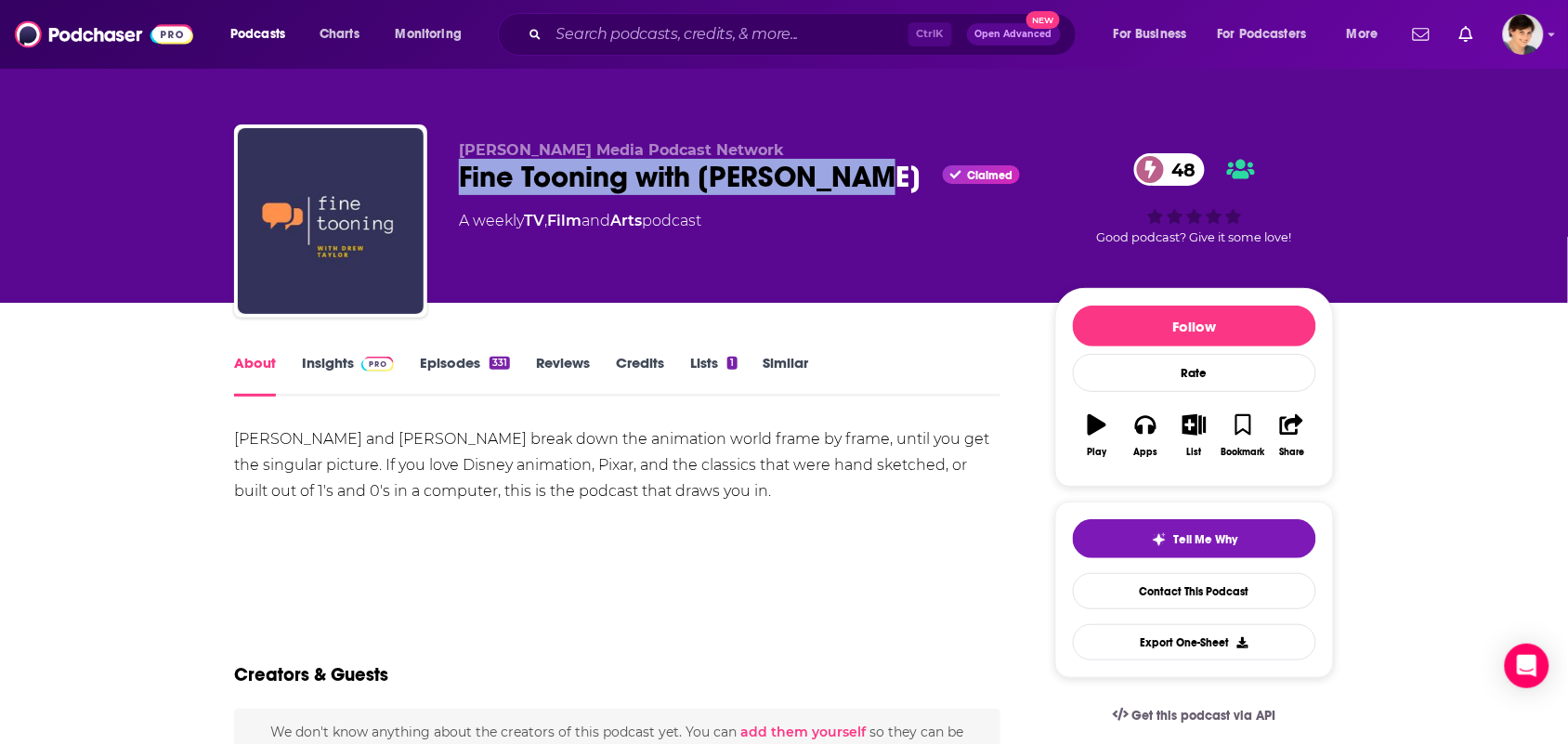
drag, startPoint x: 861, startPoint y: 173, endPoint x: 475, endPoint y: 145, distance: 387.0
click at [452, 178] on div "Jim Hill Media Podcast Network Fine Tooning with Drew Taylor Claimed 48 A weekl…" at bounding box center [784, 224] width 1100 height 200
copy h1 "Fine Tooning with Drew Taylor"
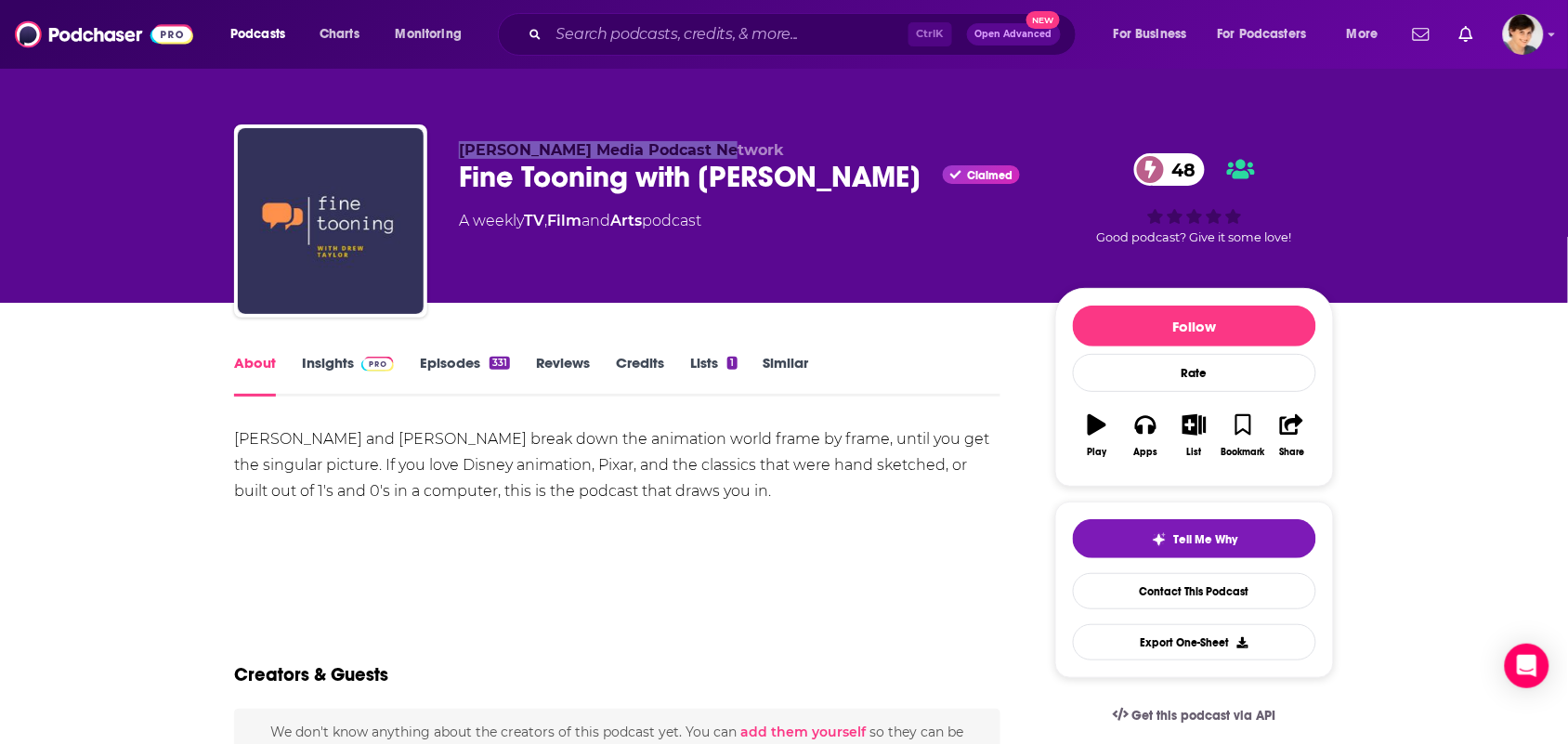
drag, startPoint x: 694, startPoint y: 137, endPoint x: 458, endPoint y: 132, distance: 236.1
click at [461, 137] on div "Jim Hill Media Podcast Network Fine Tooning with Drew Taylor Claimed 48 A weekl…" at bounding box center [784, 224] width 1100 height 200
click at [467, 100] on div "Jim Hill Media Podcast Network Fine Tooning with Drew Taylor Claimed 48 A weekl…" at bounding box center [784, 151] width 1189 height 303
drag, startPoint x: 452, startPoint y: 144, endPoint x: 522, endPoint y: 148, distance: 70.1
click at [522, 148] on div "Jim Hill Media Podcast Network Fine Tooning with Drew Taylor Claimed 48 A weekl…" at bounding box center [784, 224] width 1100 height 200
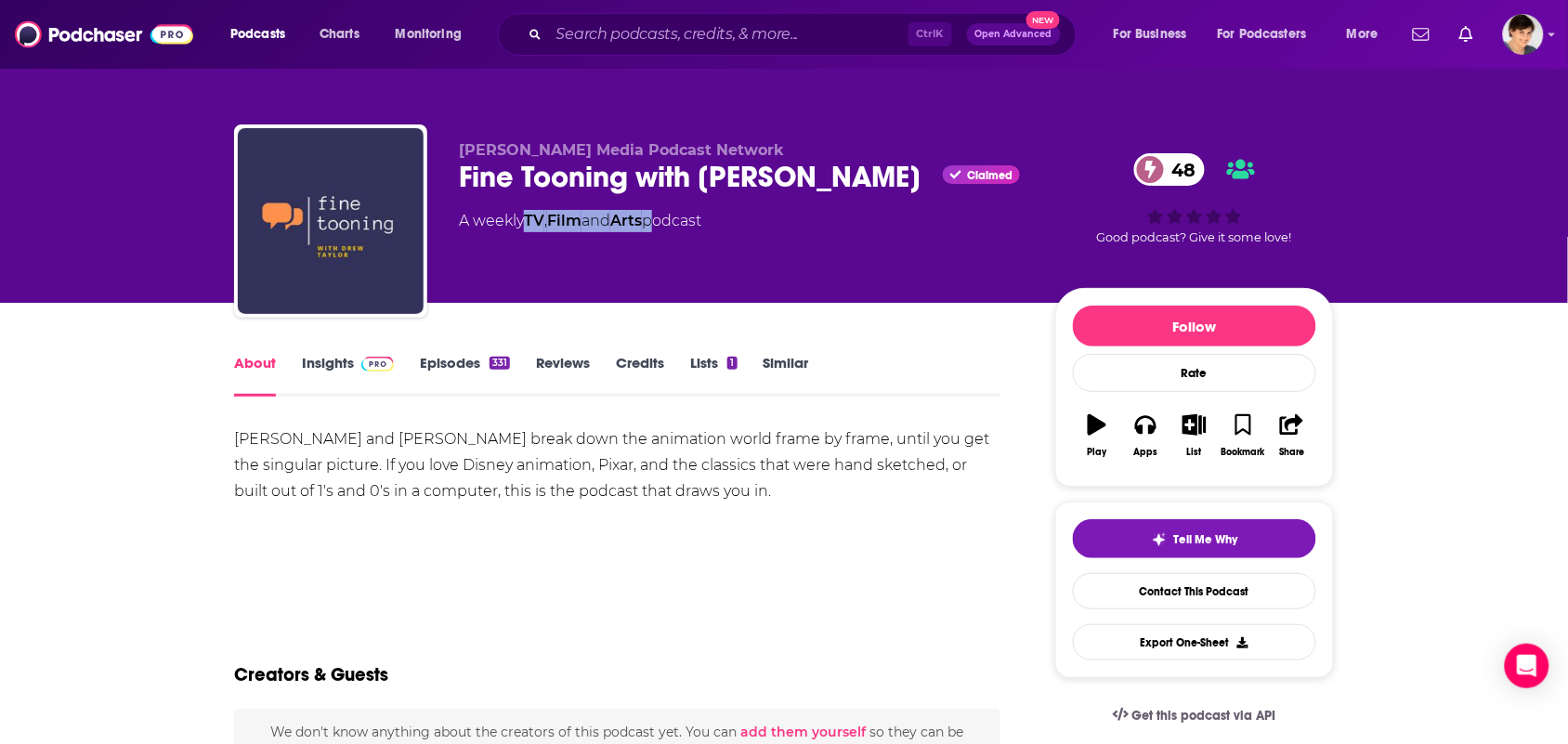
drag, startPoint x: 657, startPoint y: 235, endPoint x: 527, endPoint y: 239, distance: 130.1
click at [527, 239] on div "Jim Hill Media Podcast Network Fine Tooning with Drew Taylor Claimed 48 A weekl…" at bounding box center [742, 216] width 567 height 148
copy div "TV , Film and Arts"
drag, startPoint x: 337, startPoint y: 441, endPoint x: 108, endPoint y: 446, distance: 229.1
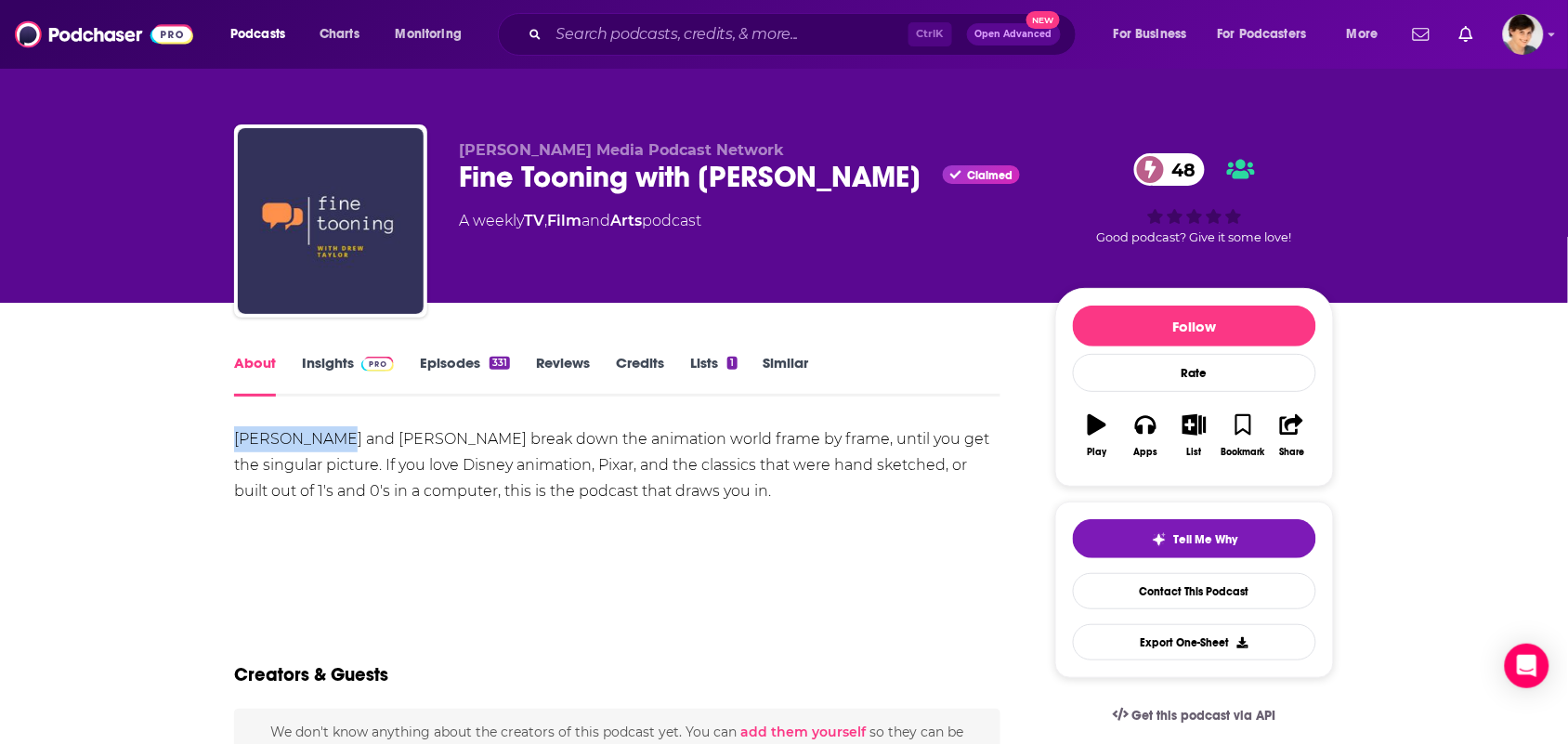
copy div "Jim and Drew"
click at [592, 490] on div "Jim and Drew break down the animation world frame by frame, until you get the s…" at bounding box center [617, 465] width 766 height 78
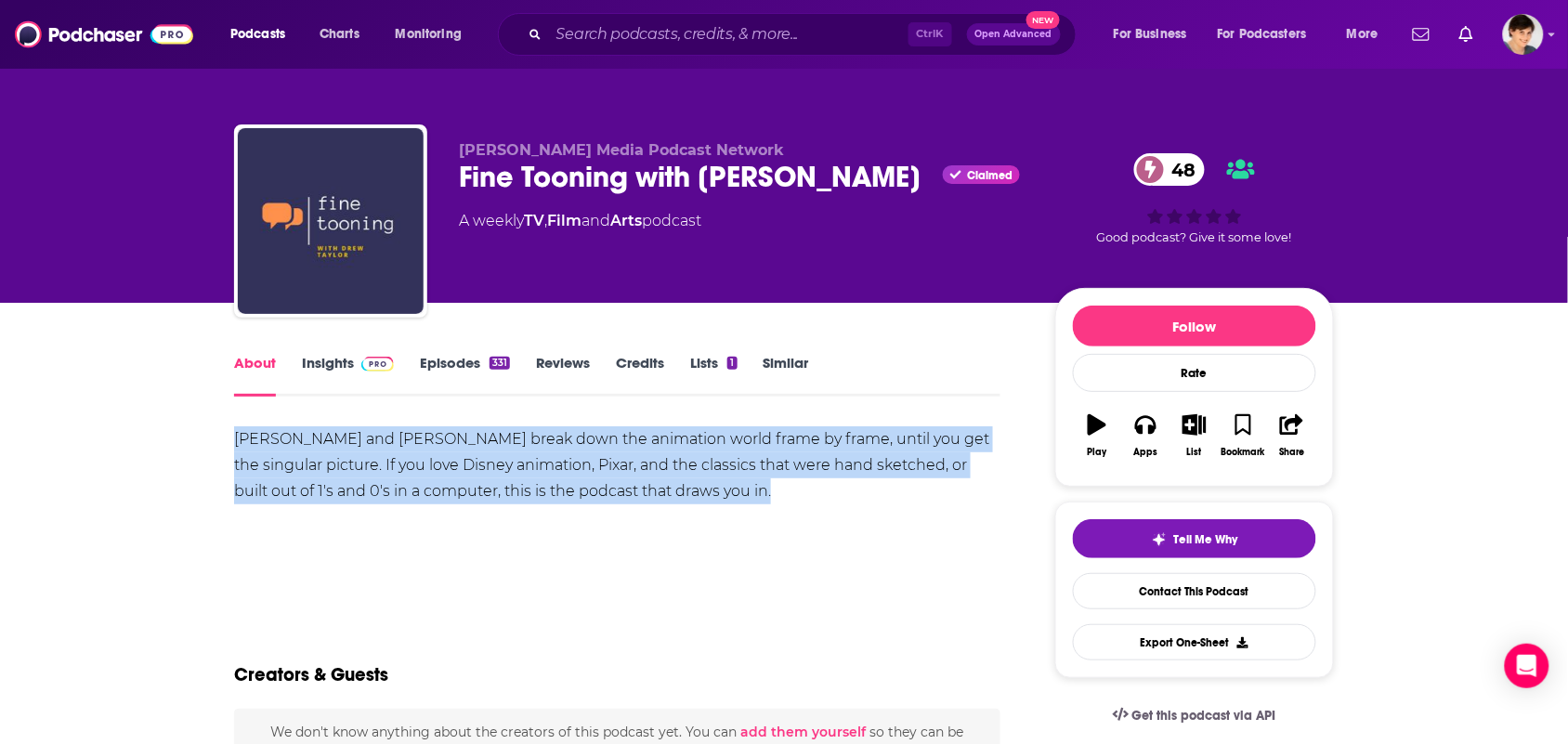
drag, startPoint x: 592, startPoint y: 490, endPoint x: 214, endPoint y: 435, distance: 382.0
copy div "Jim and Drew break down the animation world frame by frame, until you get the s…"
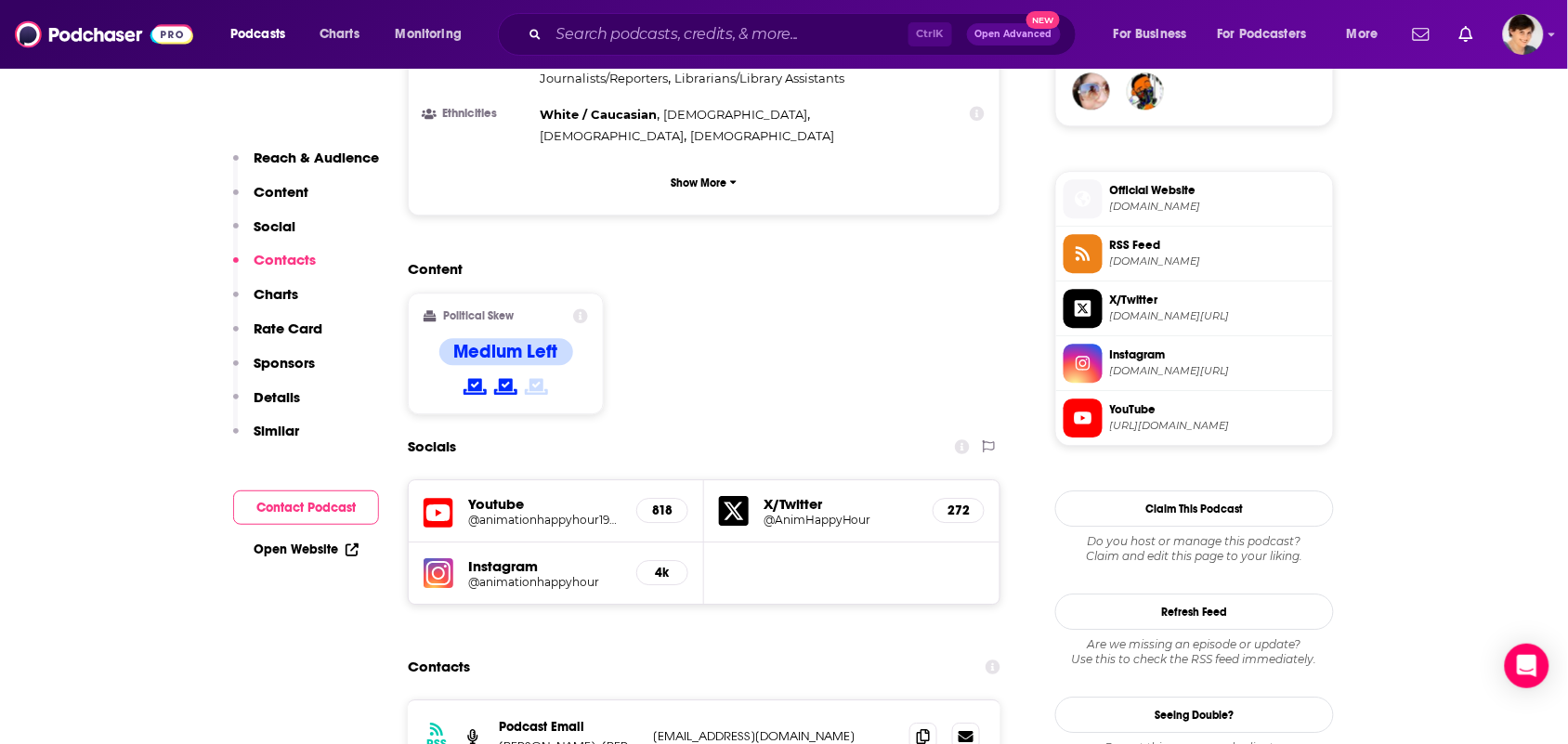
scroll to position [1741, 0]
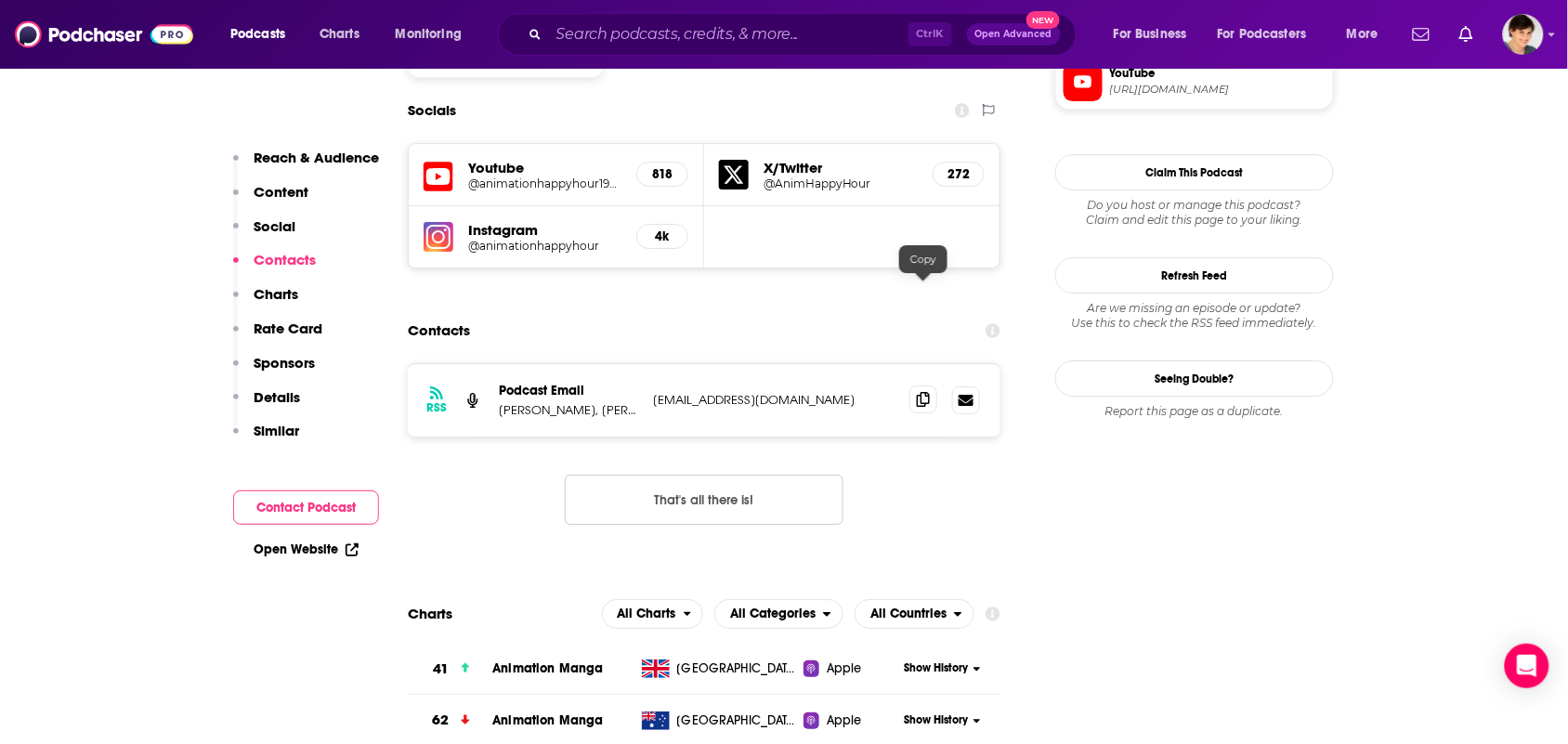
click at [915, 385] on span at bounding box center [923, 398] width 28 height 28
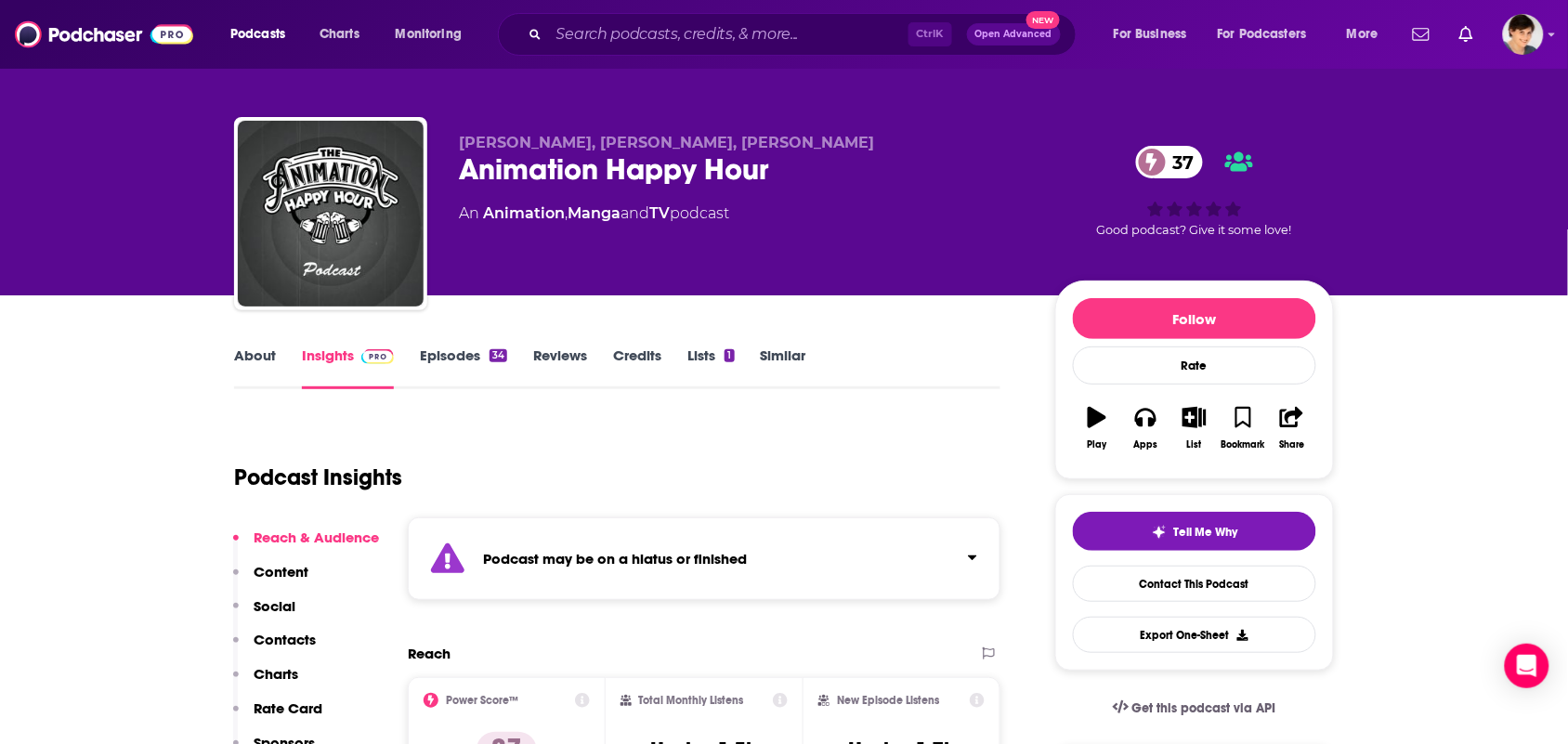
scroll to position [0, 0]
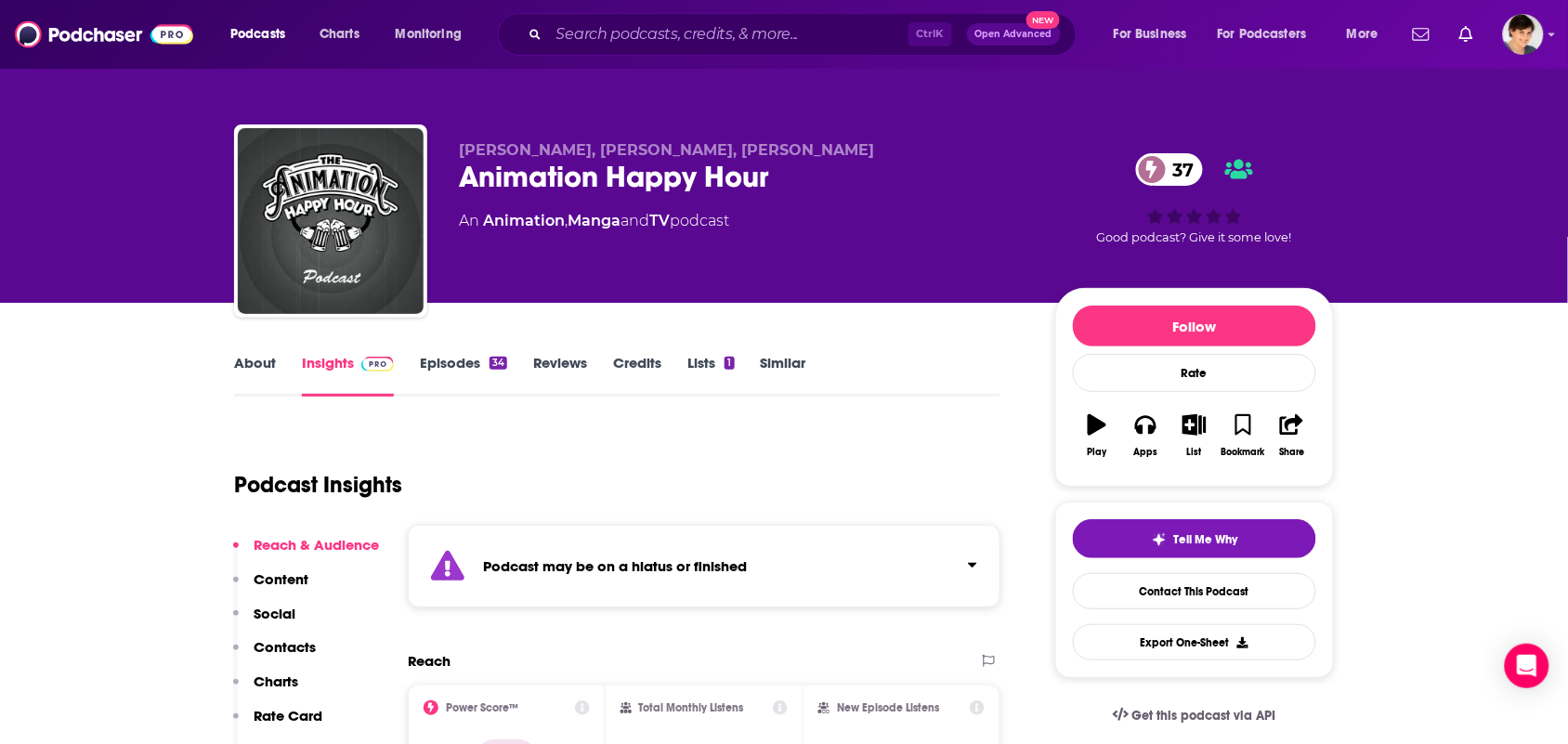
click at [249, 372] on link "About" at bounding box center [254, 375] width 41 height 42
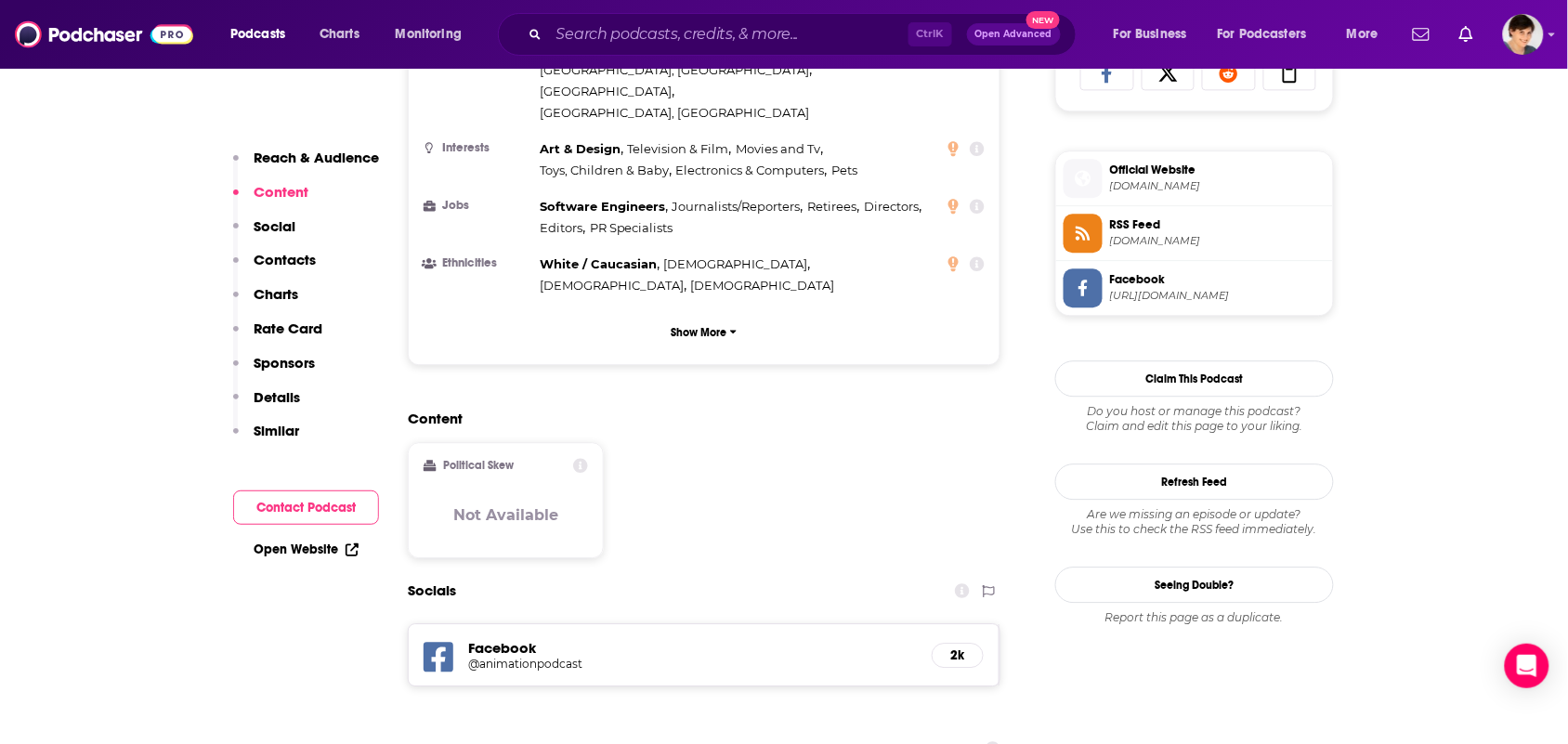
scroll to position [1626, 0]
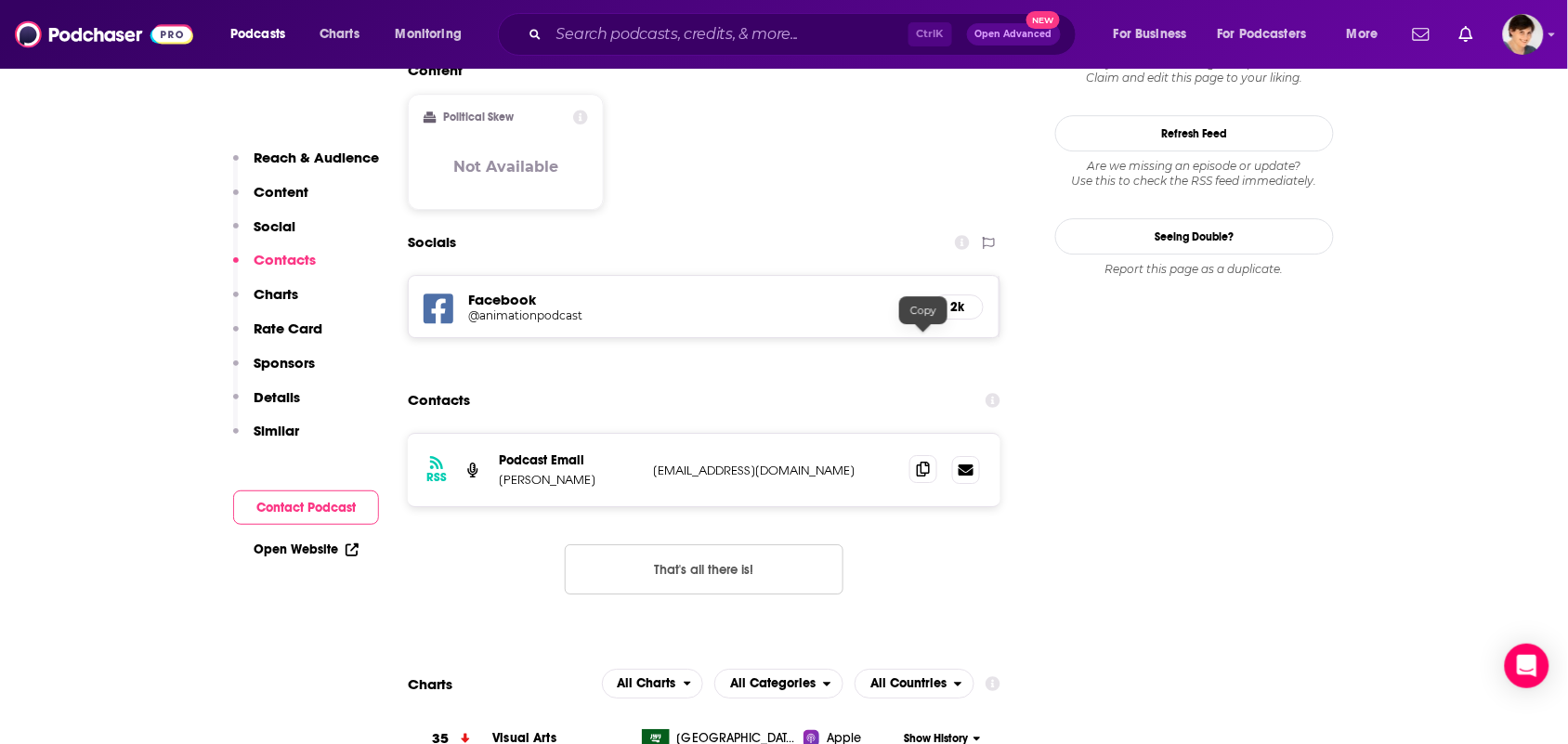
click at [930, 455] on span at bounding box center [923, 469] width 28 height 28
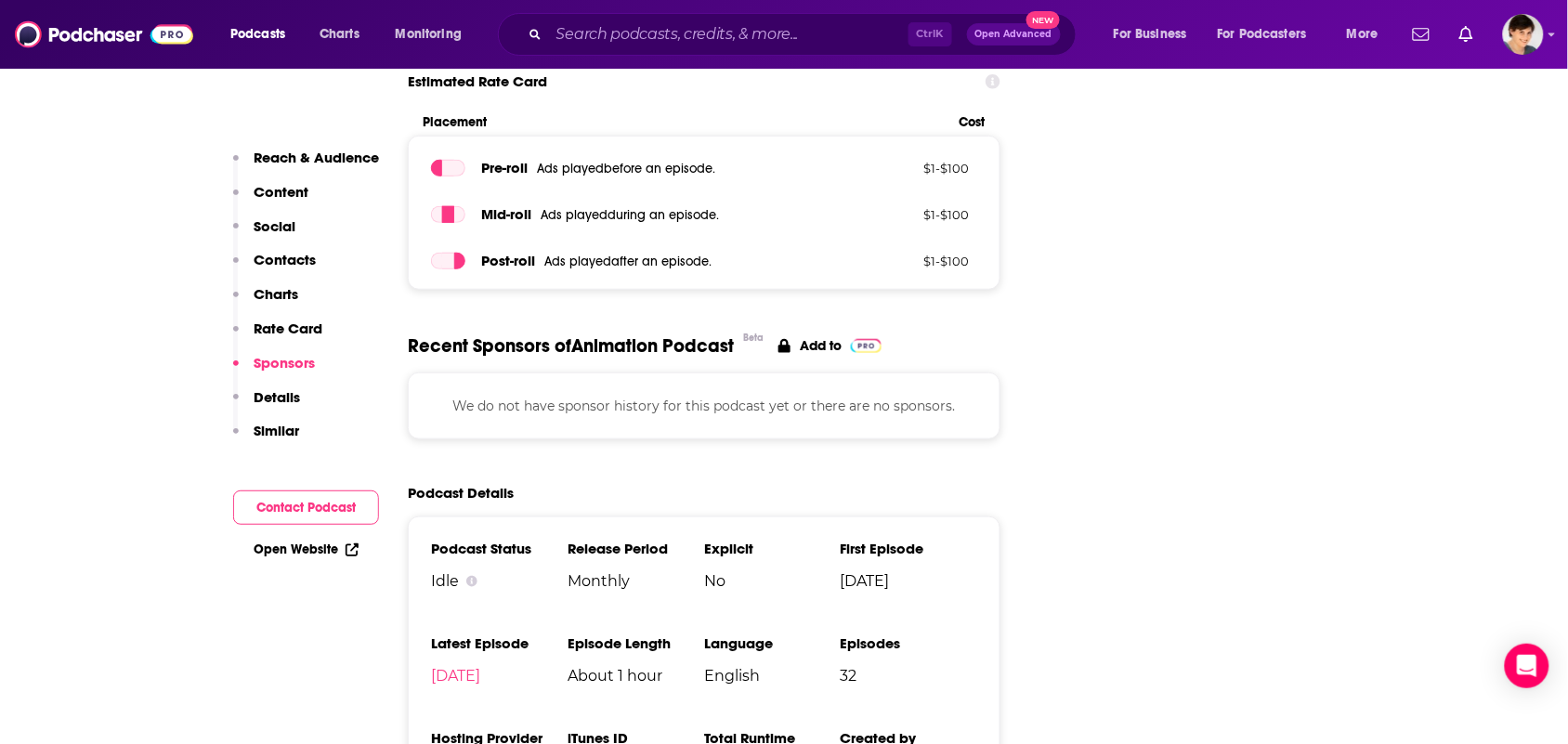
scroll to position [2786, 0]
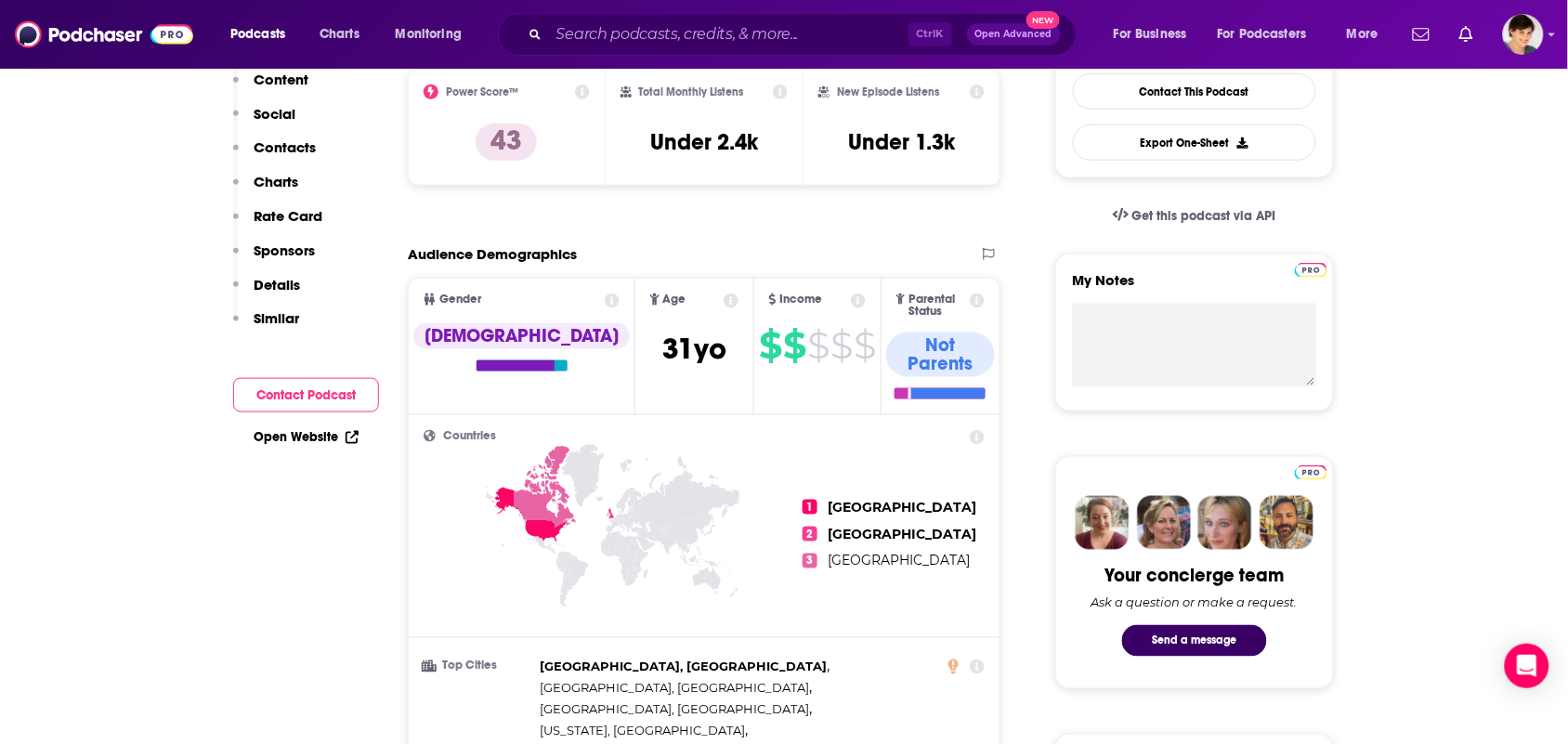
scroll to position [609, 0]
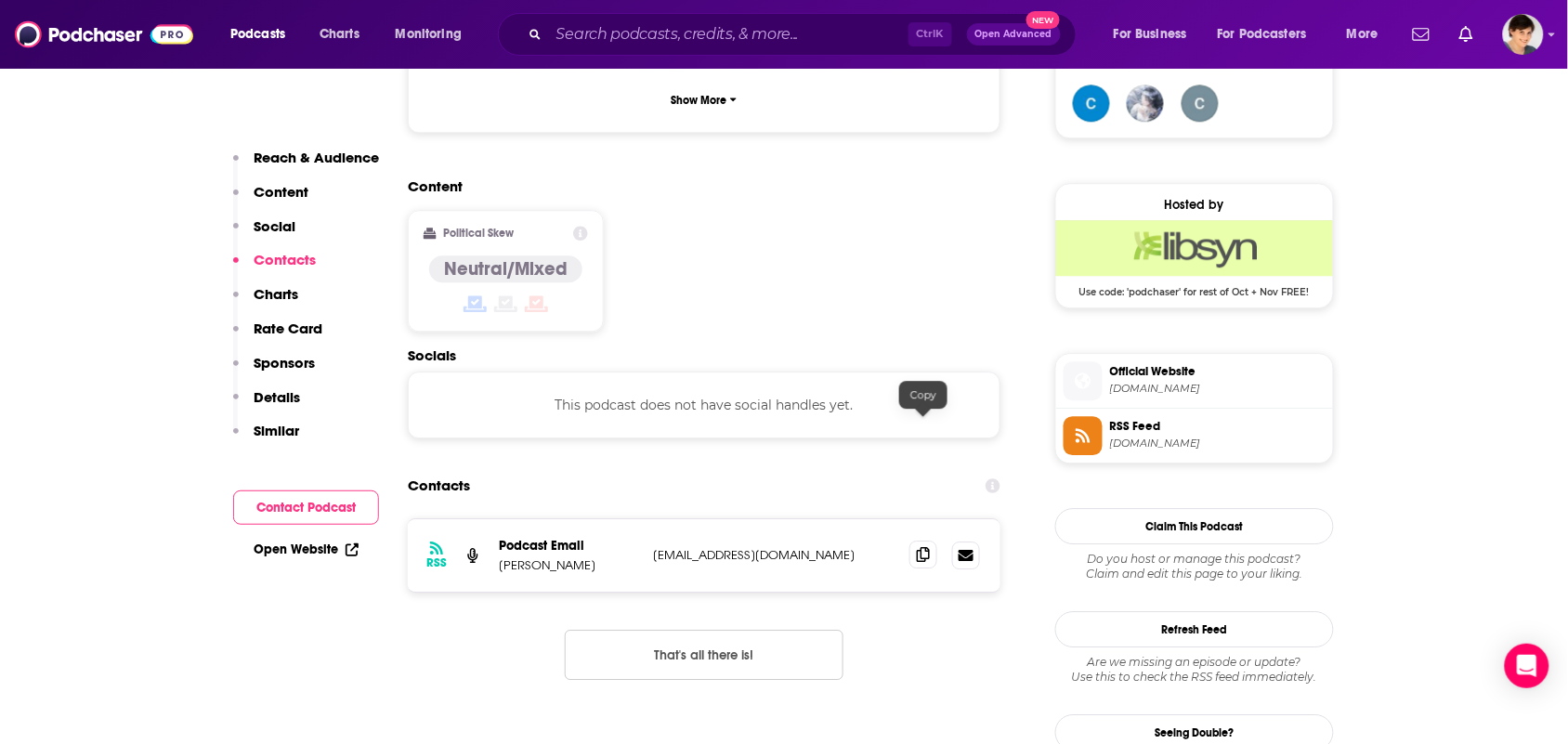
click at [916, 547] on icon at bounding box center [923, 553] width 13 height 14
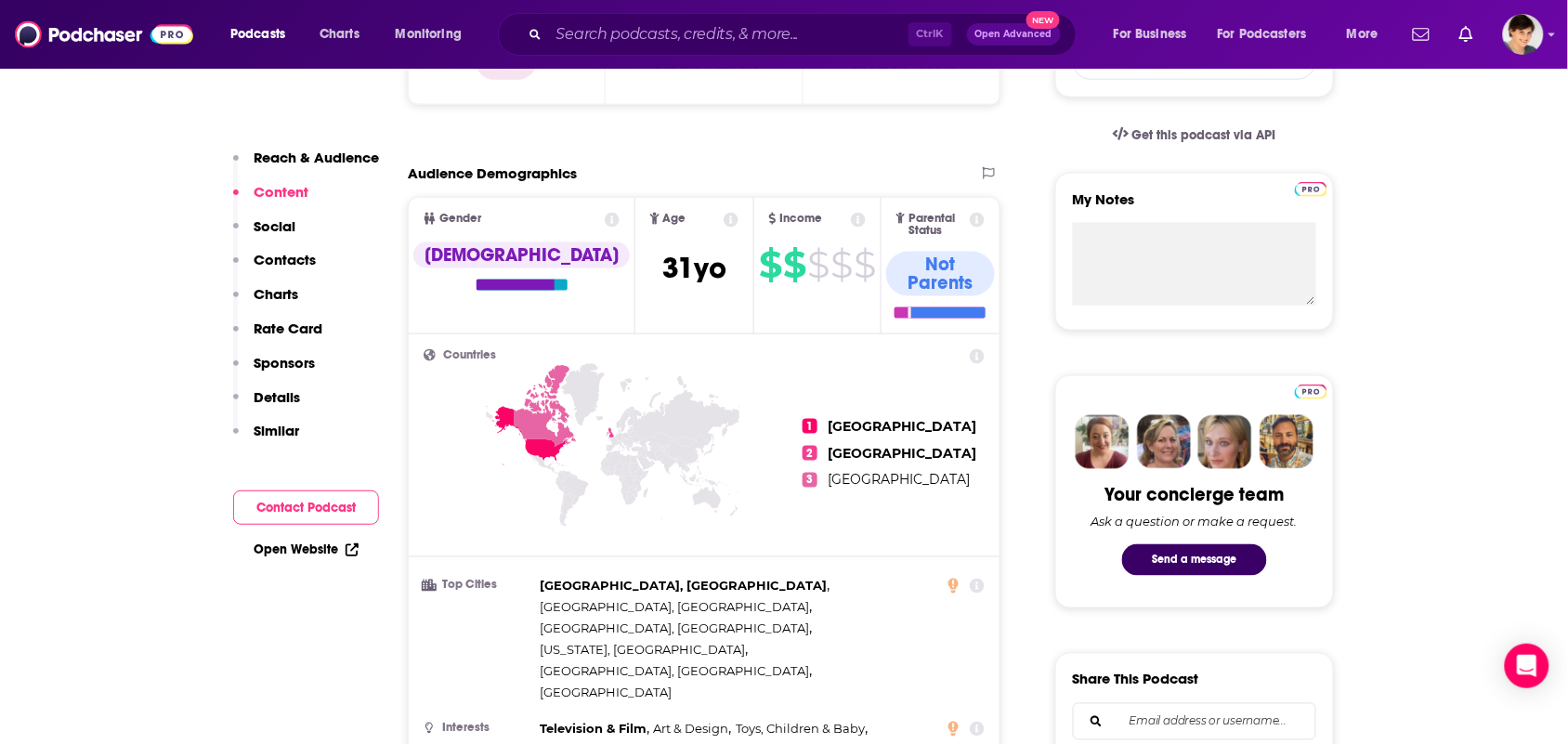
scroll to position [0, 0]
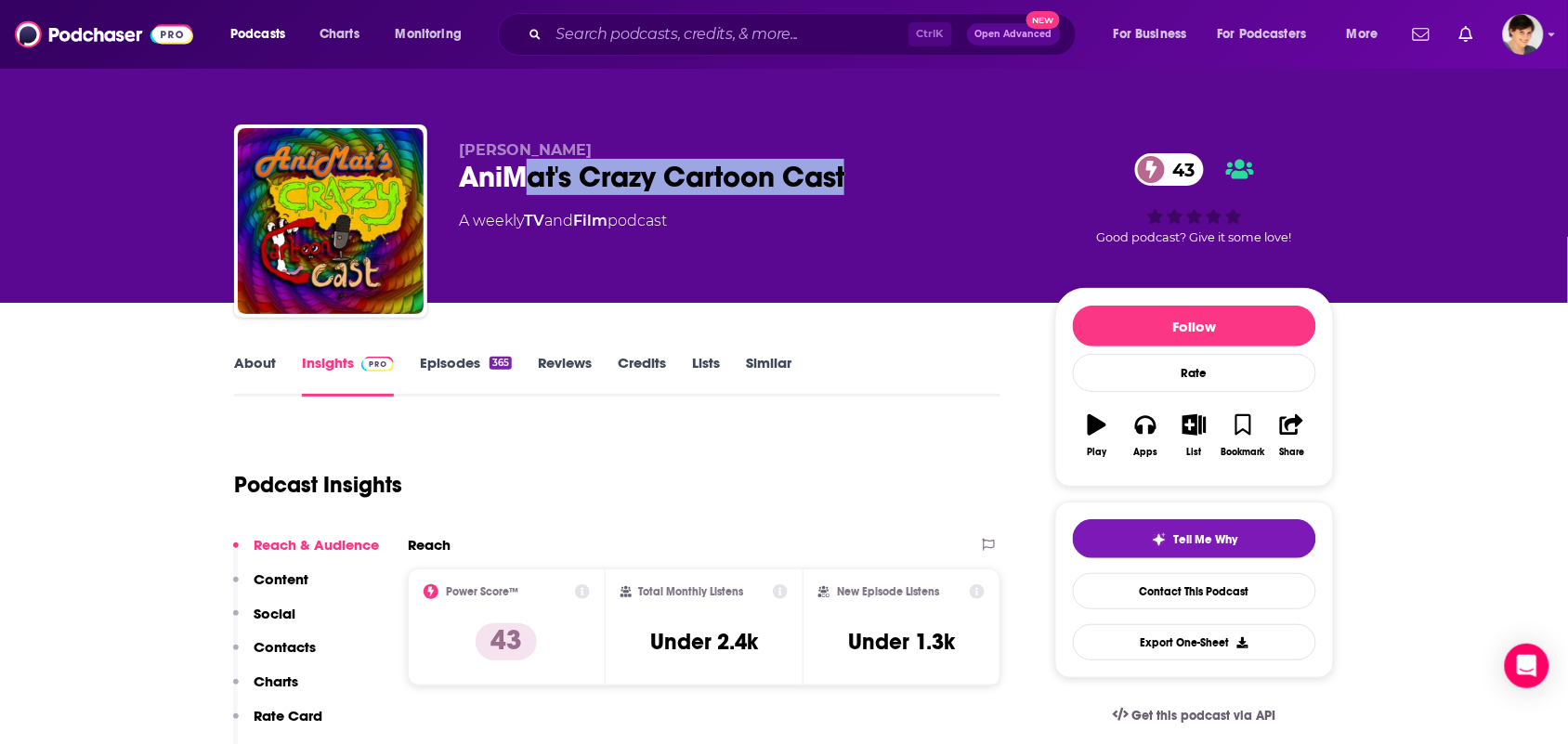
drag, startPoint x: 884, startPoint y: 179, endPoint x: 502, endPoint y: 191, distance: 382.2
click at [503, 191] on div "AniMat's Crazy Cartoon Cast 43" at bounding box center [742, 177] width 567 height 37
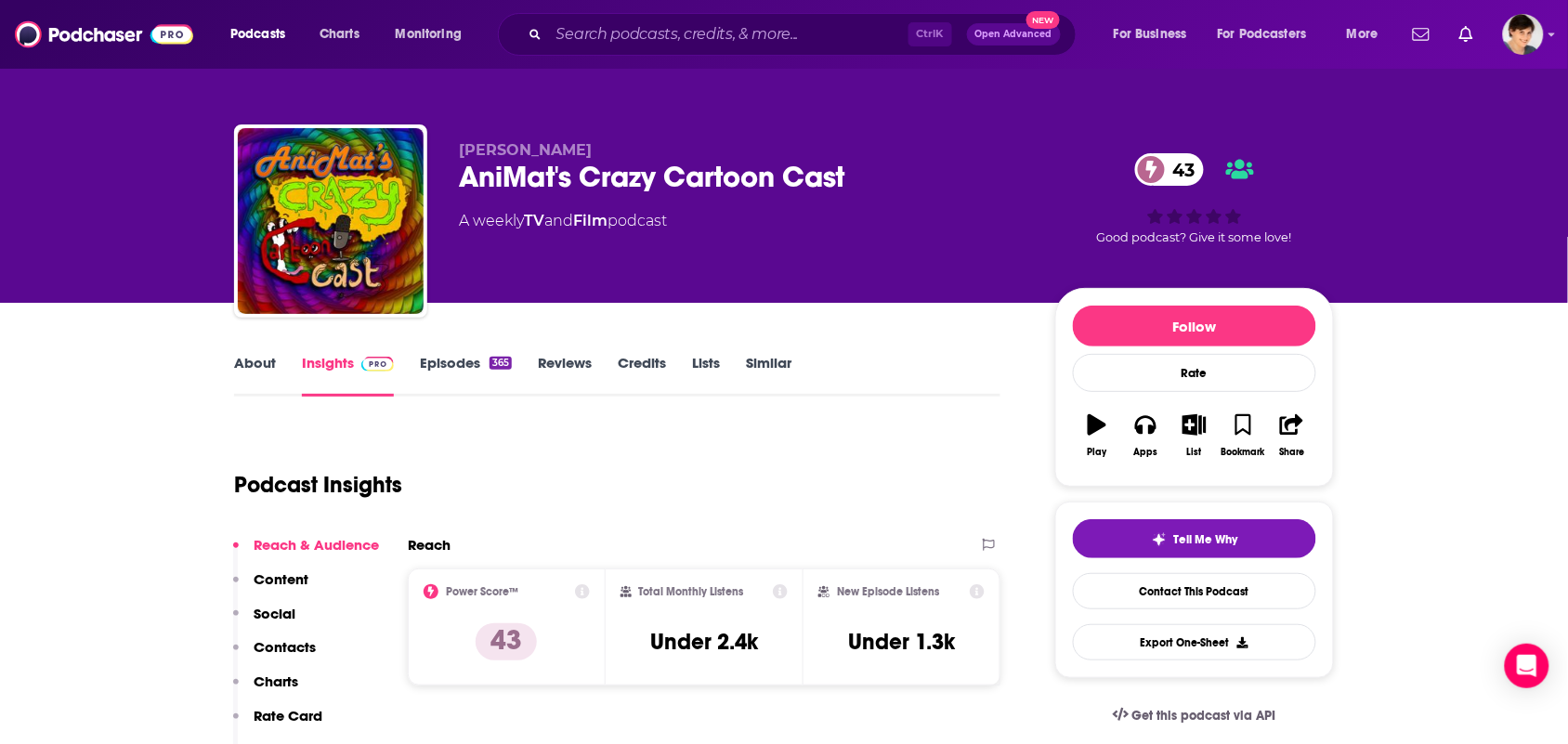
click at [434, 166] on div "[PERSON_NAME] AniMat's Crazy Cartoon Cast 43 A weekly TV and Film podcast 43 Go…" at bounding box center [784, 224] width 1100 height 200
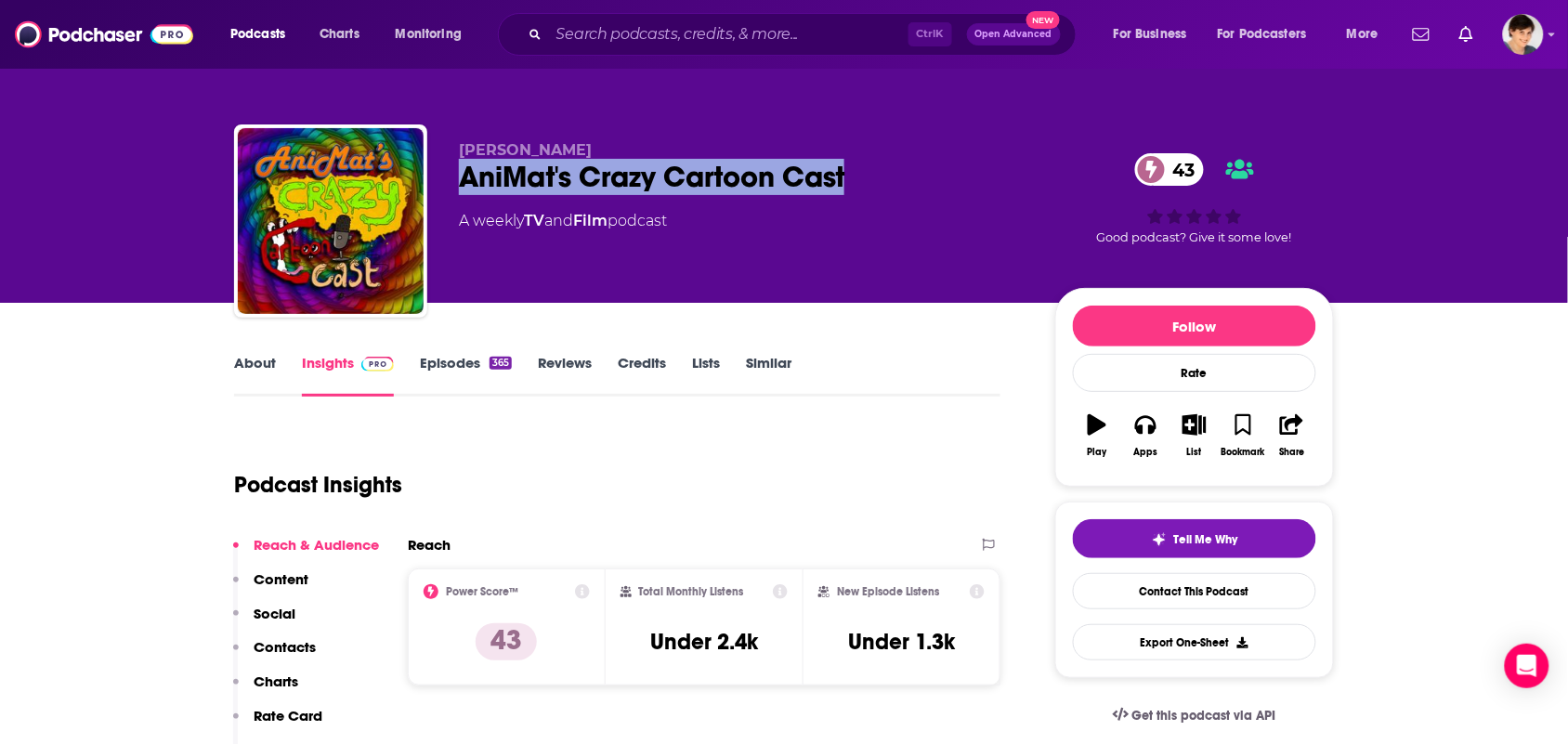
drag, startPoint x: 428, startPoint y: 184, endPoint x: 969, endPoint y: 183, distance: 541.0
click at [969, 183] on div "[PERSON_NAME] AniMat's Crazy Cartoon Cast 43 A weekly TV and Film podcast 43 Go…" at bounding box center [784, 224] width 1100 height 200
copy h2 "AniMat's Crazy Cartoon Cast"
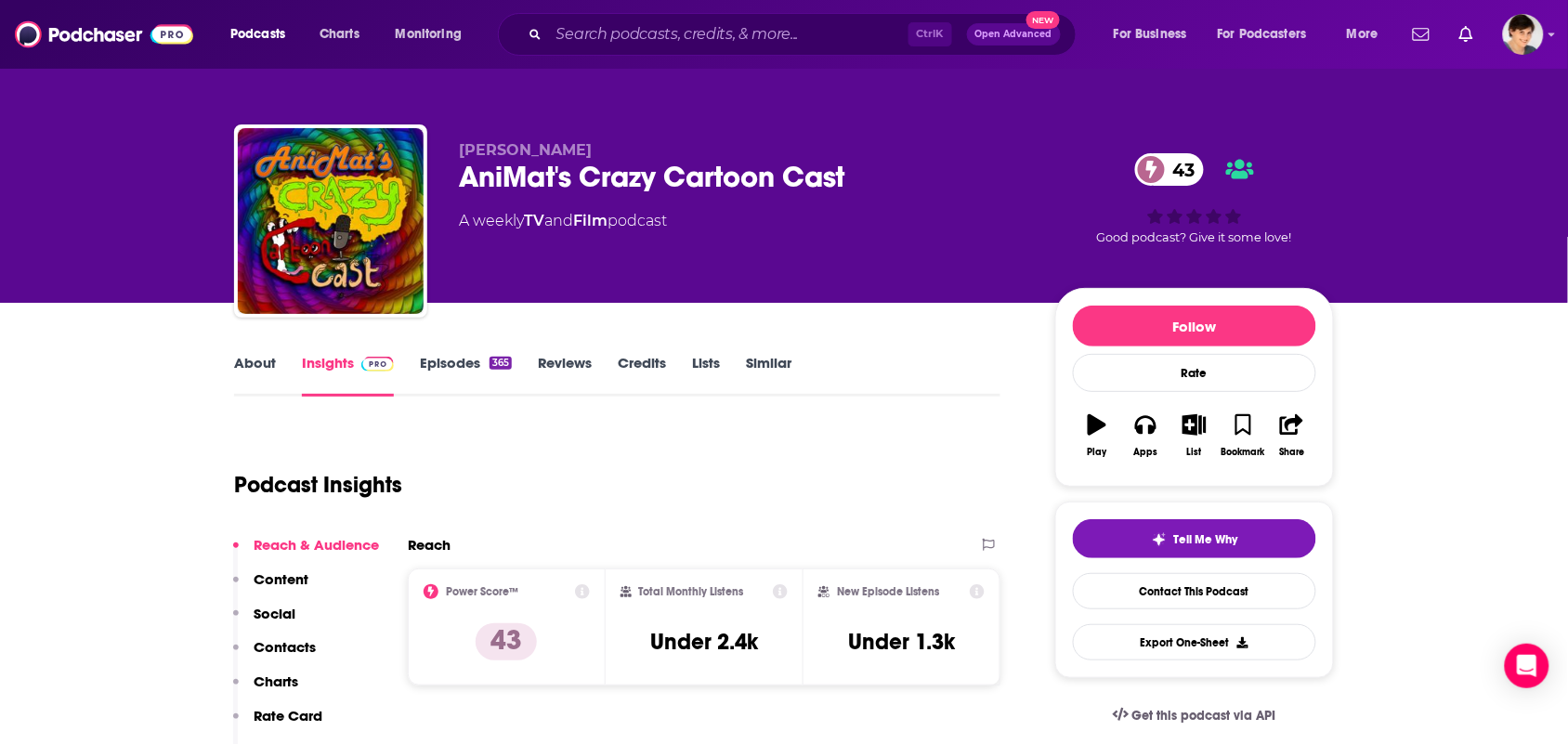
click at [554, 151] on p "Mat Brunet" at bounding box center [742, 150] width 567 height 17
drag, startPoint x: 444, startPoint y: 138, endPoint x: 586, endPoint y: 138, distance: 142.0
click at [586, 138] on div "Mat Brunet AniMat's Crazy Cartoon Cast 43 A weekly TV and Film podcast 43 Good …" at bounding box center [784, 224] width 1100 height 200
copy span "Mat Brunet"
drag, startPoint x: 615, startPoint y: 230, endPoint x: 485, endPoint y: 154, distance: 150.6
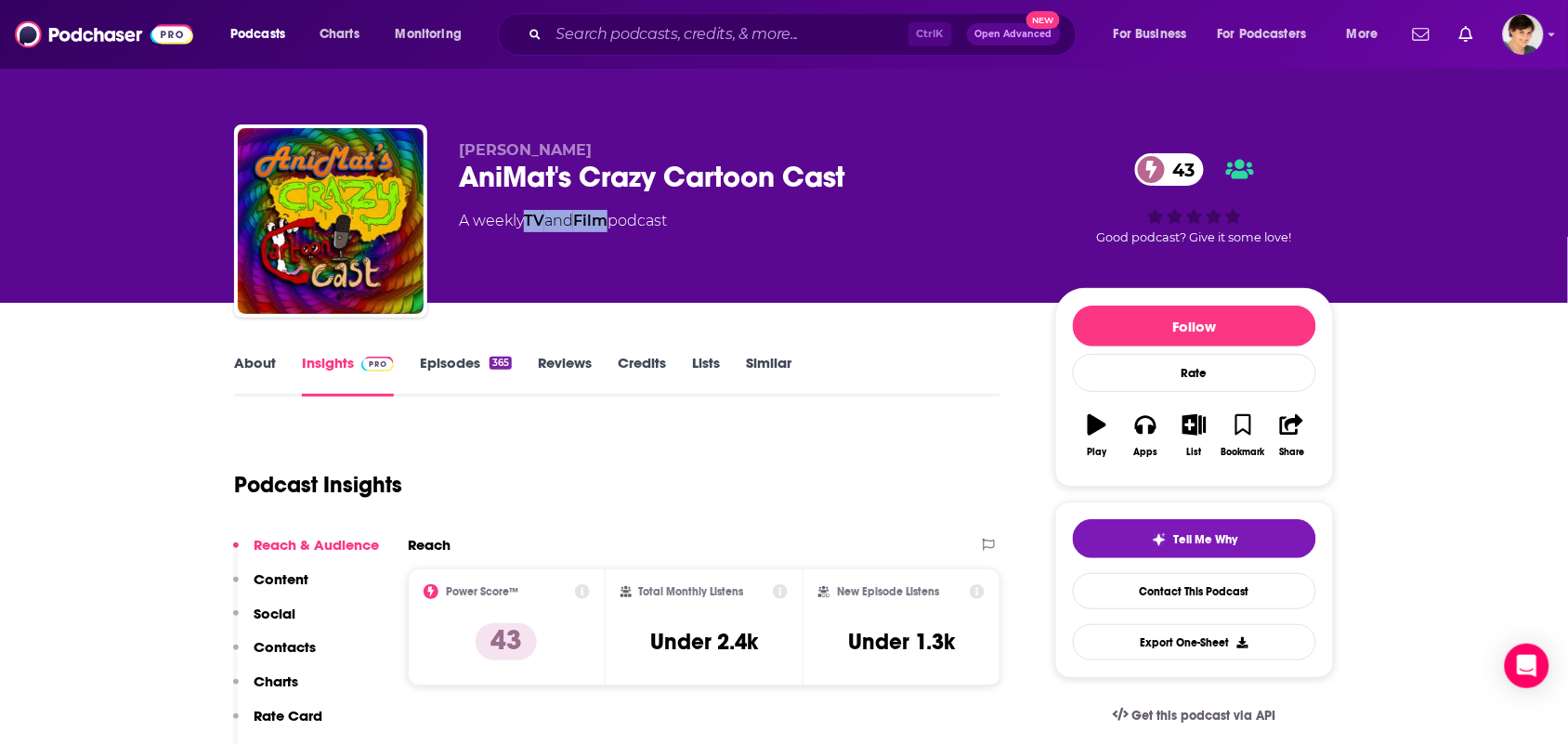
click at [527, 243] on div "Mat Brunet AniMat's Crazy Cartoon Cast 43 A weekly TV and Film podcast" at bounding box center [742, 216] width 567 height 148
copy div "TV and Film"
click at [240, 364] on link "About" at bounding box center [254, 375] width 41 height 42
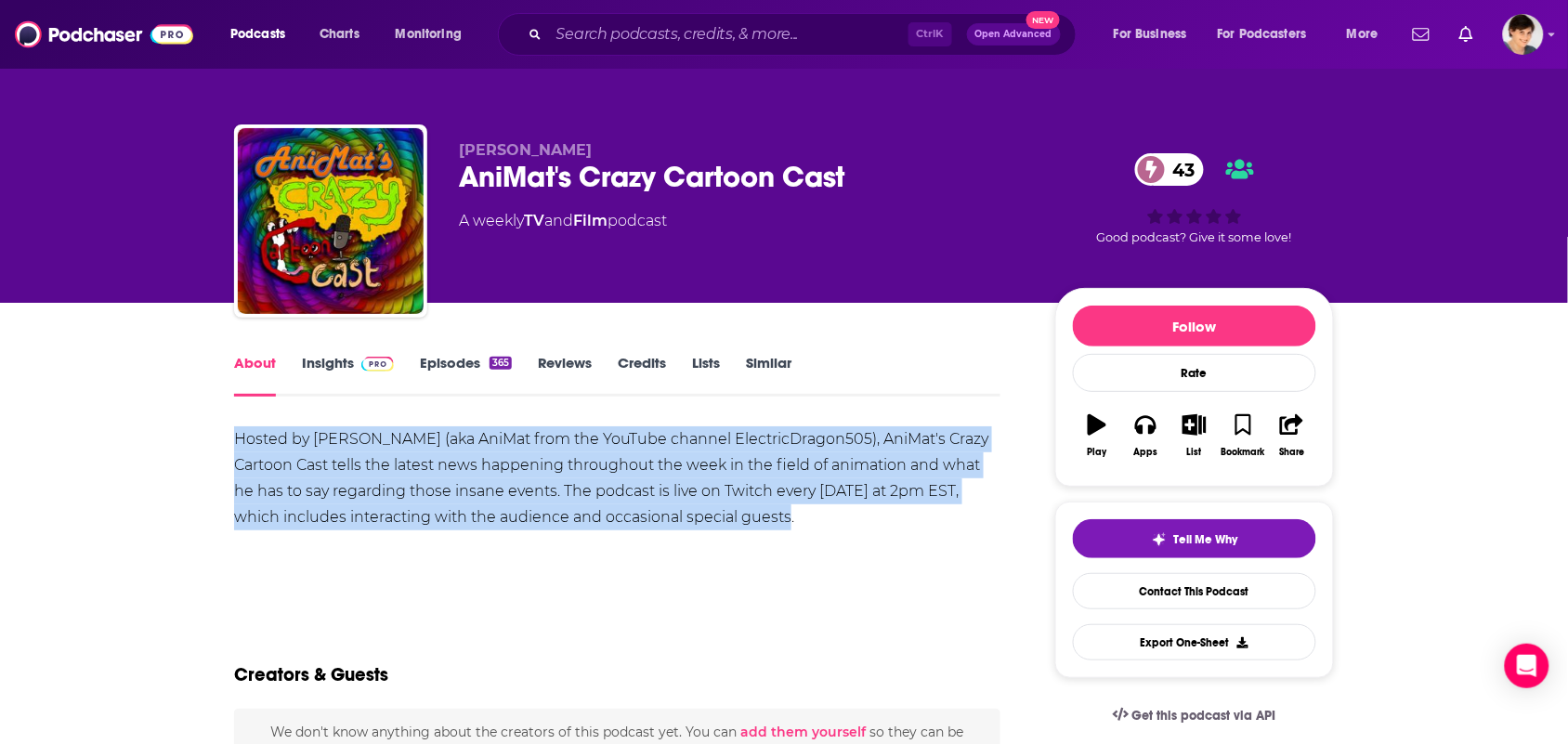
drag, startPoint x: 813, startPoint y: 516, endPoint x: 230, endPoint y: 261, distance: 636.3
copy div "Hosted by Mat Brunet (aka AniMat from the YouTube channel ElectricDragon505), A…"
click at [453, 483] on div "Hosted by Mat Brunet (aka AniMat from the YouTube channel ElectricDragon505), A…" at bounding box center [617, 478] width 766 height 104
drag, startPoint x: 792, startPoint y: 535, endPoint x: 204, endPoint y: 428, distance: 597.7
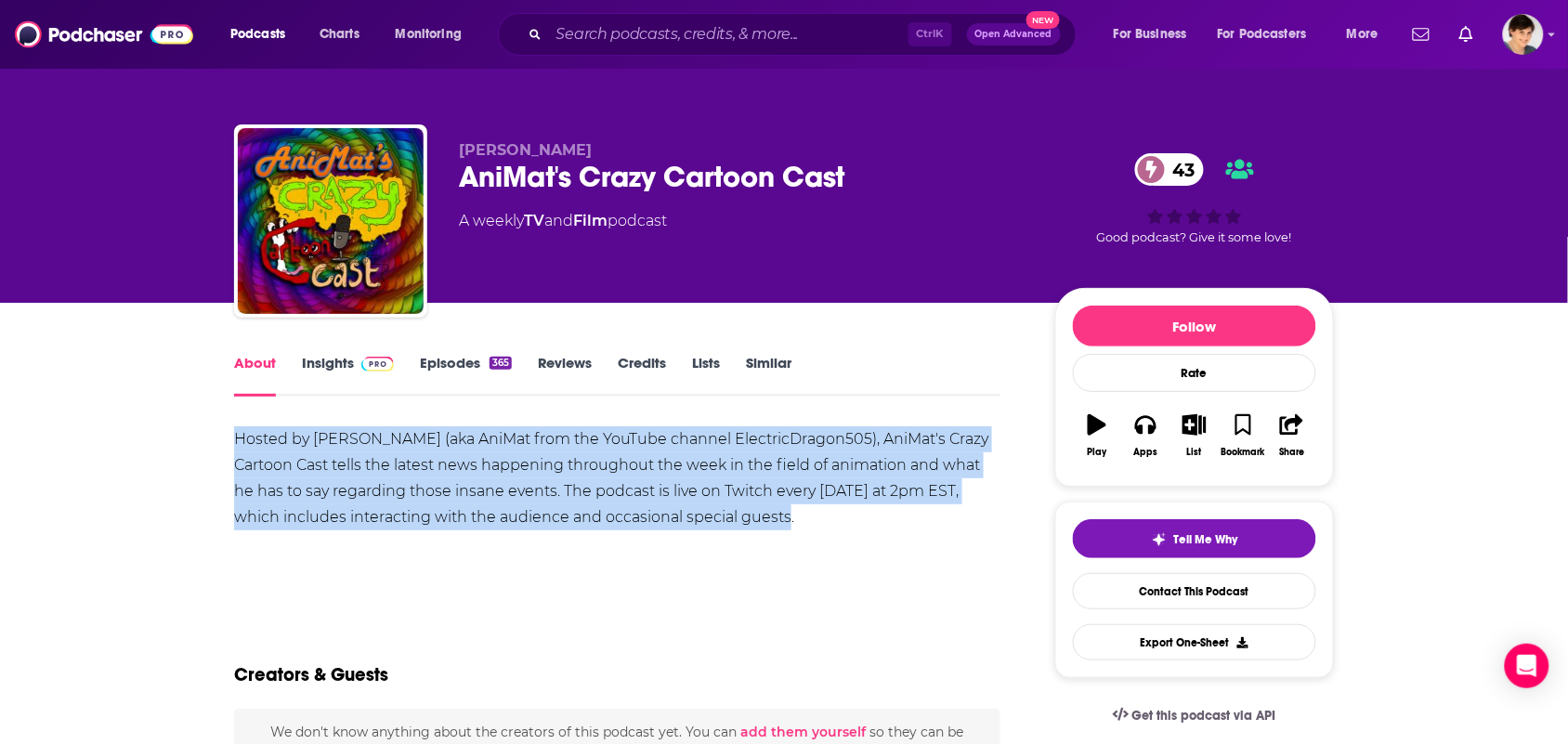
copy div "Hosted by Mat Brunet (aka AniMat from the YouTube channel ElectricDragon505), A…"
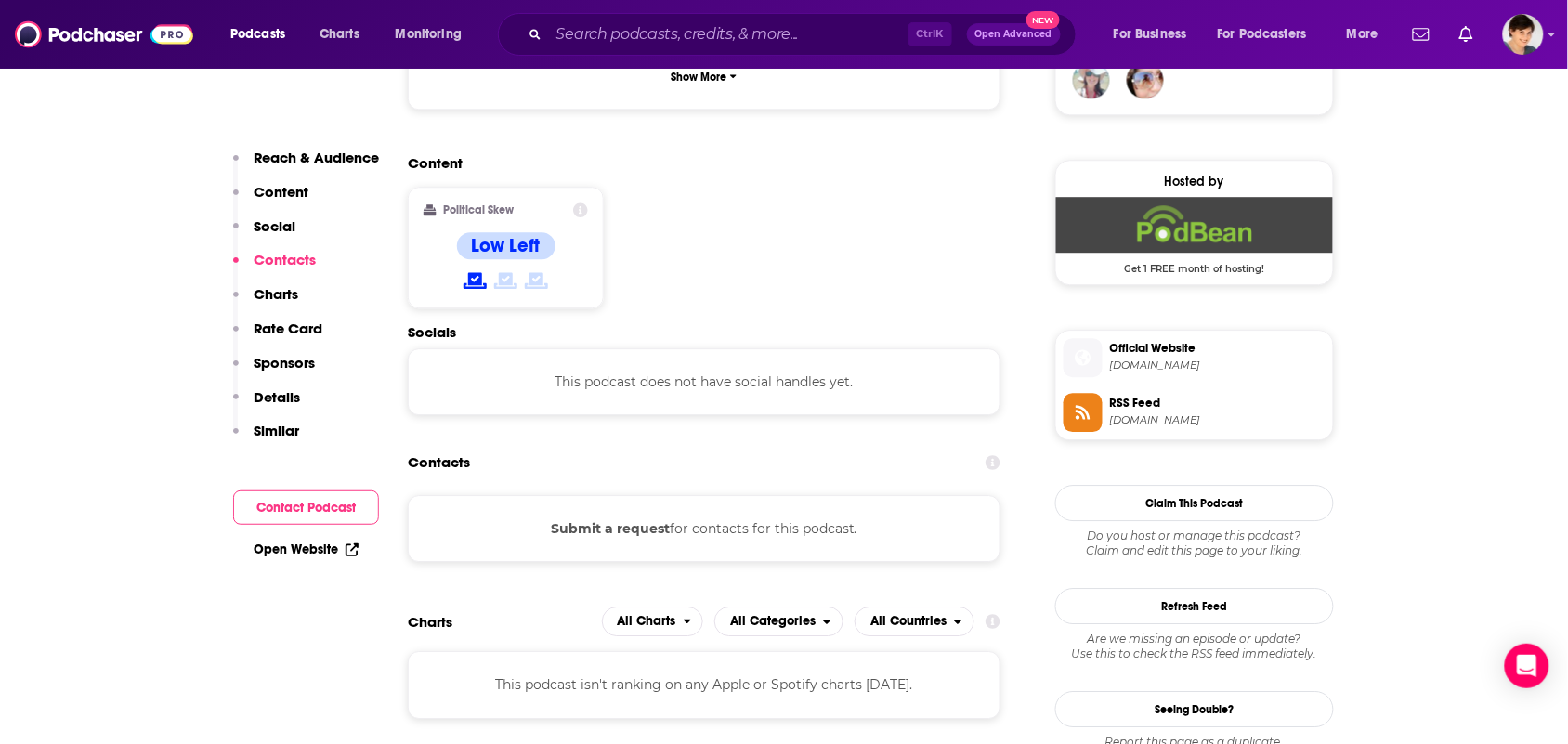
scroll to position [1161, 0]
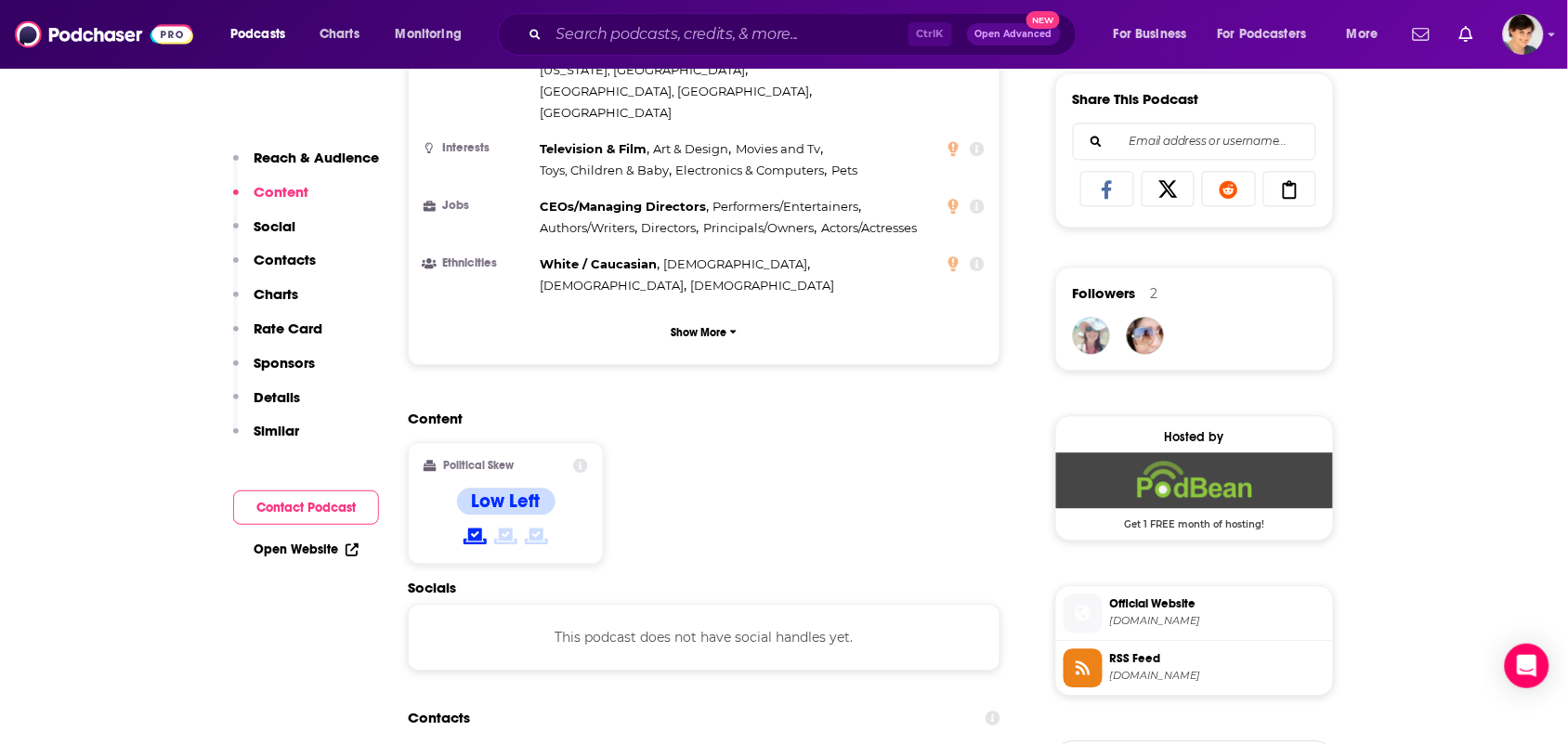
drag, startPoint x: 1148, startPoint y: 624, endPoint x: 677, endPoint y: 387, distance: 527.3
click at [683, 410] on div "Content Political Skew Low Left" at bounding box center [705, 495] width 593 height 169
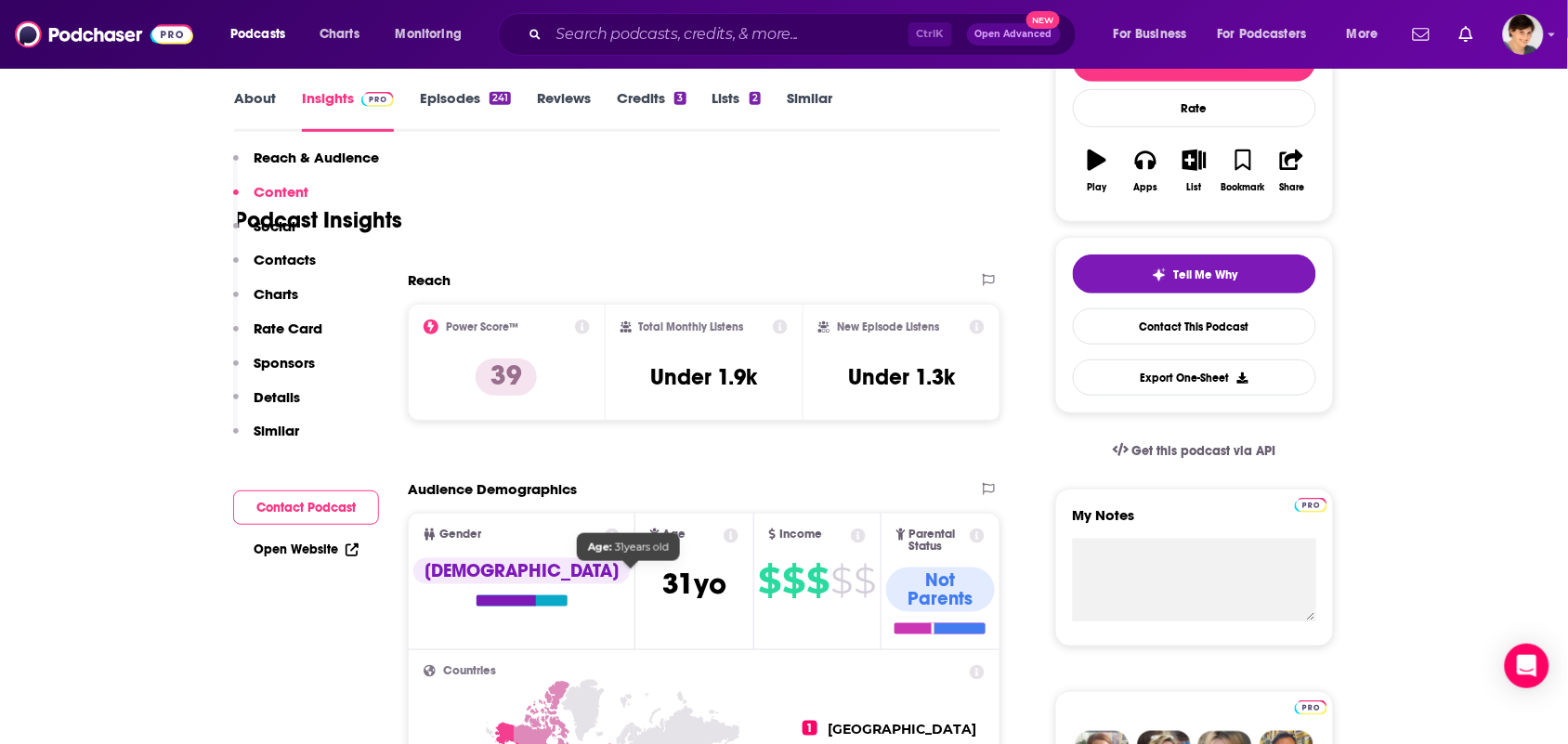
scroll to position [0, 0]
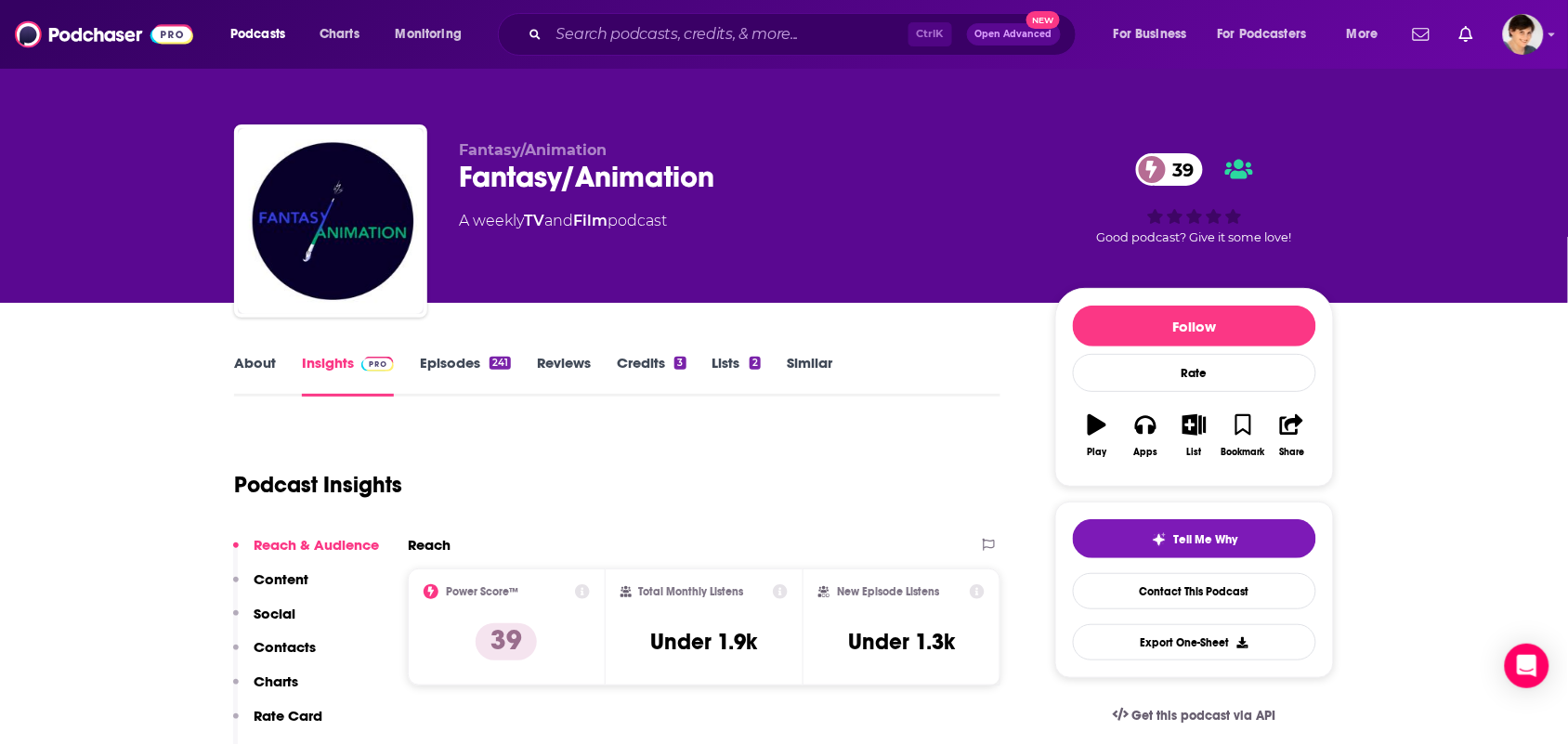
click at [239, 355] on link "About" at bounding box center [254, 375] width 41 height 42
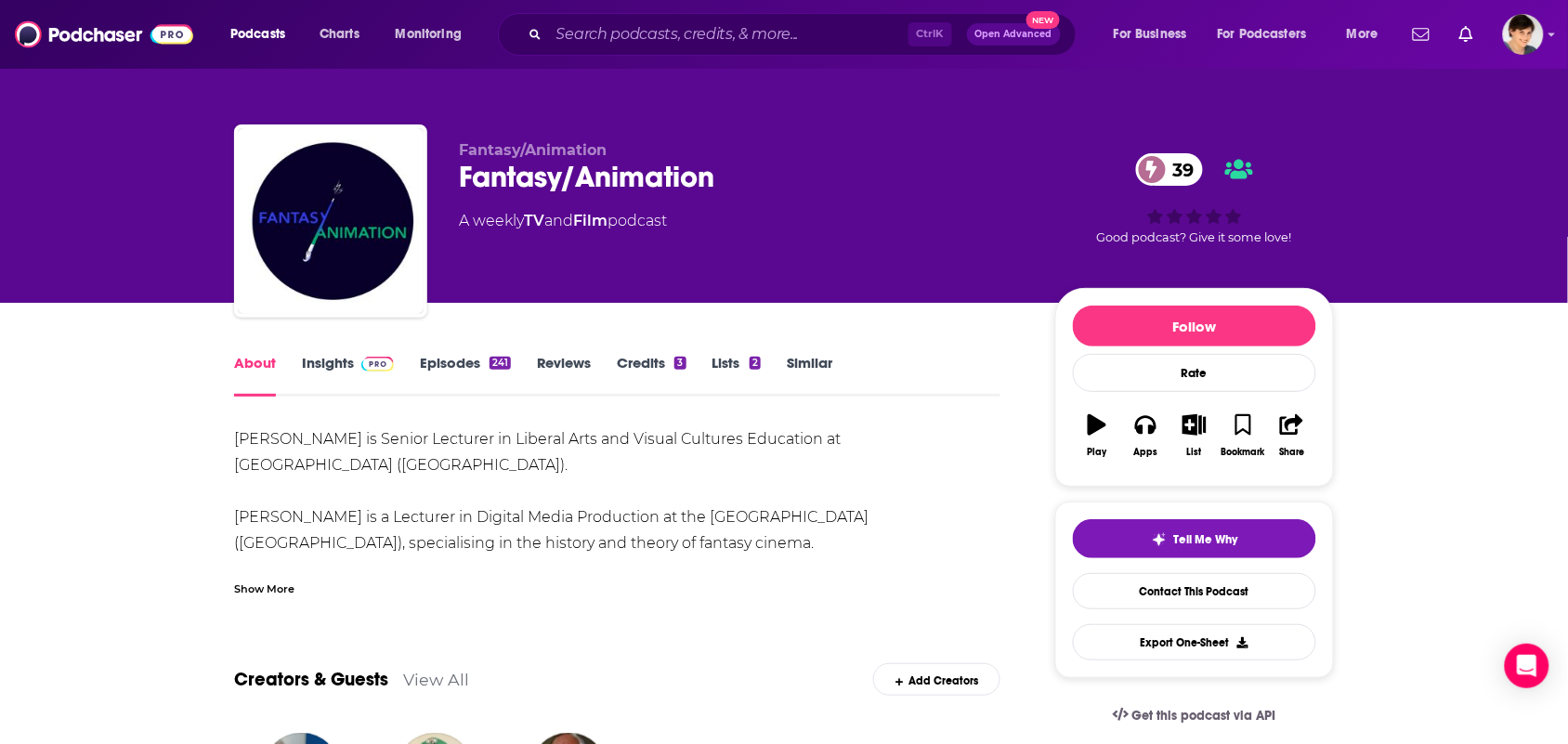
click at [276, 560] on div "Christopher Holliday is Senior Lecturer in Liberal Arts and Visual Cultures Edu…" at bounding box center [617, 511] width 766 height 170
click at [266, 582] on div "Show More" at bounding box center [264, 587] width 61 height 17
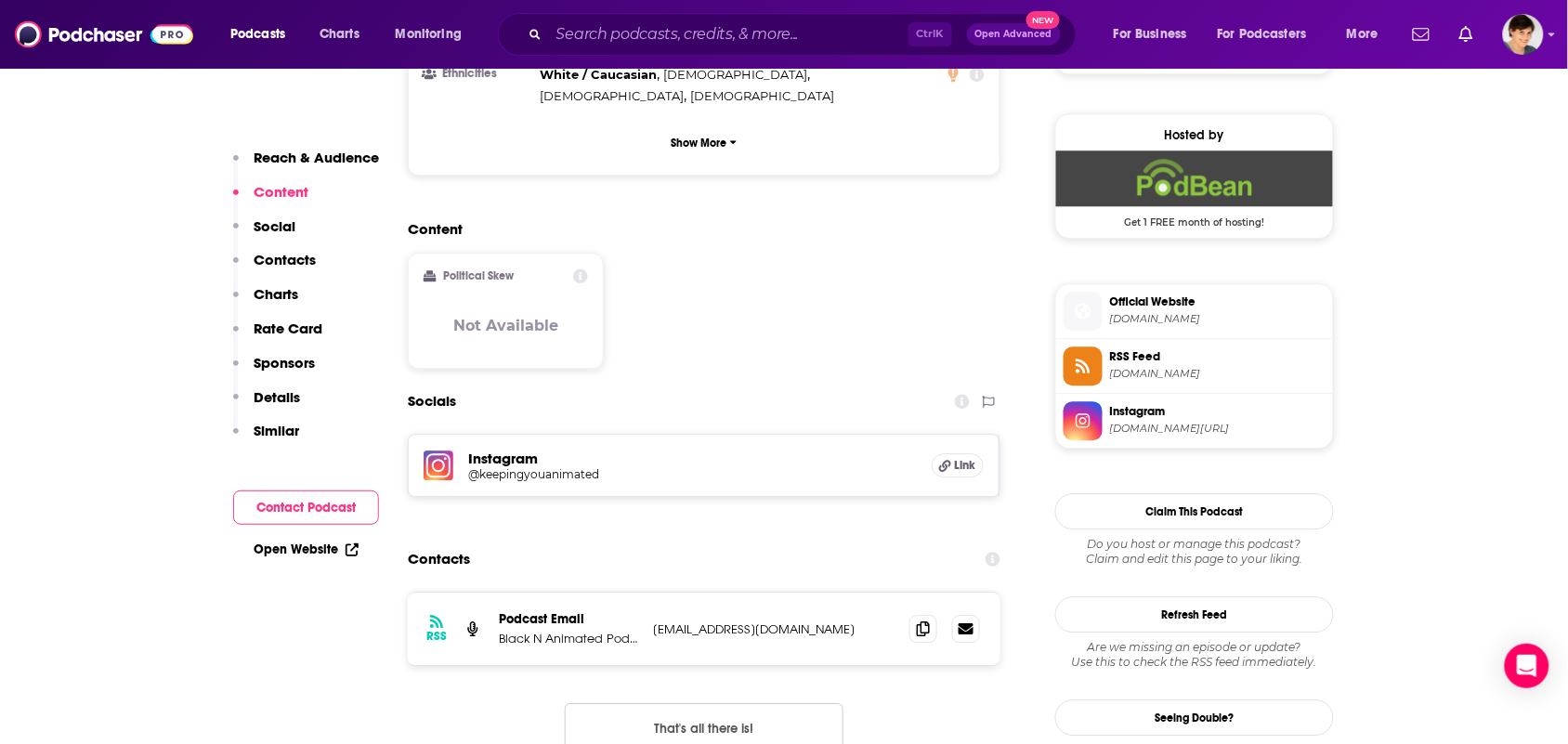
scroll to position [1626, 0]
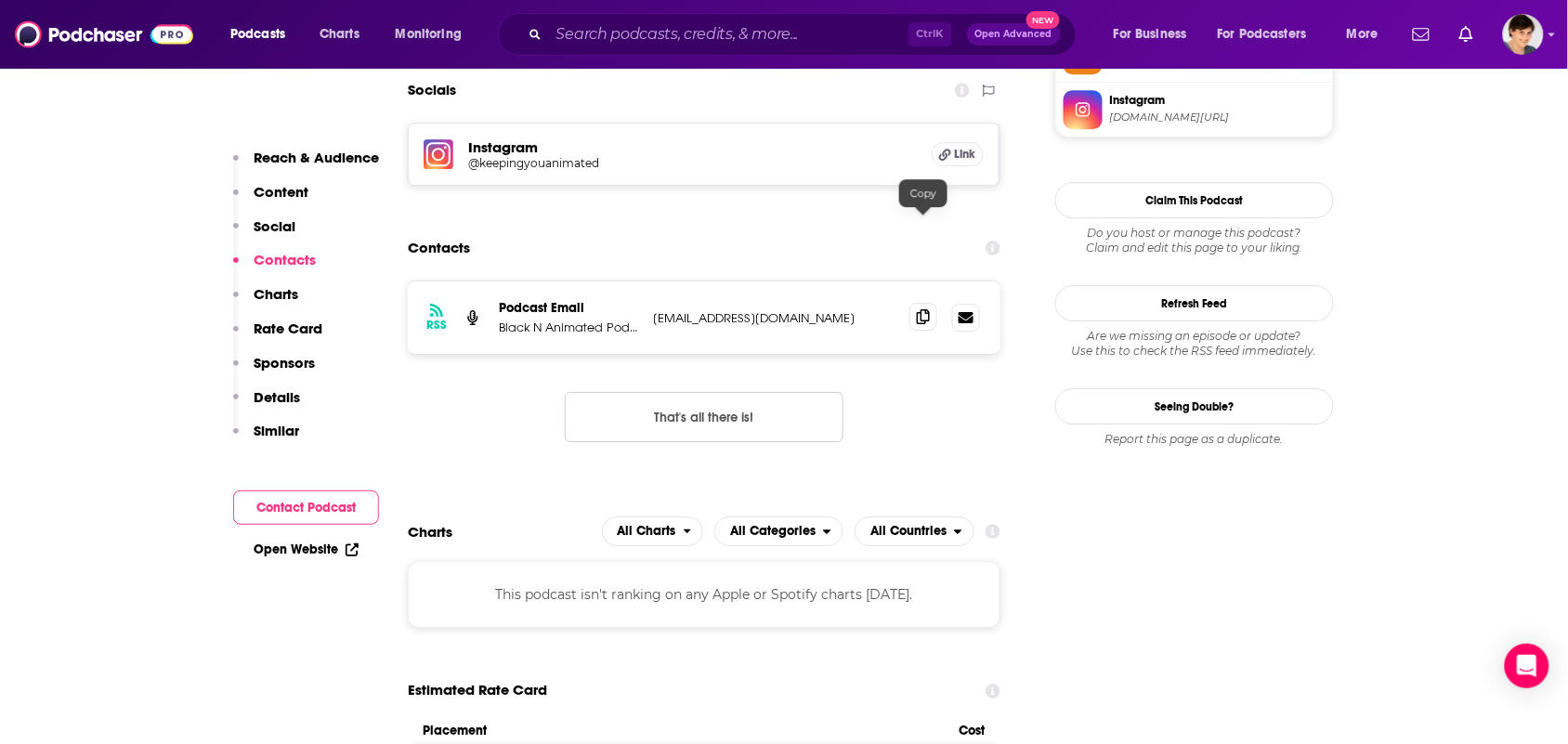
click at [919, 303] on span at bounding box center [923, 317] width 28 height 28
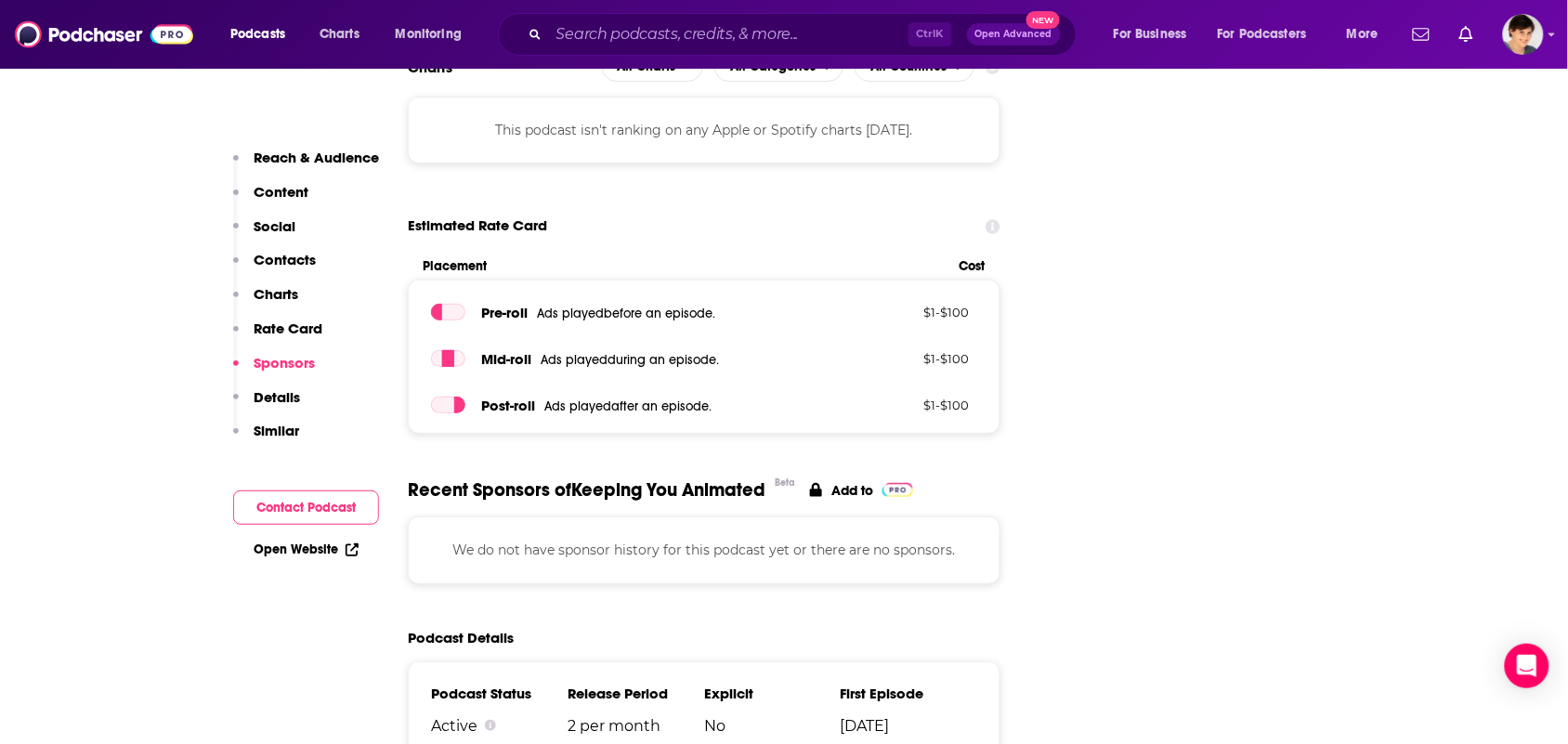
scroll to position [1509, 0]
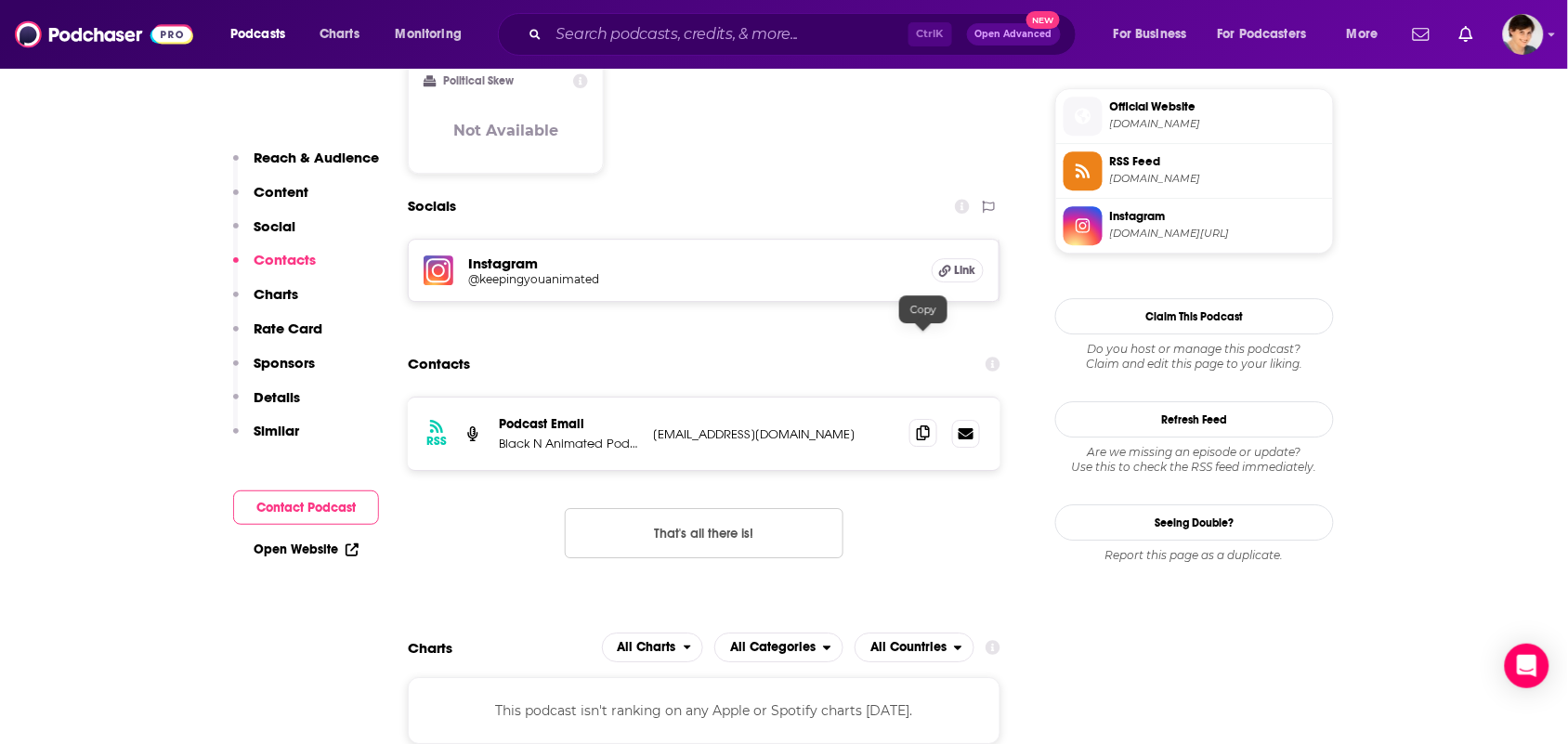
click at [929, 419] on span at bounding box center [923, 432] width 28 height 28
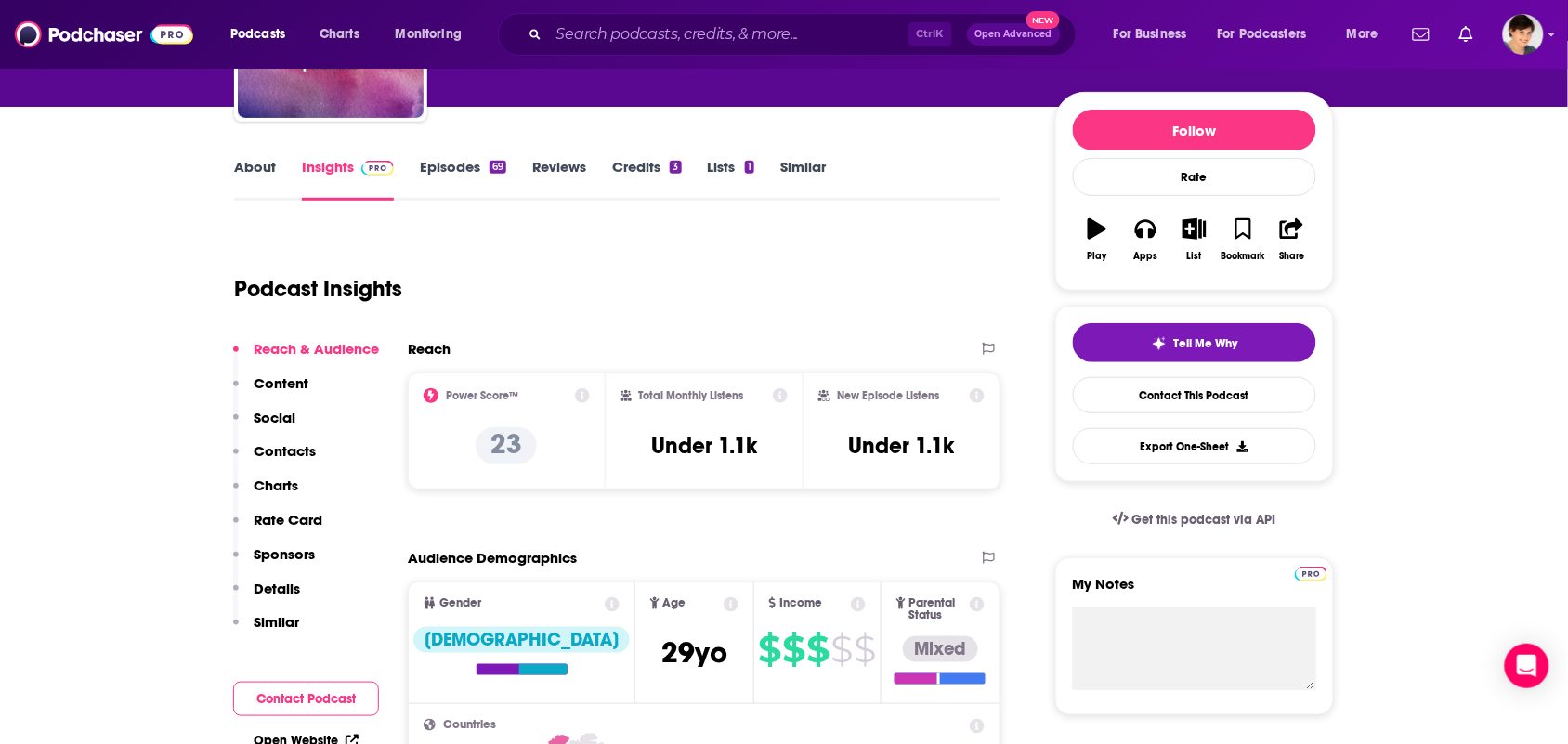
scroll to position [0, 0]
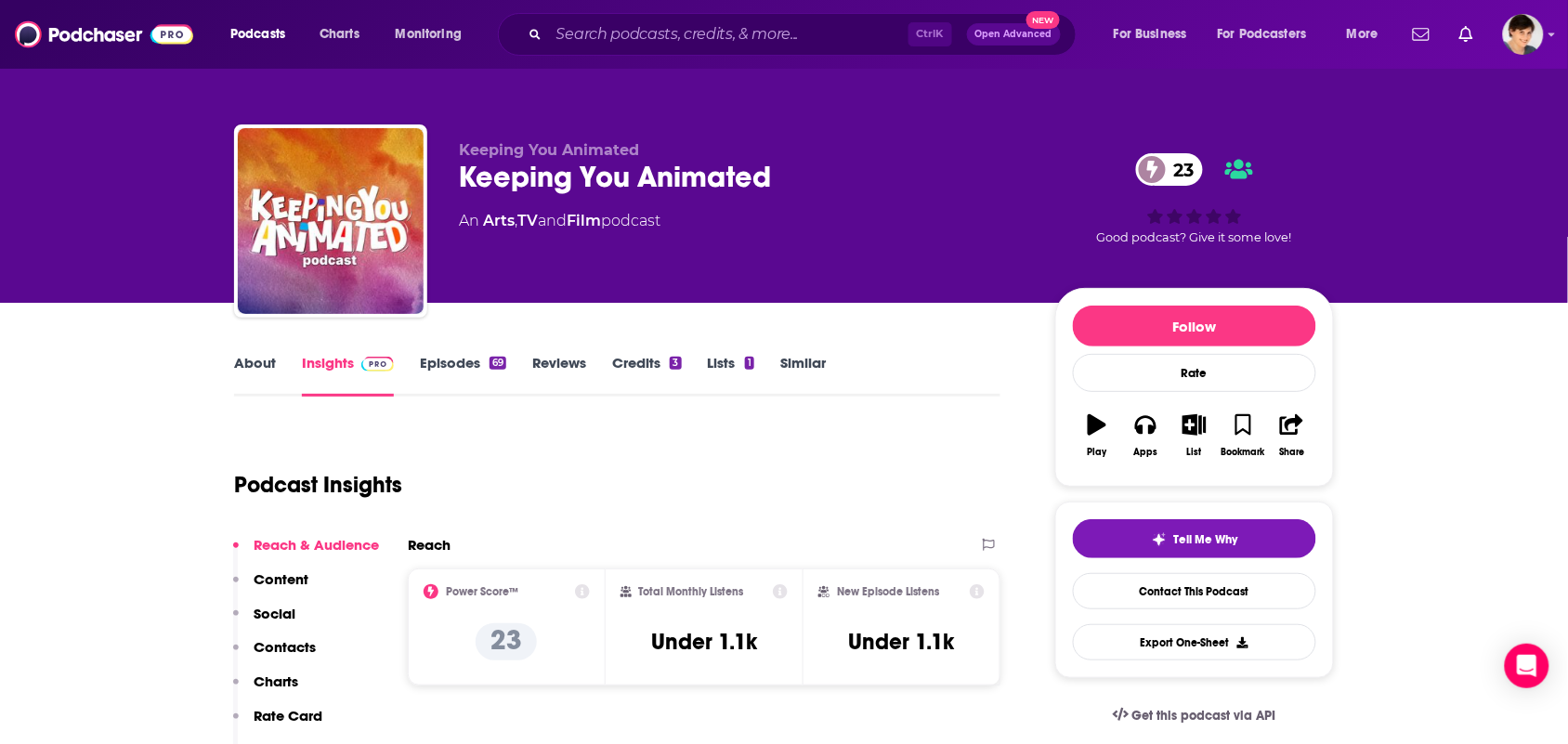
click at [262, 381] on link "About" at bounding box center [254, 375] width 41 height 42
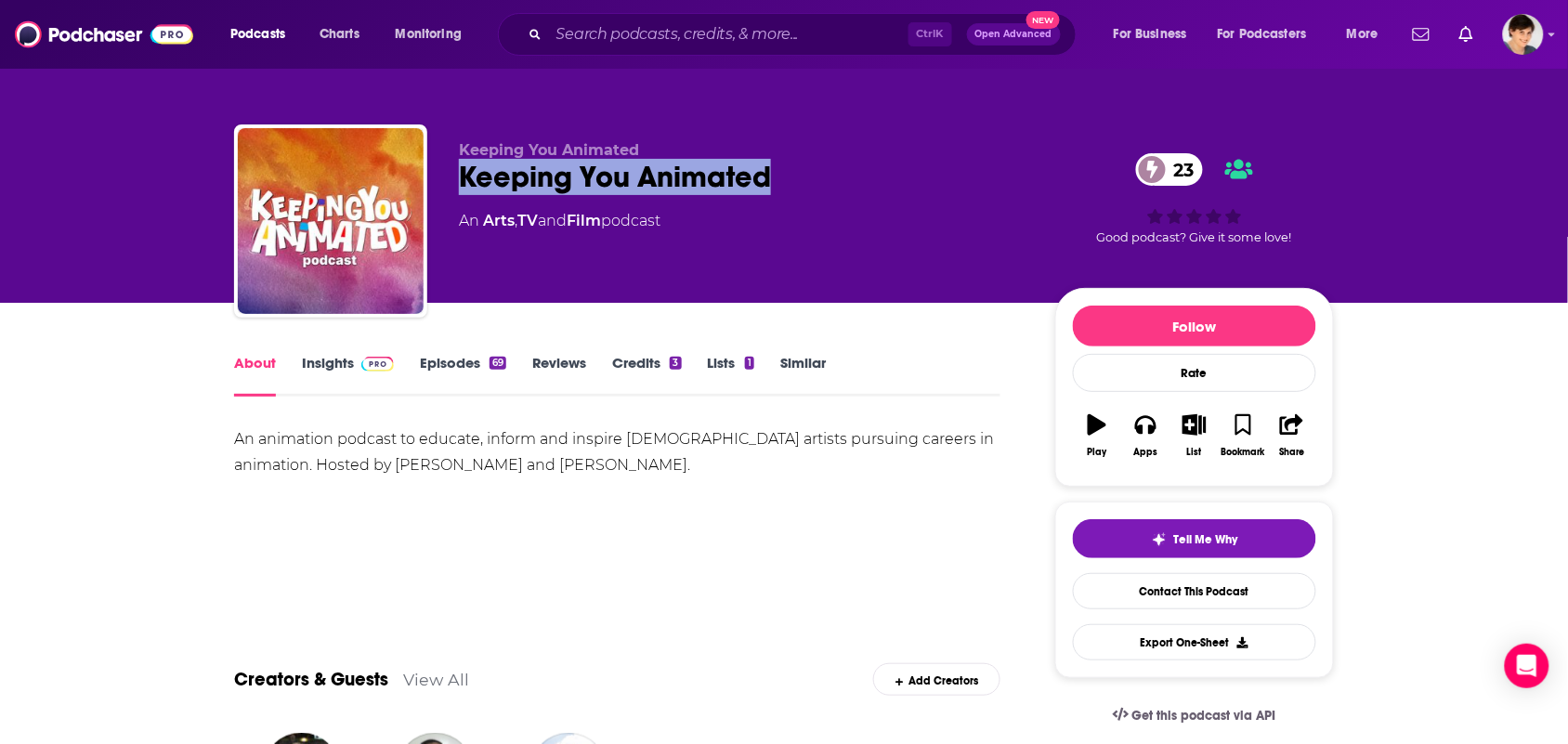
drag, startPoint x: 782, startPoint y: 186, endPoint x: 453, endPoint y: 209, distance: 329.8
click at [463, 189] on div "Keeping You Animated 23" at bounding box center [742, 177] width 567 height 37
copy h1 "Keeping You Animated"
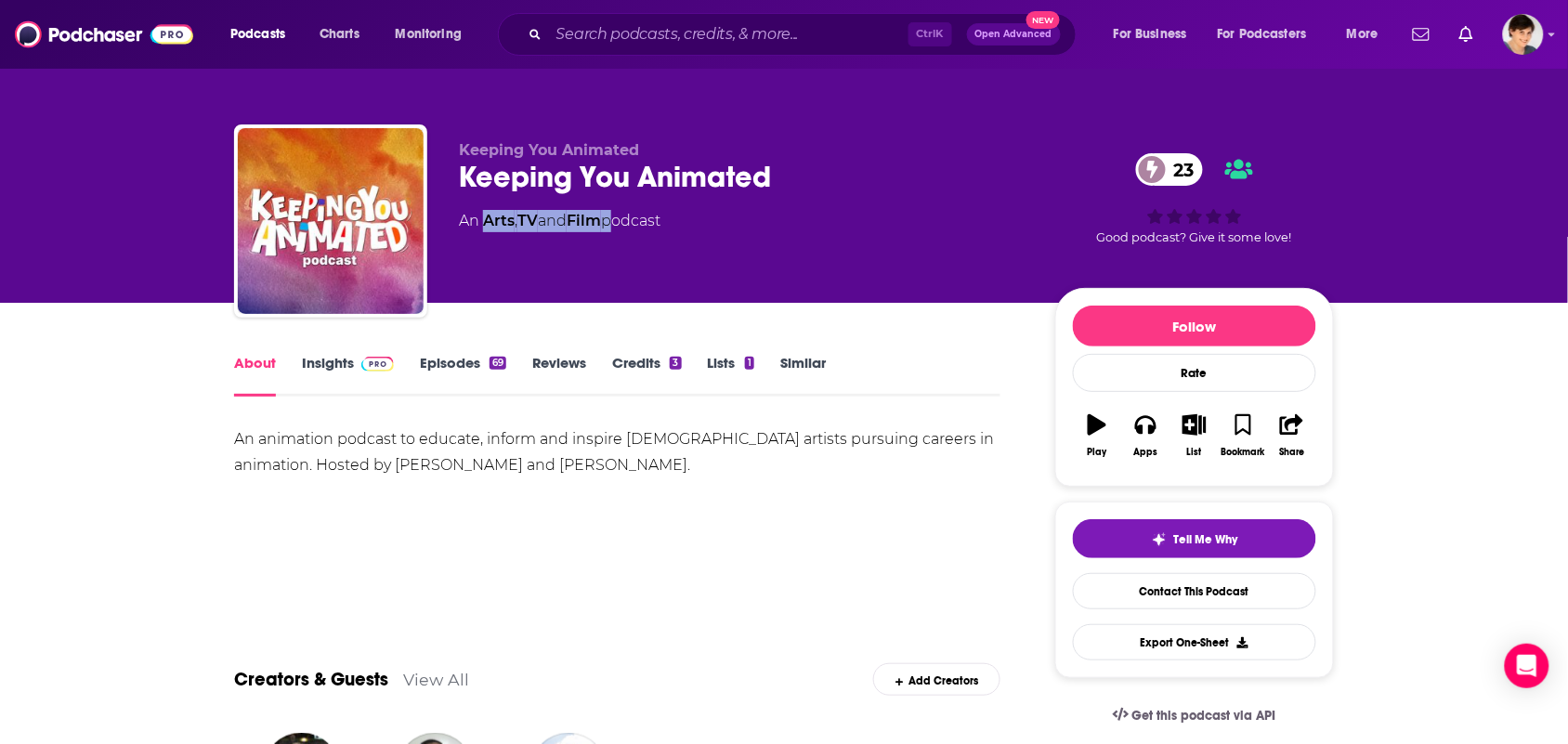
drag, startPoint x: 615, startPoint y: 234, endPoint x: 476, endPoint y: 260, distance: 141.4
click at [484, 263] on div "Keeping You Animated Keeping You Animated 23 An Arts , TV and Film podcast" at bounding box center [742, 216] width 567 height 148
copy div "Arts , TV and Film"
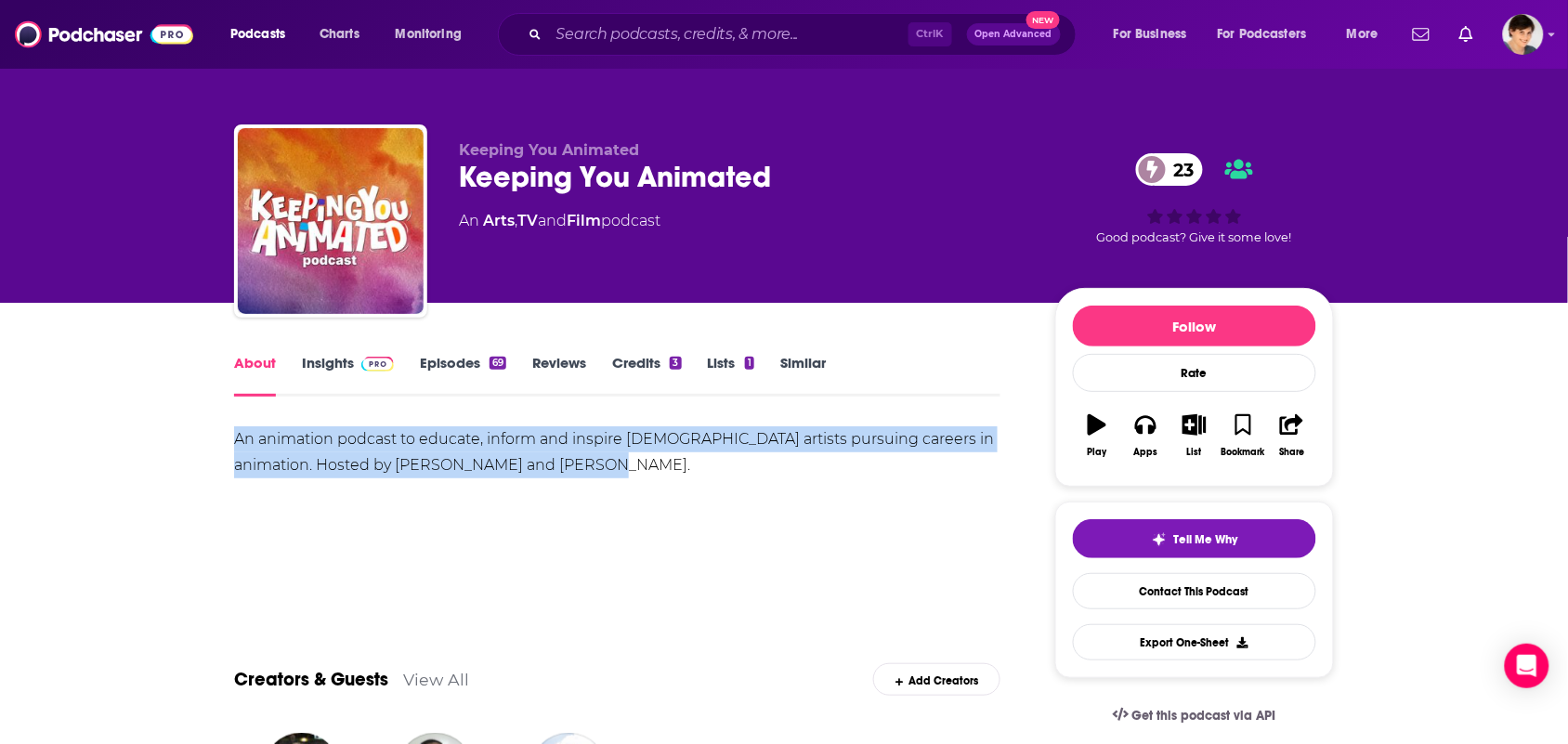
drag, startPoint x: 596, startPoint y: 463, endPoint x: 218, endPoint y: 434, distance: 379.1
copy div "An animation podcast to educate, inform and inspire [DEMOGRAPHIC_DATA] artists …"
click at [446, 549] on div "An animation podcast to educate, inform and inspire [DEMOGRAPHIC_DATA] artists …" at bounding box center [617, 491] width 766 height 130
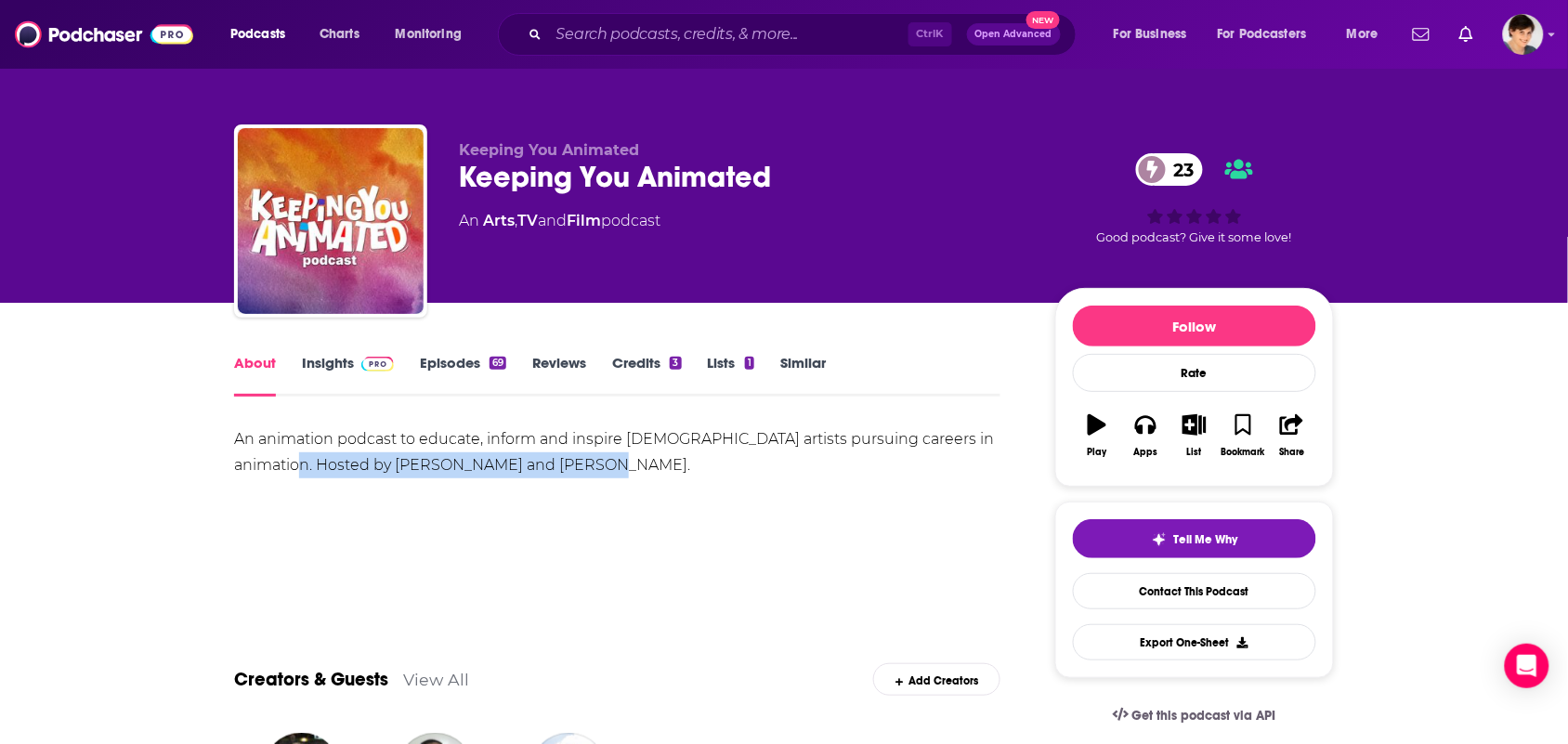
drag, startPoint x: 570, startPoint y: 481, endPoint x: 256, endPoint y: 479, distance: 314.0
click at [256, 479] on div "An animation podcast to educate, inform and inspire [DEMOGRAPHIC_DATA] artists …" at bounding box center [617, 491] width 766 height 130
copy div "[PERSON_NAME] and [PERSON_NAME]."
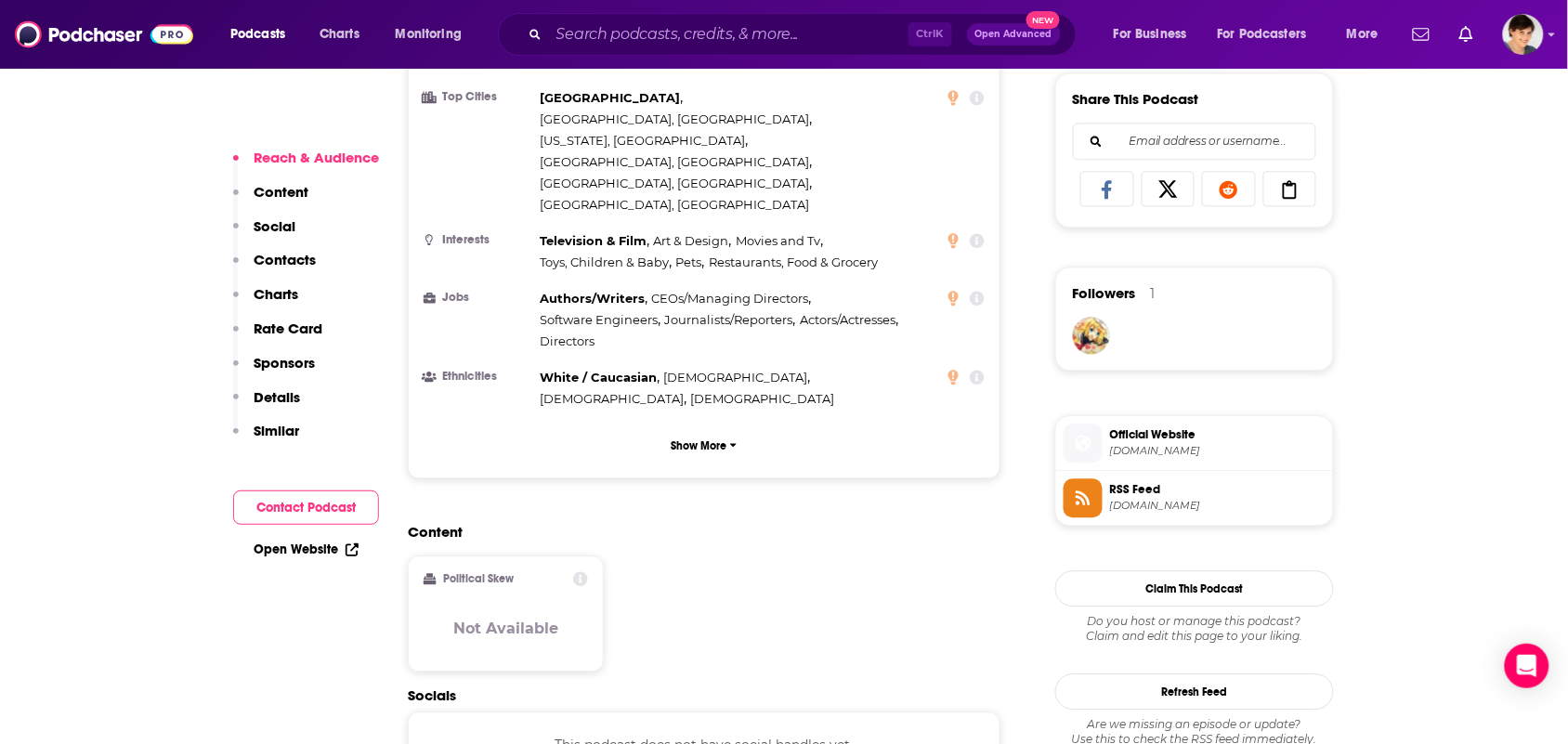
scroll to position [1509, 0]
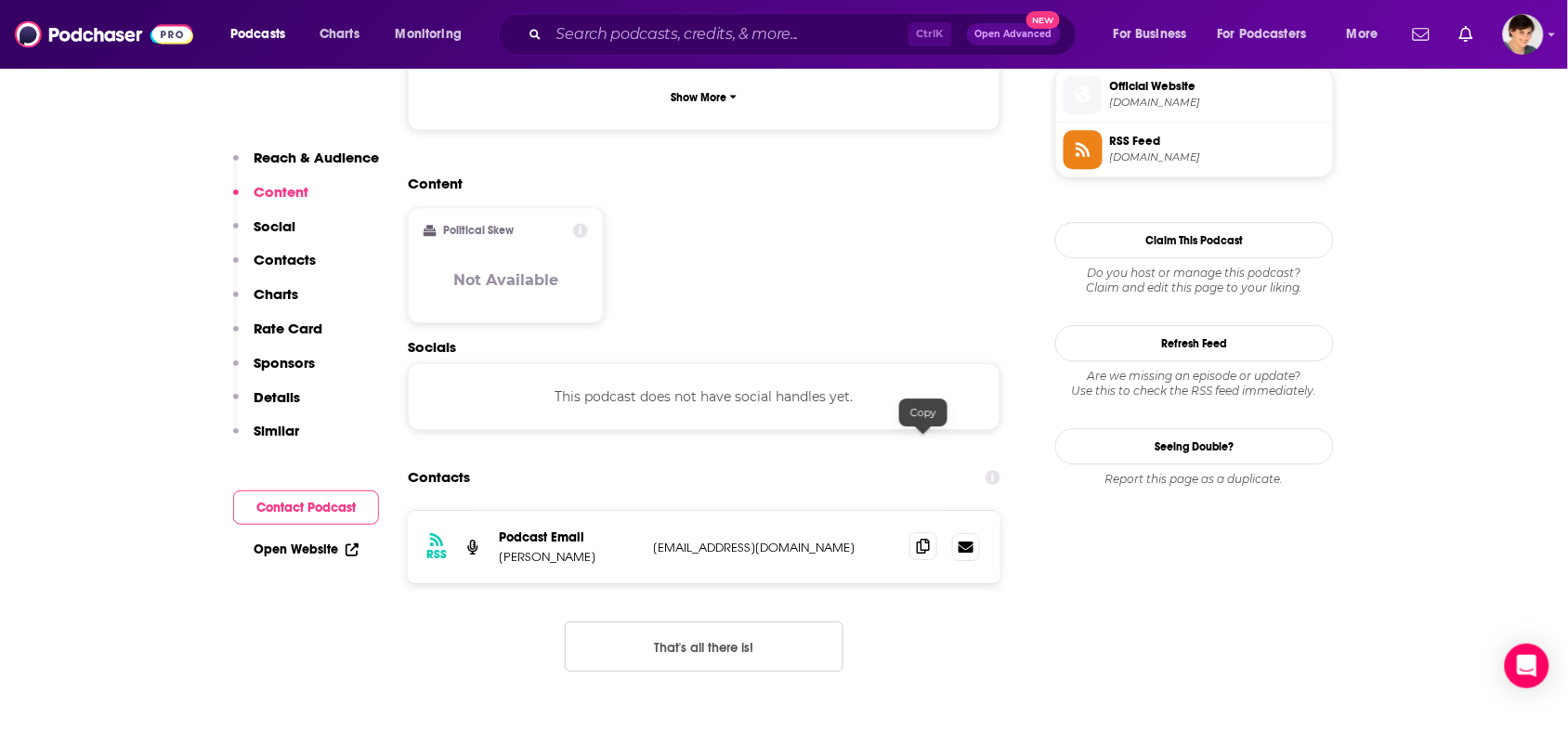
click at [919, 532] on span at bounding box center [923, 546] width 28 height 28
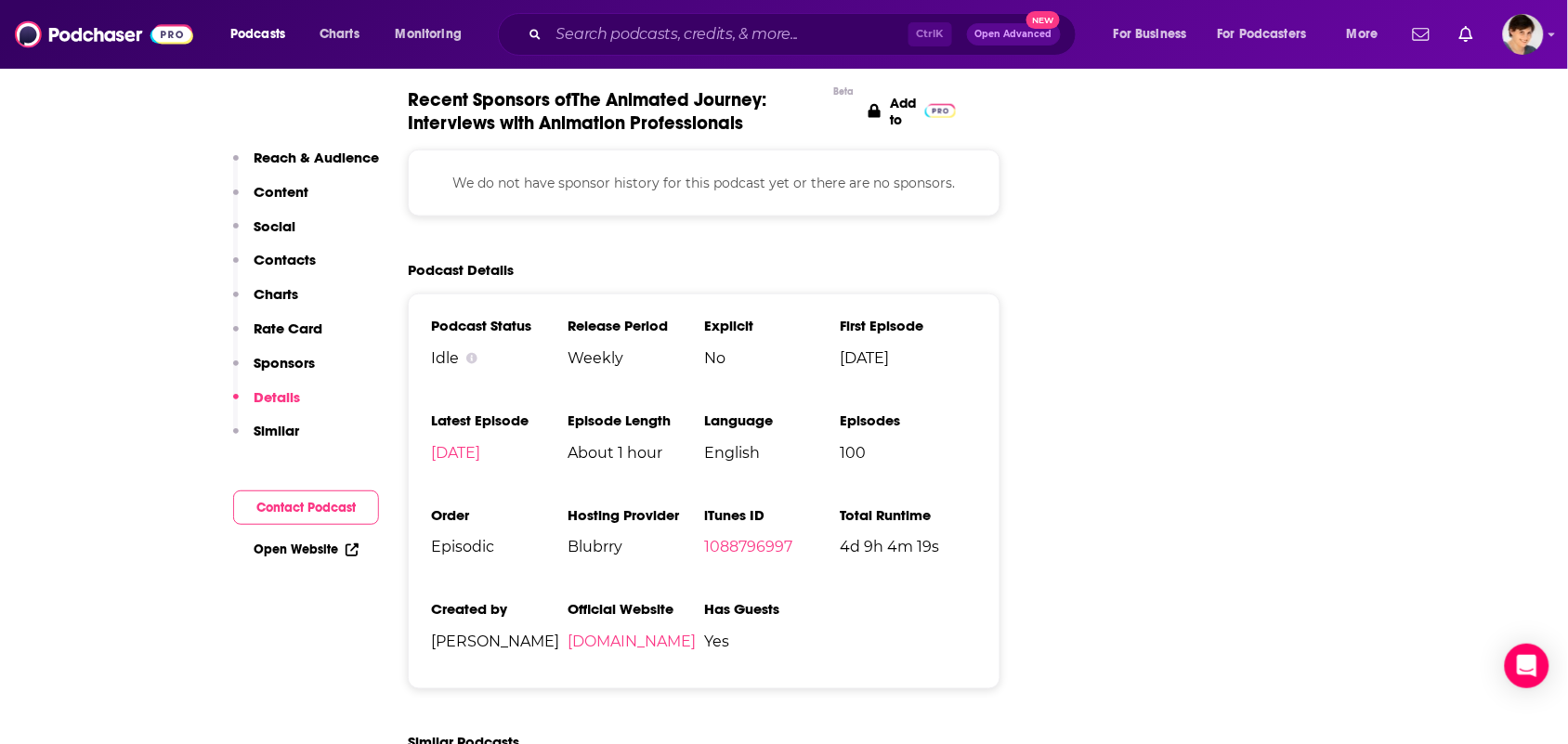
scroll to position [2786, 0]
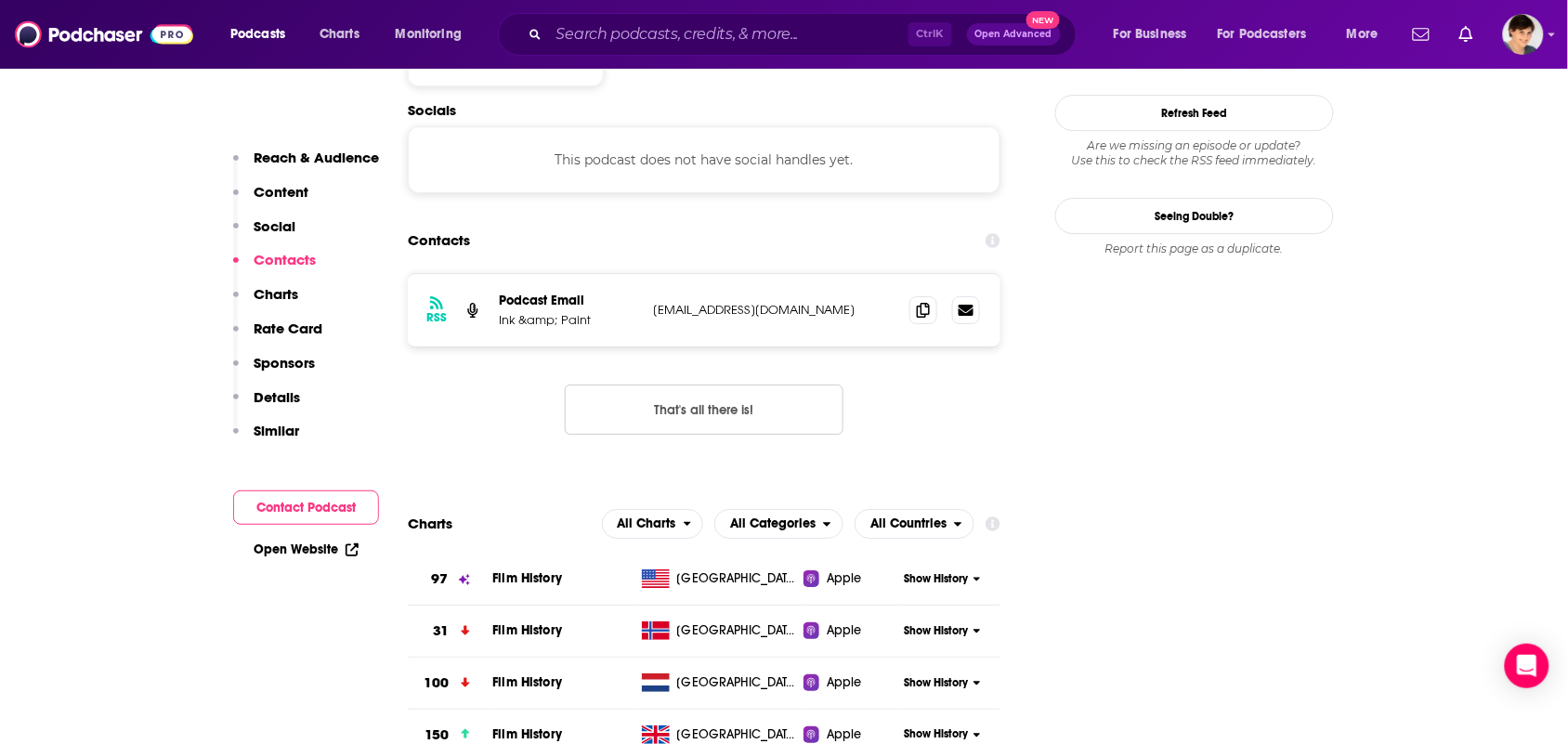
scroll to position [1741, 0]
click at [922, 272] on div "RSS Podcast Email Ink &amp; Paint amsterwave@gmail.com amsterwave@gmail.com" at bounding box center [705, 308] width 593 height 72
click at [922, 300] on icon at bounding box center [923, 307] width 13 height 14
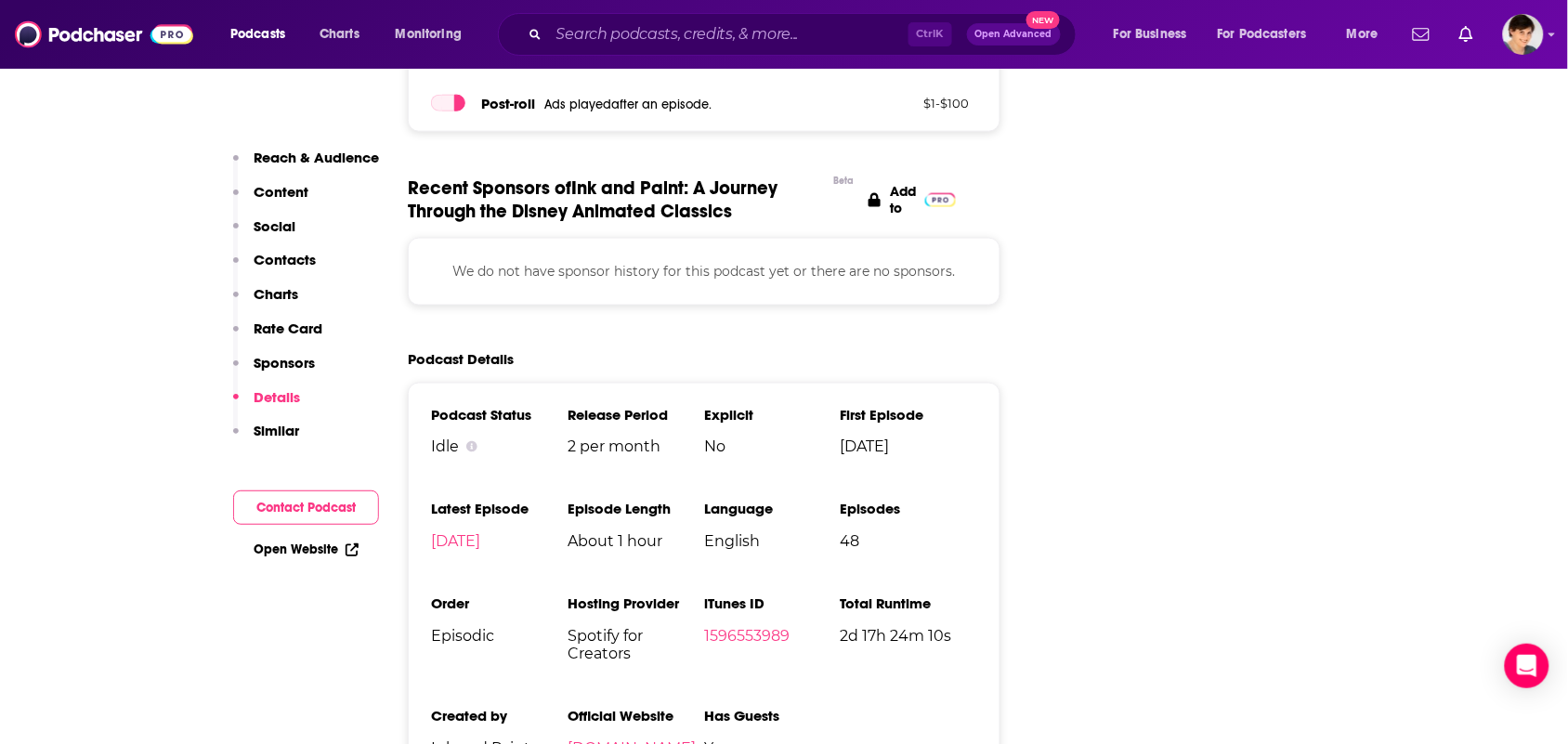
scroll to position [2786, 0]
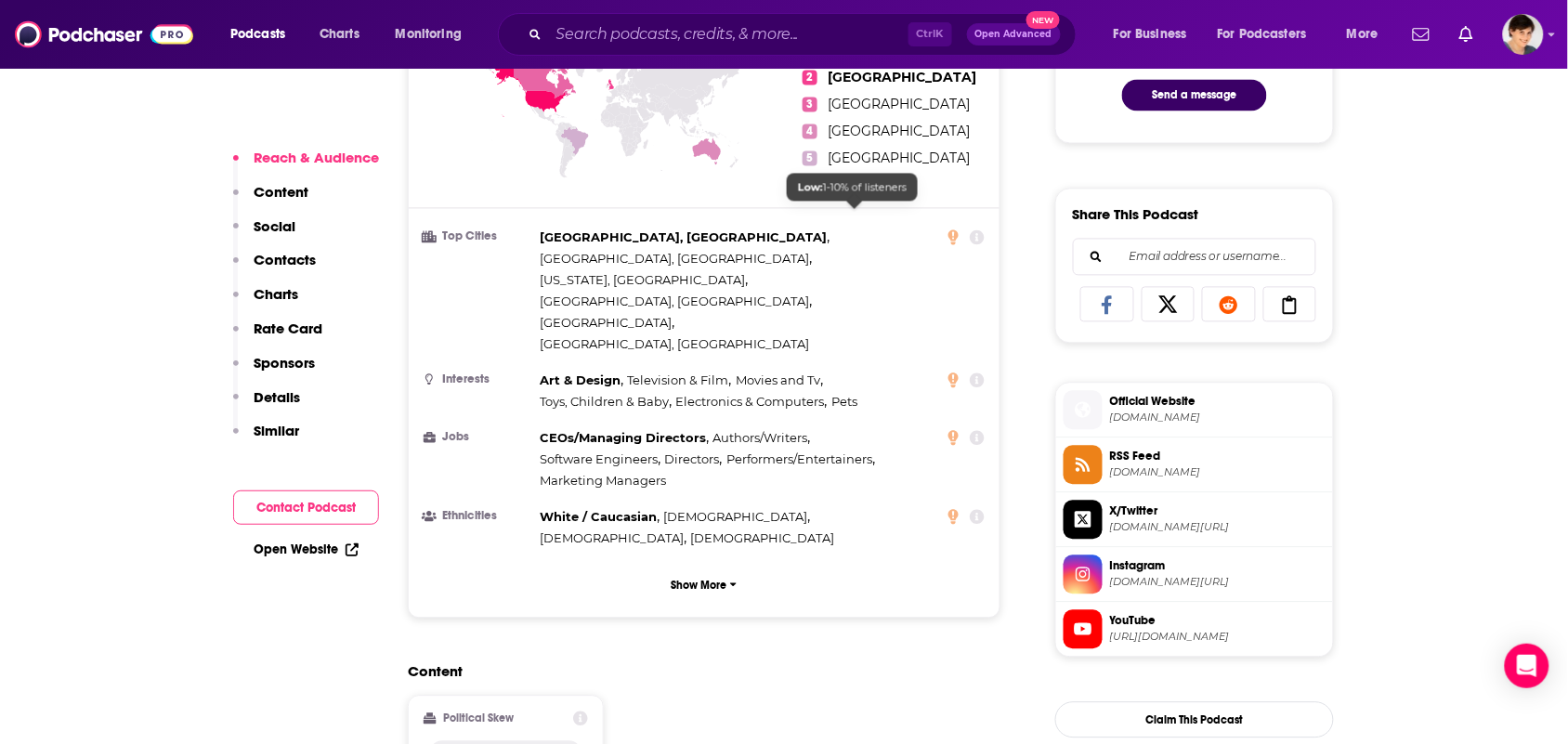
scroll to position [1509, 0]
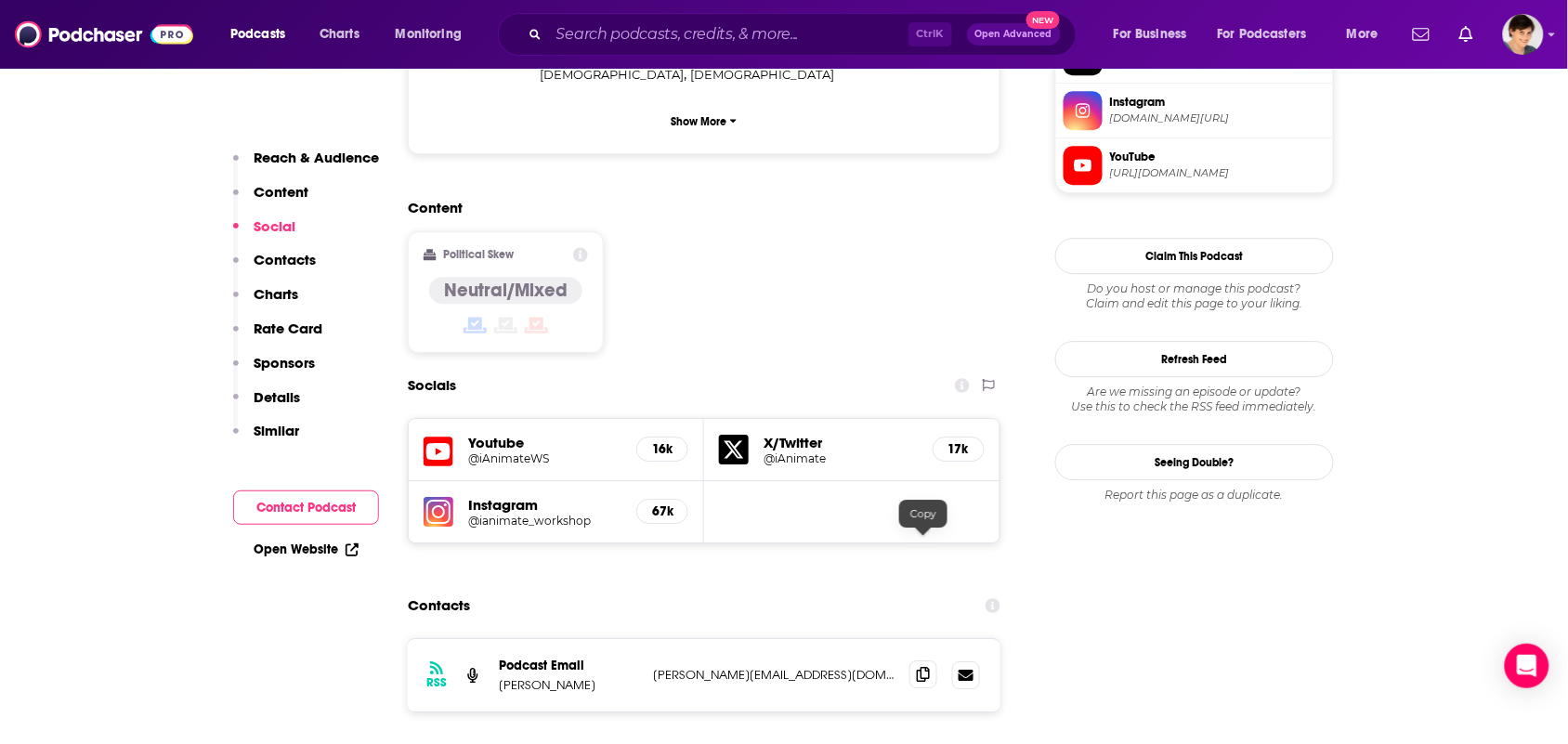
click at [920, 667] on icon at bounding box center [923, 674] width 13 height 14
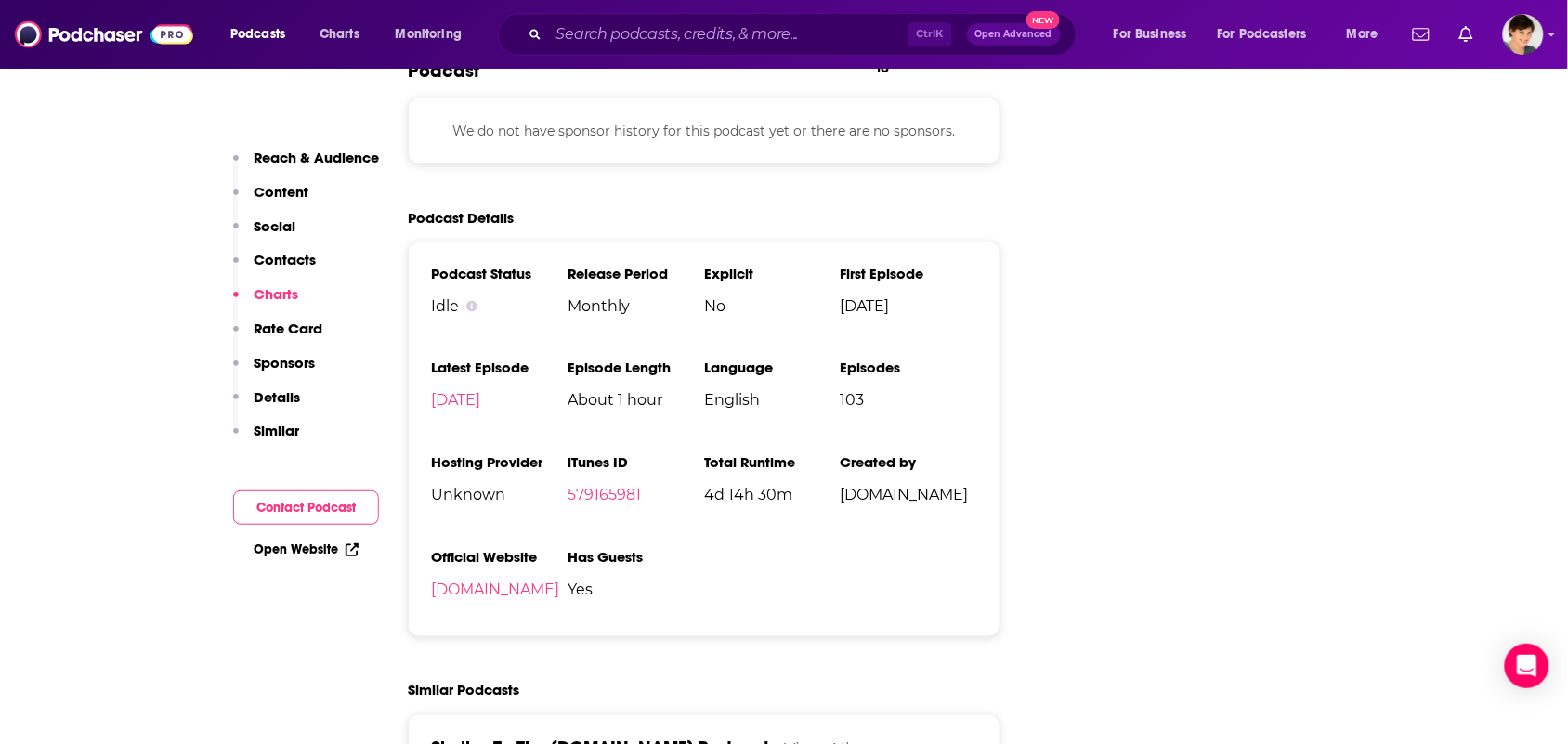
scroll to position [2786, 0]
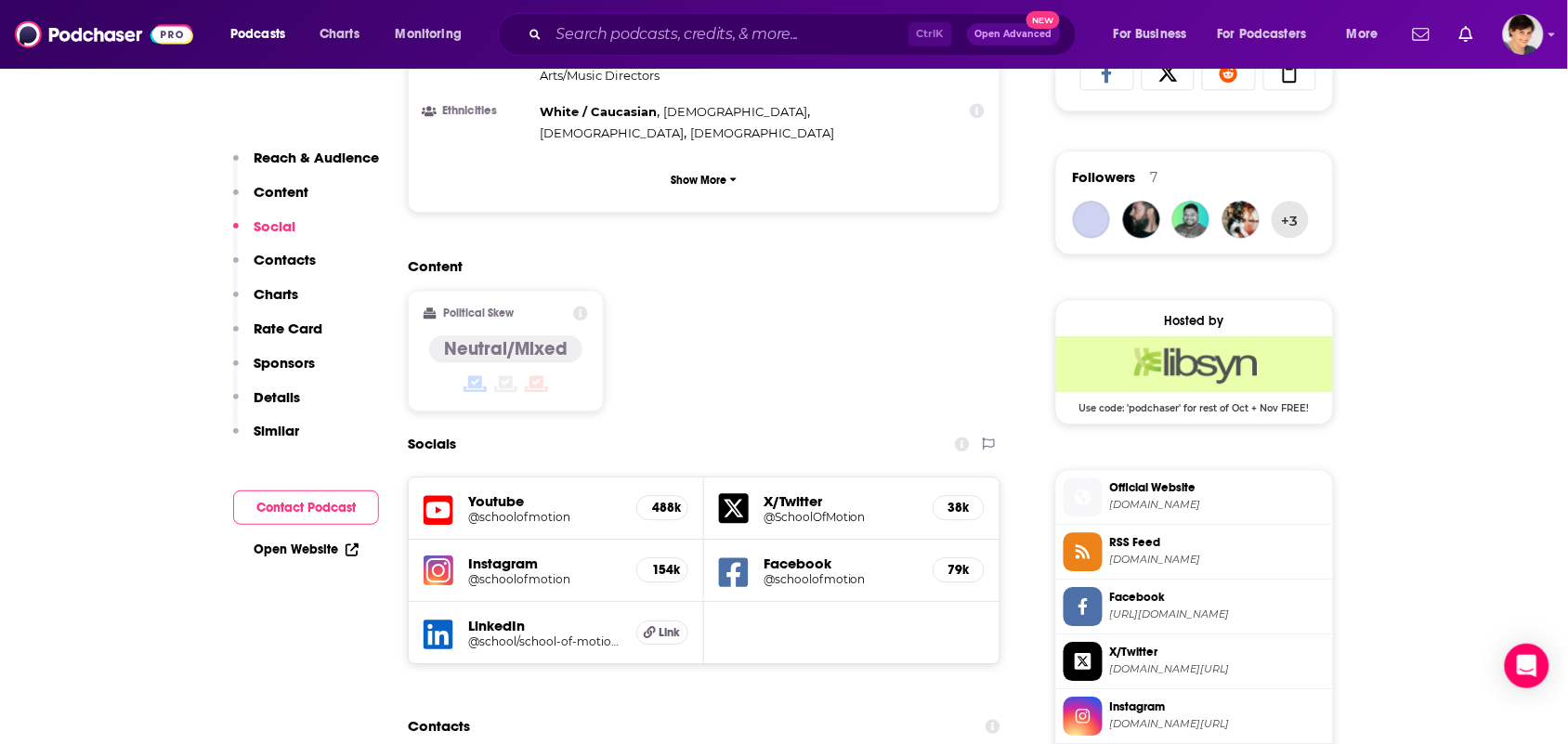
scroll to position [1509, 0]
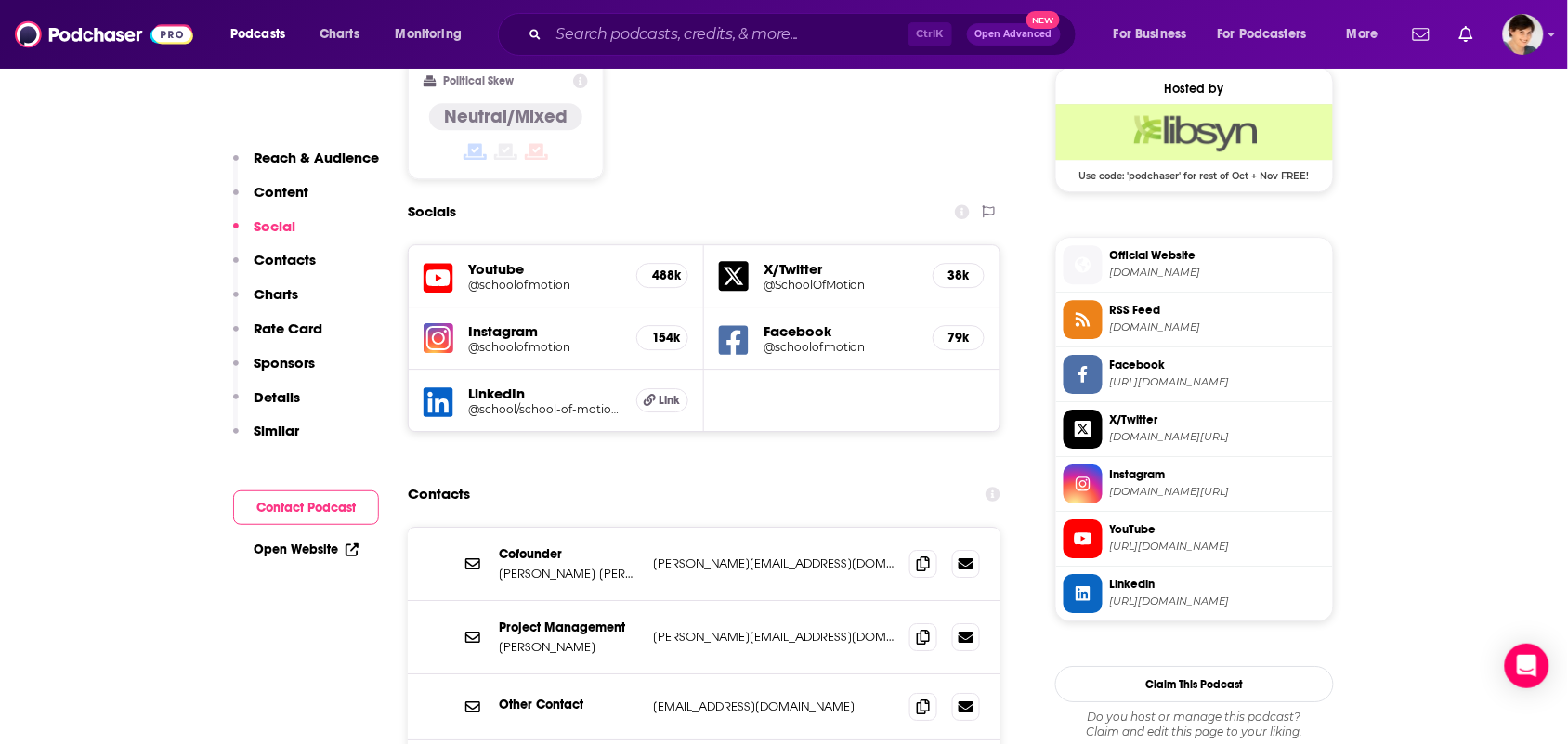
click at [944, 550] on div at bounding box center [944, 563] width 70 height 28
click at [935, 549] on span at bounding box center [923, 562] width 28 height 28
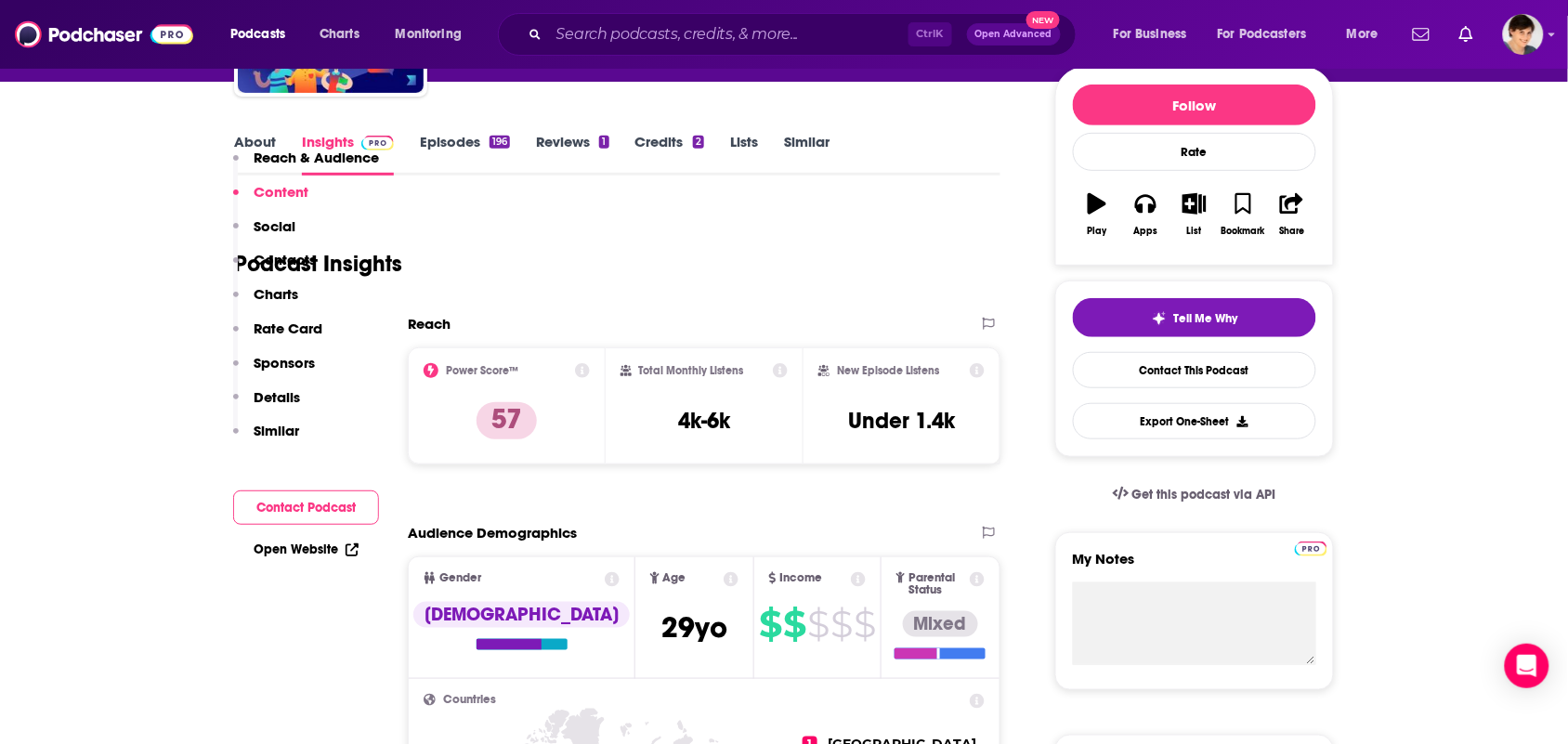
scroll to position [0, 0]
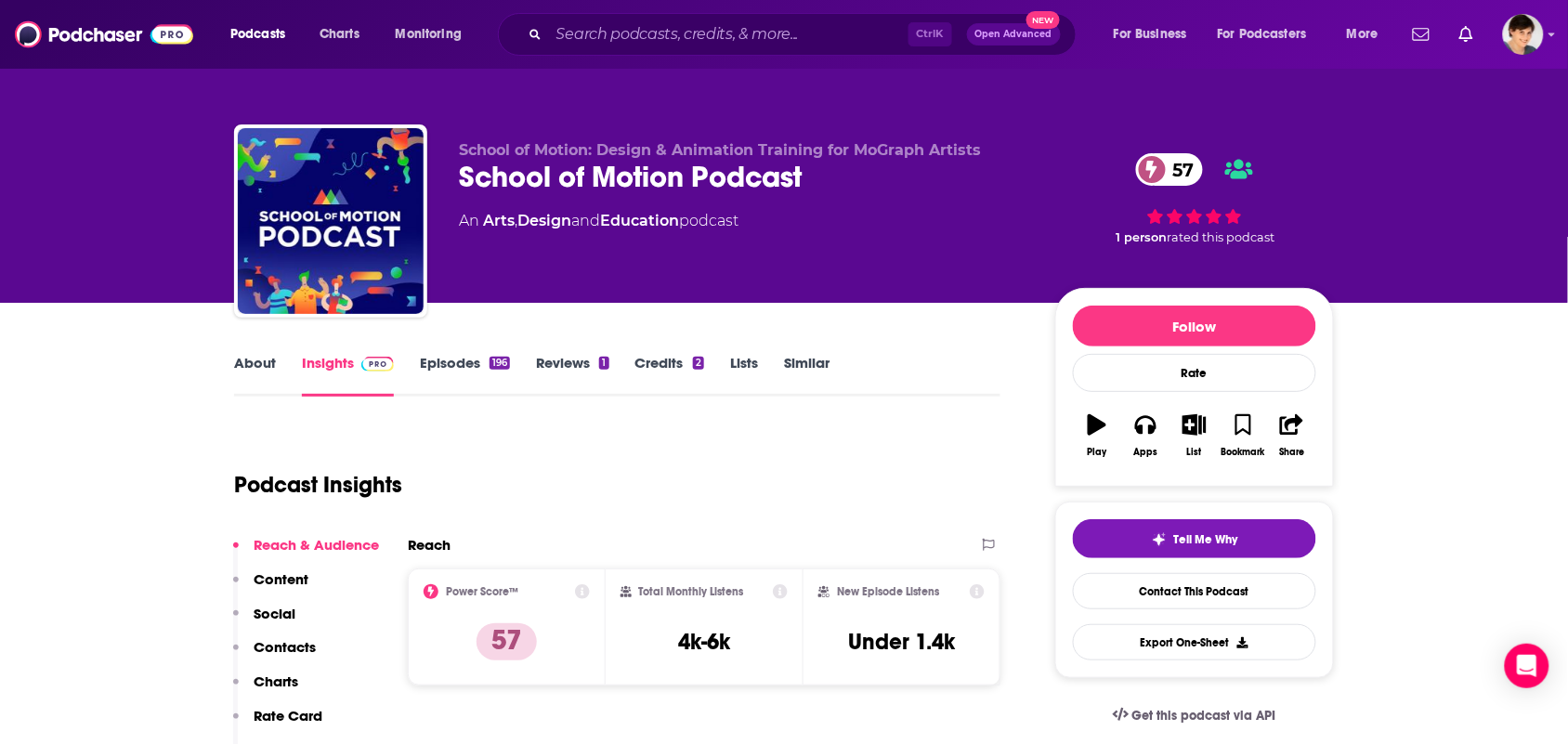
click at [265, 372] on link "About" at bounding box center [254, 375] width 41 height 42
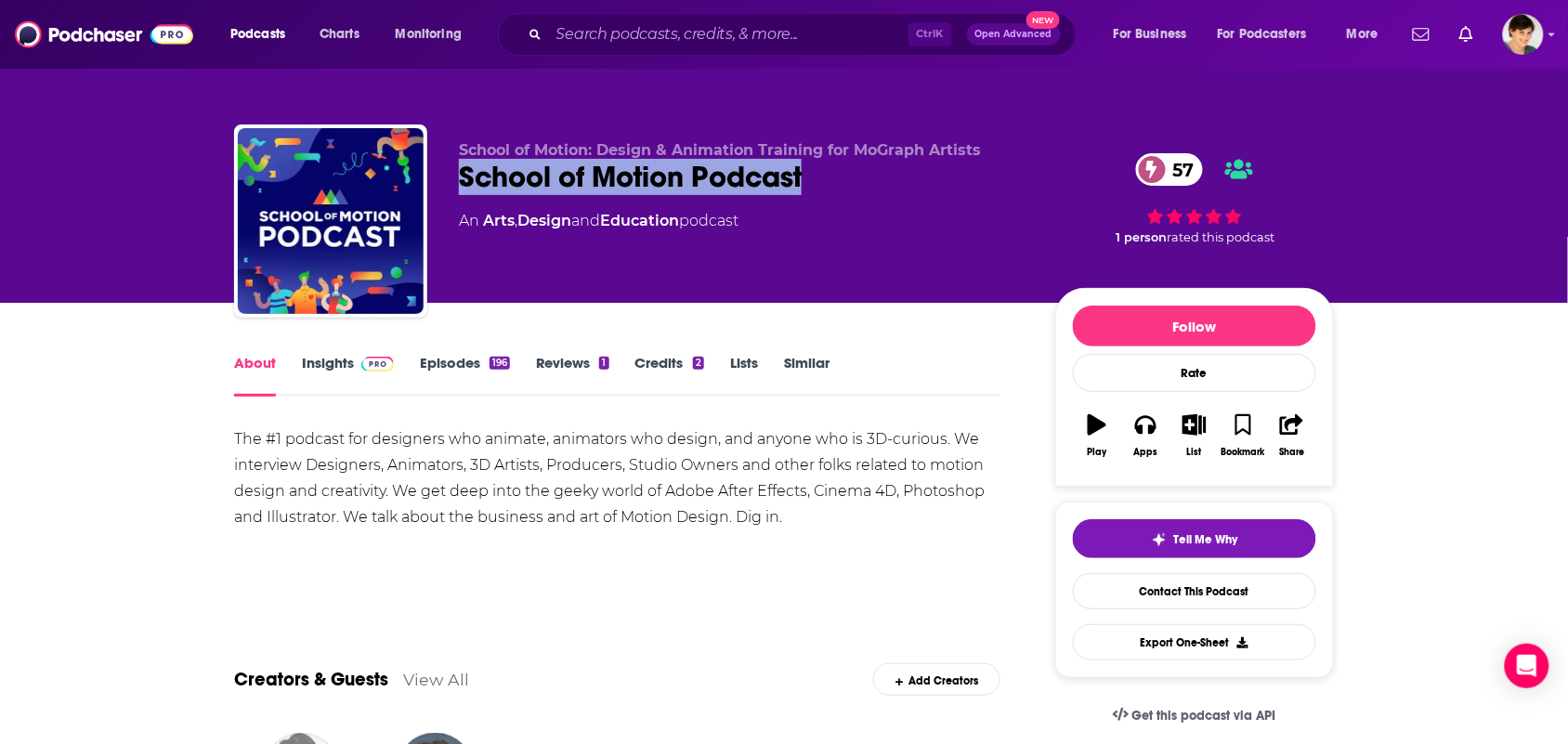
drag, startPoint x: 824, startPoint y: 174, endPoint x: 456, endPoint y: 186, distance: 368.2
click at [456, 186] on div "School of Motion: Design & Animation Training for MoGraph Artists School of Mot…" at bounding box center [784, 224] width 1100 height 200
copy h1 "School of Motion Podcast"
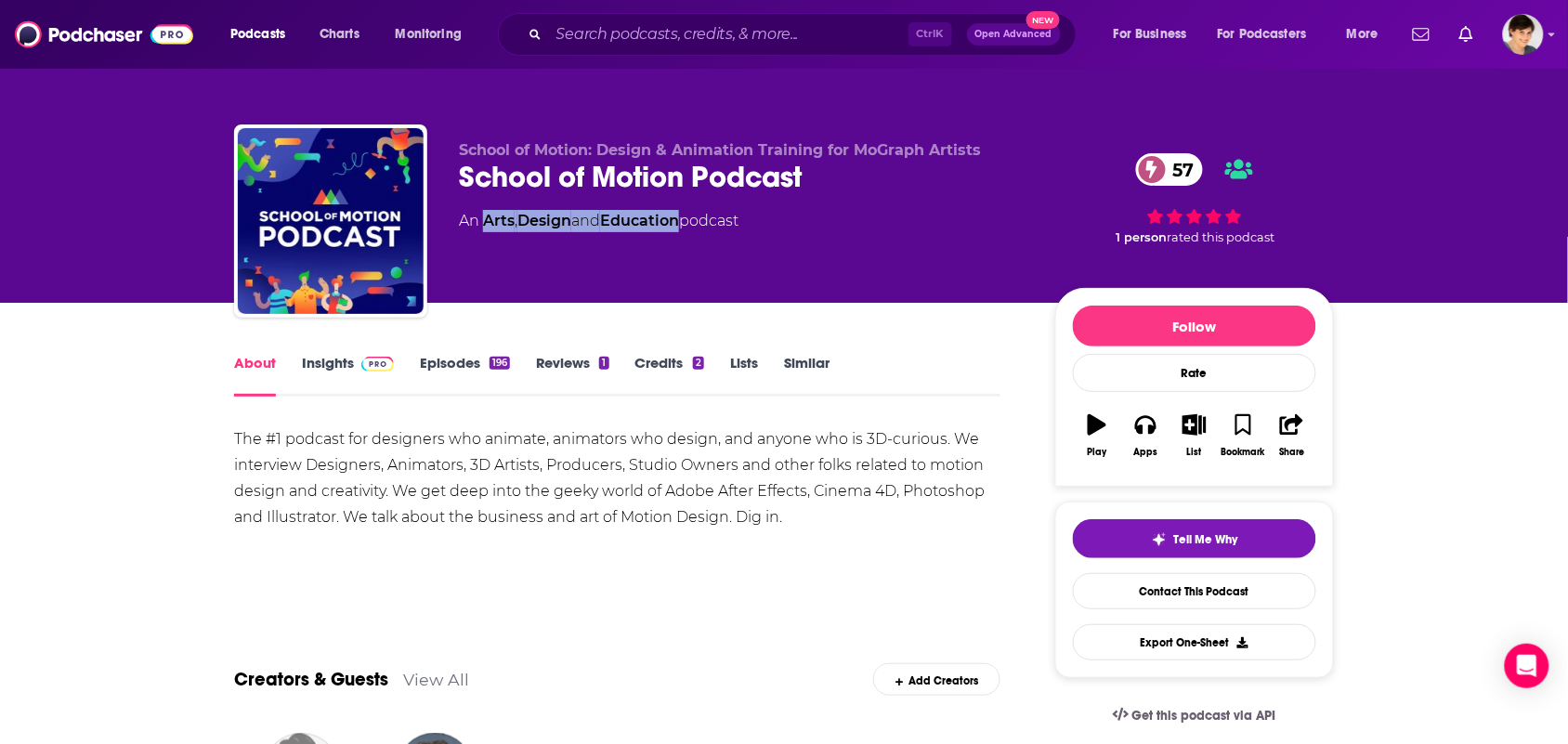
drag, startPoint x: 689, startPoint y: 229, endPoint x: 463, endPoint y: 211, distance: 226.7
click at [486, 248] on div "School of Motion: Design & Animation Training for MoGraph Artists School of Mot…" at bounding box center [742, 216] width 567 height 148
copy div "Arts , Design and Education"
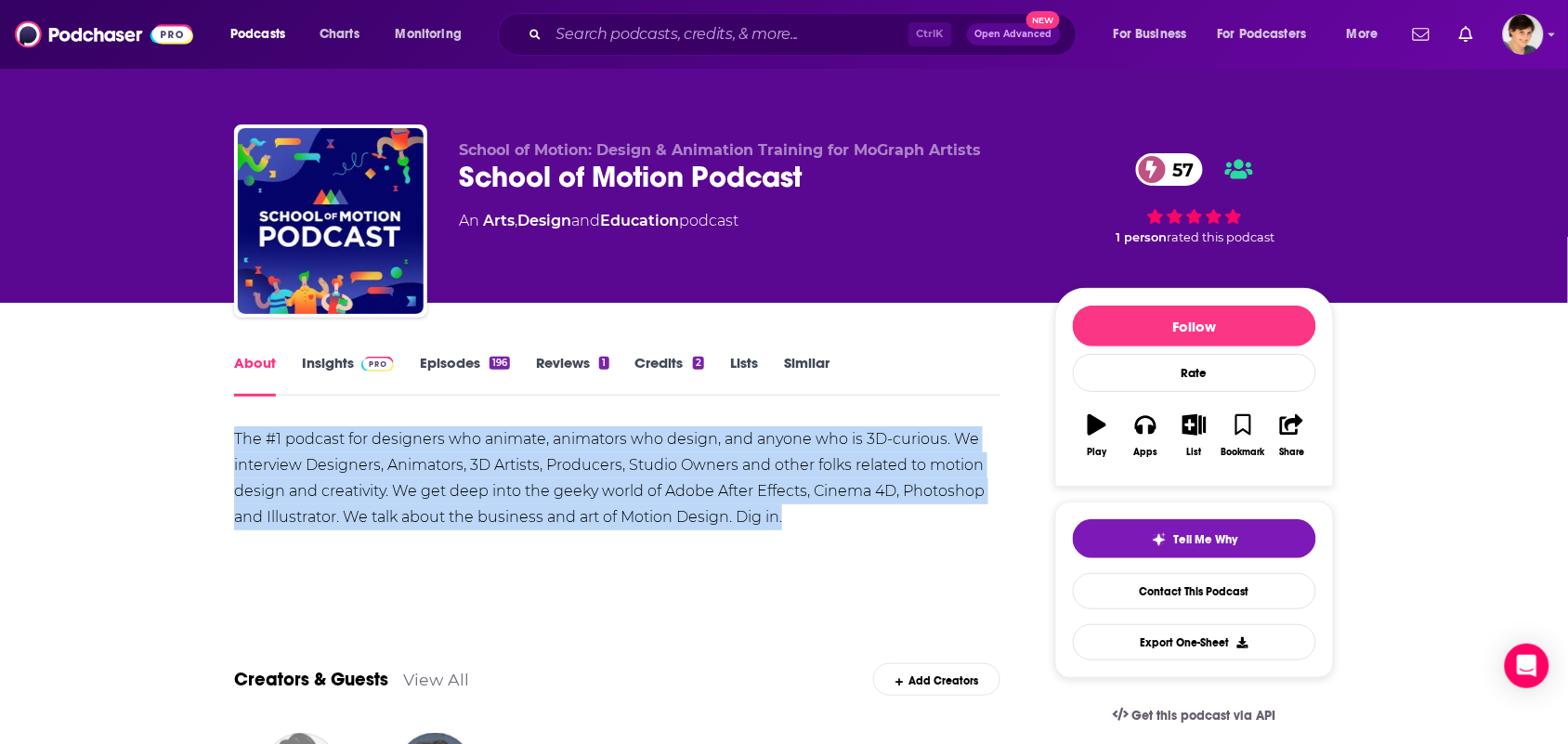
drag, startPoint x: 800, startPoint y: 525, endPoint x: 260, endPoint y: 390, distance: 556.6
copy div "The #1 podcast for designers who animate, animators who design, and anyone who …"
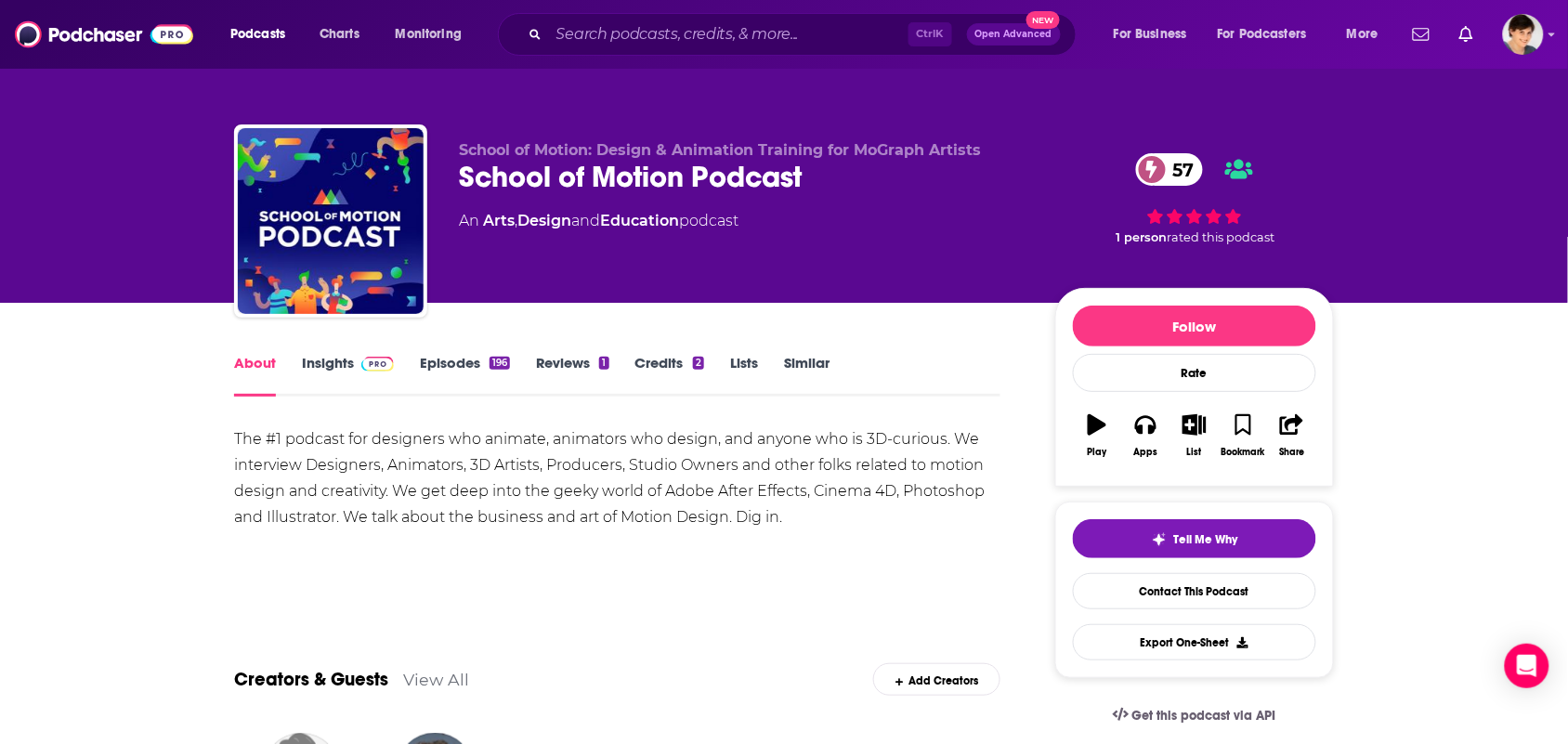
click at [502, 577] on div "Show More" at bounding box center [617, 581] width 766 height 32
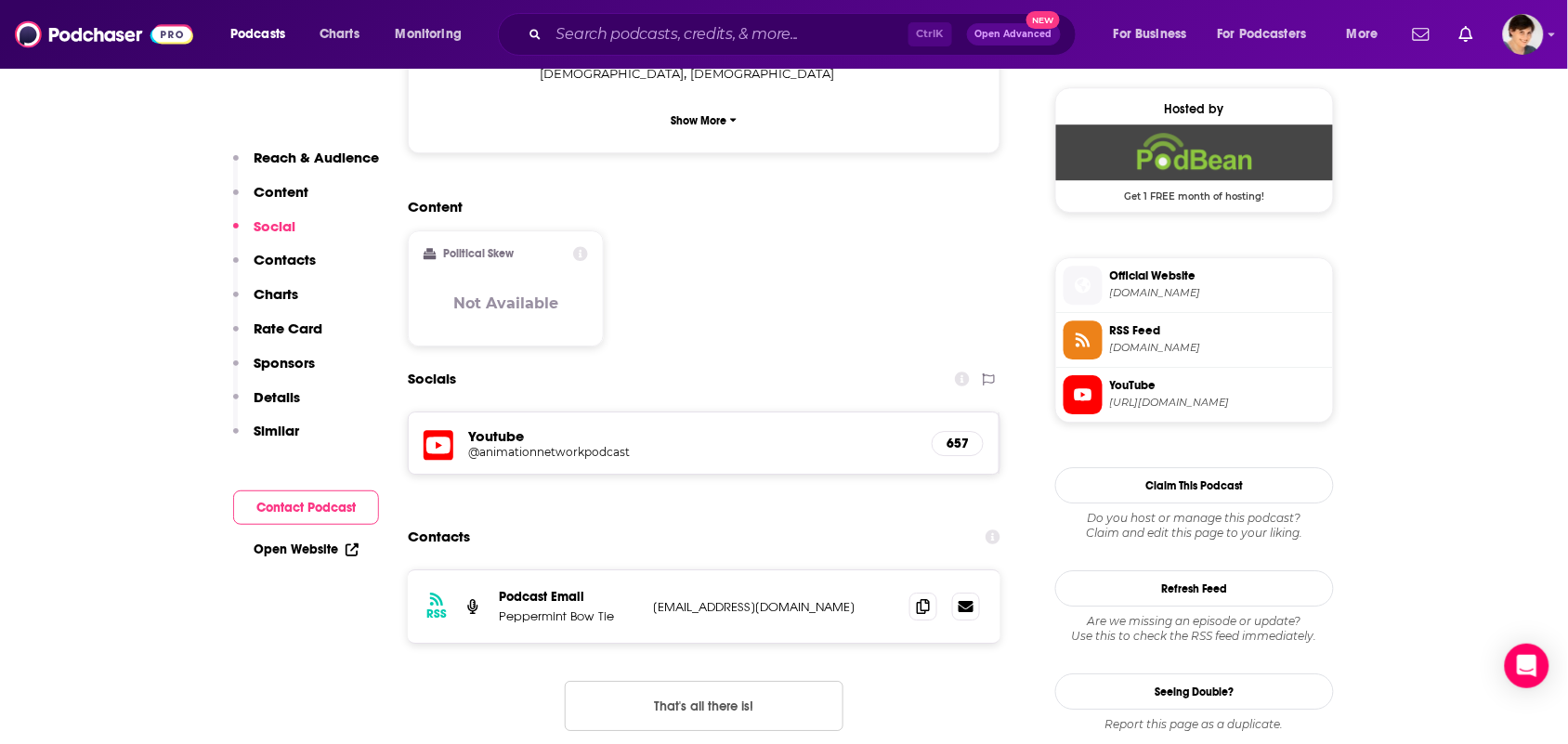
scroll to position [1509, 0]
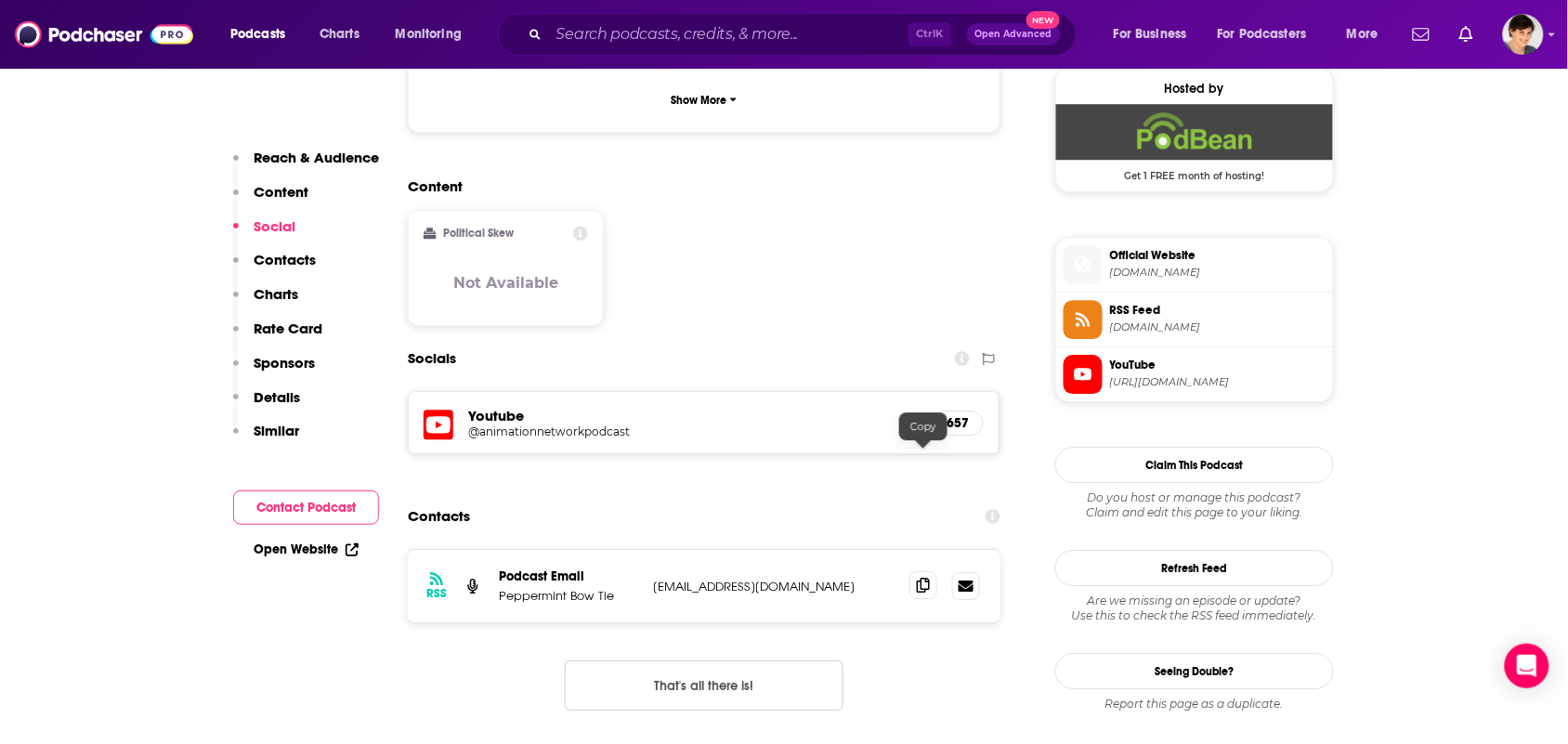
click at [932, 571] on span at bounding box center [923, 584] width 28 height 28
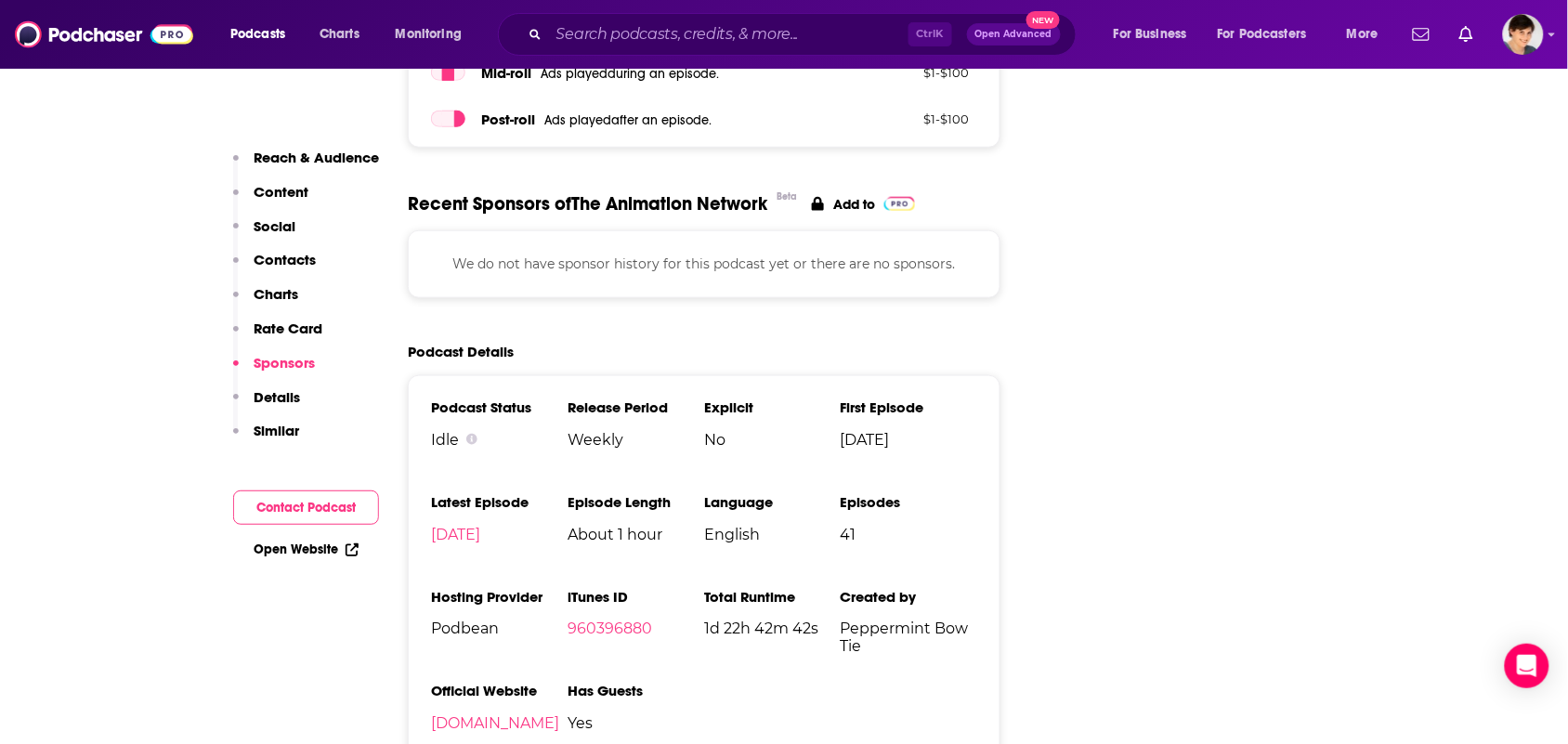
scroll to position [2670, 0]
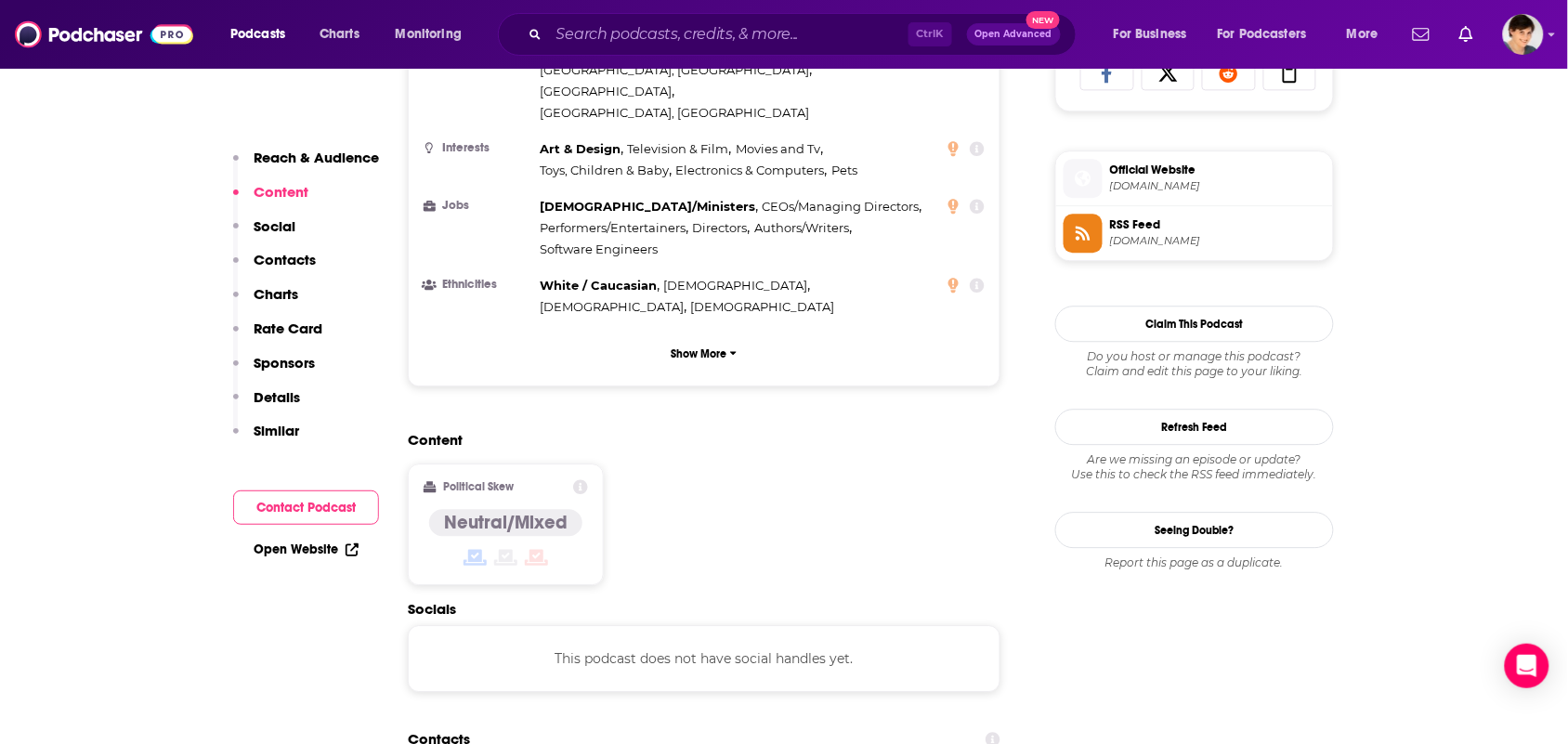
scroll to position [1626, 0]
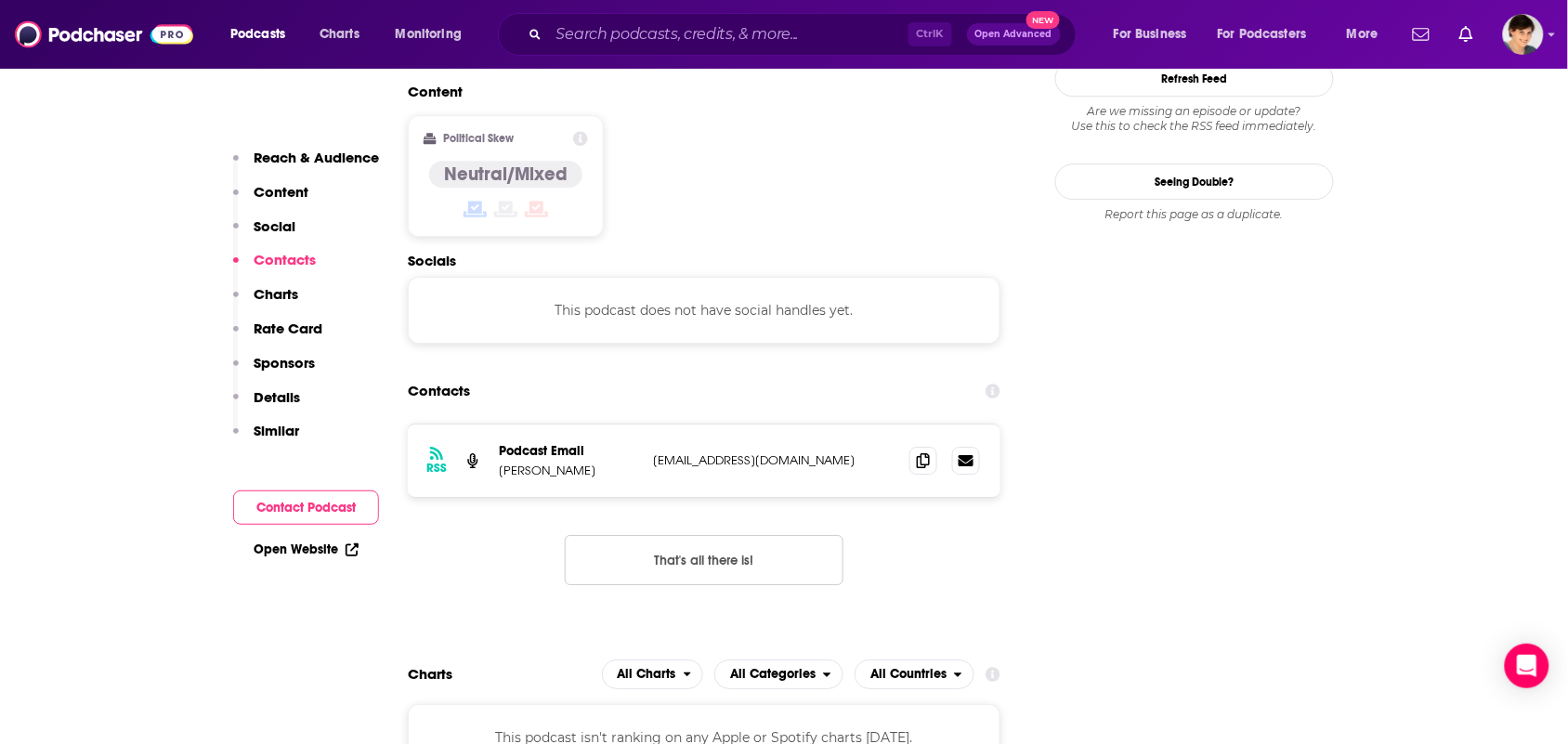
click at [934, 424] on div "RSS Podcast Email Michial Farmer thechristianhumanist@gmail.com thechristianhum…" at bounding box center [705, 460] width 593 height 72
click at [922, 452] on icon at bounding box center [923, 459] width 13 height 14
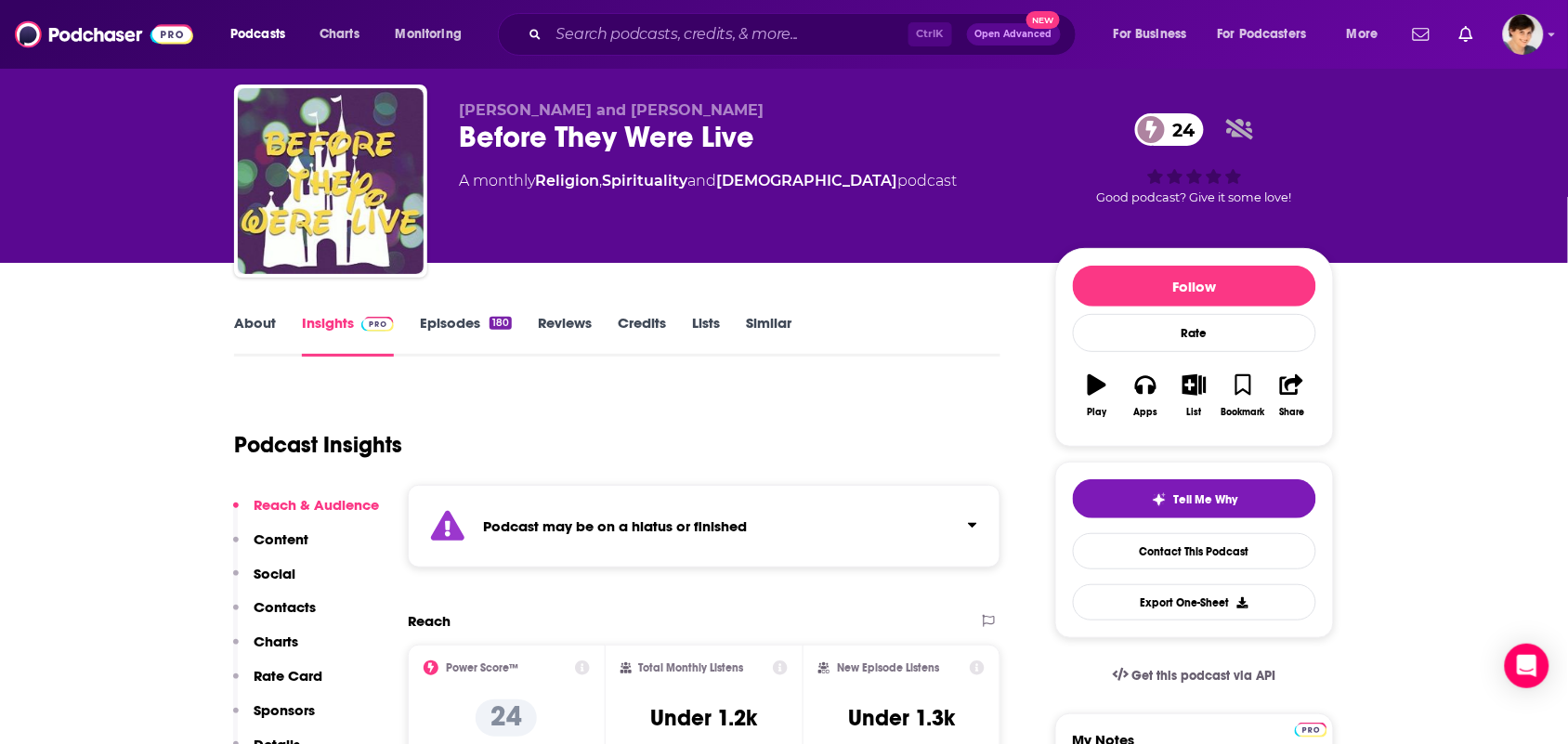
scroll to position [0, 0]
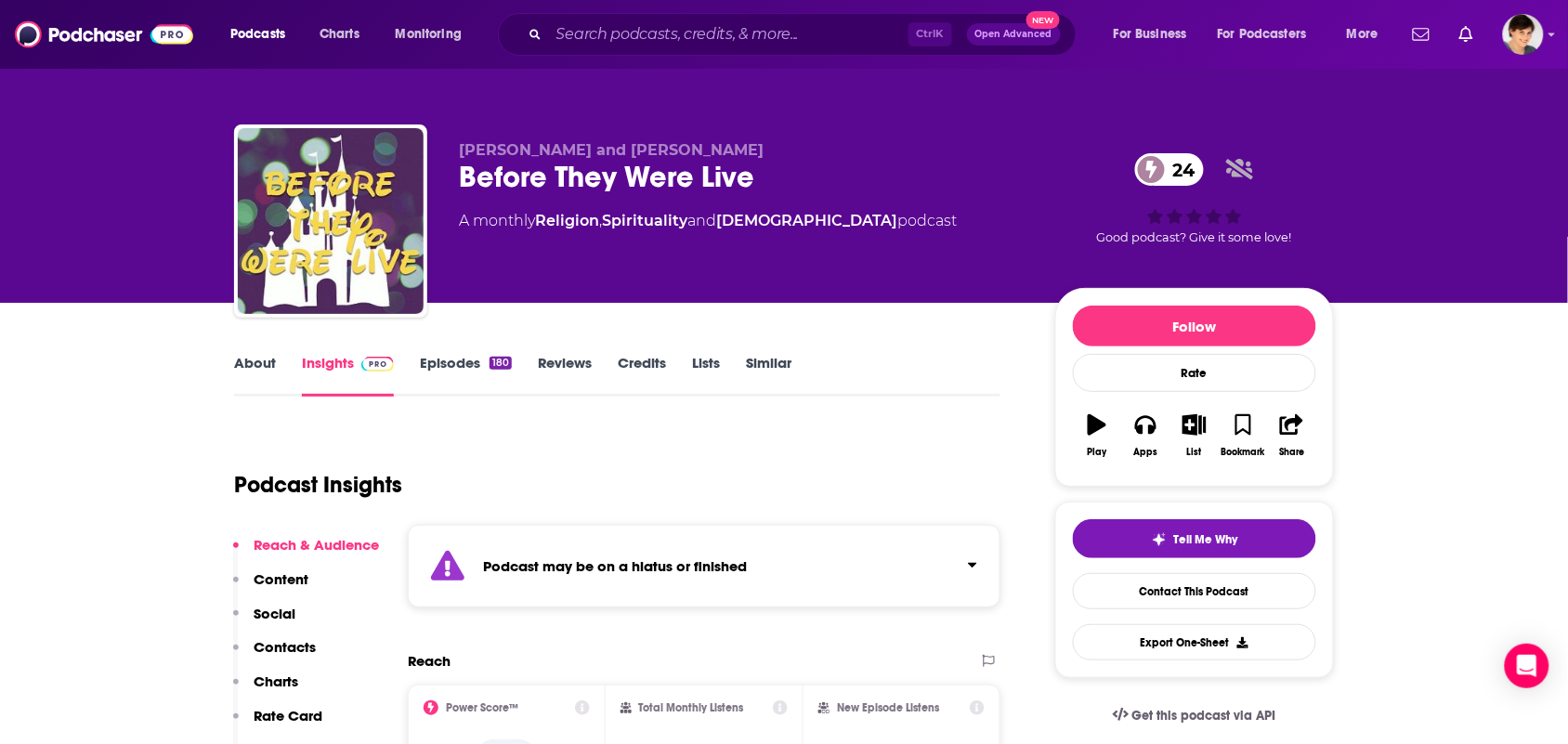
click at [256, 362] on link "About" at bounding box center [254, 375] width 41 height 42
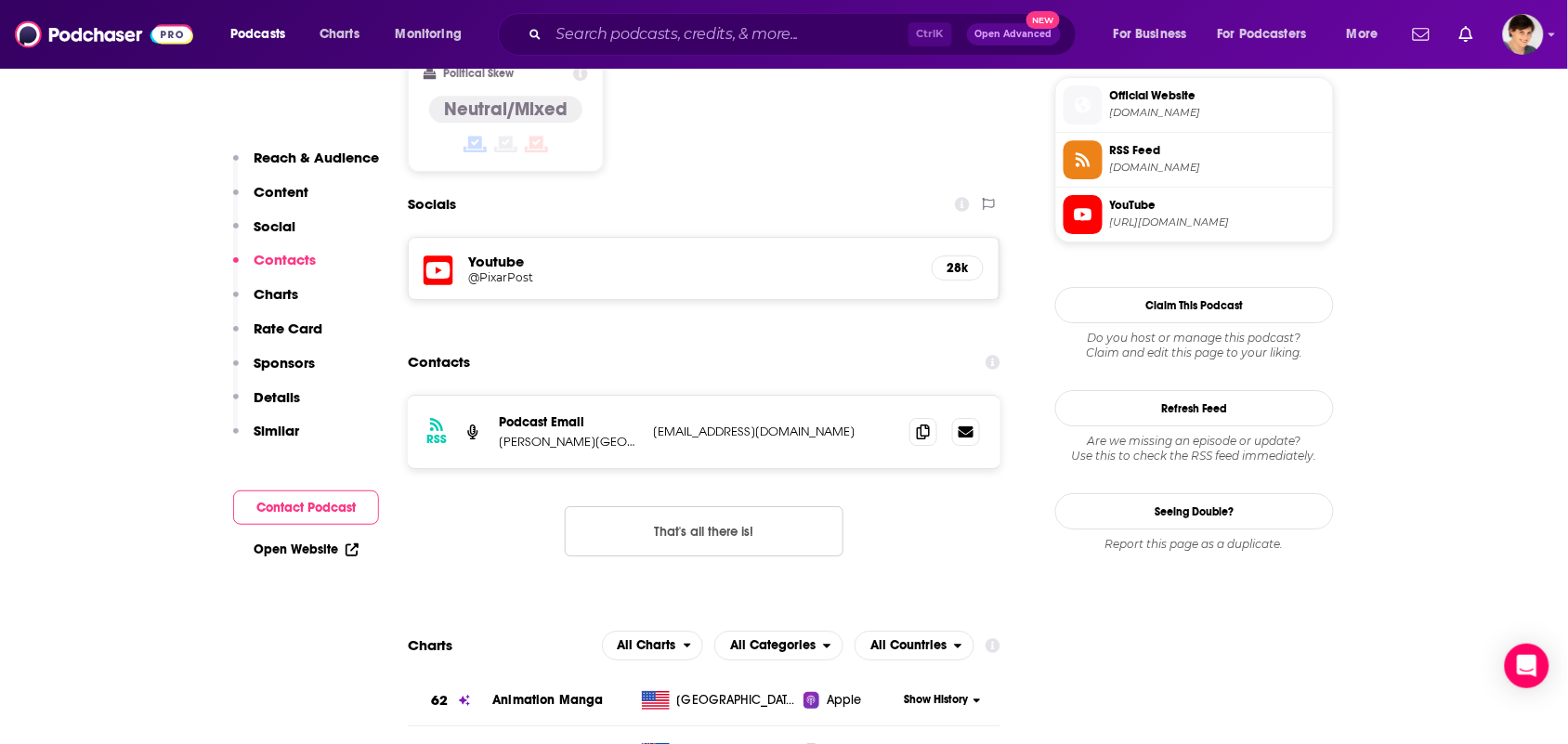
scroll to position [1741, 0]
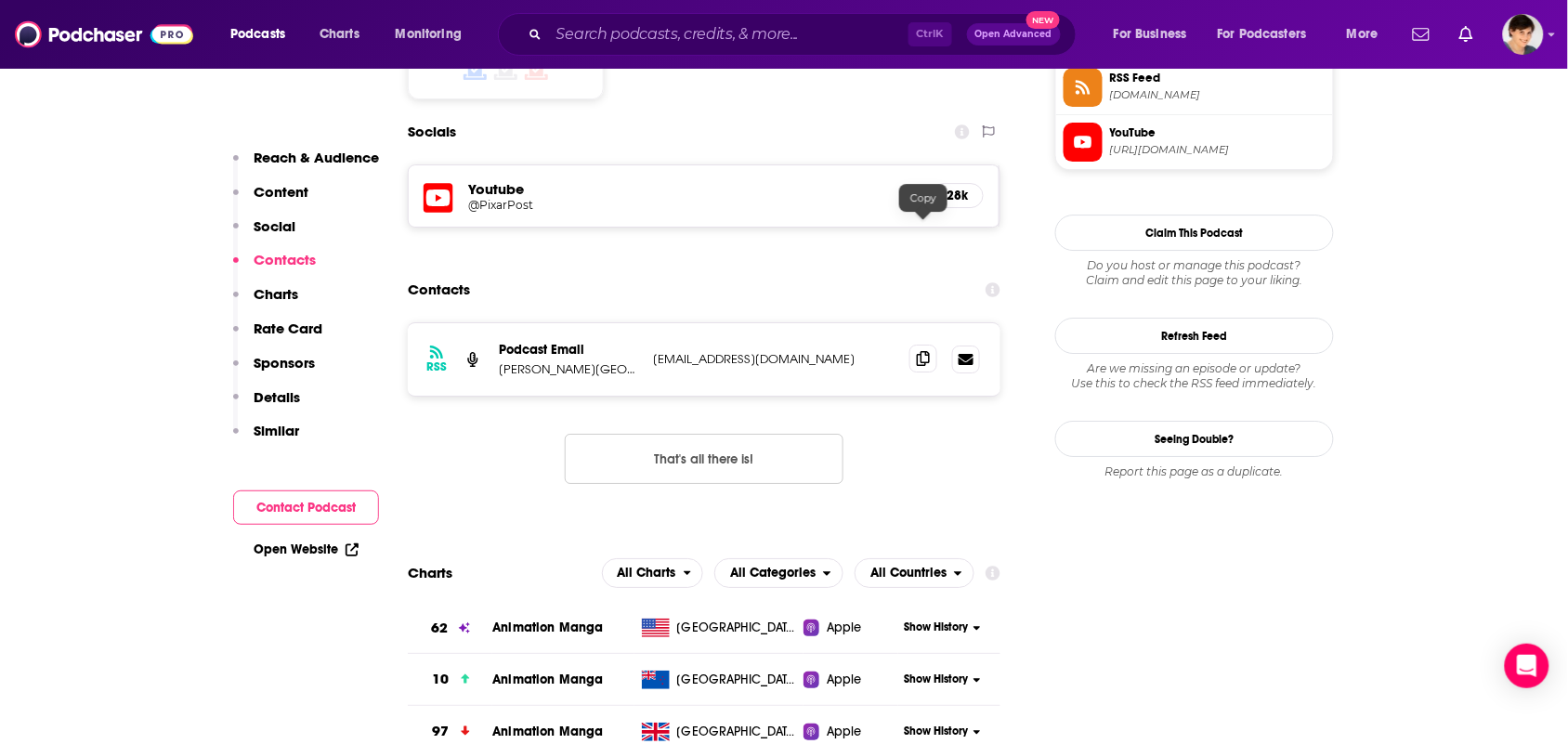
click at [912, 345] on span at bounding box center [923, 358] width 28 height 28
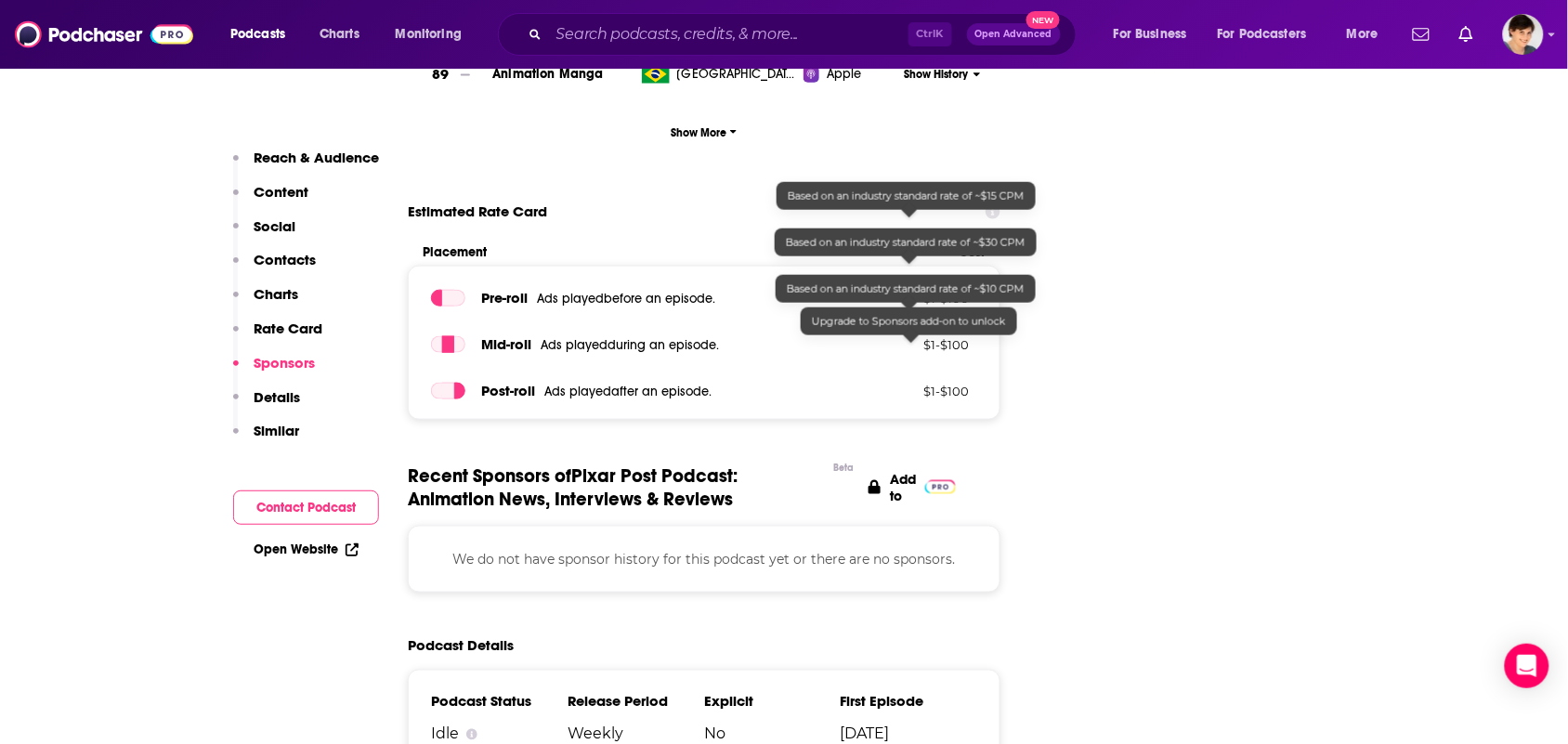
scroll to position [3018, 0]
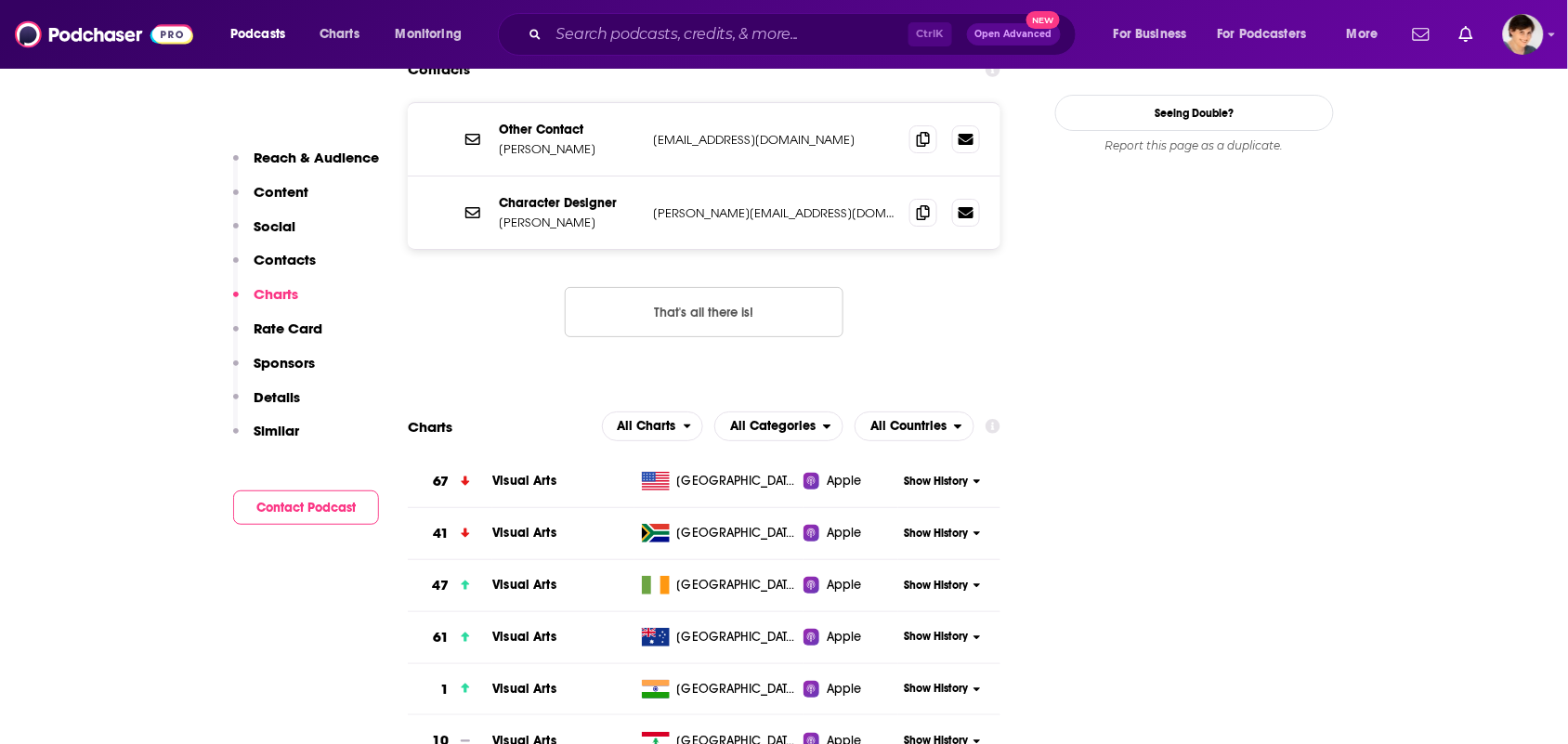
scroll to position [1509, 0]
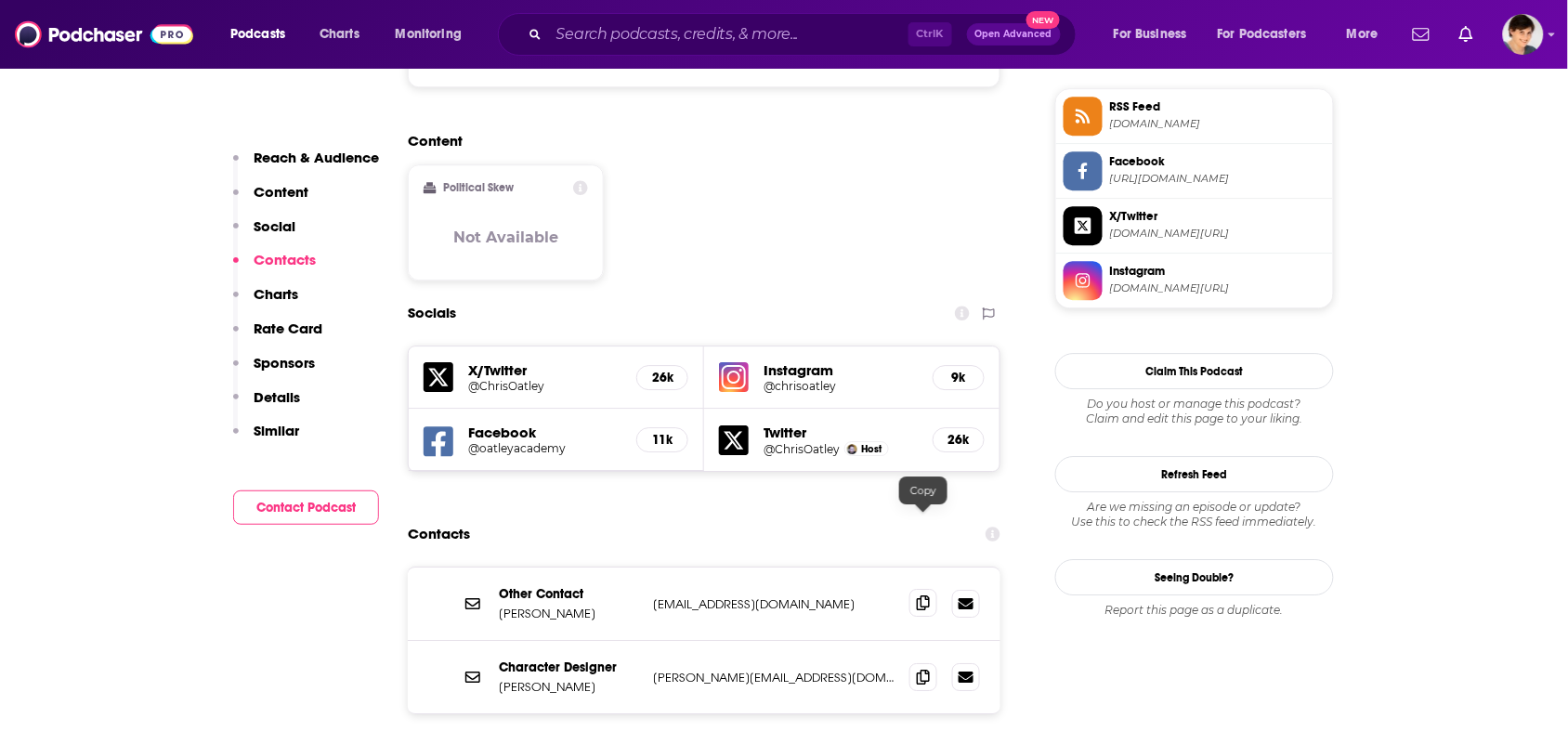
click at [919, 596] on icon at bounding box center [923, 603] width 13 height 14
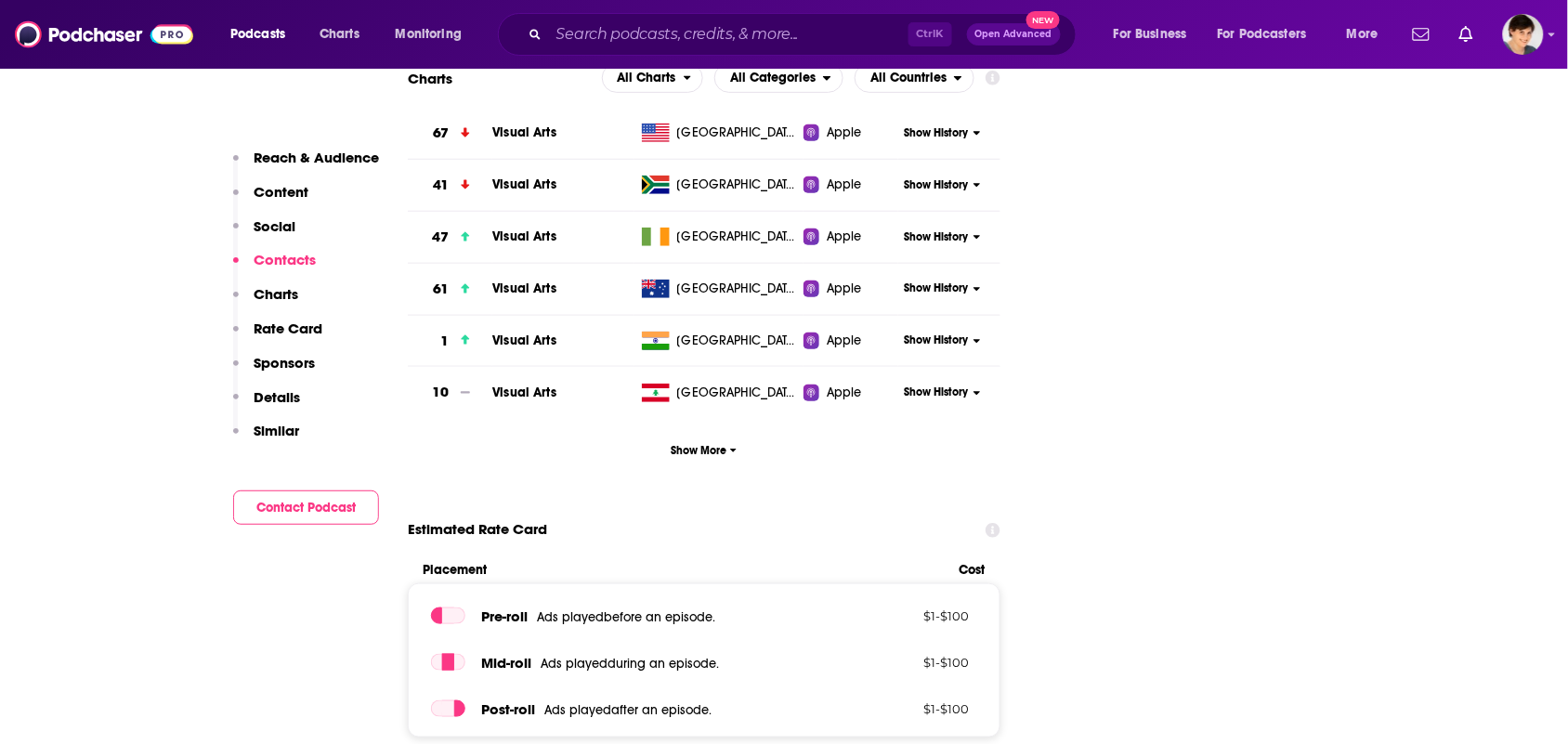
scroll to position [2786, 0]
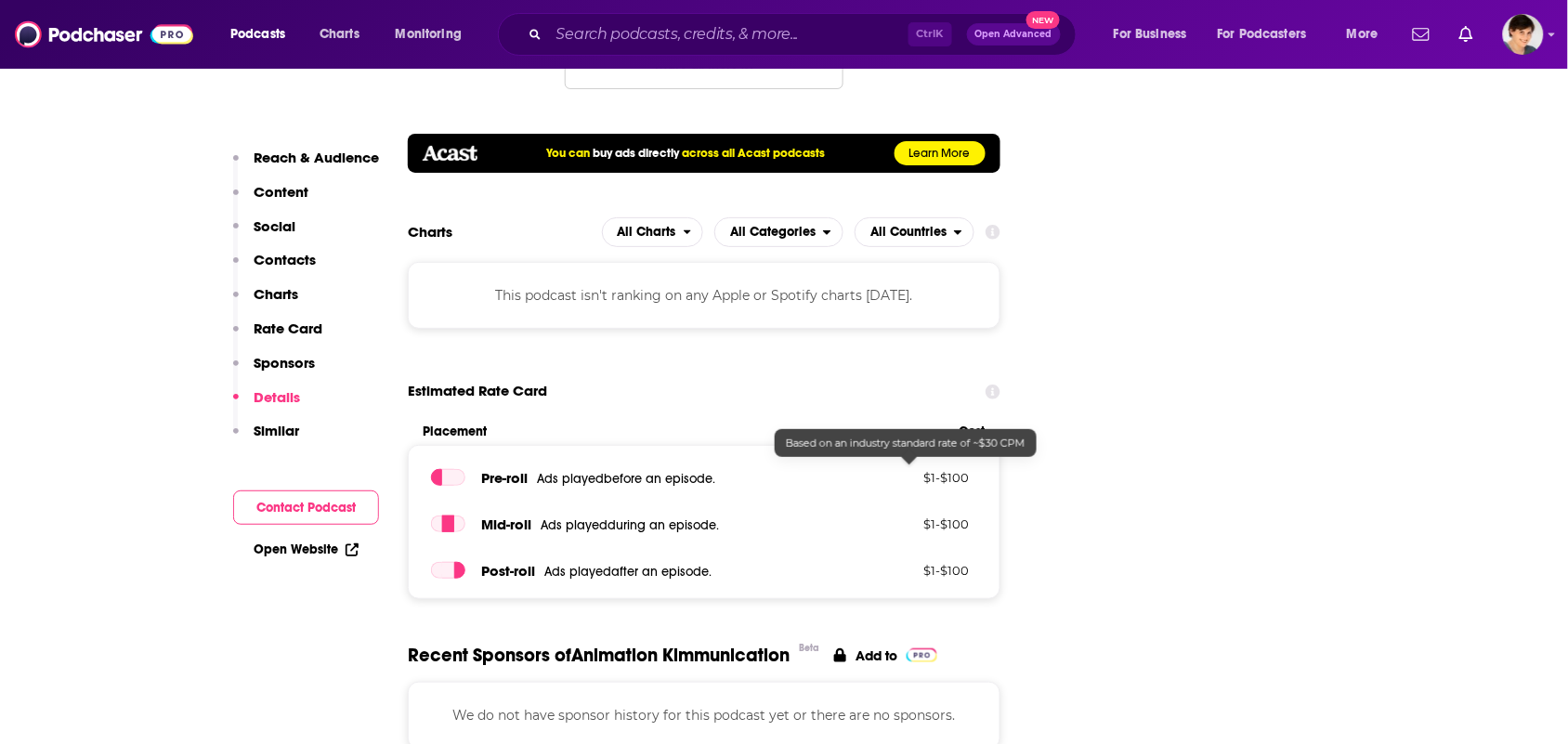
scroll to position [2554, 0]
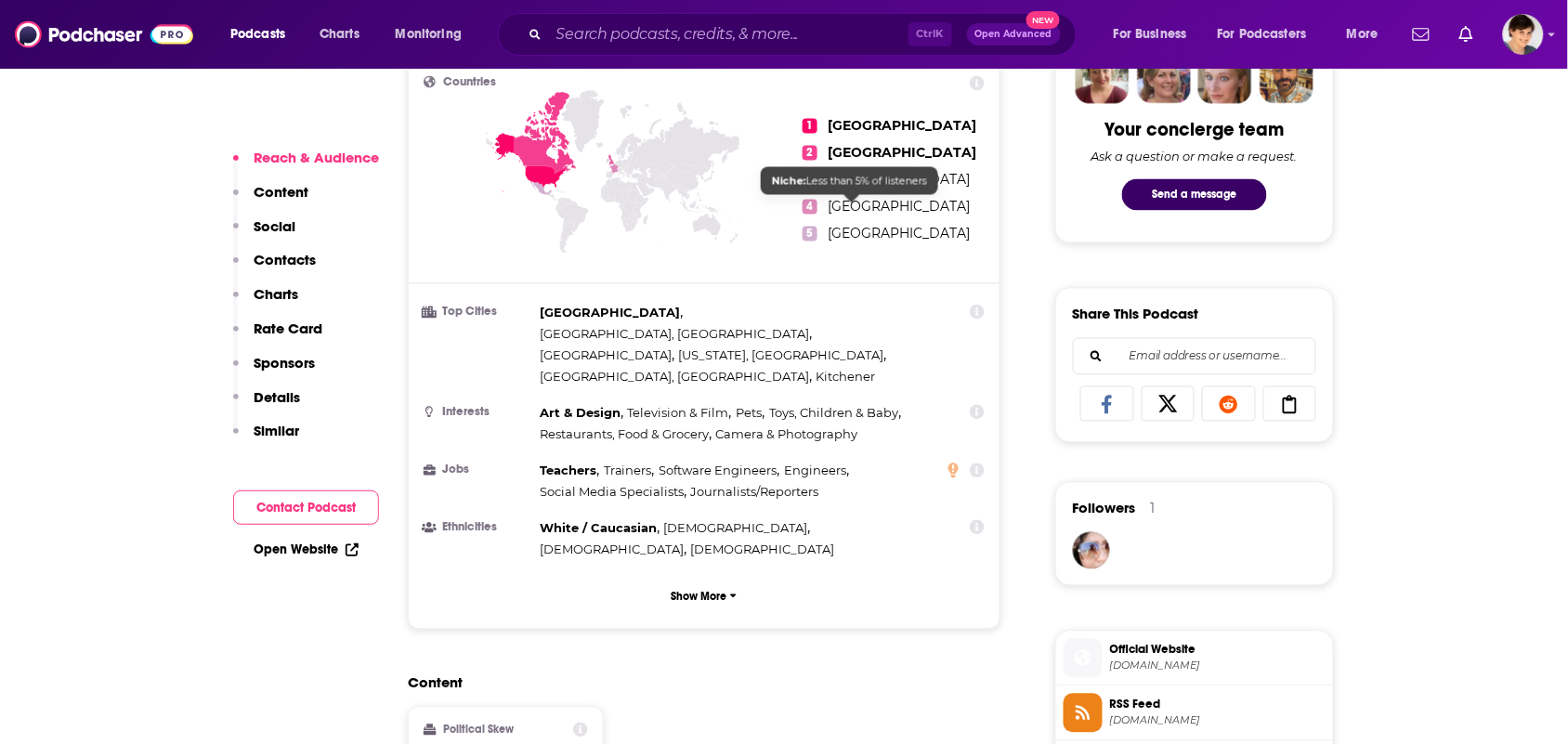
scroll to position [1626, 0]
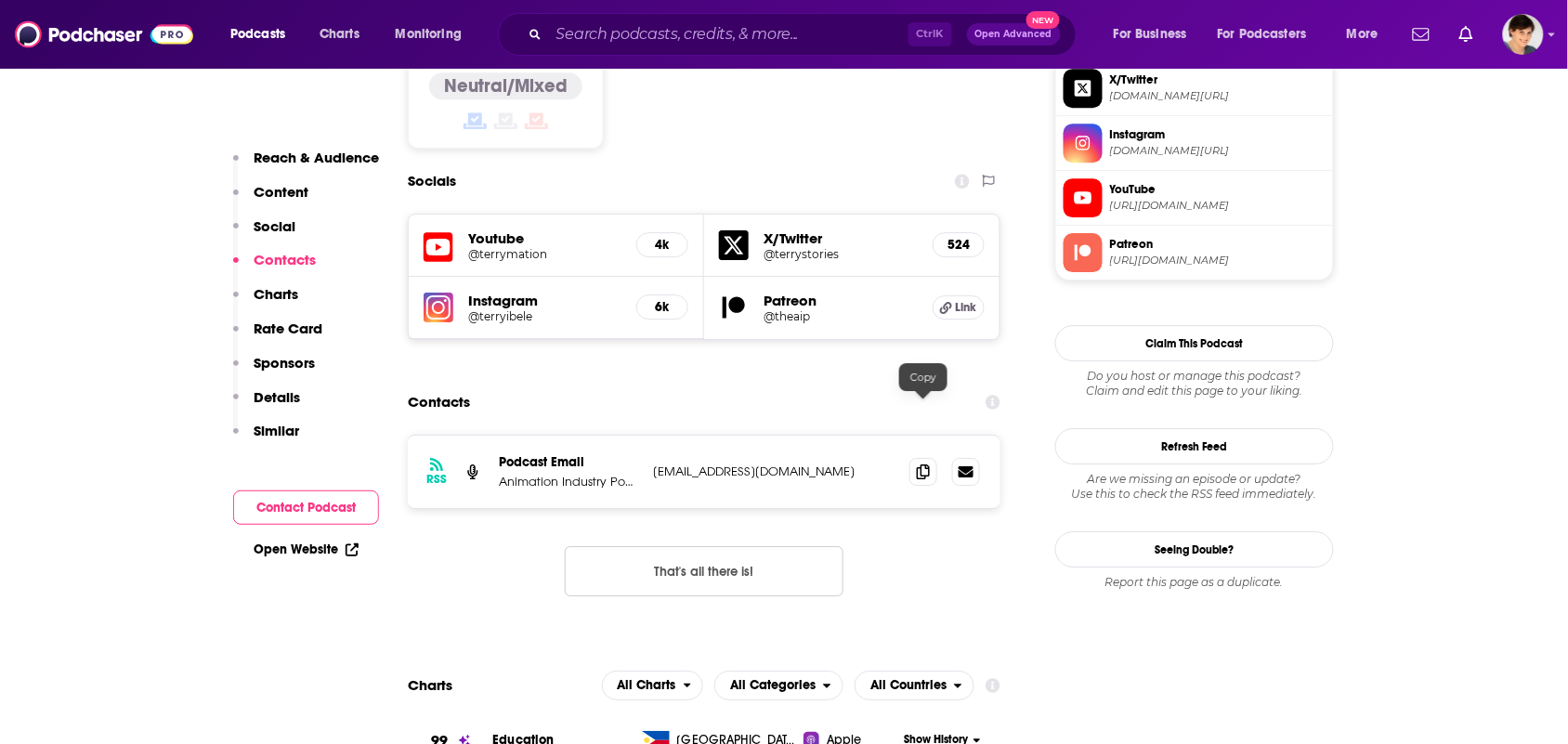
click at [913, 436] on div "RSS Podcast Email Animation Industry Podcast terrystories@gmail.com terrystorie…" at bounding box center [705, 472] width 593 height 72
click at [916, 464] on icon at bounding box center [923, 471] width 13 height 14
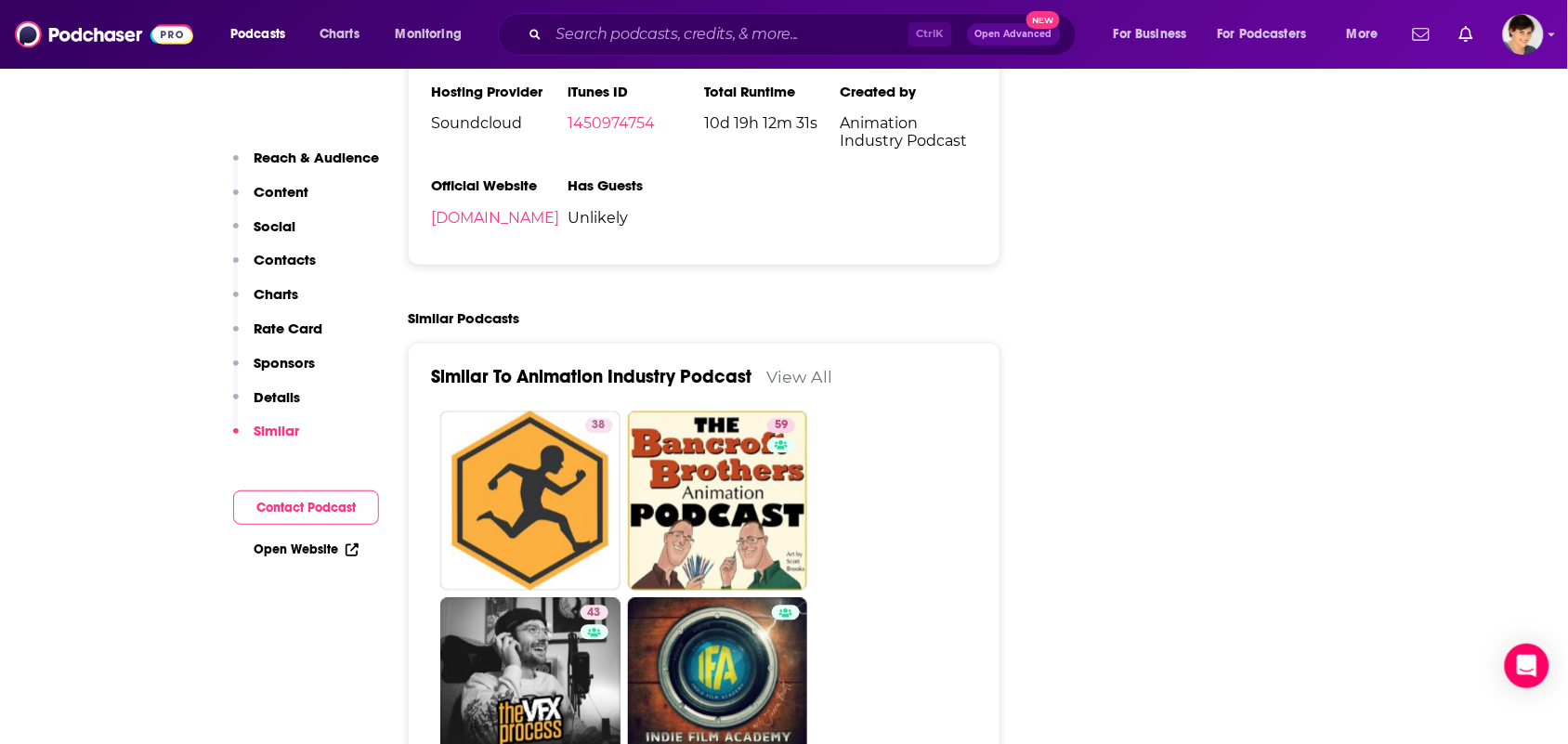
scroll to position [2670, 0]
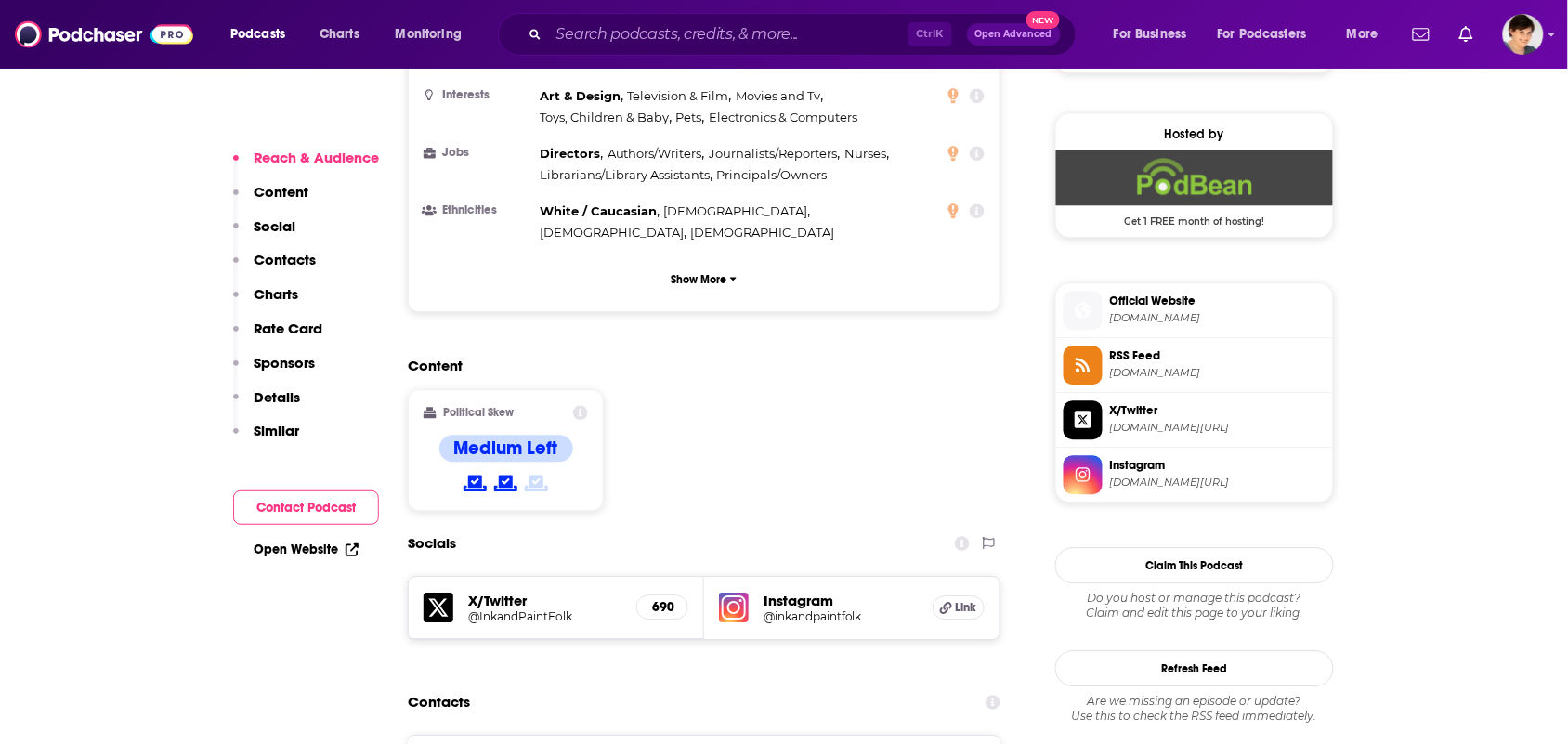
scroll to position [1394, 0]
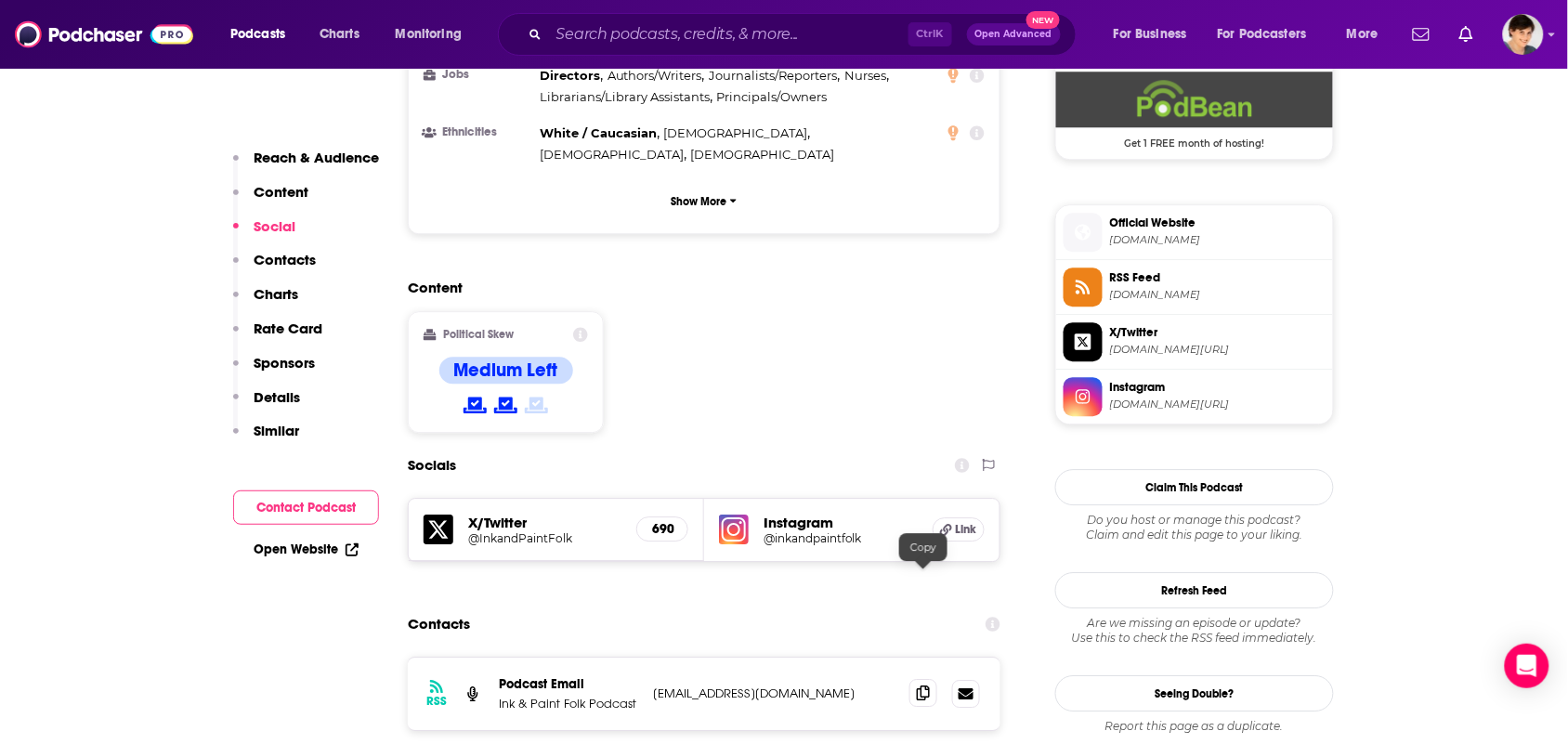
click at [930, 679] on span at bounding box center [923, 692] width 28 height 28
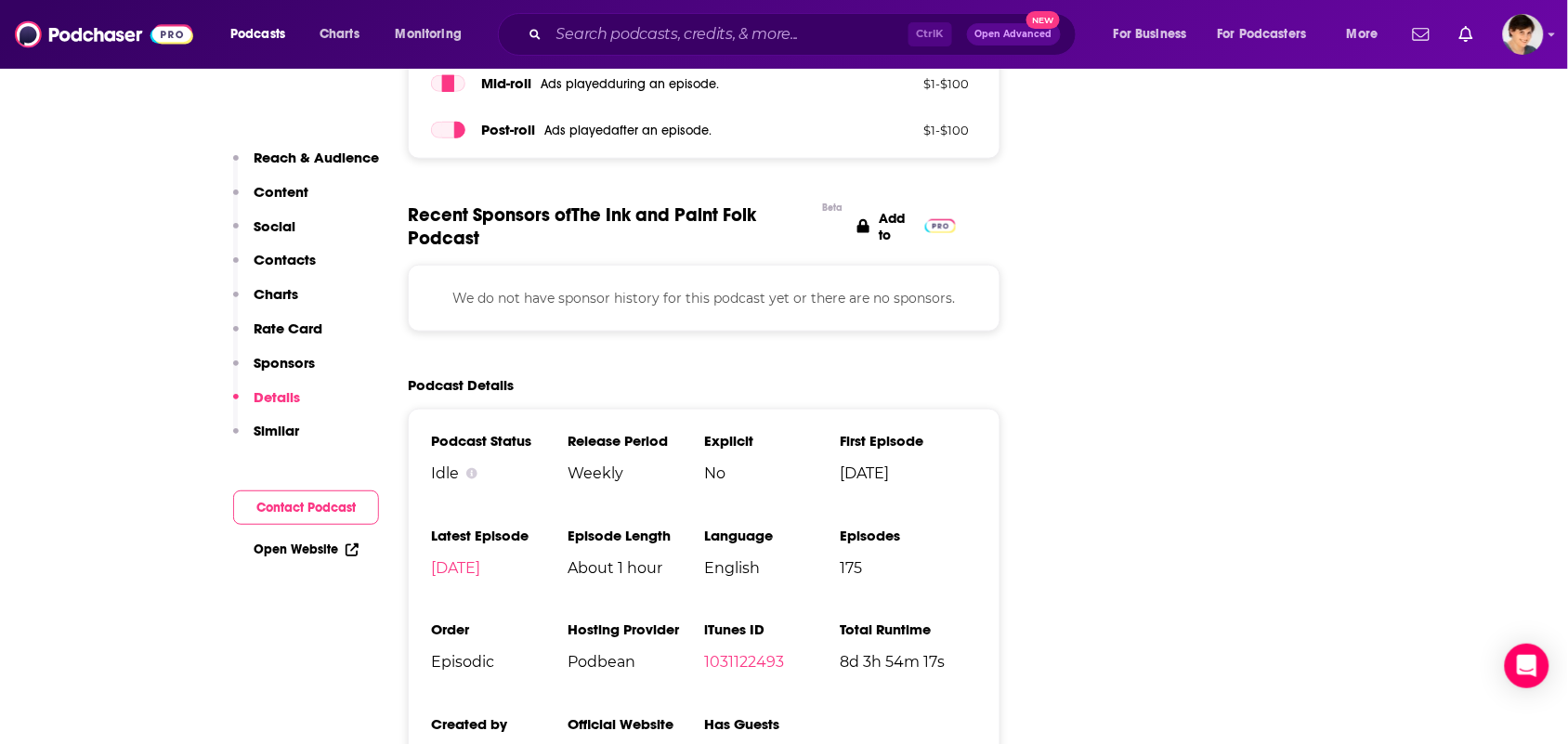
scroll to position [2438, 0]
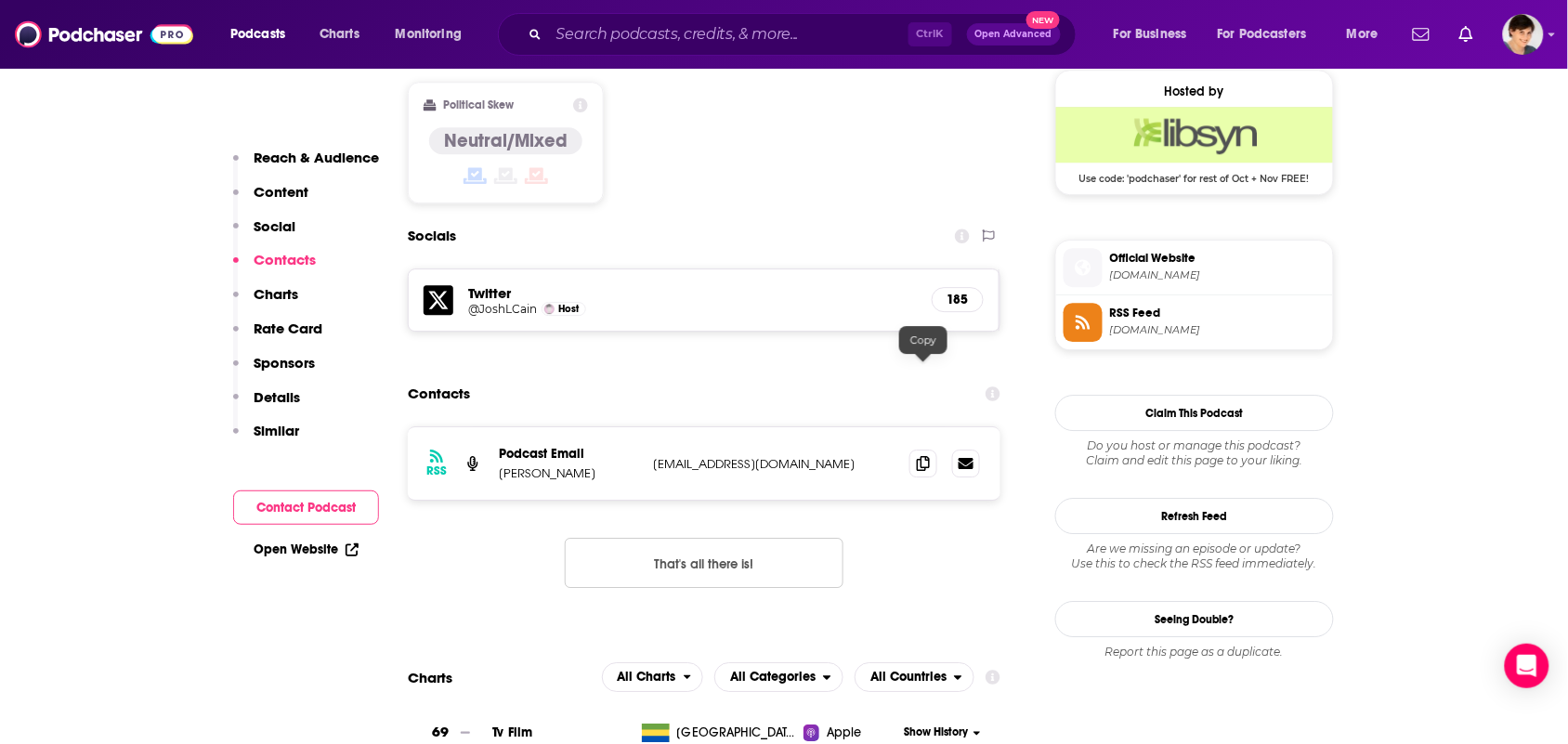
scroll to position [1509, 0]
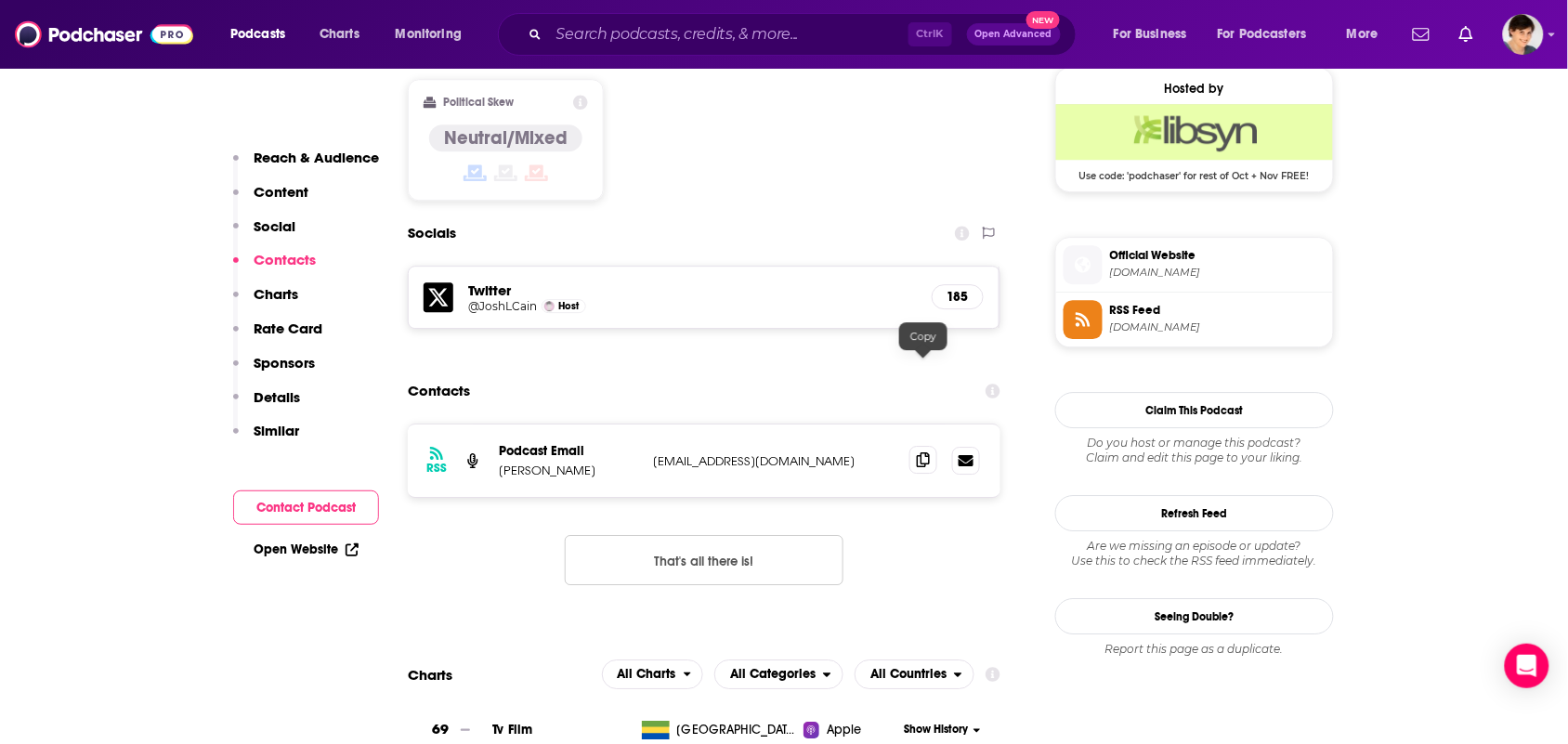
click at [915, 446] on span at bounding box center [923, 459] width 28 height 28
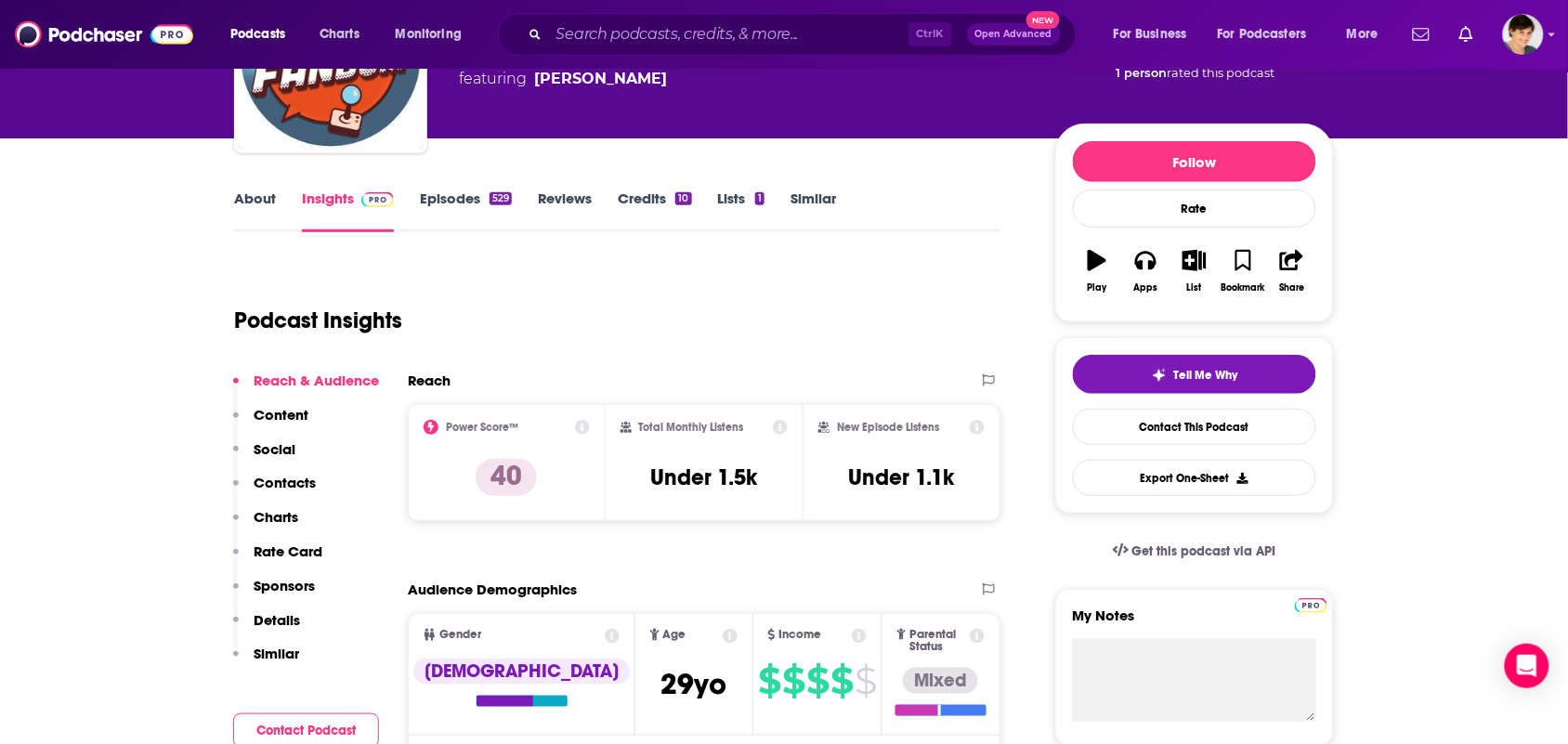
scroll to position [0, 0]
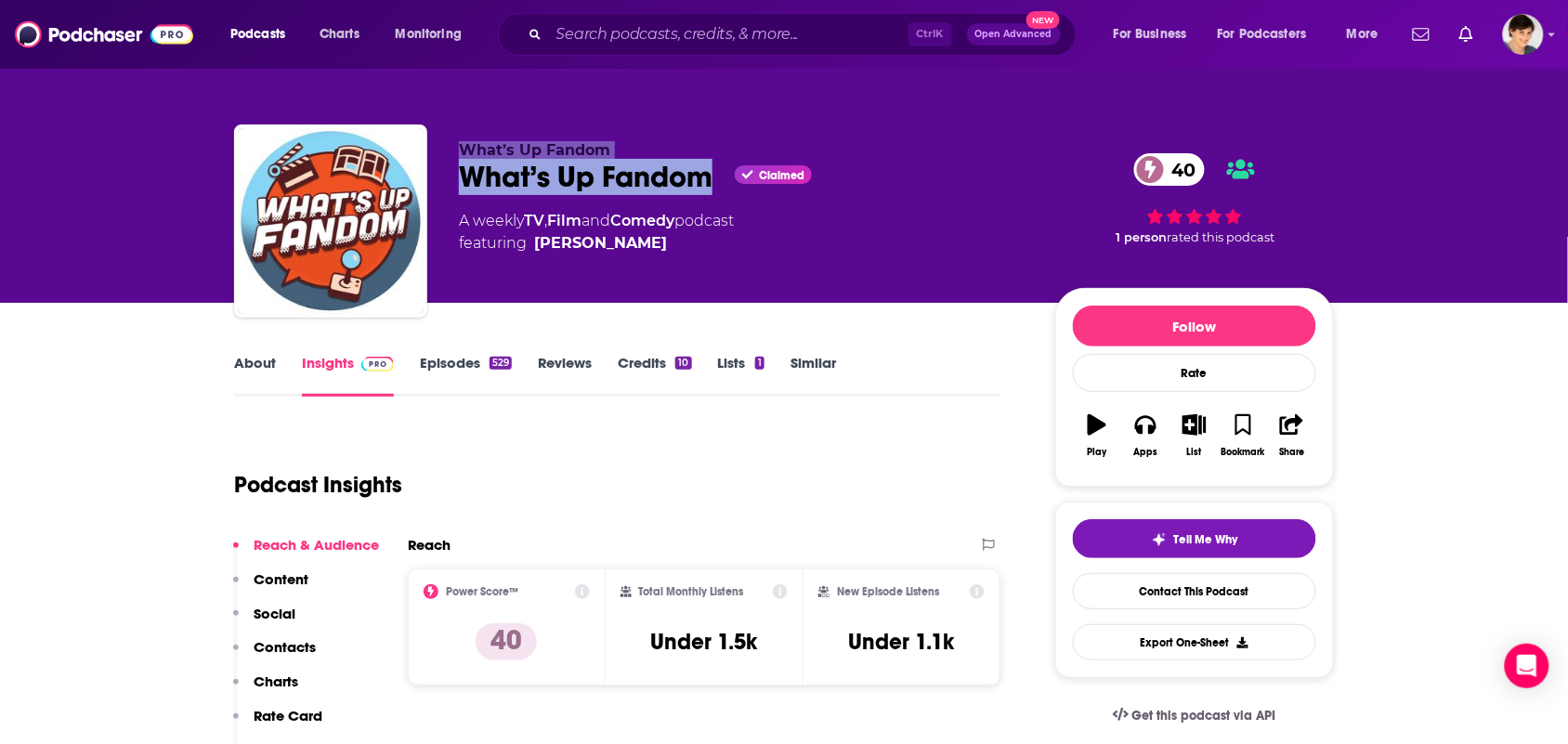
drag, startPoint x: 720, startPoint y: 189, endPoint x: 416, endPoint y: 201, distance: 304.2
click at [418, 199] on div "What’s Up Fandom What’s Up Fandom Claimed 40 A weekly TV , Film and Comedy podc…" at bounding box center [784, 224] width 1100 height 200
click at [260, 365] on link "About" at bounding box center [254, 375] width 41 height 42
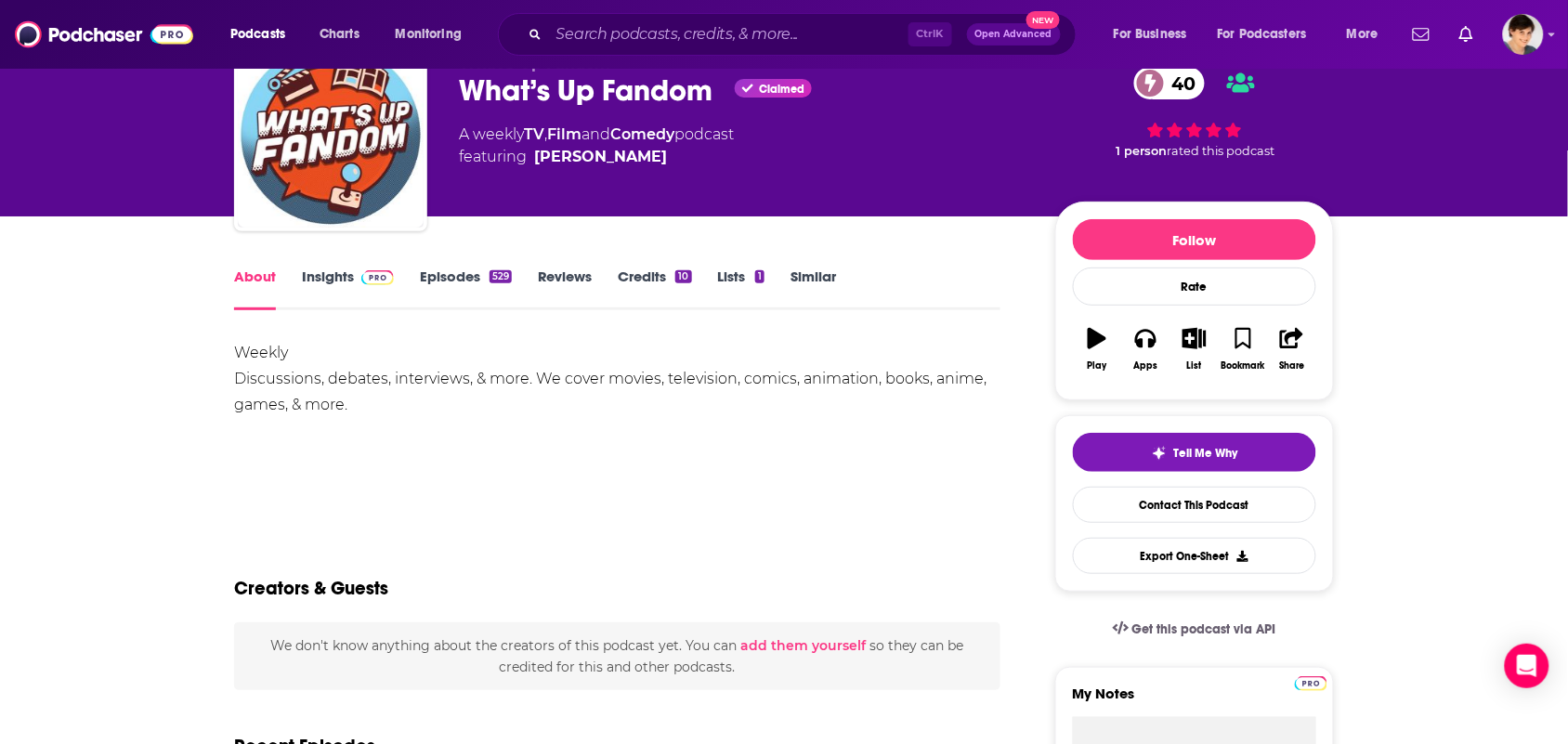
scroll to position [232, 0]
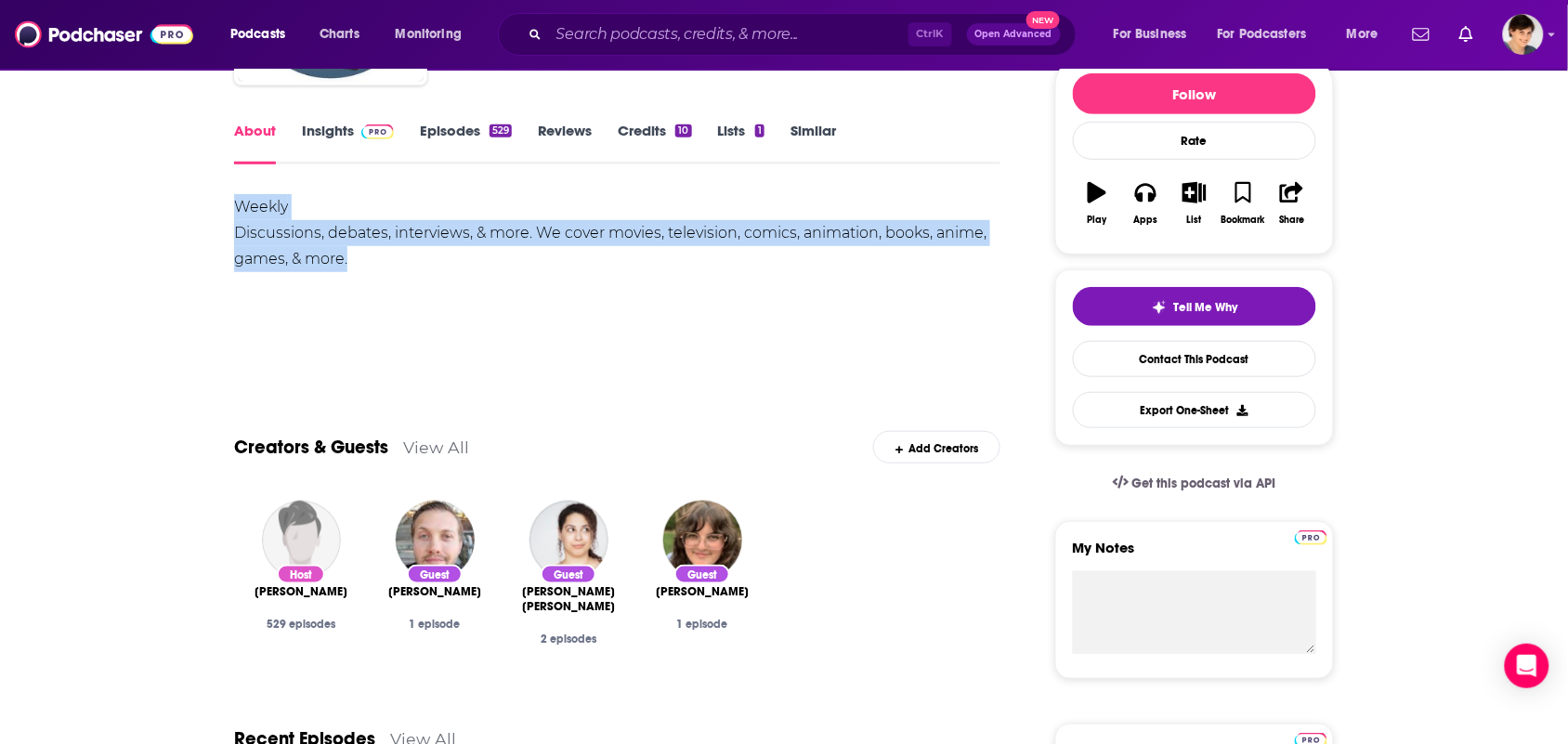
drag, startPoint x: 437, startPoint y: 270, endPoint x: 378, endPoint y: 87, distance: 192.3
copy div "Weekly Discussions, debates, interviews, & more. We cover movies, television, c…"
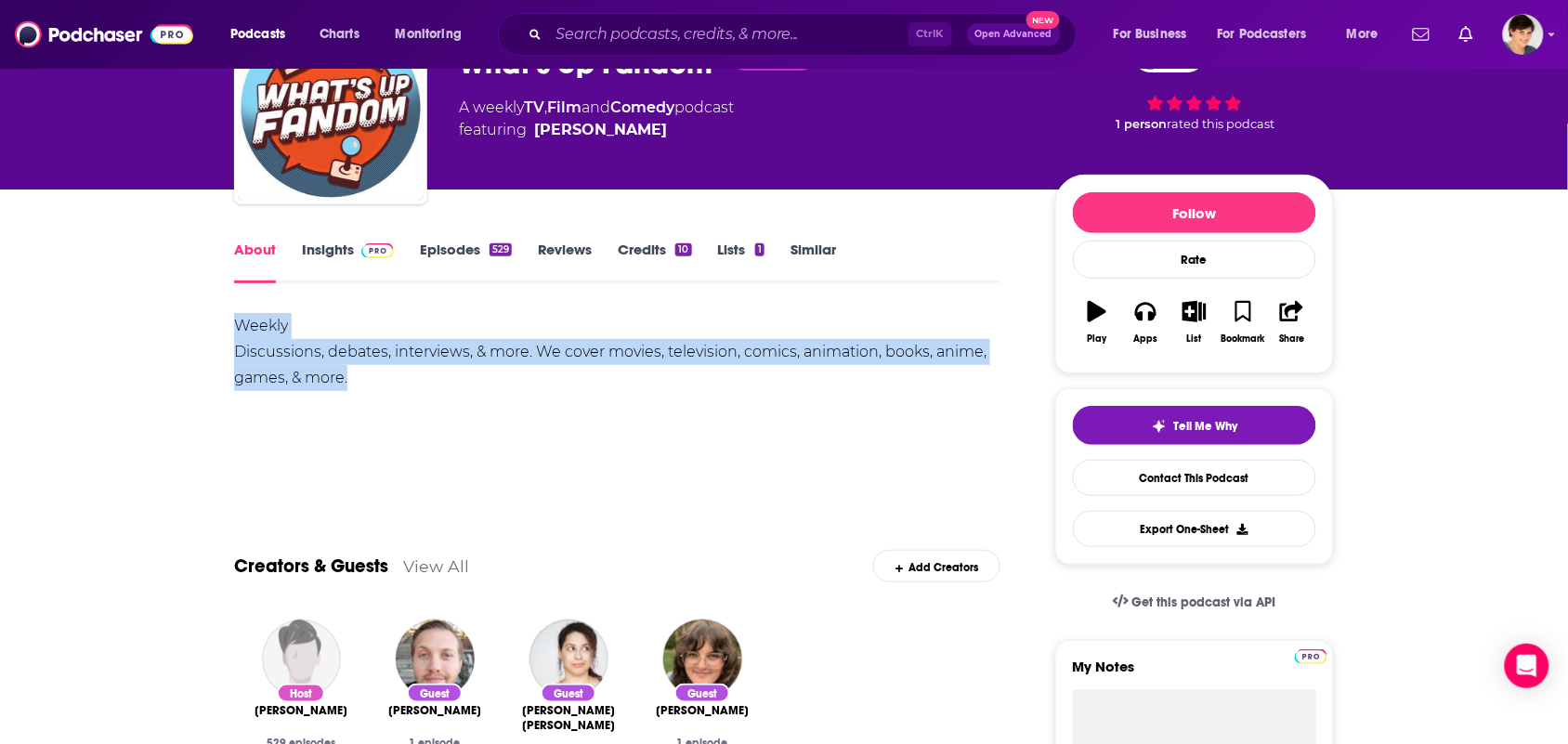
scroll to position [0, 0]
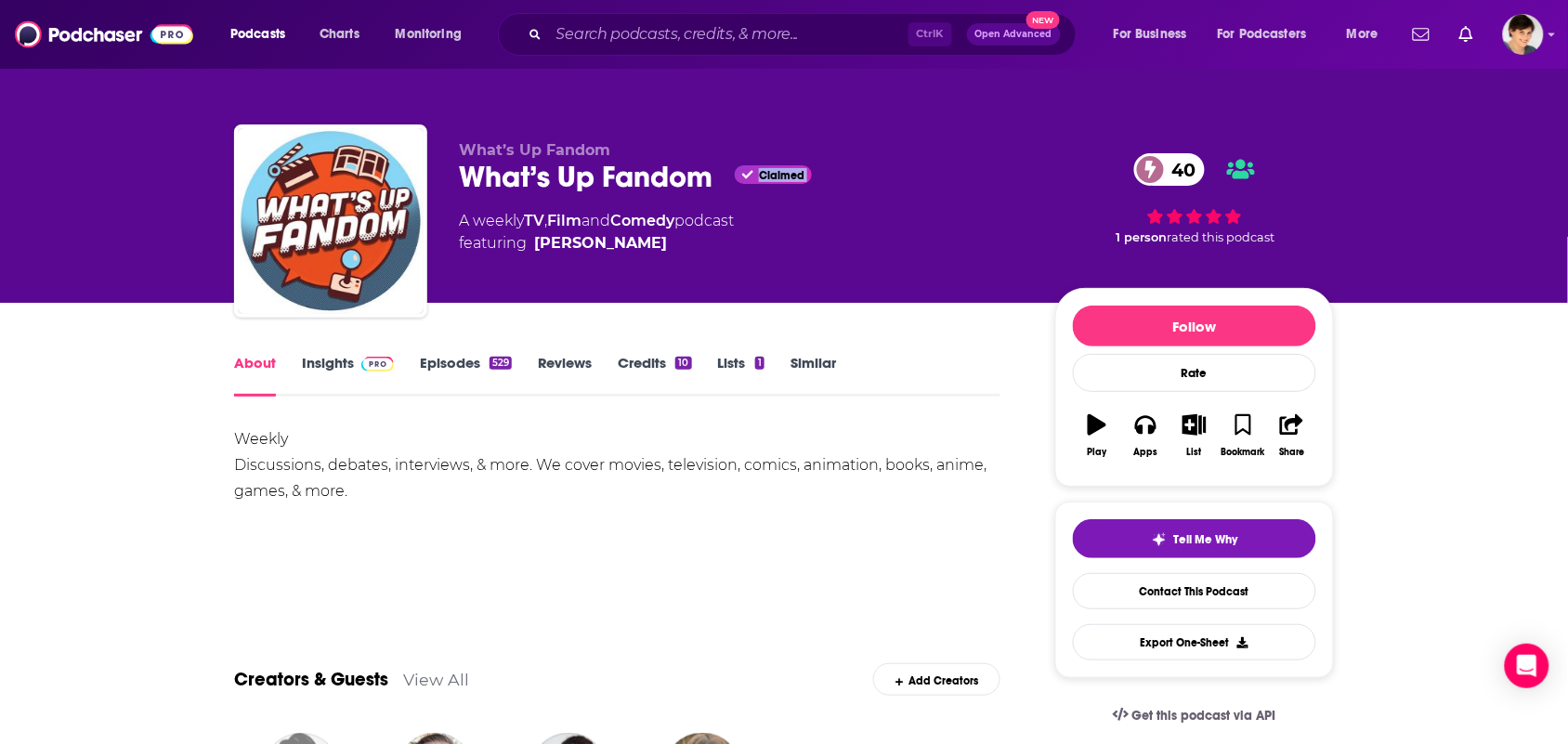
drag, startPoint x: 717, startPoint y: 184, endPoint x: 456, endPoint y: 219, distance: 263.3
click at [456, 219] on div "What’s Up Fandom What’s Up Fandom Claimed 40 A weekly TV , Film and Comedy podc…" at bounding box center [784, 224] width 1100 height 200
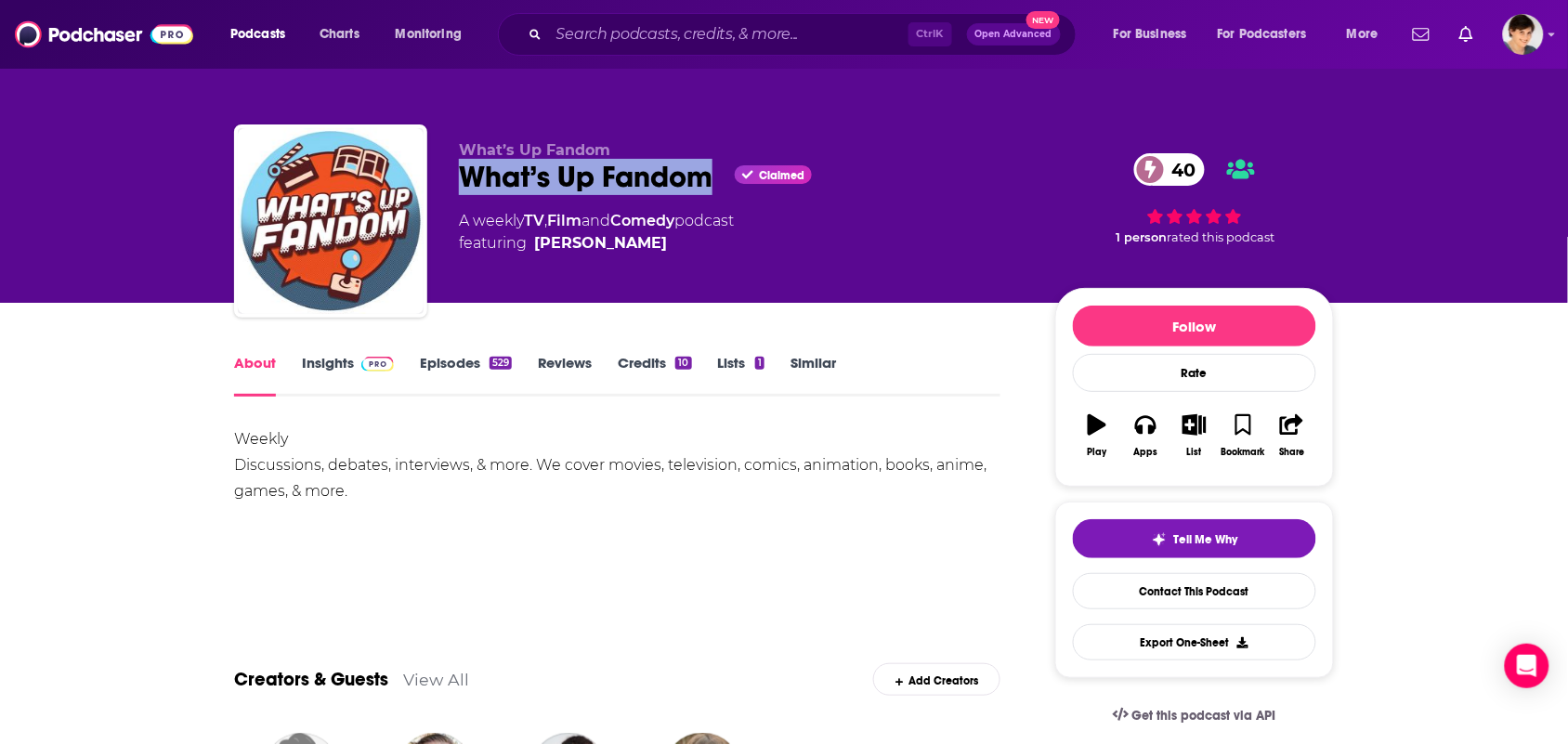
drag, startPoint x: 462, startPoint y: 172, endPoint x: 704, endPoint y: 172, distance: 242.0
click at [704, 172] on div "What’s Up Fandom Claimed 40" at bounding box center [742, 177] width 567 height 37
copy h1 "What’s Up Fandom"
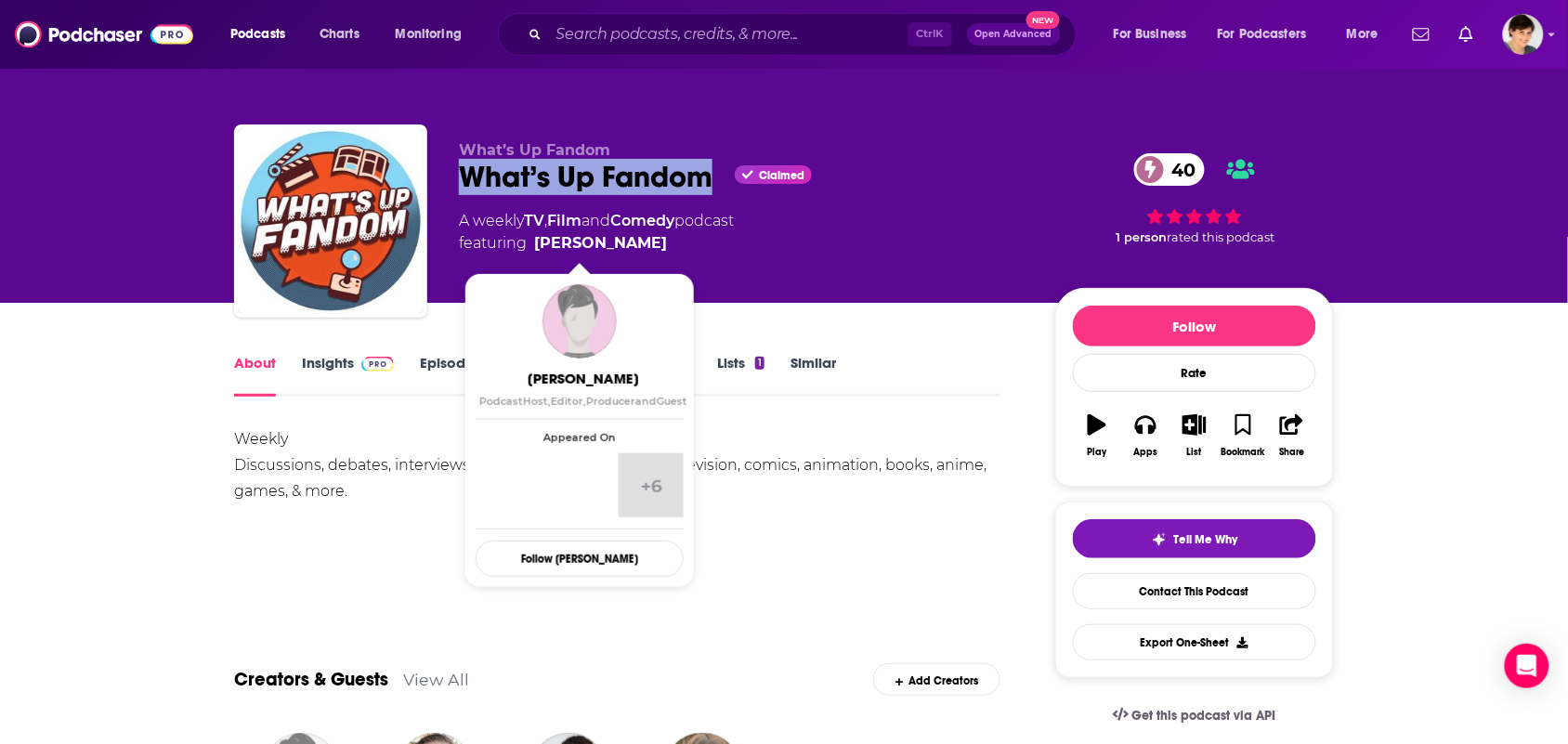
drag, startPoint x: 649, startPoint y: 249, endPoint x: 631, endPoint y: 226, distance: 29.2
click at [624, 257] on div "What’s Up Fandom What’s Up Fandom Claimed 40 A weekly TV , Film and Comedy podc…" at bounding box center [742, 216] width 567 height 148
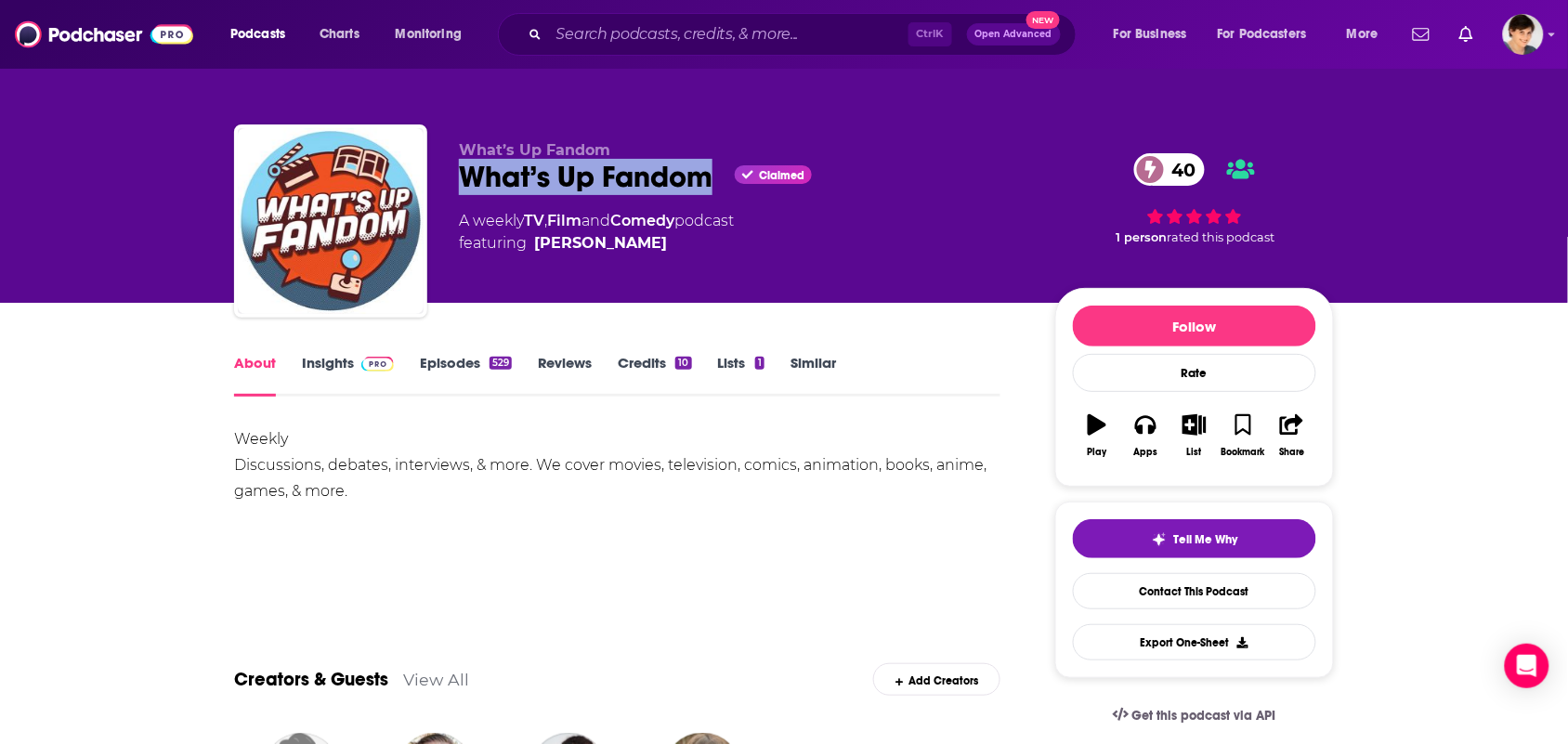
copy span "Josh L. Cain"
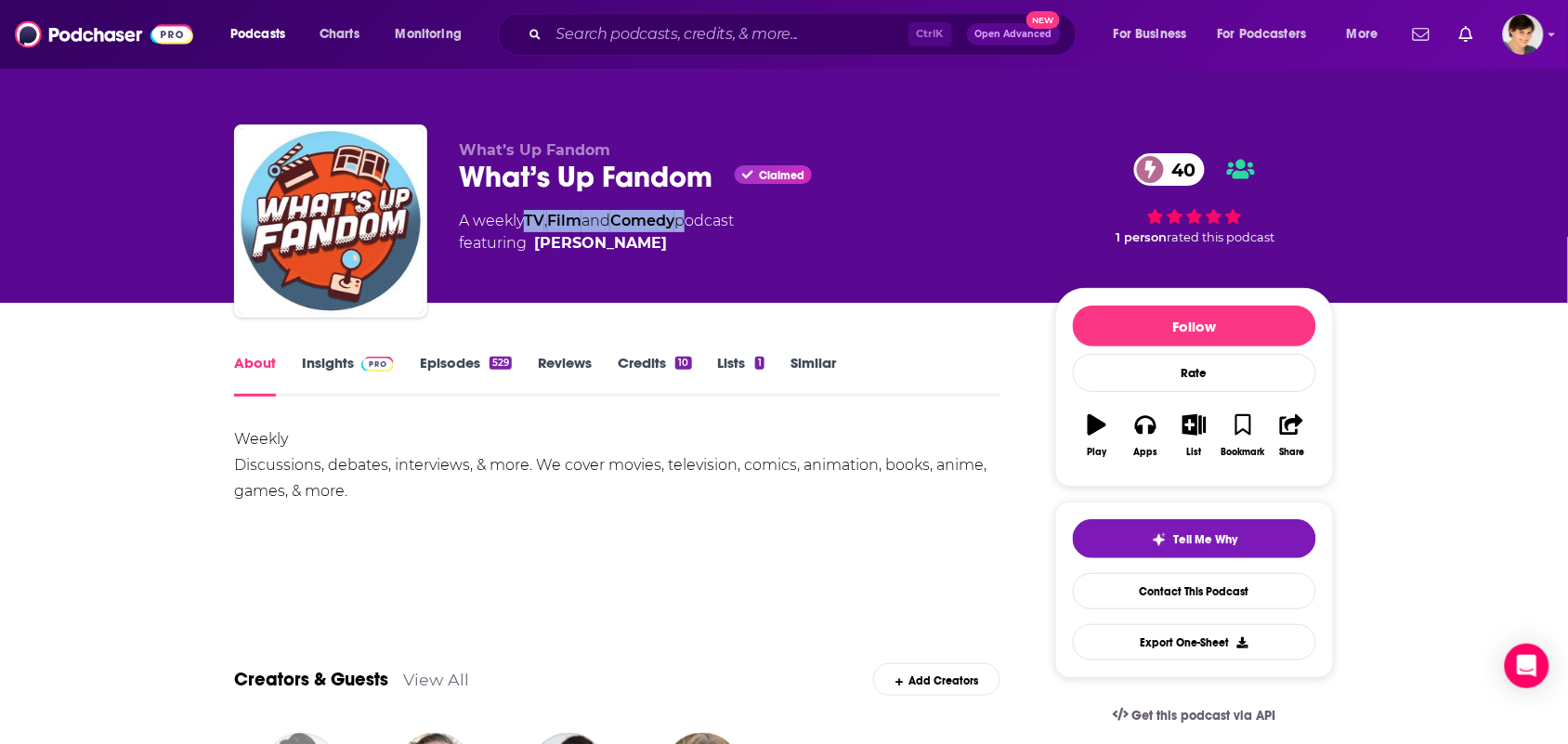
drag, startPoint x: 690, startPoint y: 226, endPoint x: 525, endPoint y: 246, distance: 166.2
click at [527, 229] on div "A weekly TV , Film and Comedy podcast featuring Josh L. Cain" at bounding box center [597, 232] width 275 height 44
copy div "TV , Film and Comedy"
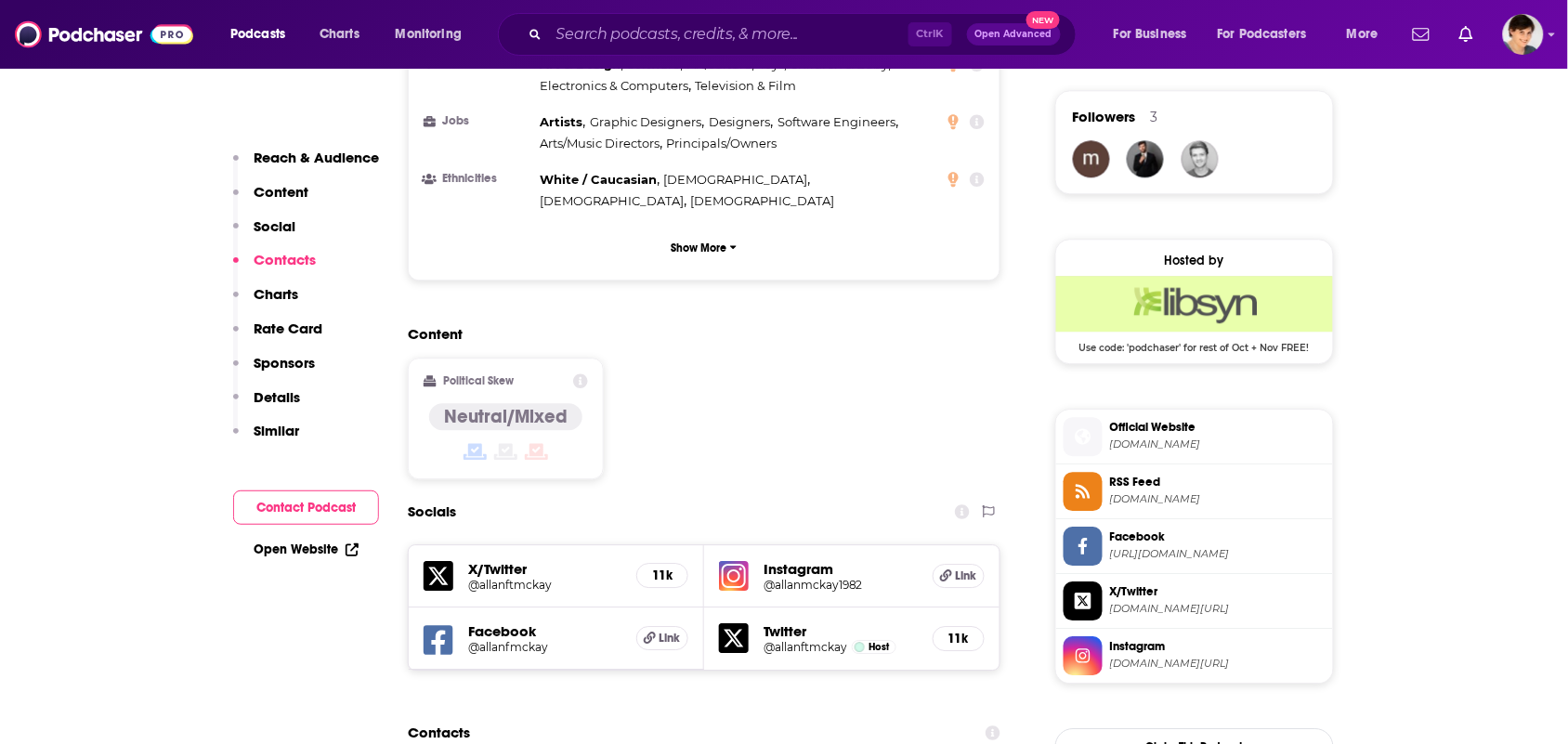
scroll to position [1858, 0]
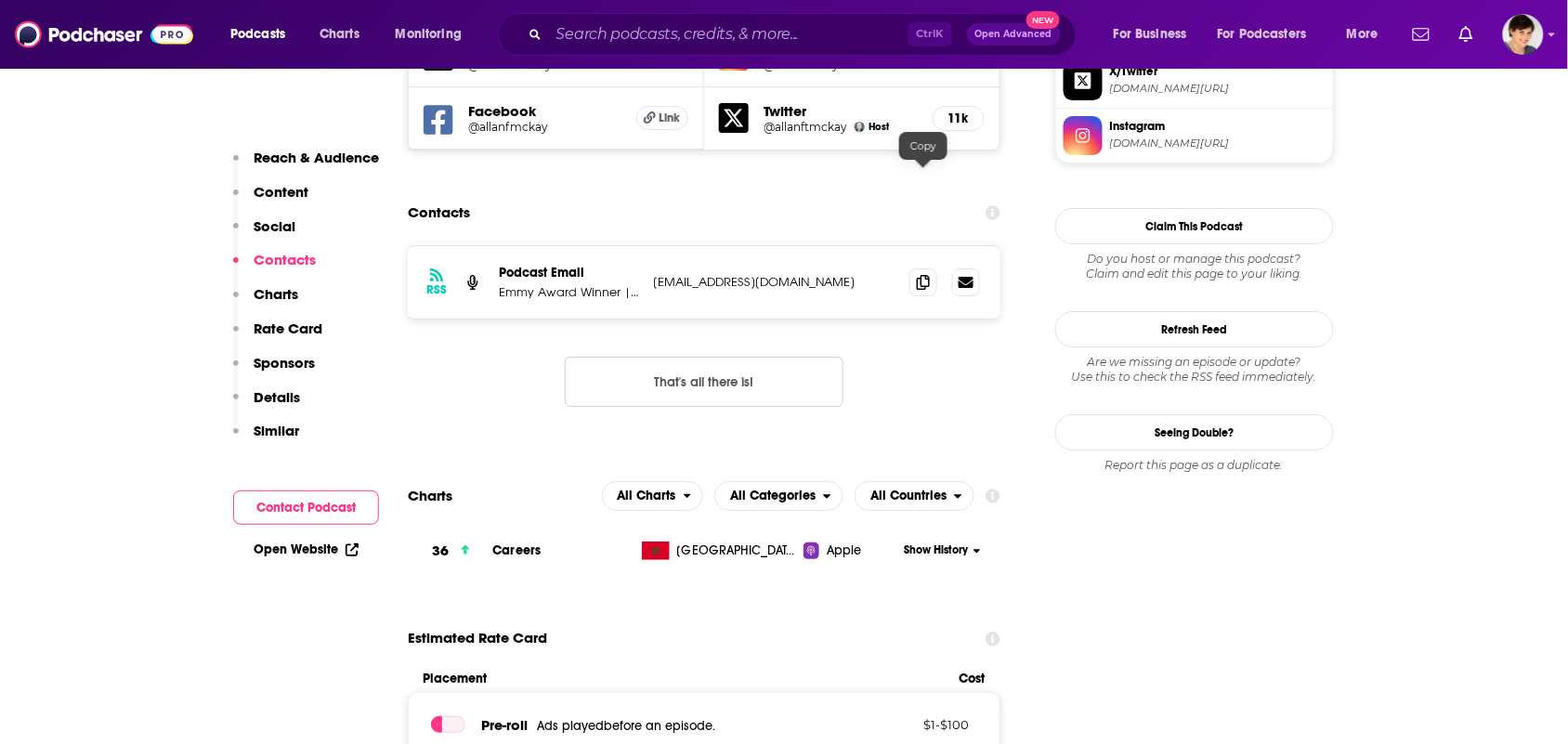
click at [936, 269] on div at bounding box center [944, 282] width 70 height 28
click at [932, 268] on span at bounding box center [923, 281] width 28 height 28
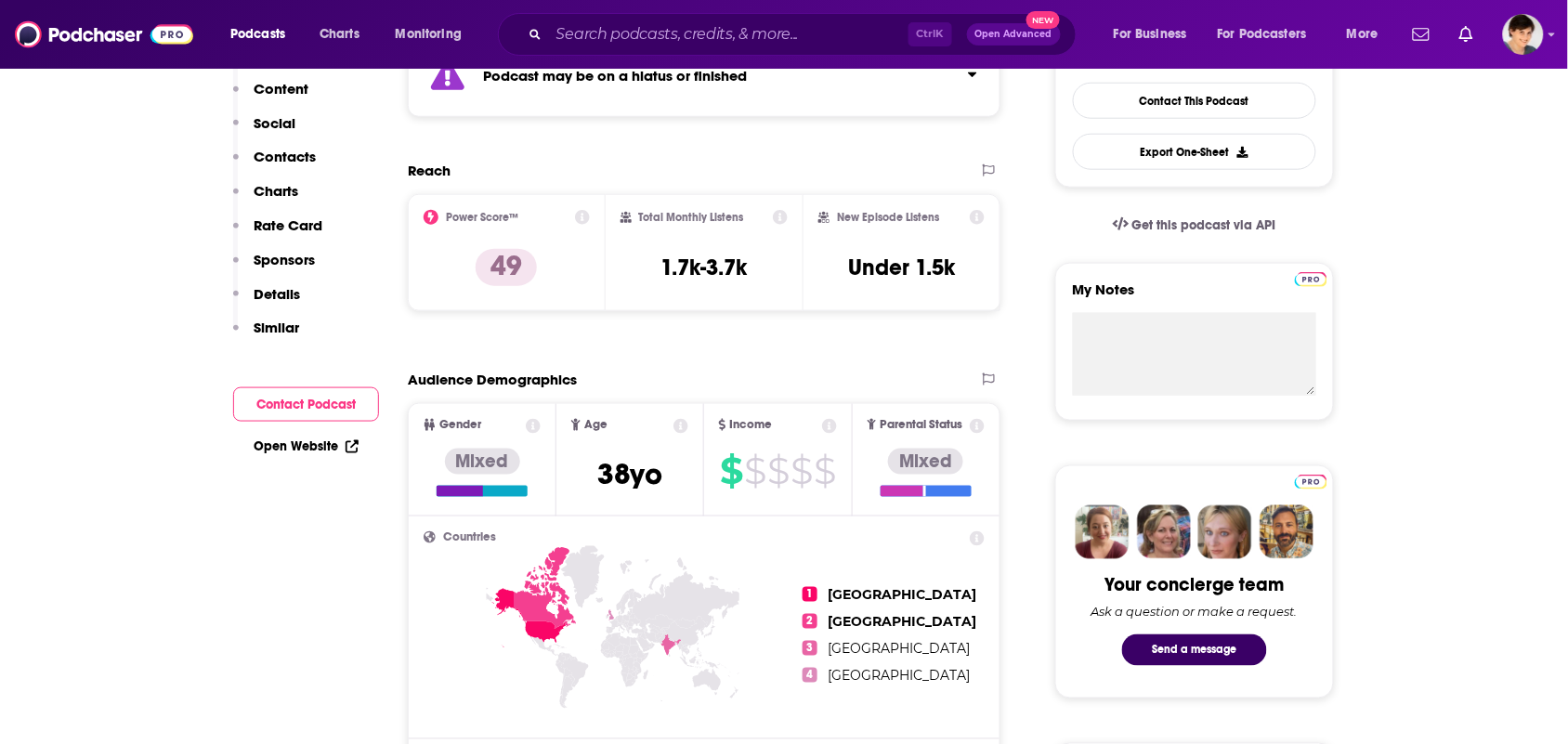
scroll to position [116, 0]
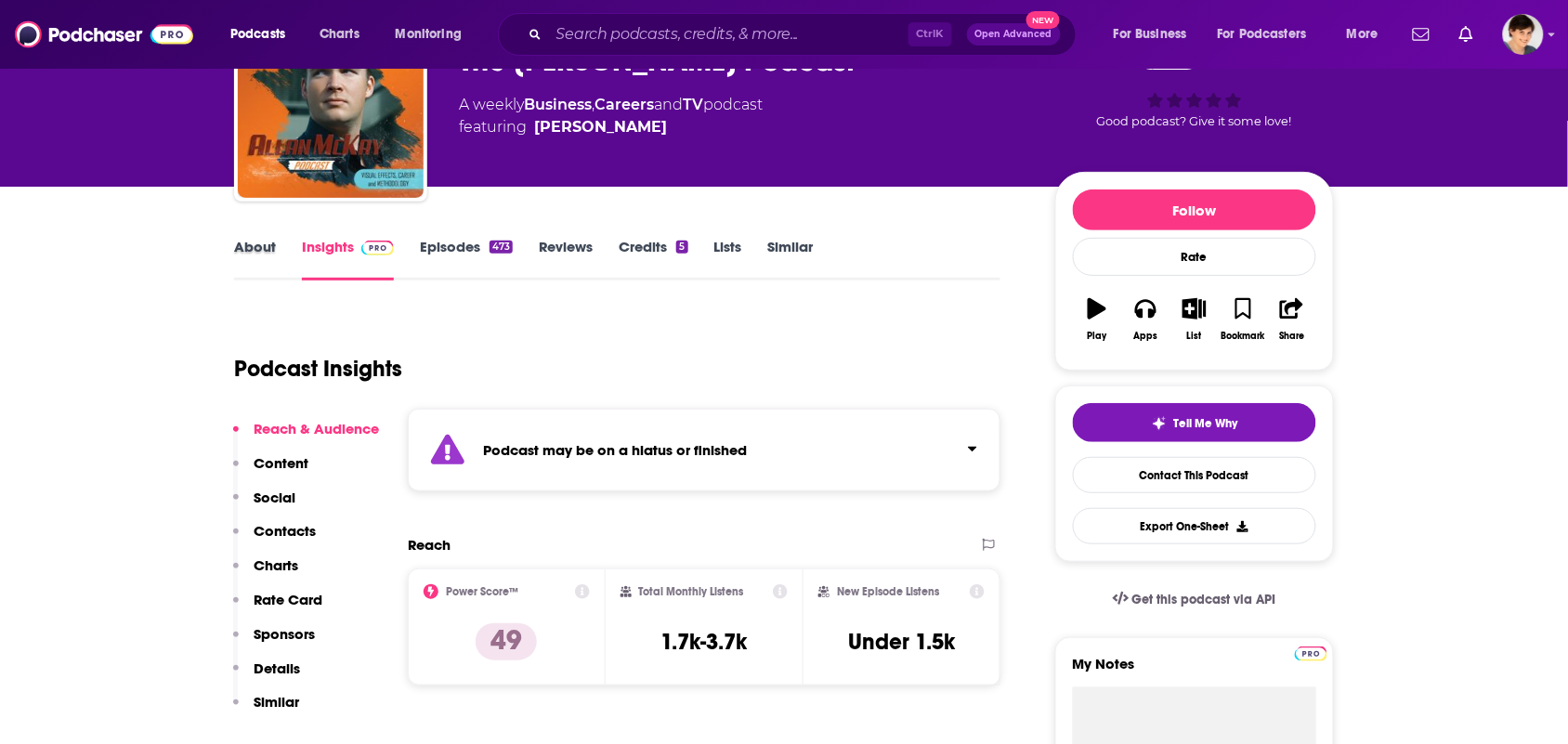
click at [277, 244] on div "About" at bounding box center [268, 259] width 67 height 42
click at [270, 247] on link "About" at bounding box center [254, 259] width 41 height 42
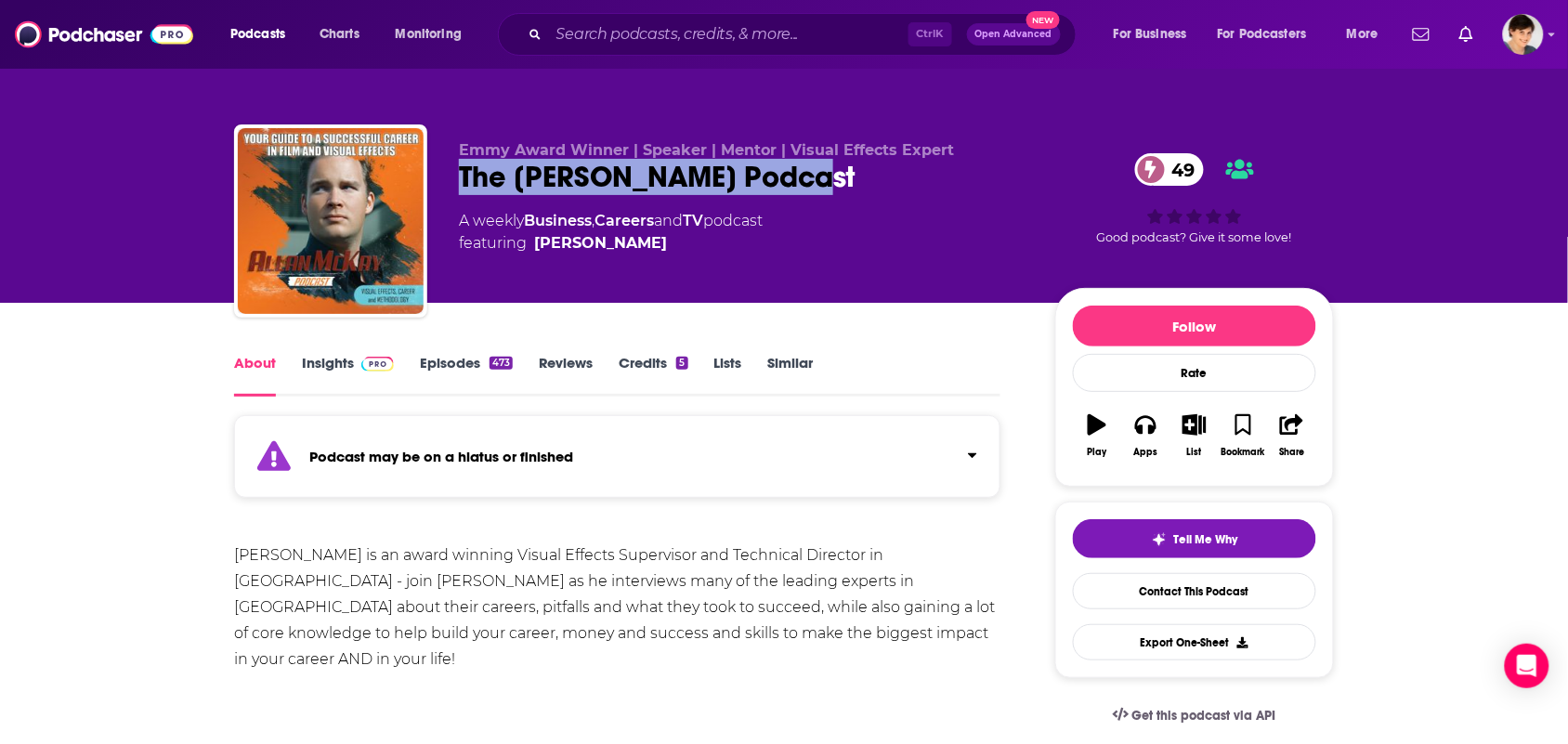
drag, startPoint x: 827, startPoint y: 192, endPoint x: 438, endPoint y: 153, distance: 391.0
click at [450, 193] on div "Emmy Award Winner | Speaker | Mentor | Visual Effects Expert The Allan McKay Po…" at bounding box center [784, 224] width 1100 height 200
copy h1 "The Allan McKay Podcast"
drag, startPoint x: 642, startPoint y: 247, endPoint x: 598, endPoint y: 198, distance: 65.9
click at [625, 258] on div "Emmy Award Winner | Speaker | Mentor | Visual Effects Expert The Allan McKay Po…" at bounding box center [742, 216] width 567 height 148
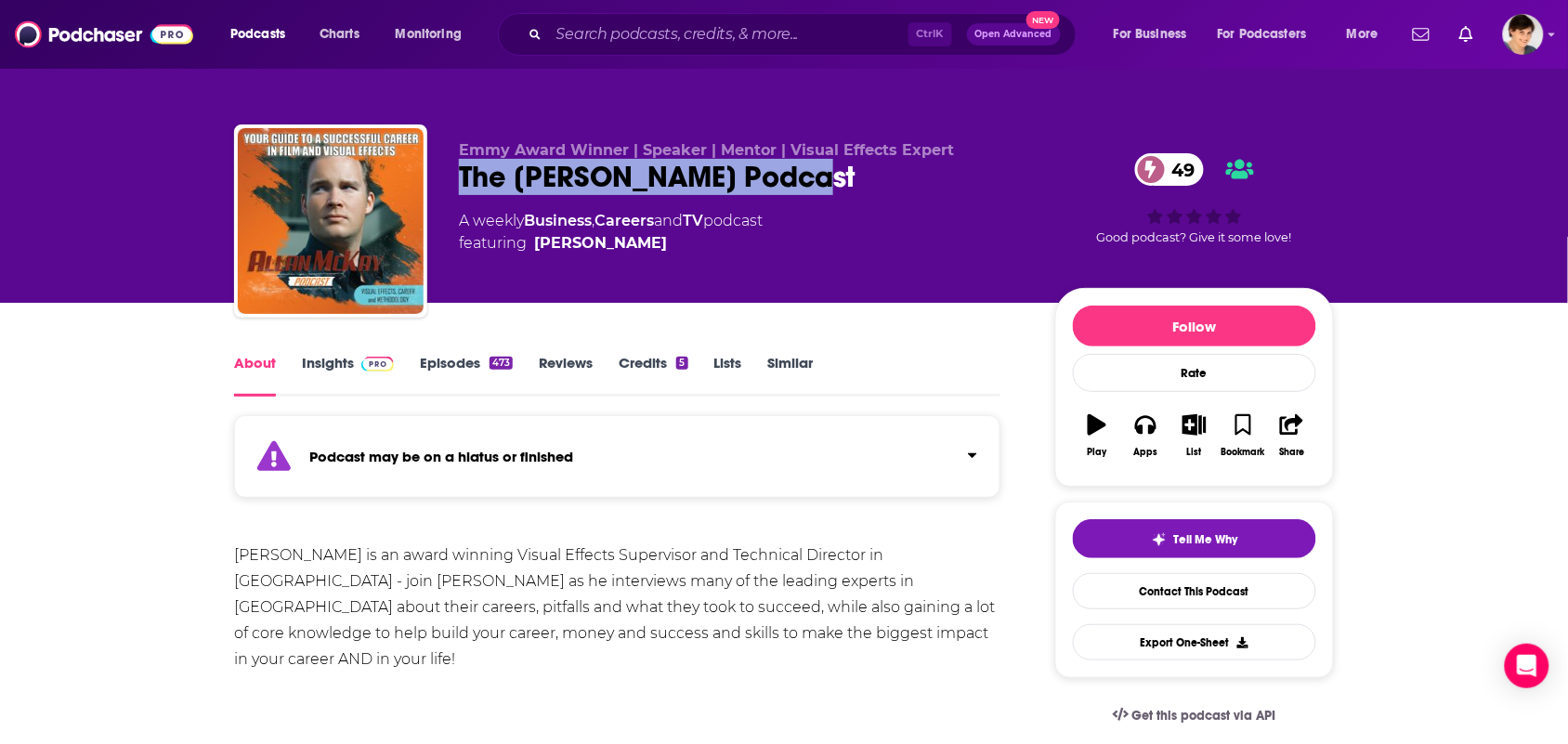
copy span "Allan Mckay"
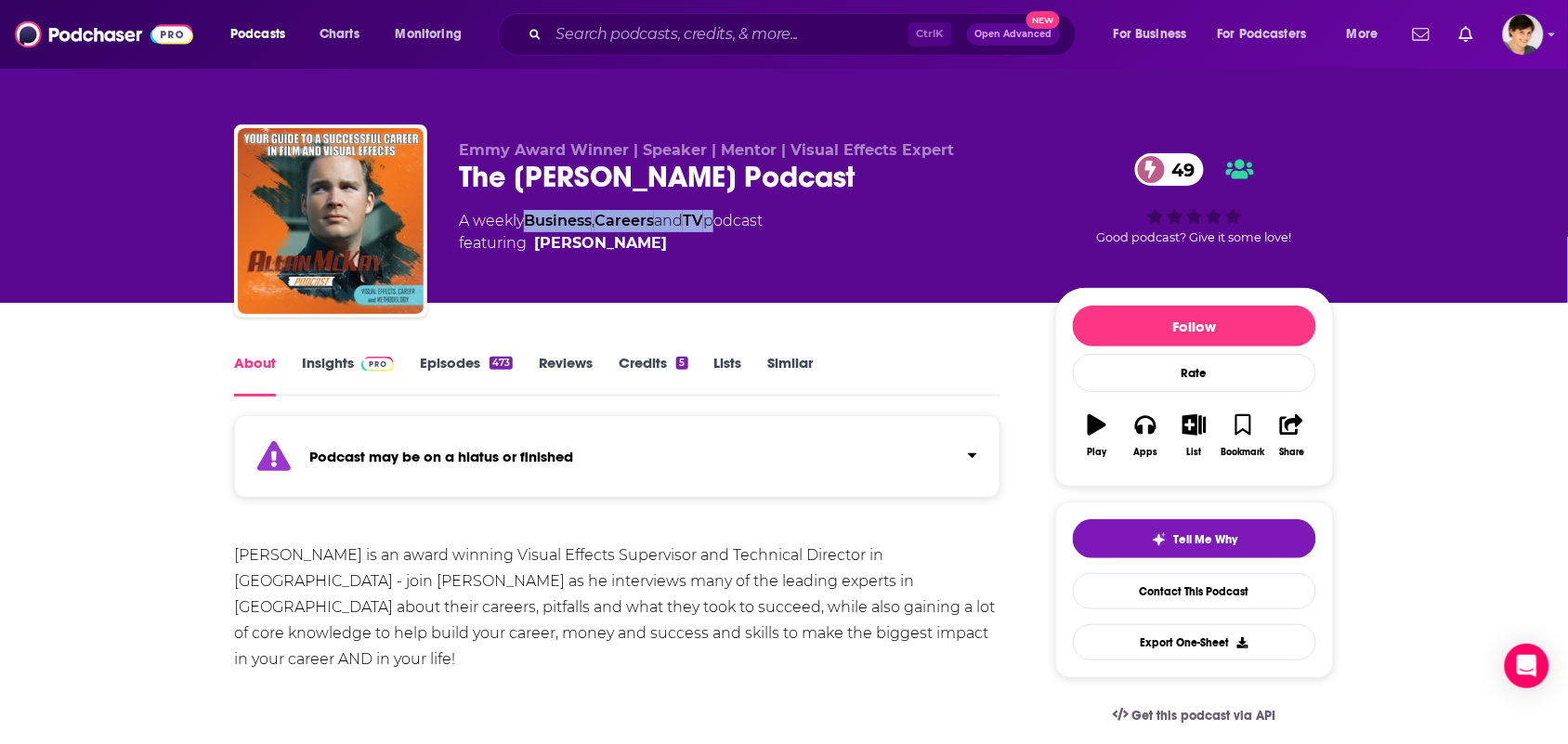
drag, startPoint x: 720, startPoint y: 229, endPoint x: 516, endPoint y: 243, distance: 204.5
click at [529, 225] on div "A weekly Business , Careers and TV podcast featuring Allan Mckay" at bounding box center [611, 232] width 304 height 44
copy div "Business , Careers and TV"
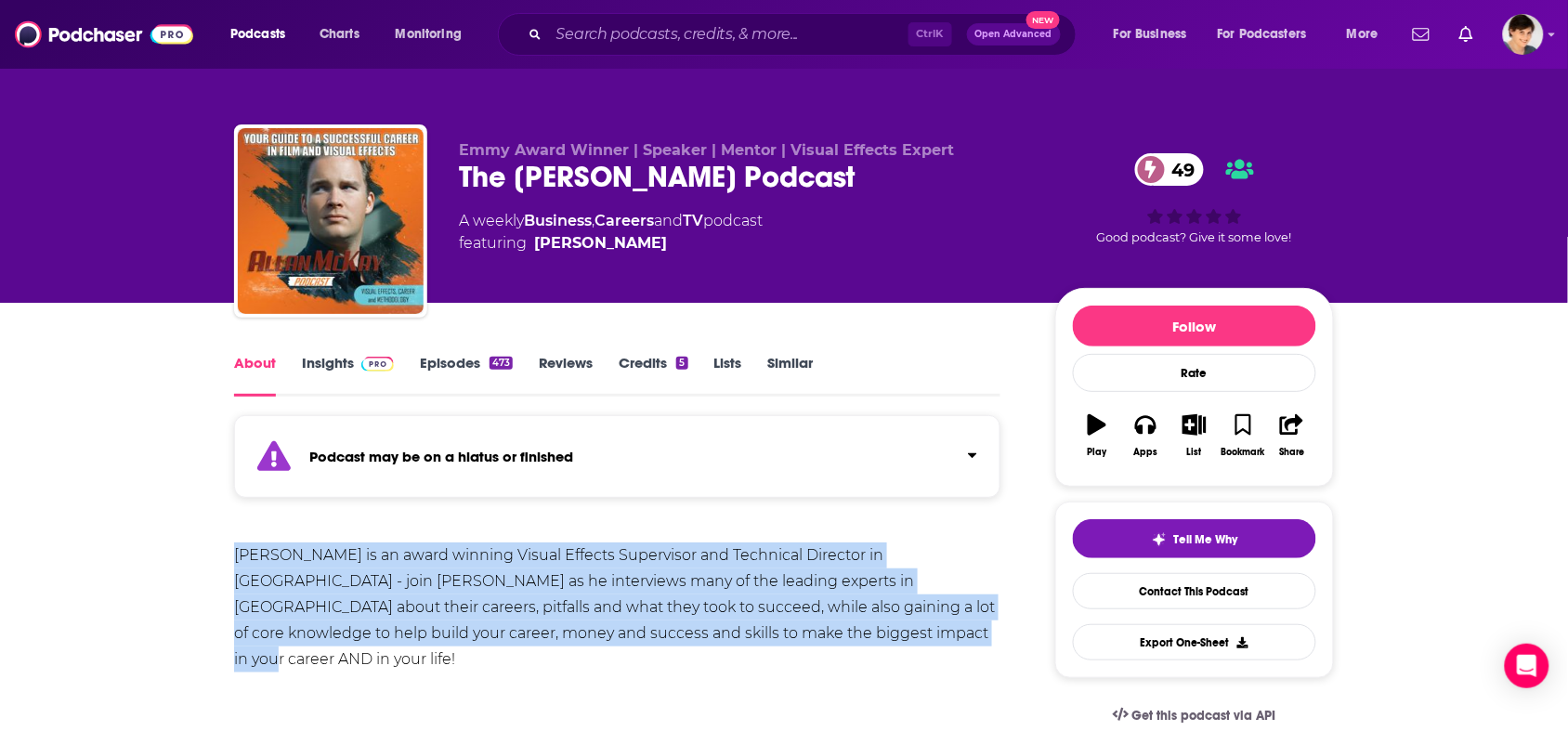
drag, startPoint x: 834, startPoint y: 621, endPoint x: 173, endPoint y: 523, distance: 668.2
copy div "Allan McKay is an award winning Visual Effects Supervisor and Technical Directo…"
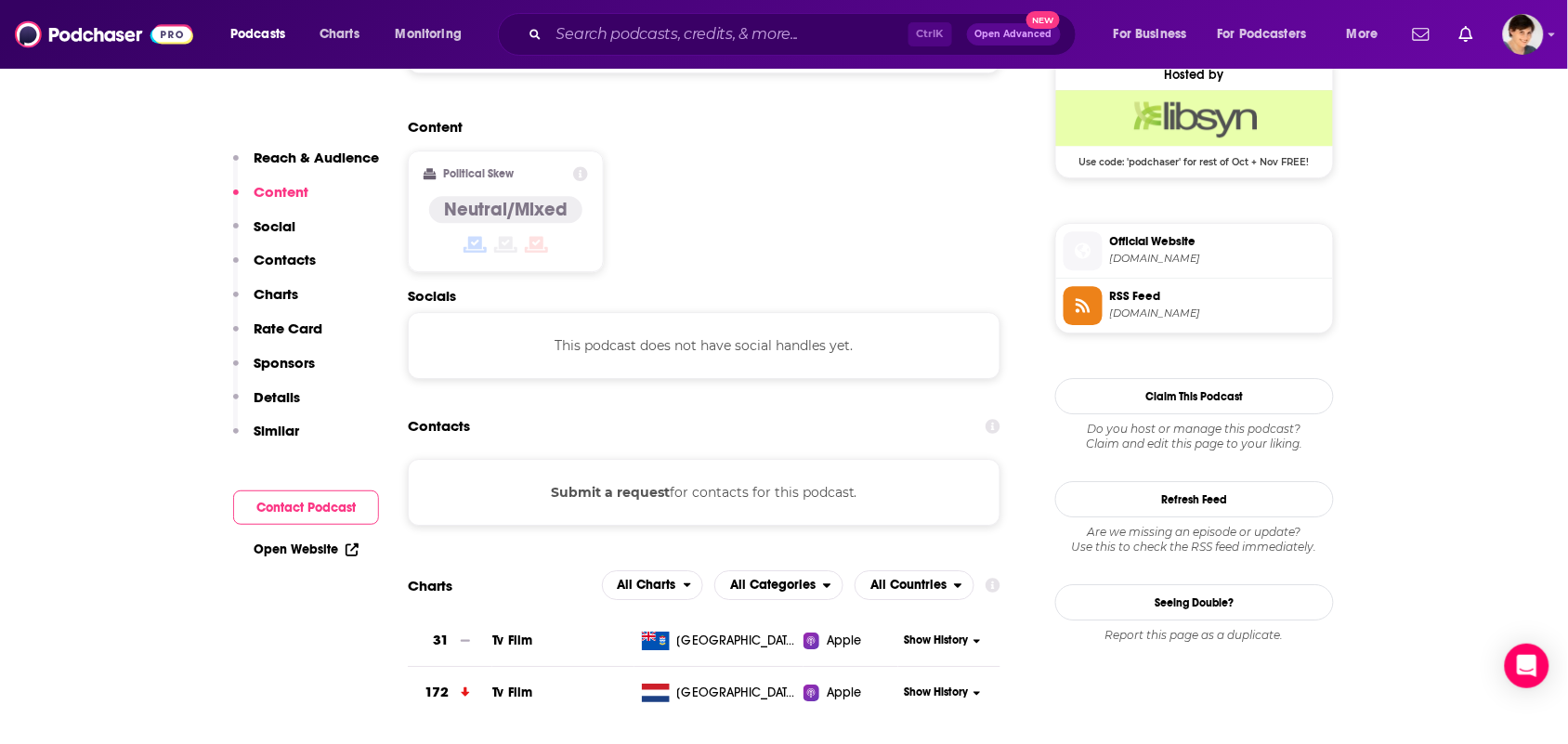
scroll to position [1161, 0]
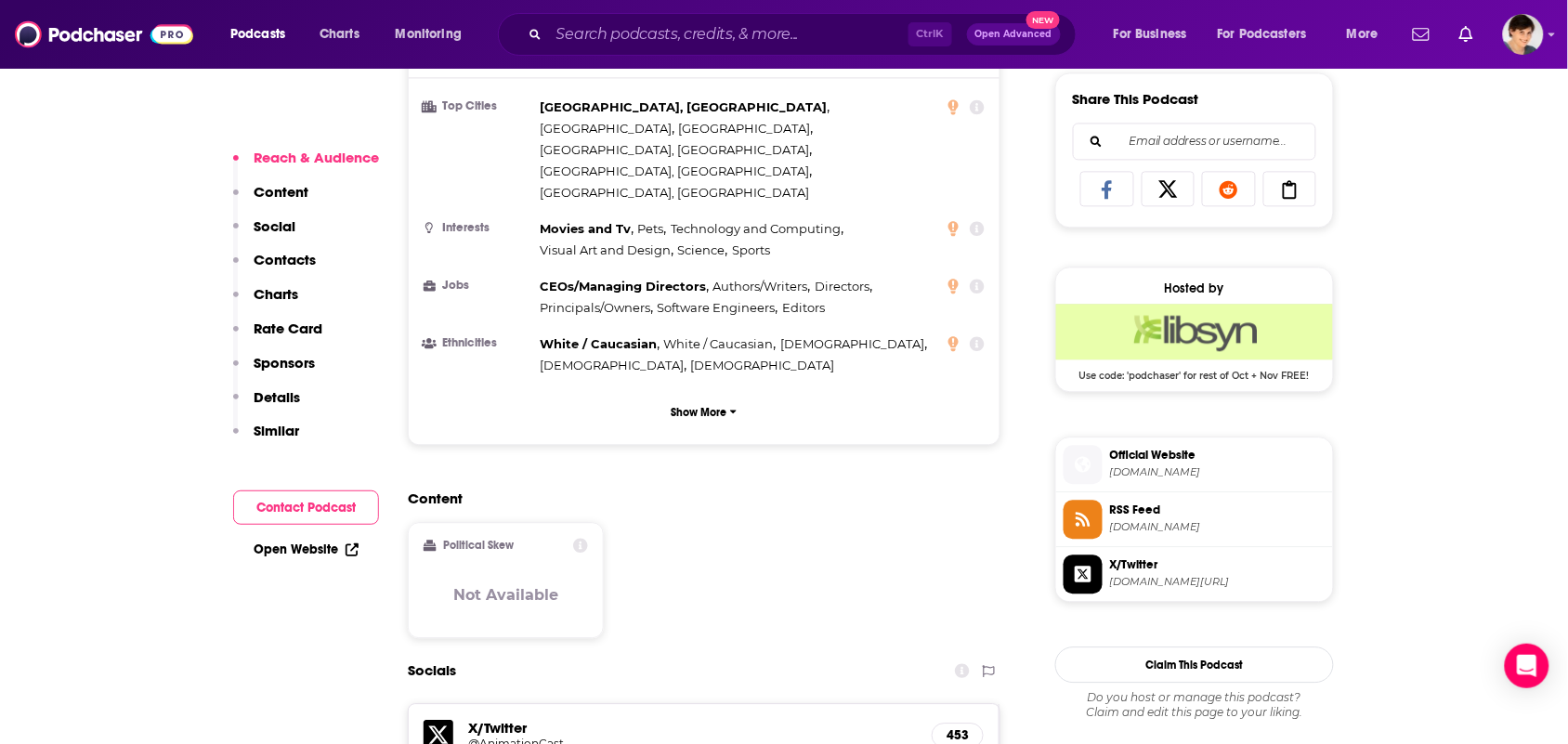
scroll to position [1626, 0]
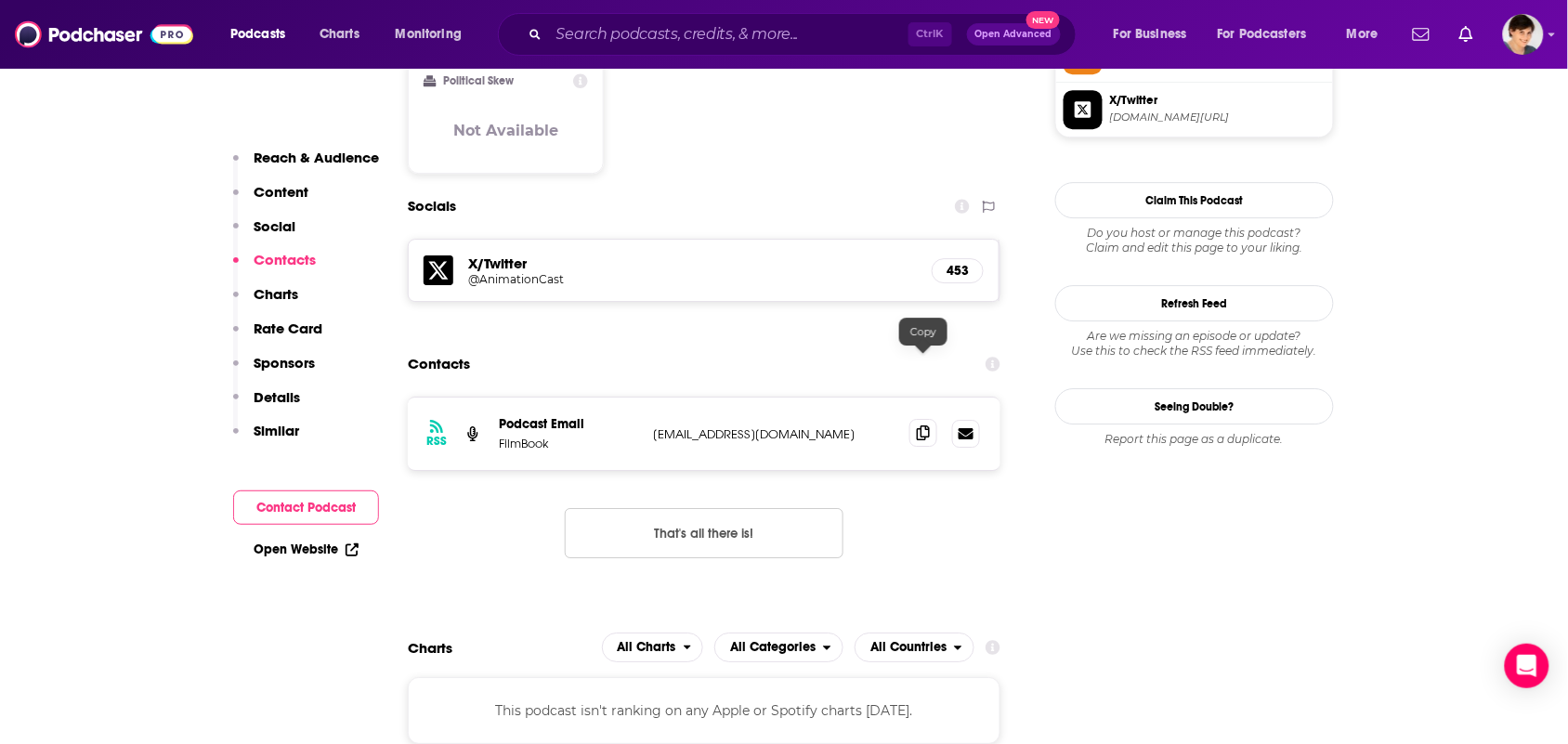
click at [916, 425] on icon at bounding box center [923, 432] width 13 height 14
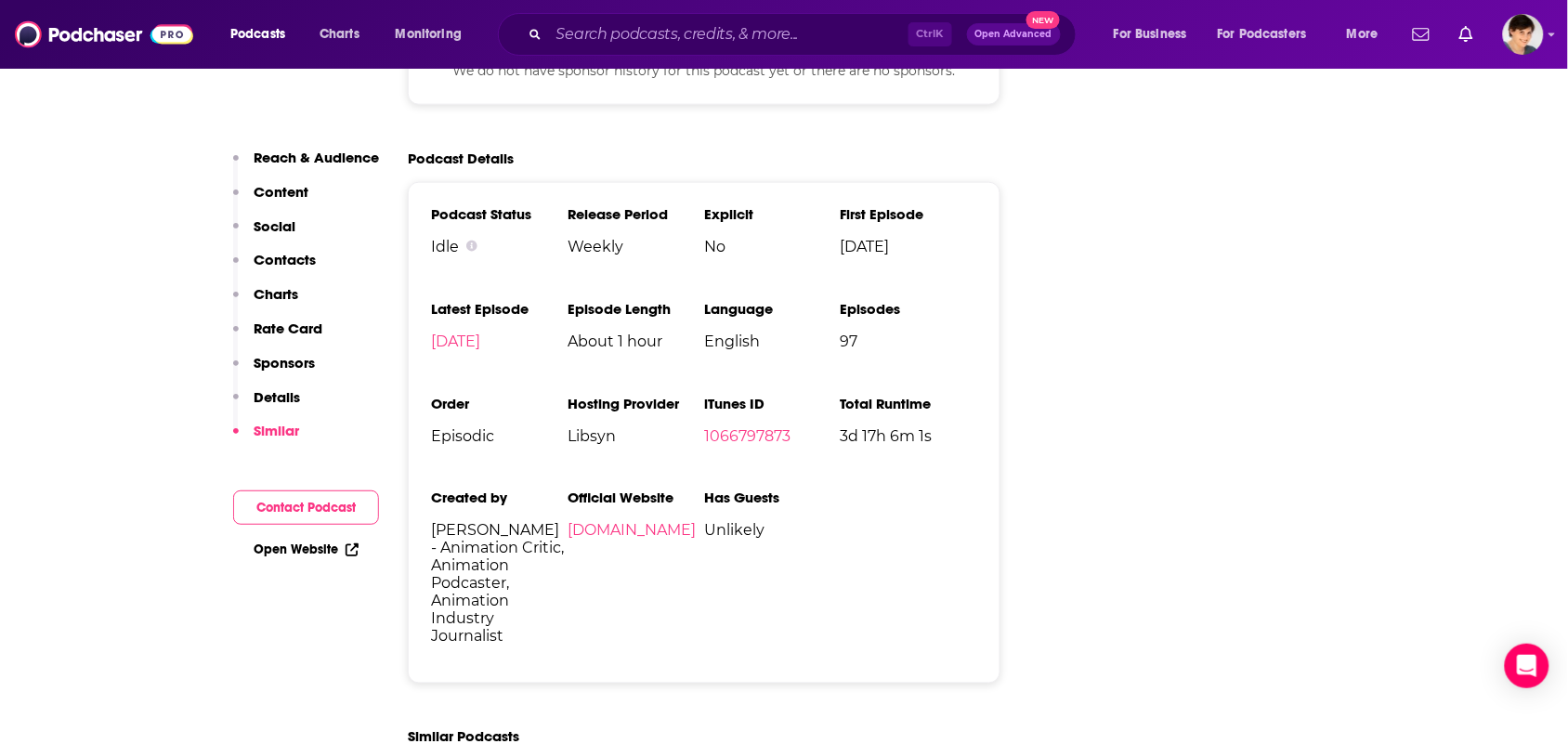
scroll to position [2670, 0]
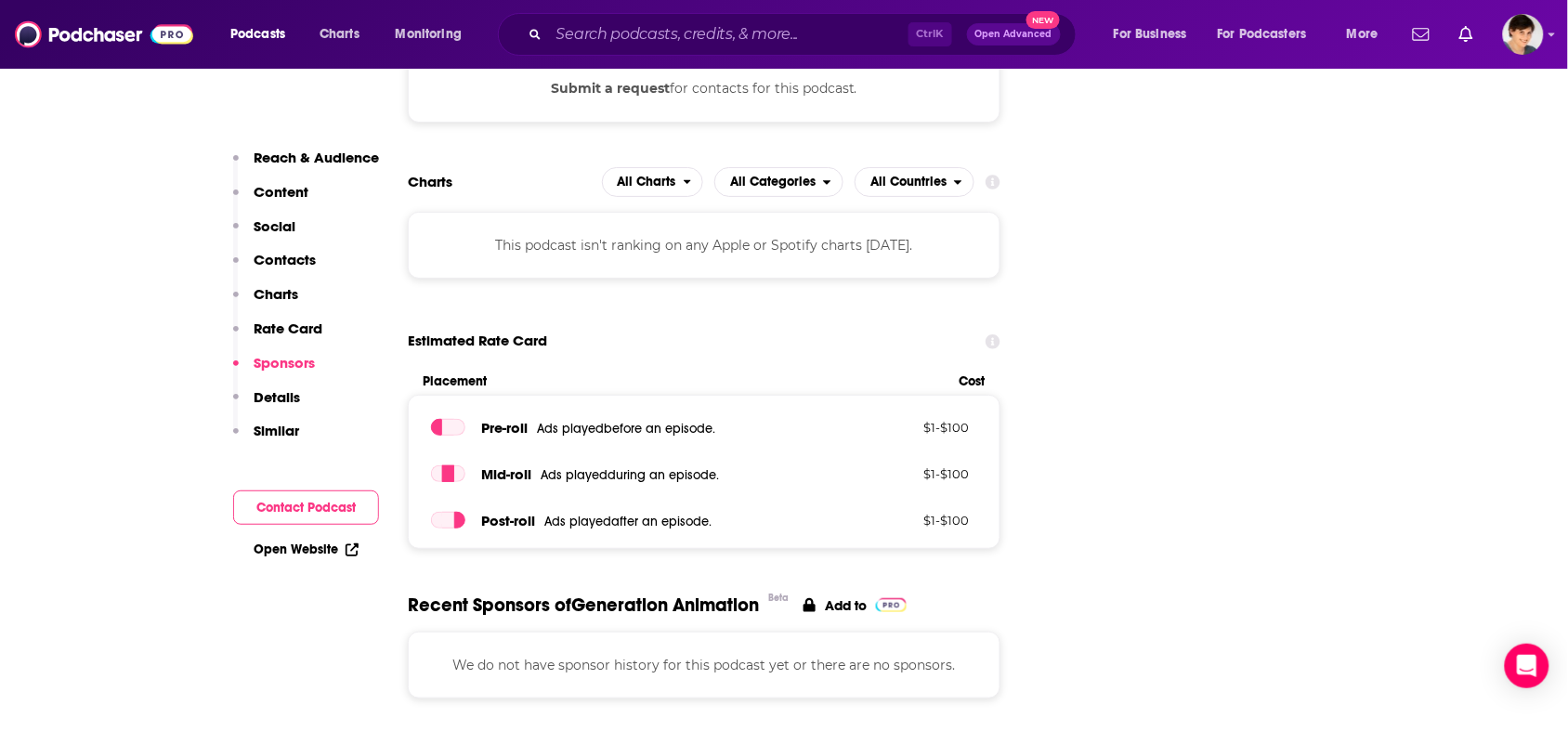
scroll to position [2090, 0]
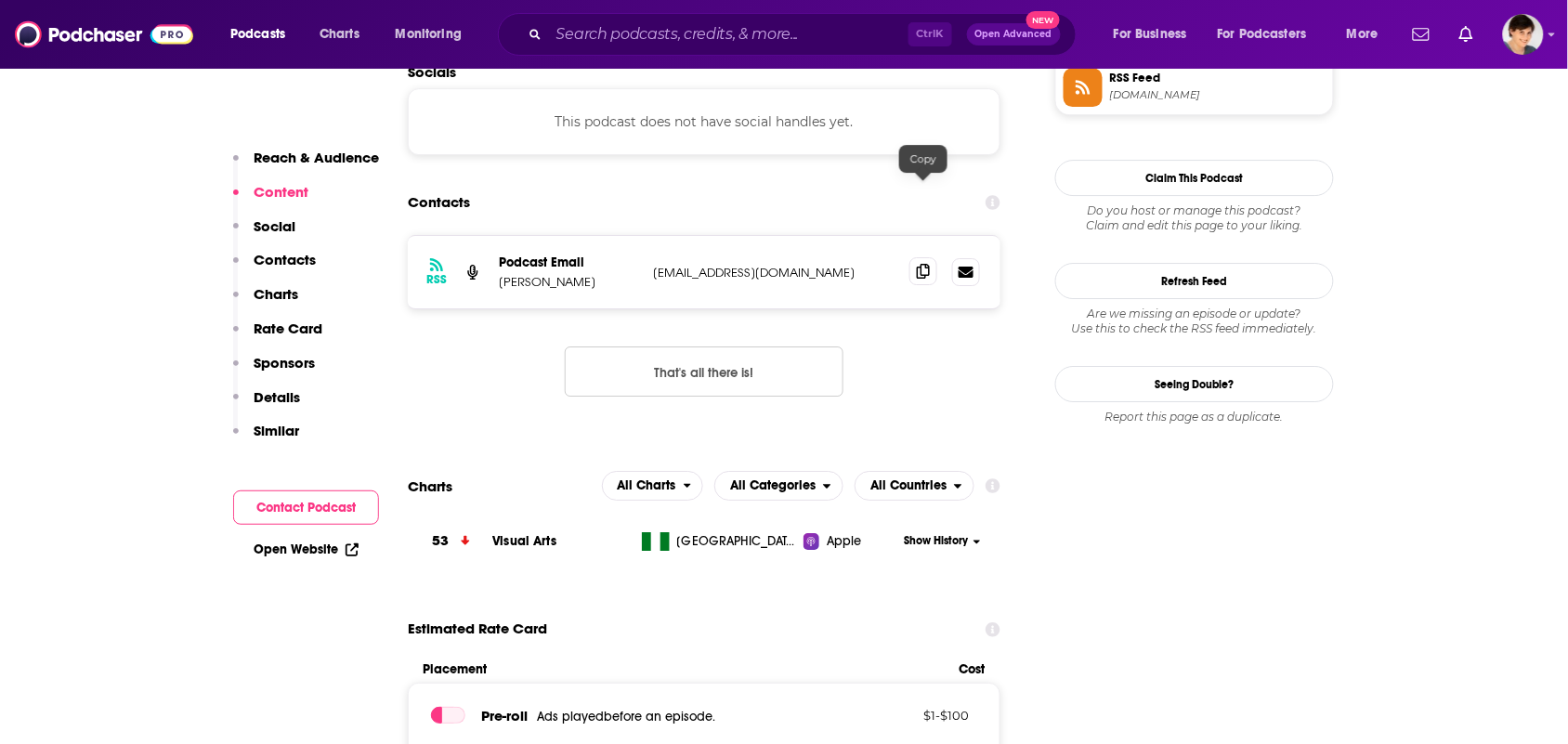
click at [927, 257] on span at bounding box center [923, 270] width 28 height 28
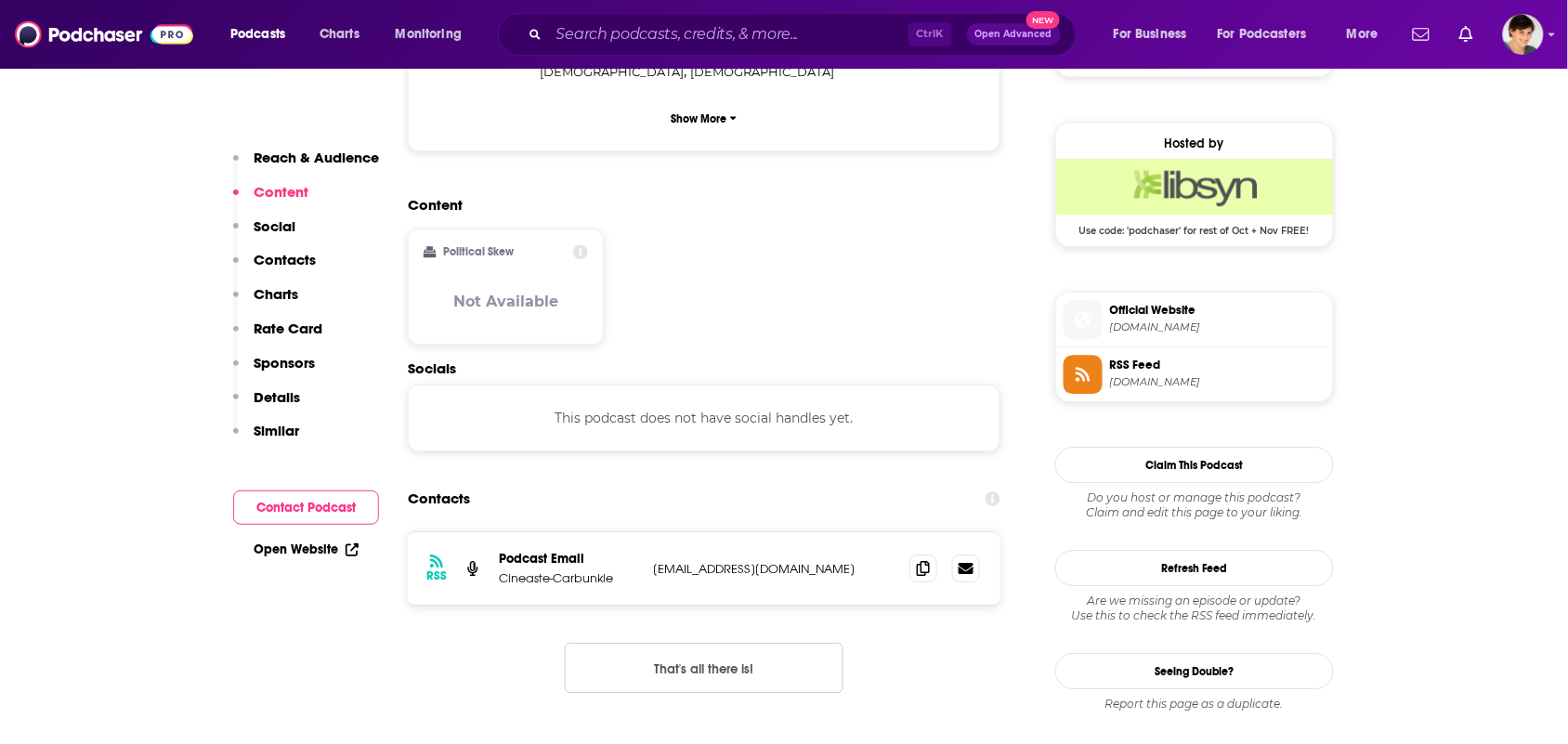
scroll to position [1741, 0]
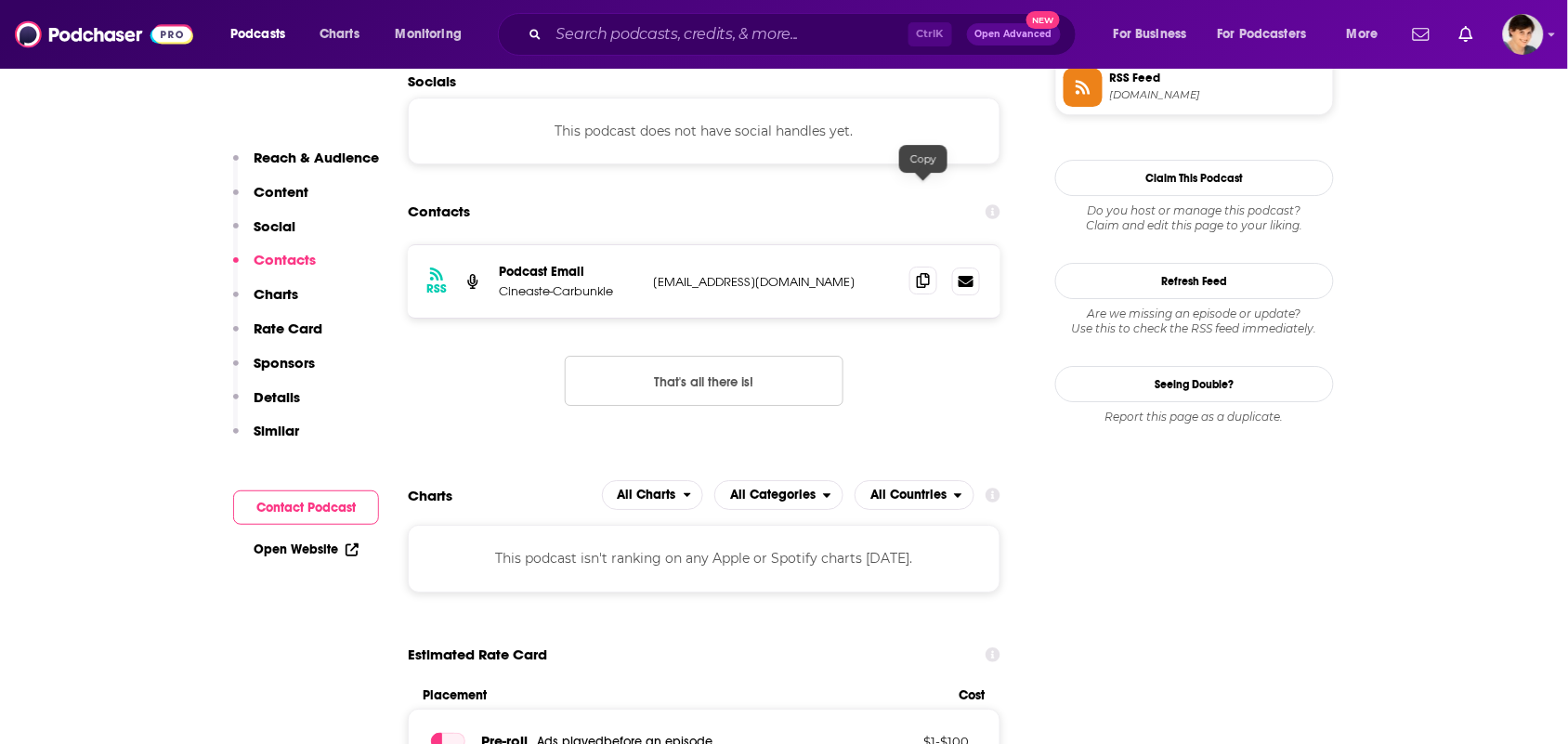
click at [925, 273] on icon at bounding box center [923, 280] width 13 height 14
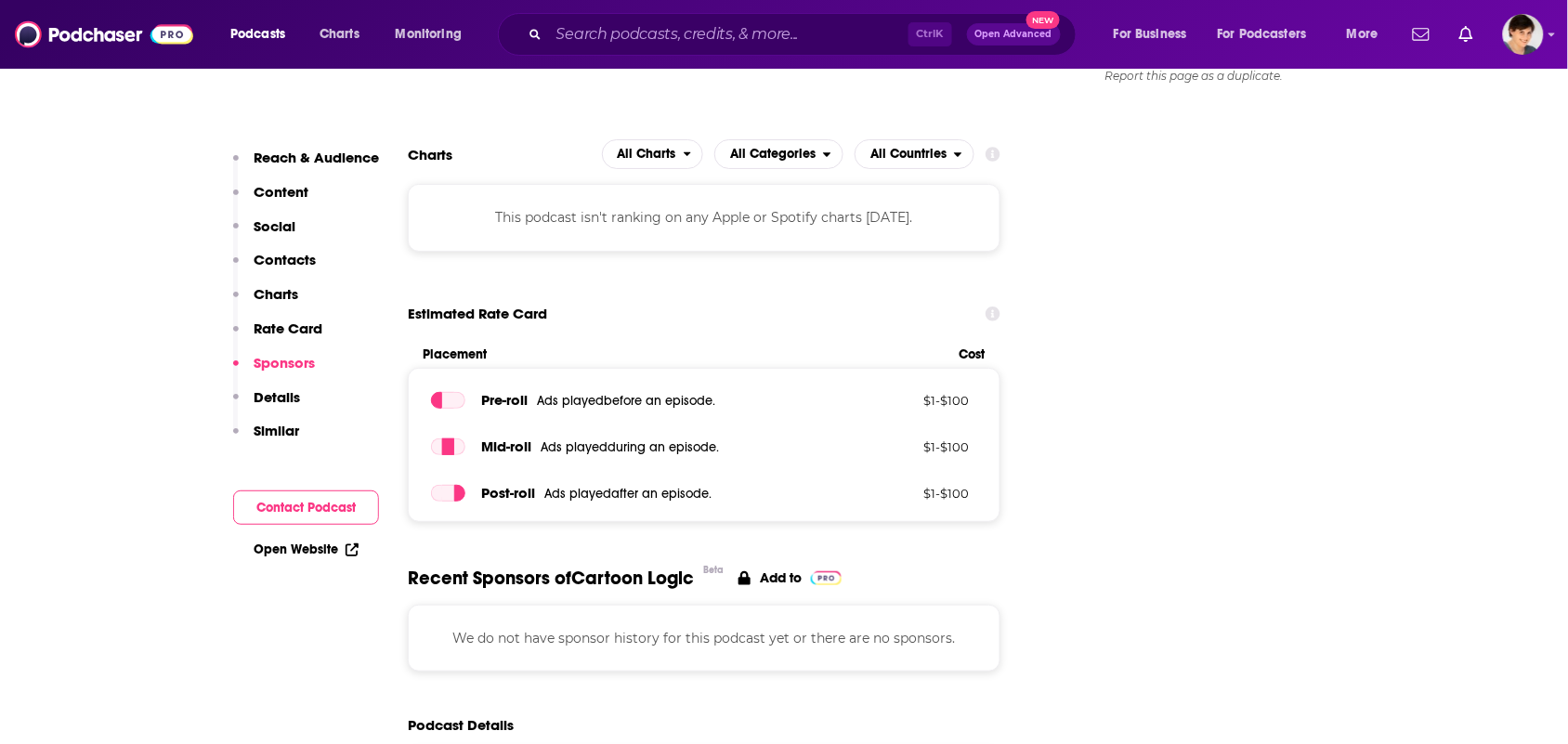
scroll to position [2322, 0]
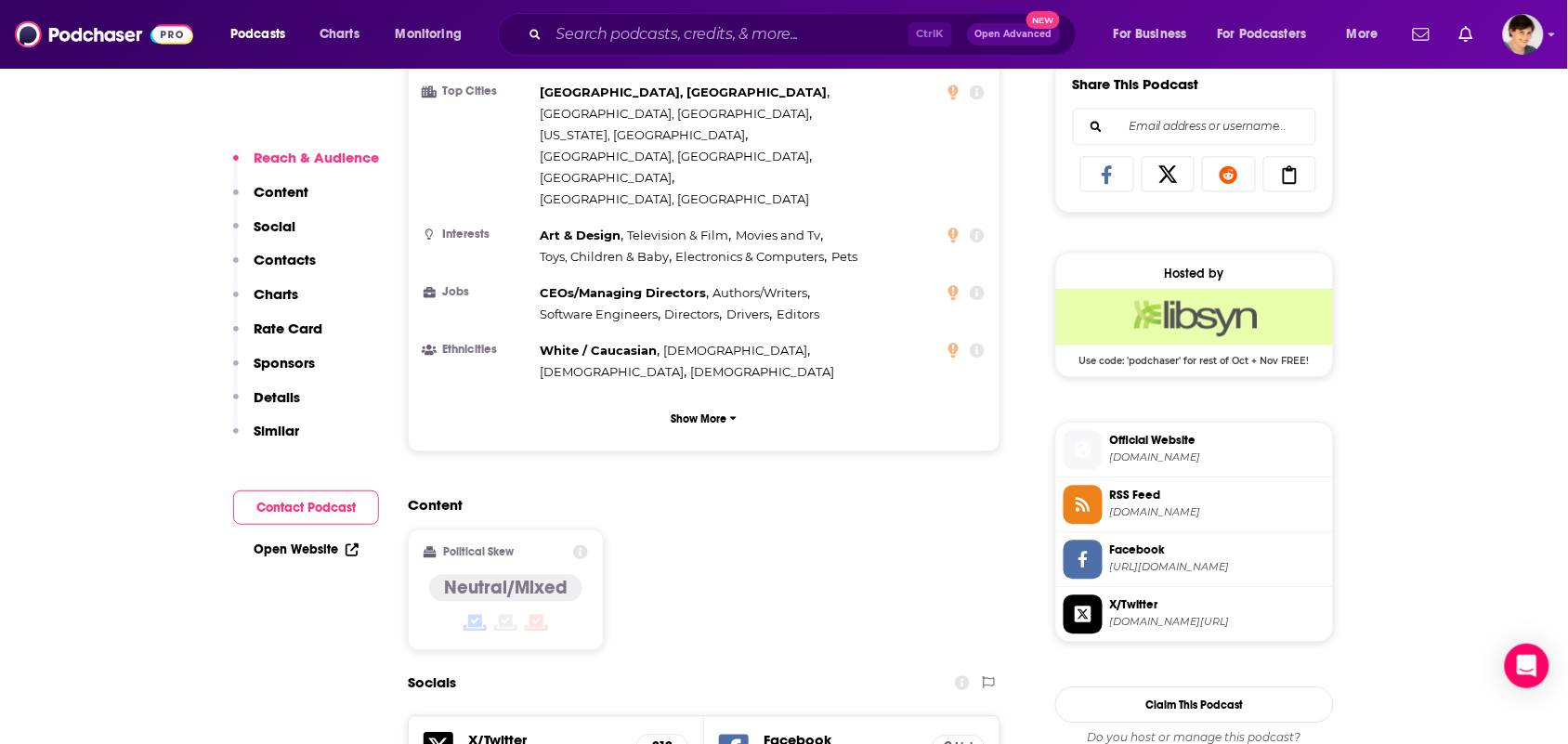
scroll to position [1741, 0]
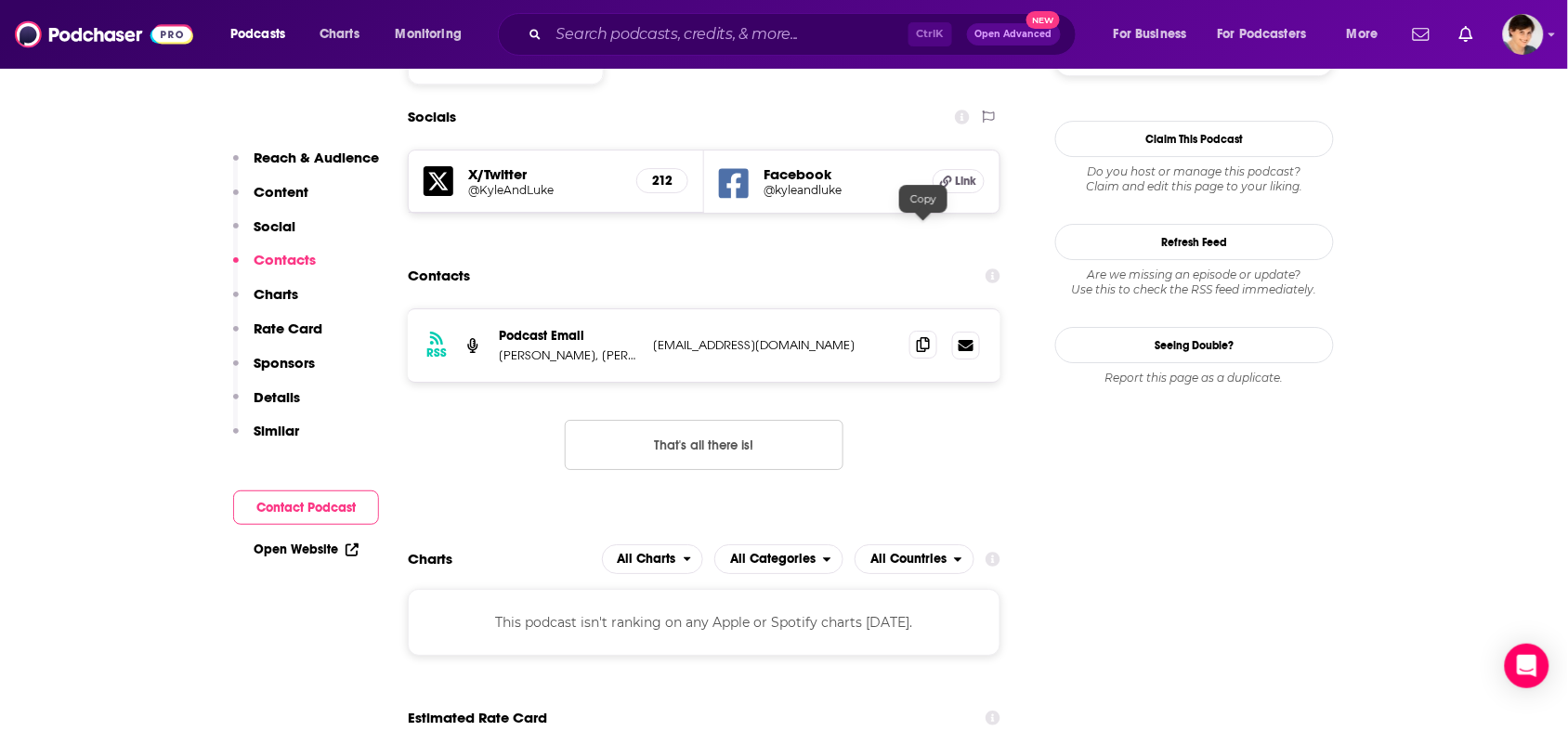
click at [926, 337] on icon at bounding box center [923, 344] width 13 height 14
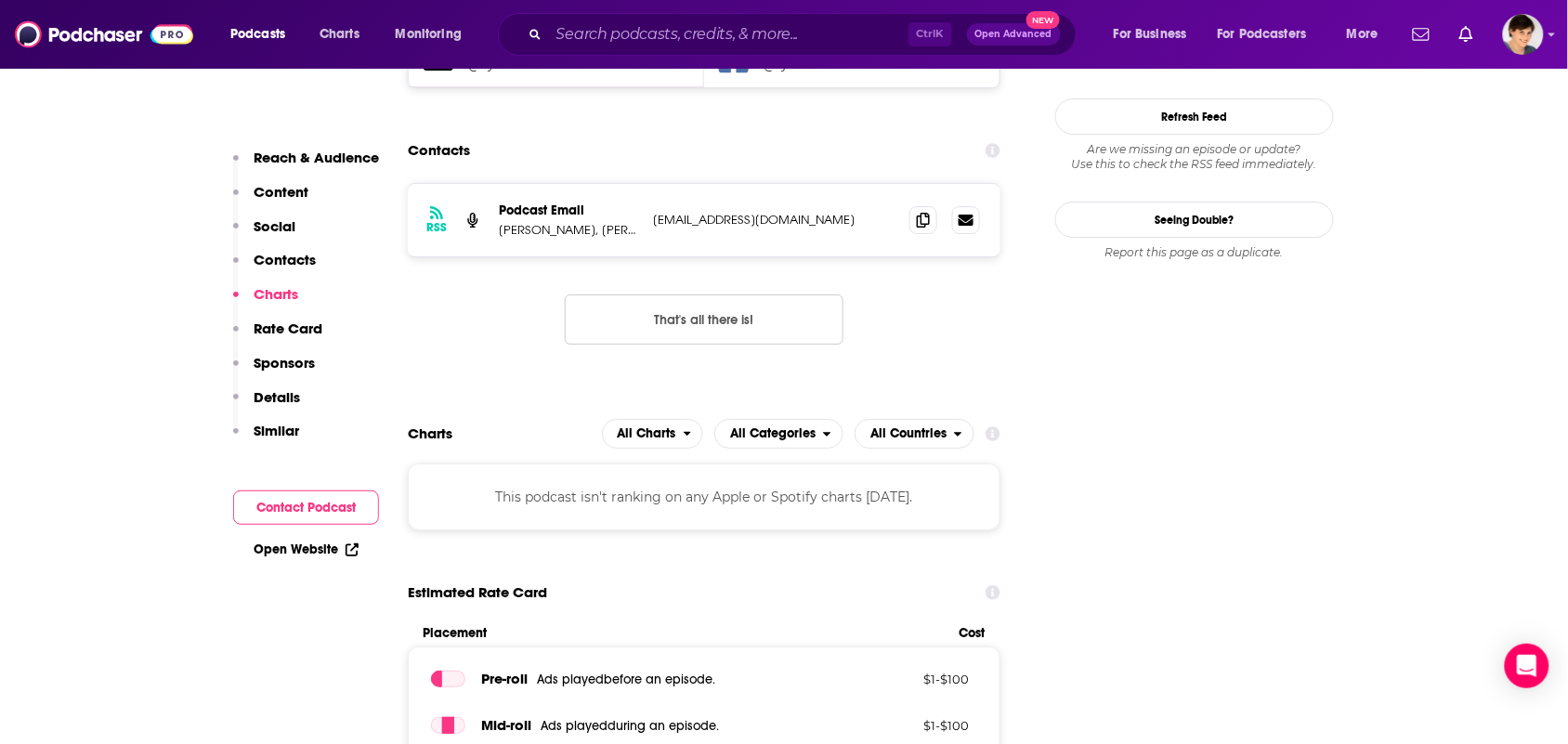
scroll to position [2322, 0]
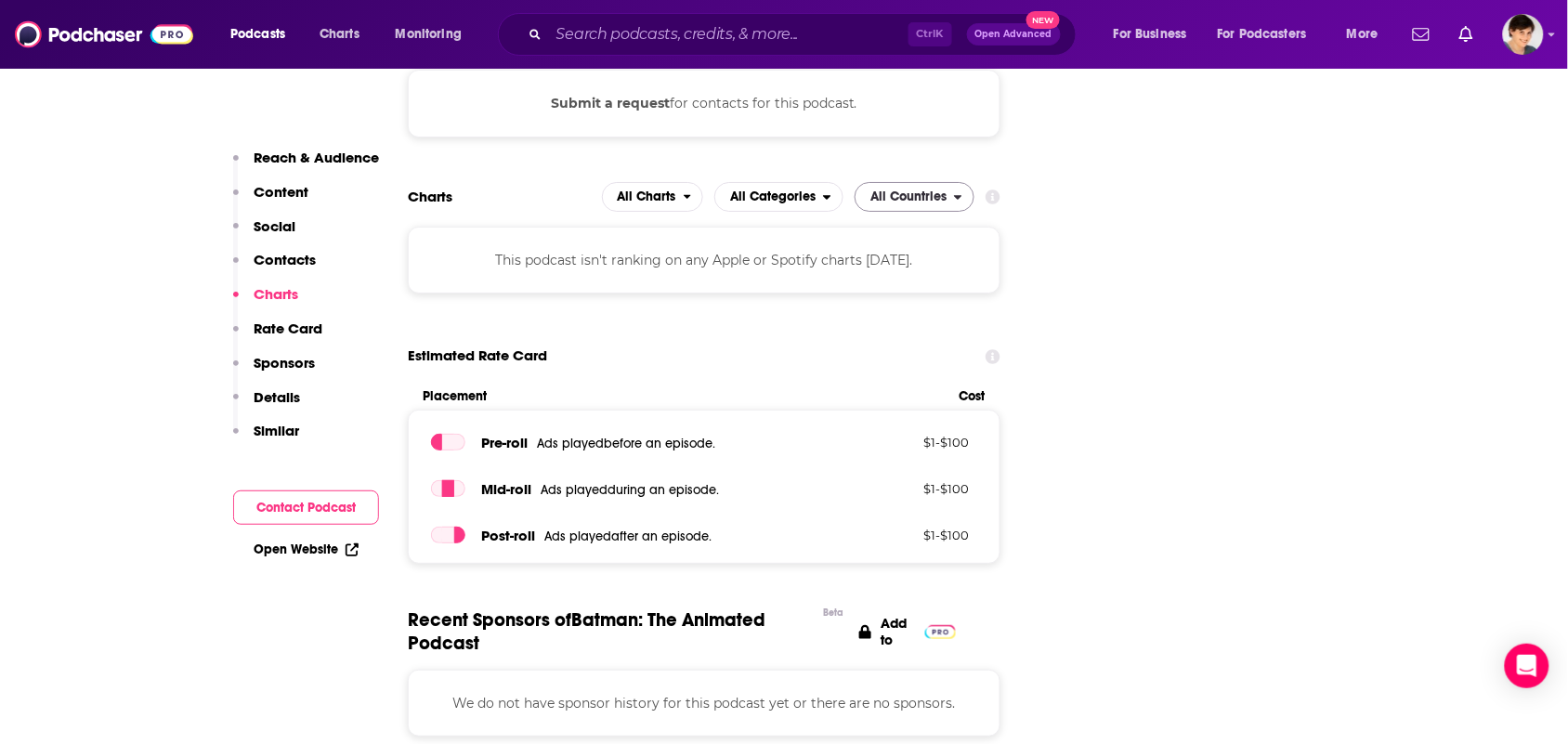
scroll to position [2322, 0]
